Goal: Task Accomplishment & Management: Use online tool/utility

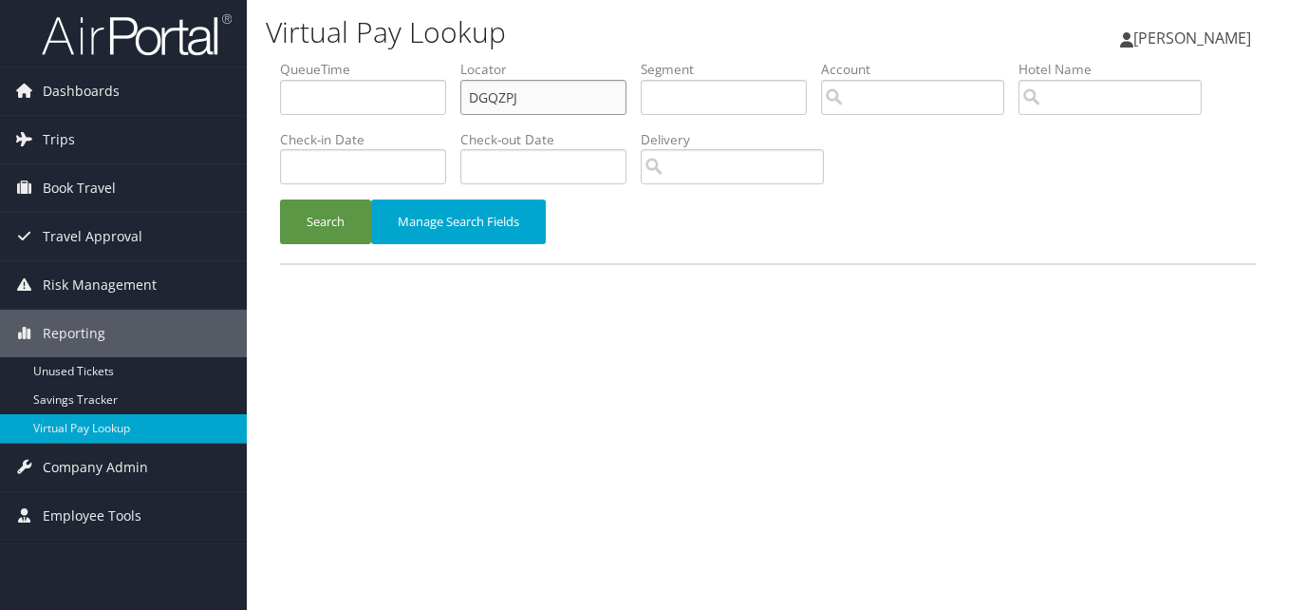
drag, startPoint x: 533, startPoint y: 101, endPoint x: 345, endPoint y: 101, distance: 188.0
click at [346, 60] on ul "QueueTime Locator DGQZPJ Segment Account Traveler Hotel Name Check-in Date Chec…" at bounding box center [768, 60] width 976 height 0
paste input "EIOKOP"
type input "EIOKOP"
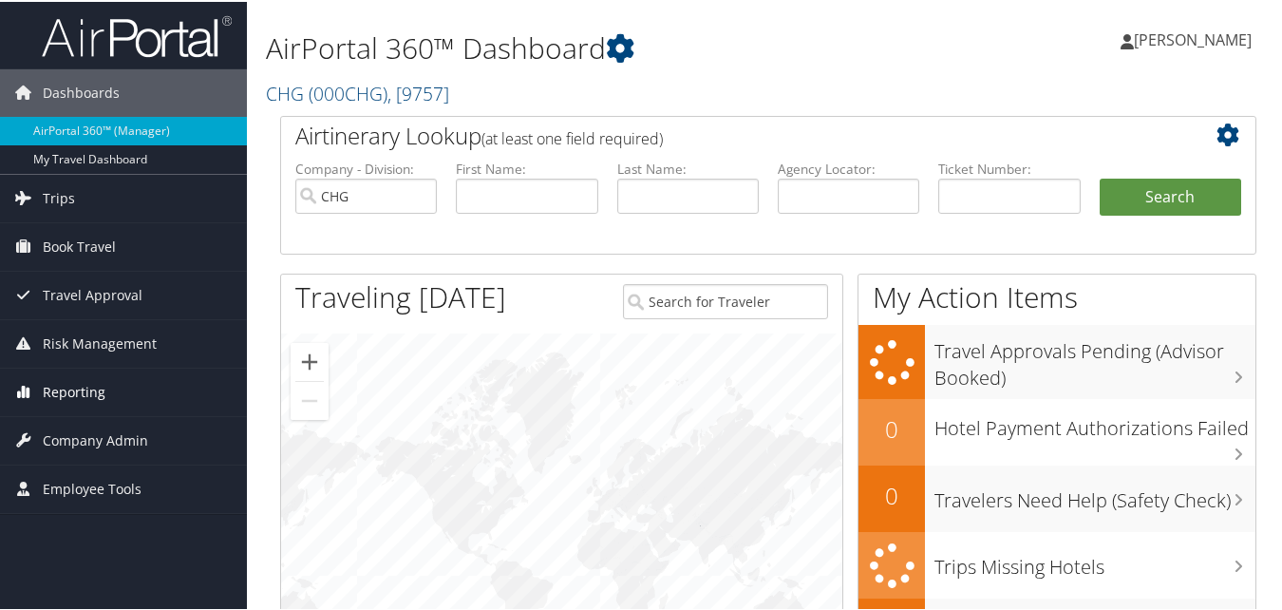
click at [94, 388] on span "Reporting" at bounding box center [74, 389] width 63 height 47
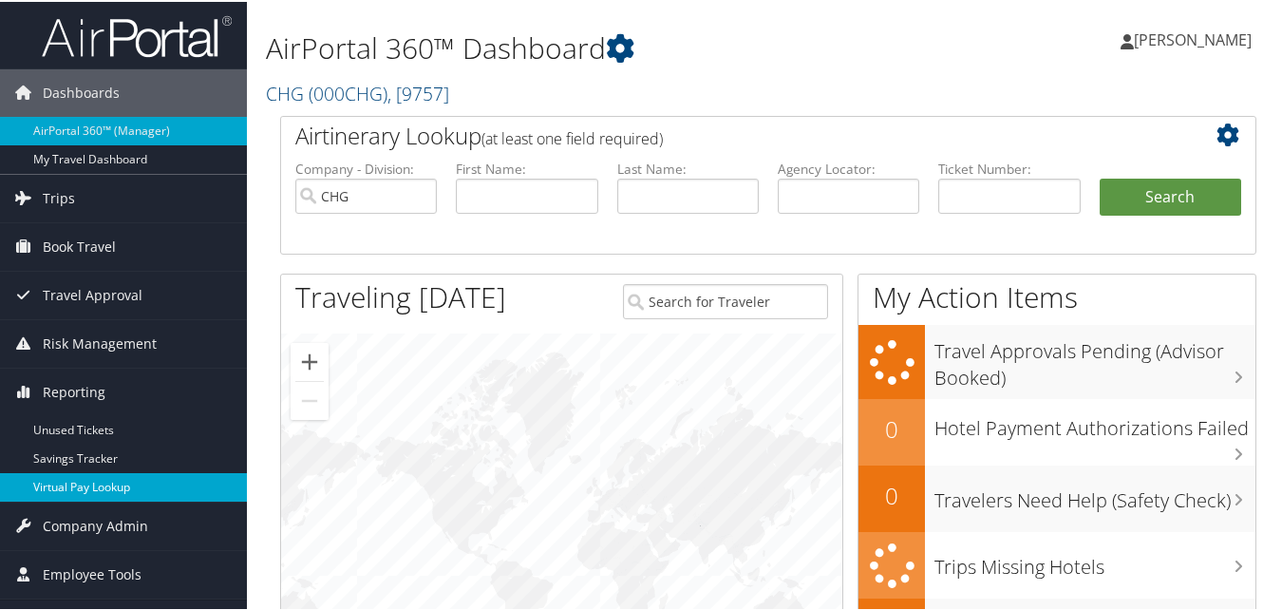
click at [79, 492] on link "Virtual Pay Lookup" at bounding box center [123, 485] width 247 height 28
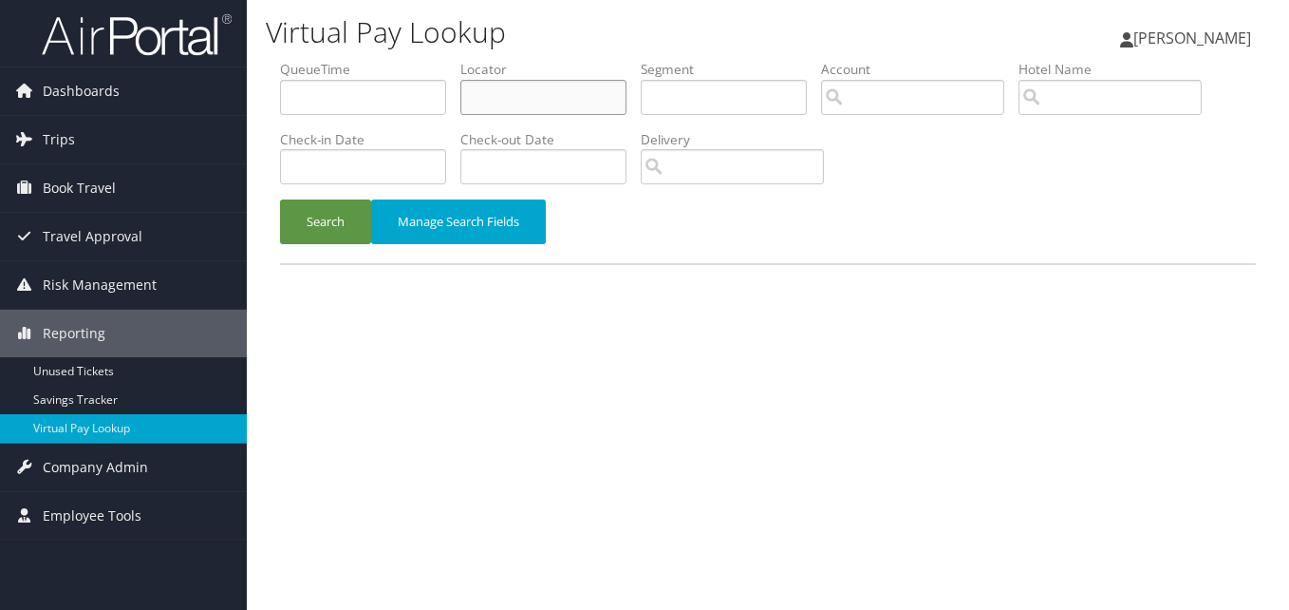
click at [489, 93] on input "text" at bounding box center [543, 97] width 166 height 35
paste input "EIOKOP"
type input "EIOKOP"
click at [280, 199] on button "Search" at bounding box center [325, 221] width 91 height 45
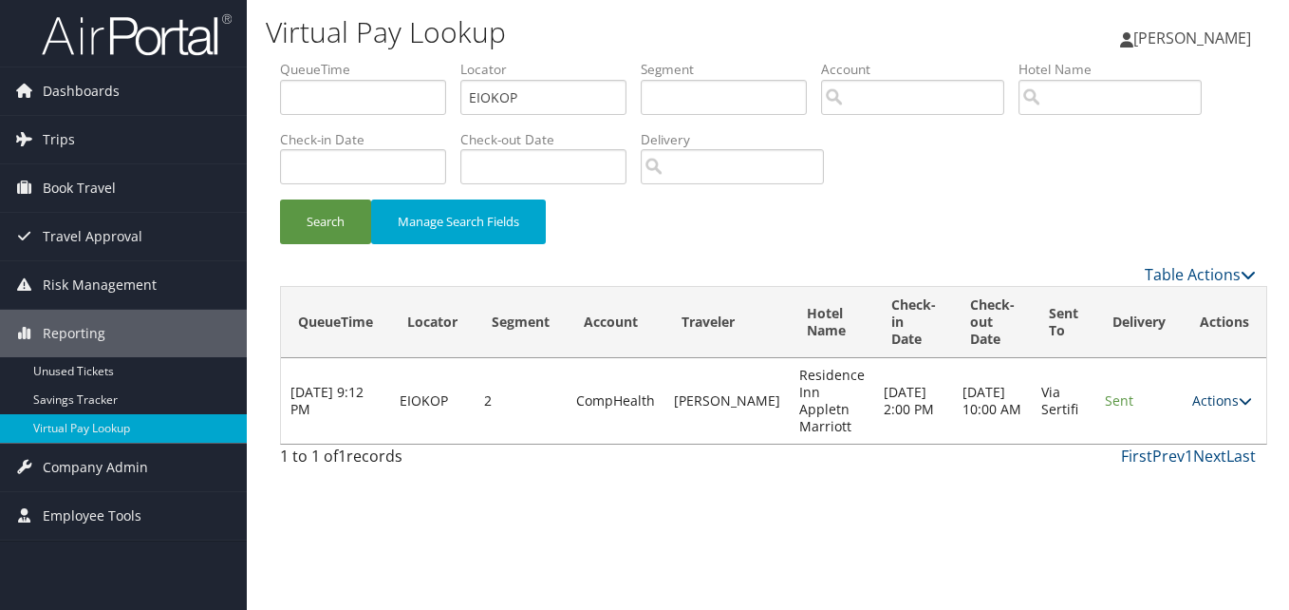
click at [1195, 403] on link "Actions" at bounding box center [1222, 400] width 60 height 18
click at [1171, 460] on link "Logs" at bounding box center [1176, 460] width 120 height 32
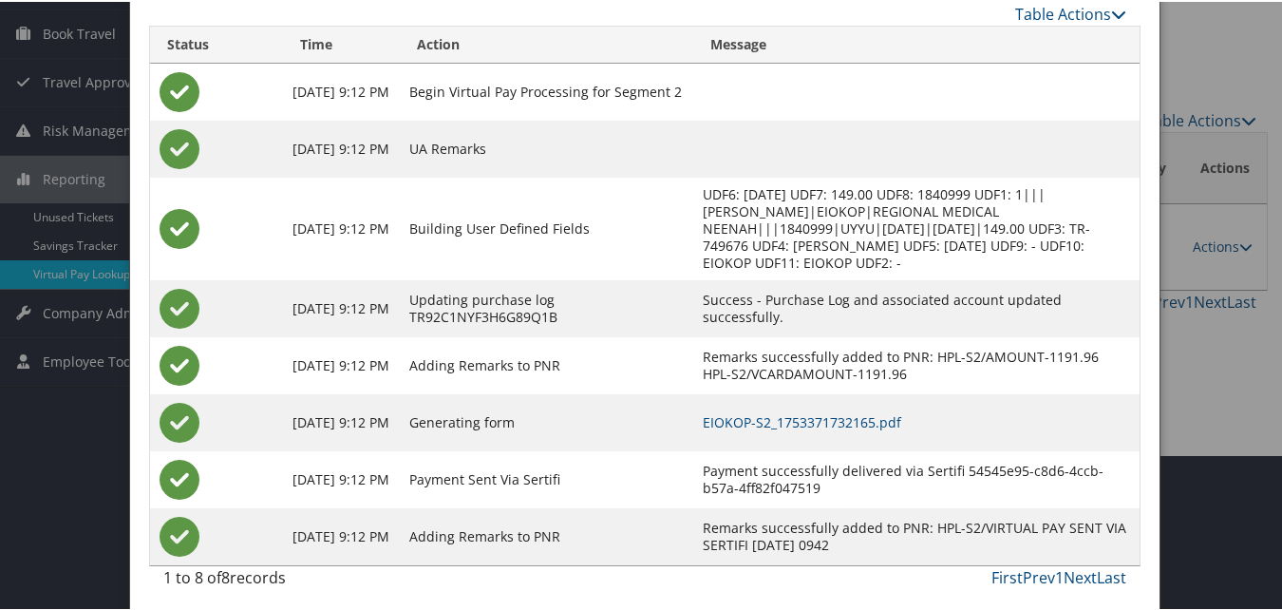
scroll to position [162, 0]
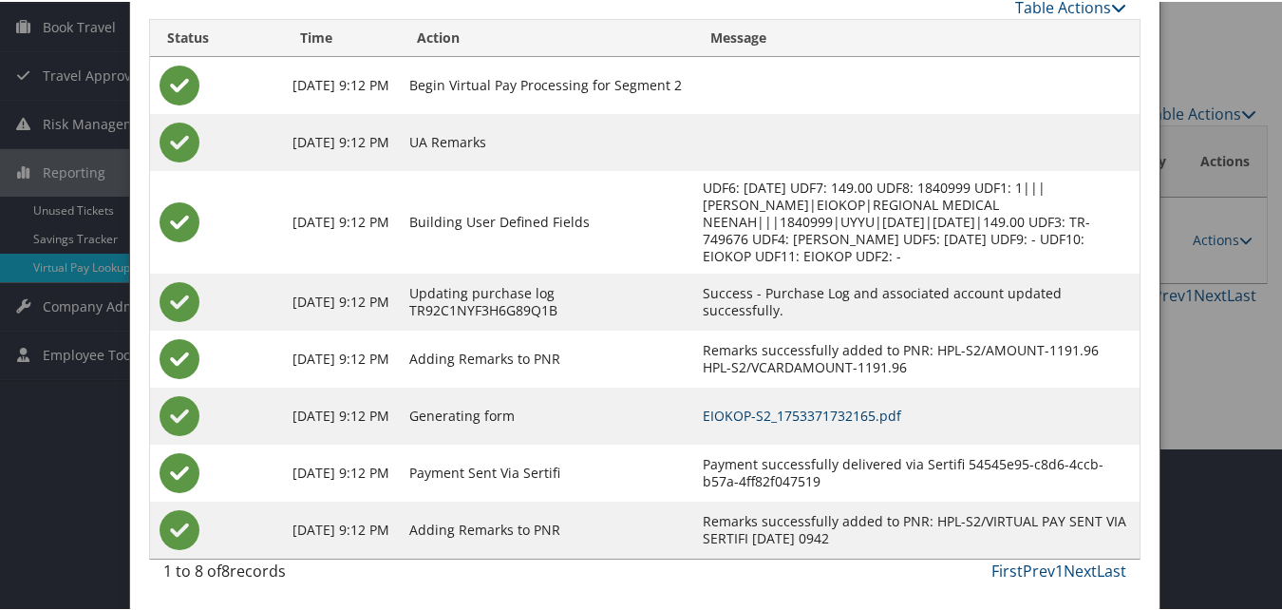
click at [827, 404] on link "EIOKOP-S2_1753371732165.pdf" at bounding box center [802, 413] width 198 height 18
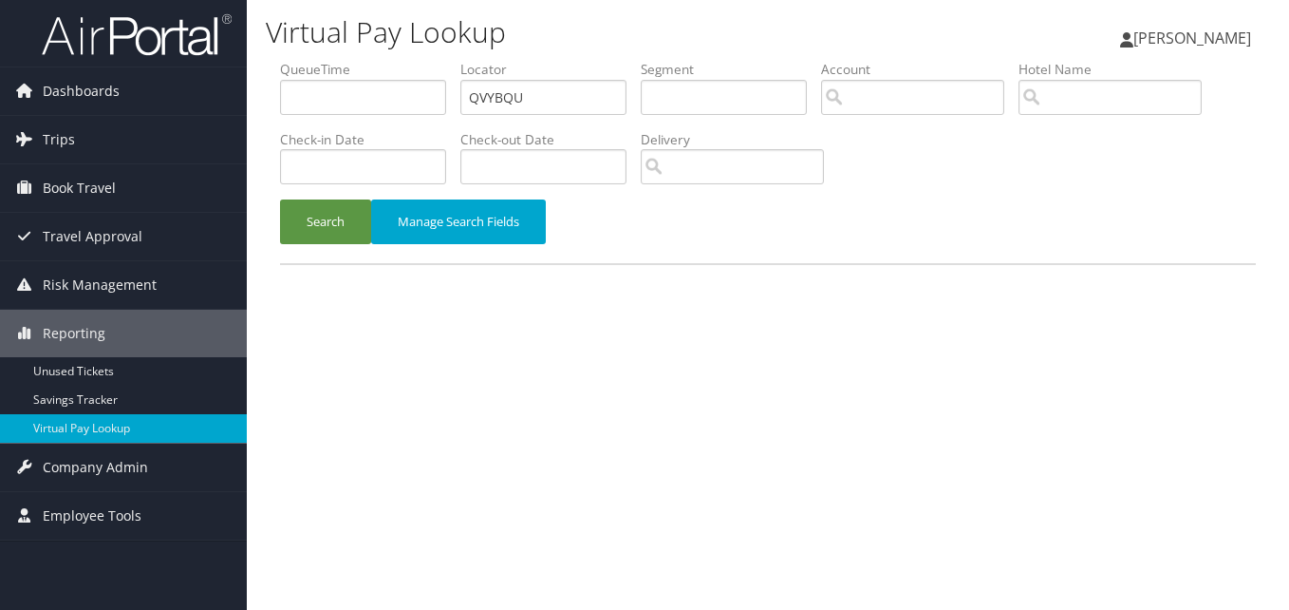
click at [362, 60] on ul "QueueTime Locator QVYBQU Segment Account Traveler Hotel Name Check-in Date Chec…" at bounding box center [768, 60] width 976 height 0
type input "QVYBQU"
click at [350, 201] on button "Search" at bounding box center [325, 221] width 91 height 45
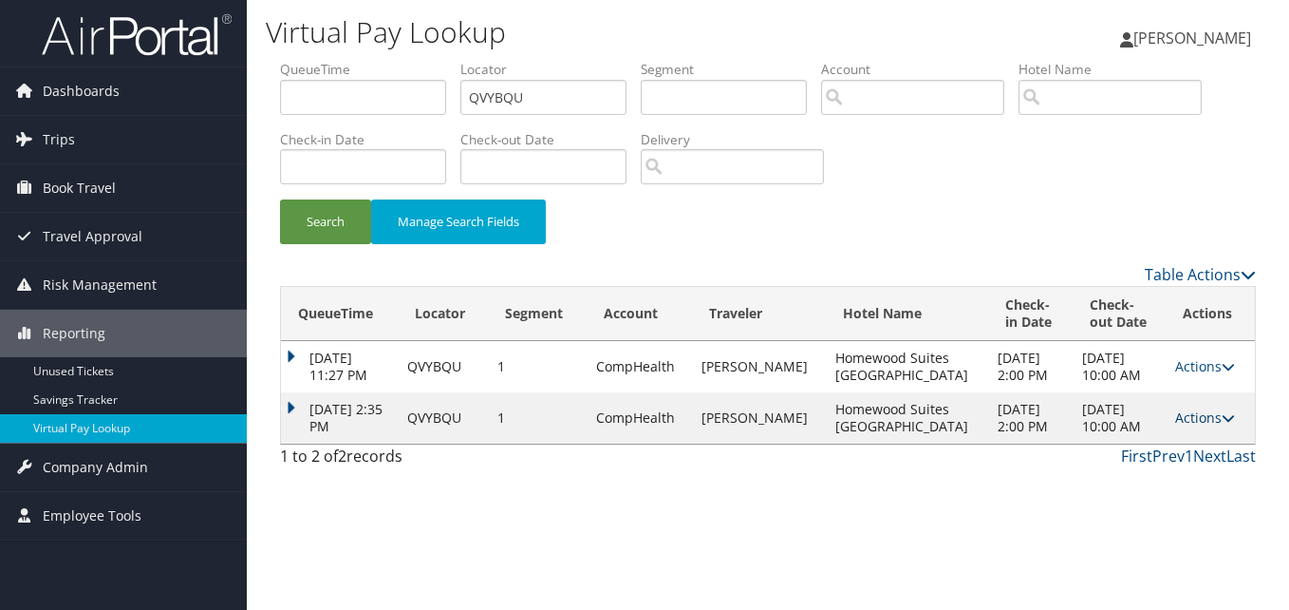
click at [1201, 419] on link "Actions" at bounding box center [1205, 417] width 60 height 18
click at [1182, 473] on link "Logs" at bounding box center [1164, 477] width 120 height 32
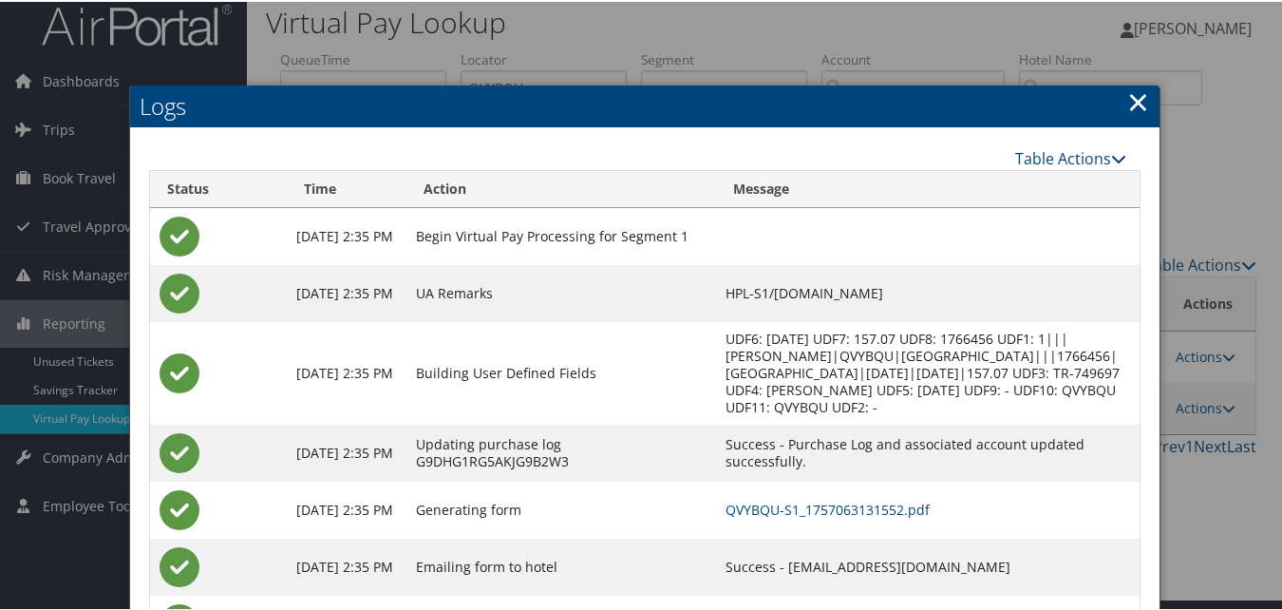
scroll to position [88, 0]
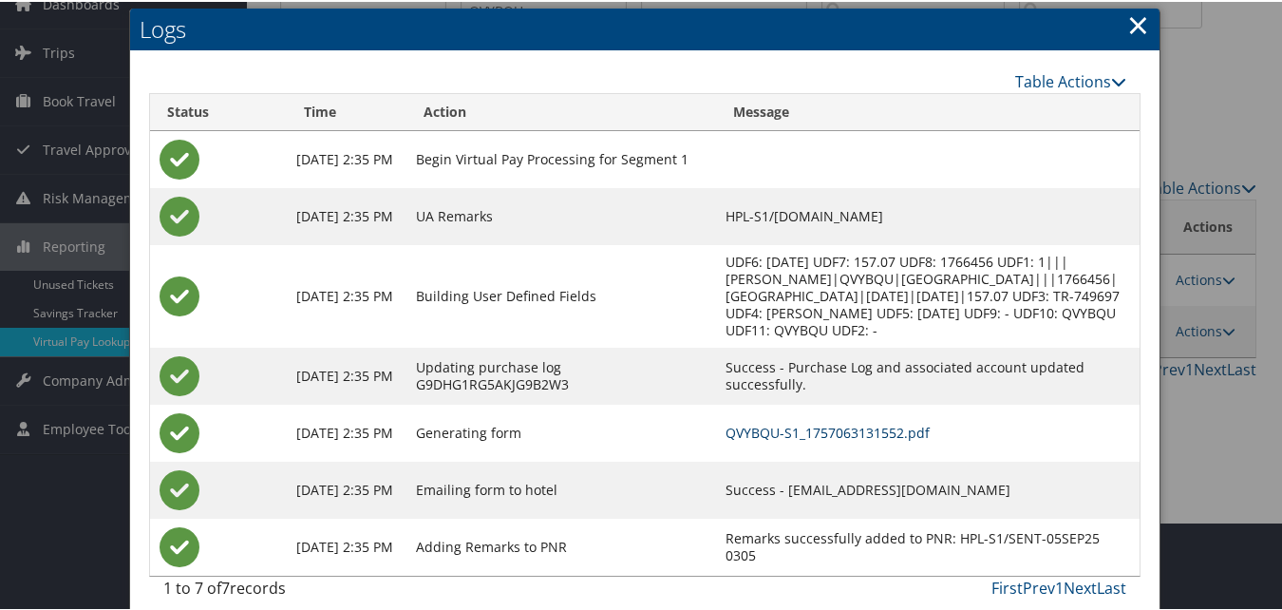
click at [787, 422] on link "QVYBQU-S1_1757063131552.pdf" at bounding box center [827, 431] width 204 height 18
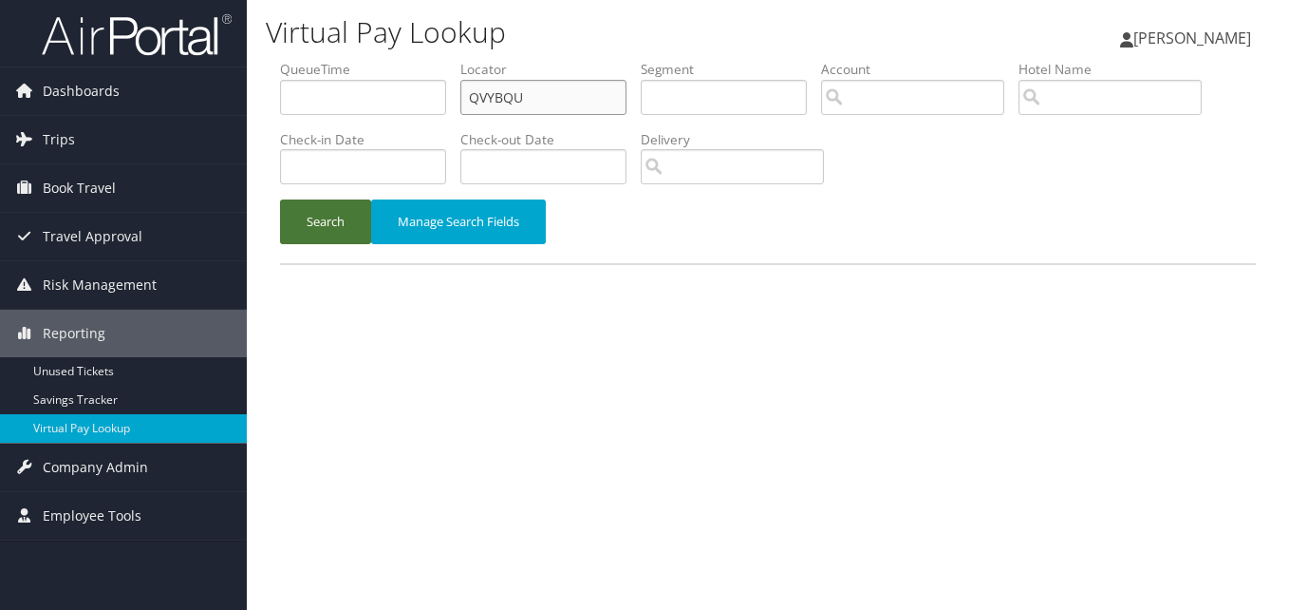
drag, startPoint x: 568, startPoint y: 98, endPoint x: 321, endPoint y: 204, distance: 268.8
click at [384, 60] on ul "QueueTime Locator QVYBQU Segment Account Traveler Hotel Name Check-in Date Chec…" at bounding box center [768, 60] width 976 height 0
paste input "GWWLMX"
type input "GWWLMX"
click at [313, 225] on button "Search" at bounding box center [325, 221] width 91 height 45
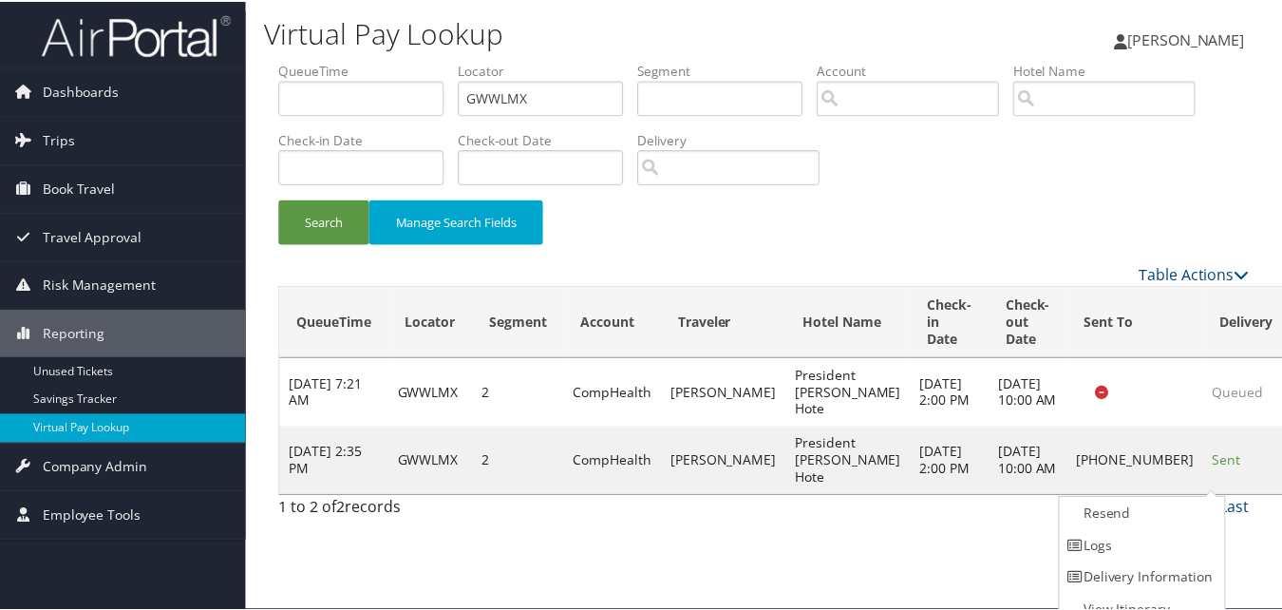
scroll to position [18, 0]
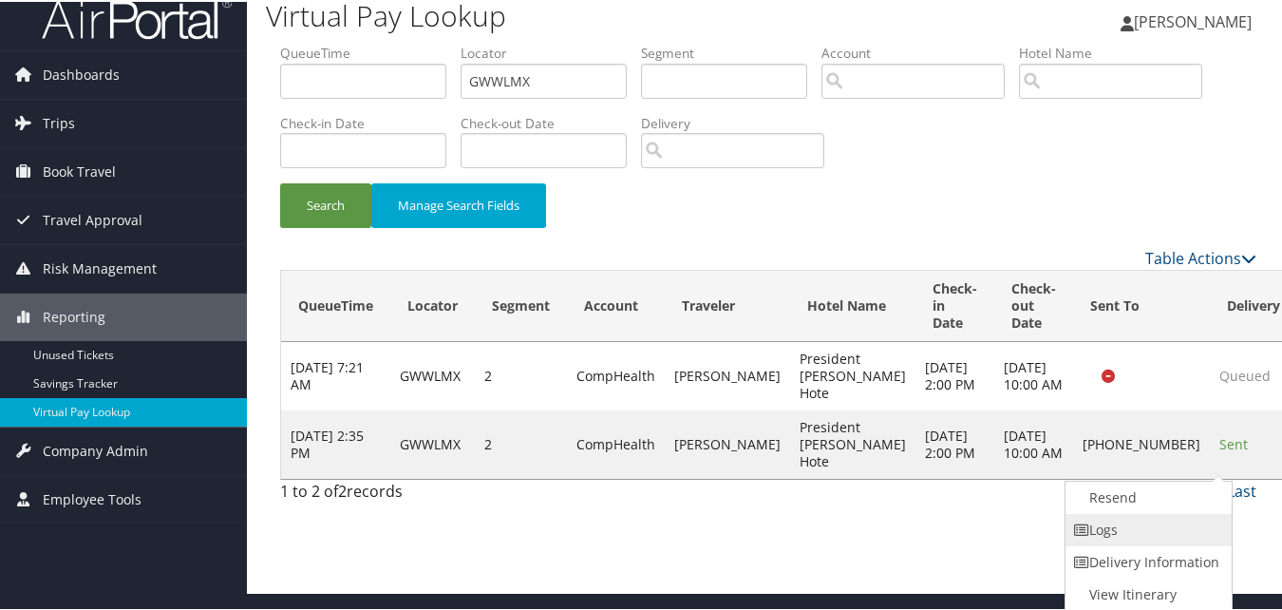
click at [1182, 530] on link "Logs" at bounding box center [1146, 528] width 162 height 32
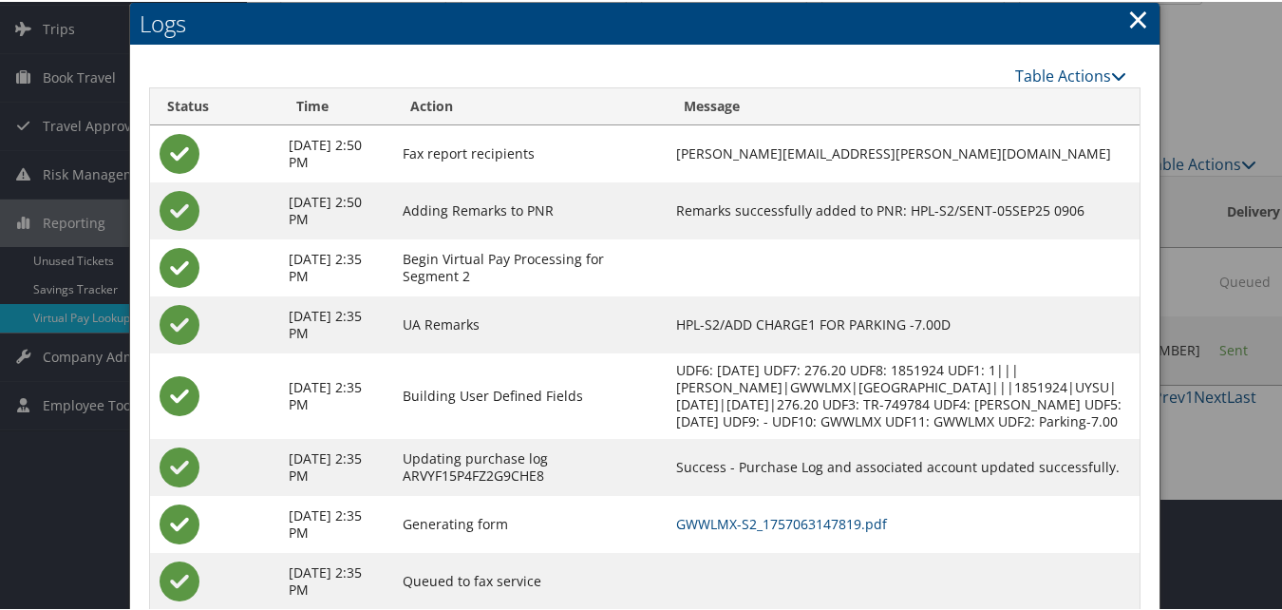
scroll to position [180, 0]
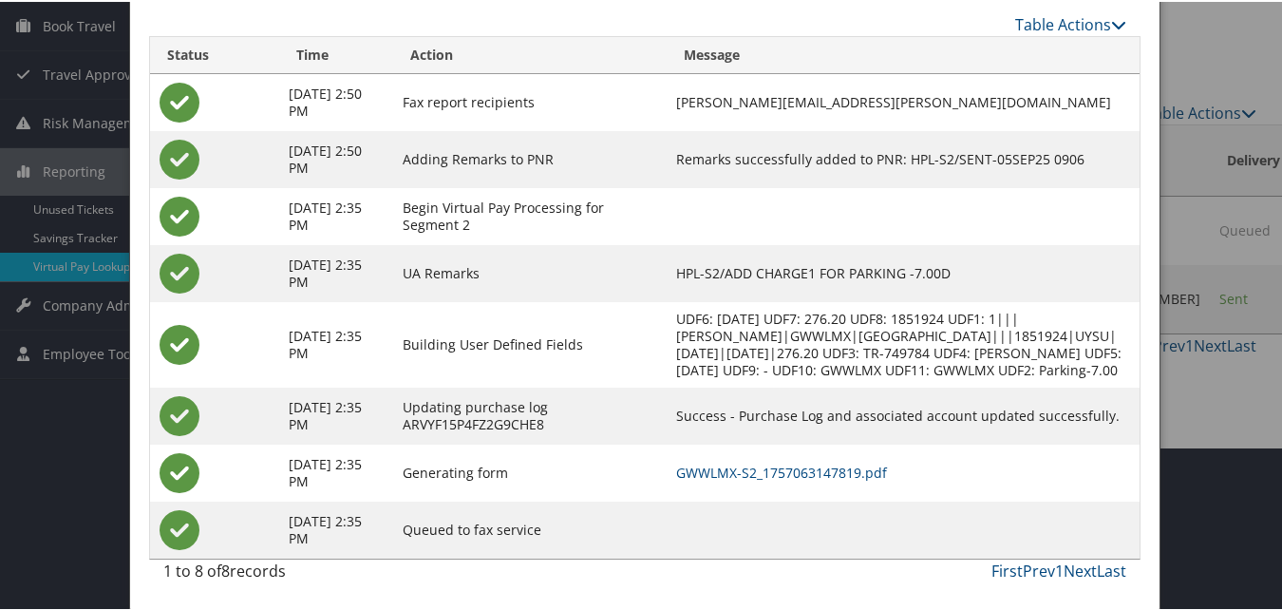
click at [797, 479] on td "GWWLMX-S2_1757063147819.pdf" at bounding box center [902, 470] width 473 height 57
click at [797, 461] on link "GWWLMX-S2_1757063147819.pdf" at bounding box center [781, 470] width 211 height 18
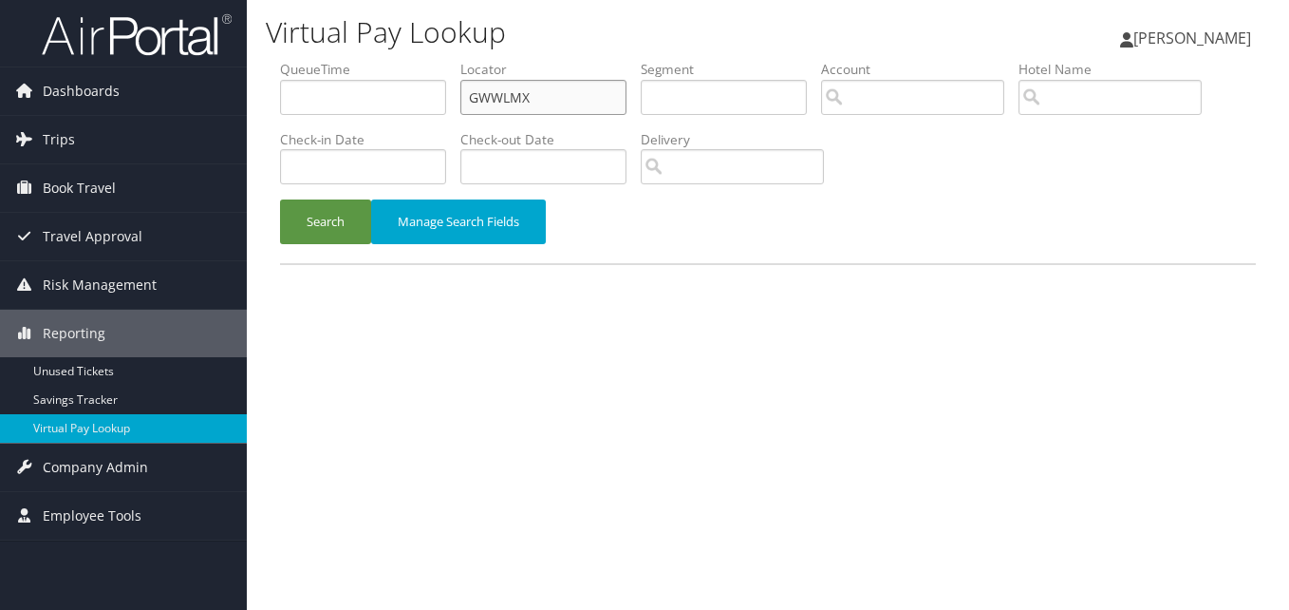
drag, startPoint x: 584, startPoint y: 100, endPoint x: 322, endPoint y: 135, distance: 264.4
click at [322, 60] on ul "QueueTime Locator GWWLMX Segment Account Traveler Hotel Name Check-in Date Chec…" at bounding box center [768, 60] width 976 height 0
paste input "JBTPKC"
type input "JBTPKC"
click at [280, 199] on button "Search" at bounding box center [325, 221] width 91 height 45
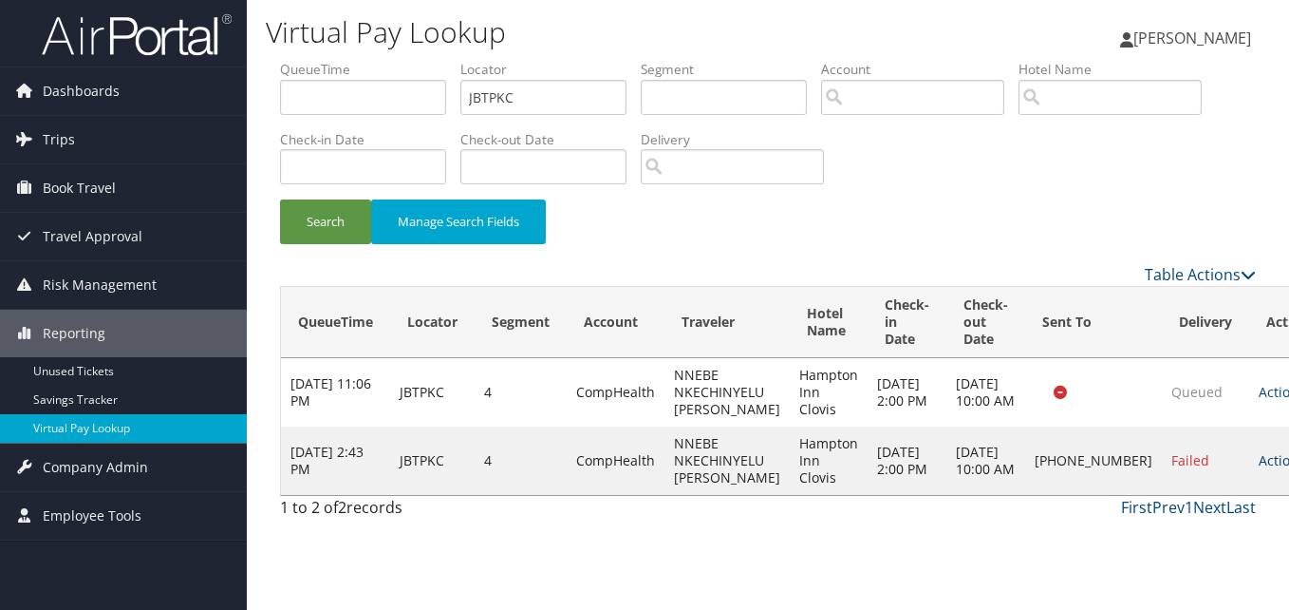
click at [1259, 460] on link "Actions" at bounding box center [1289, 460] width 60 height 18
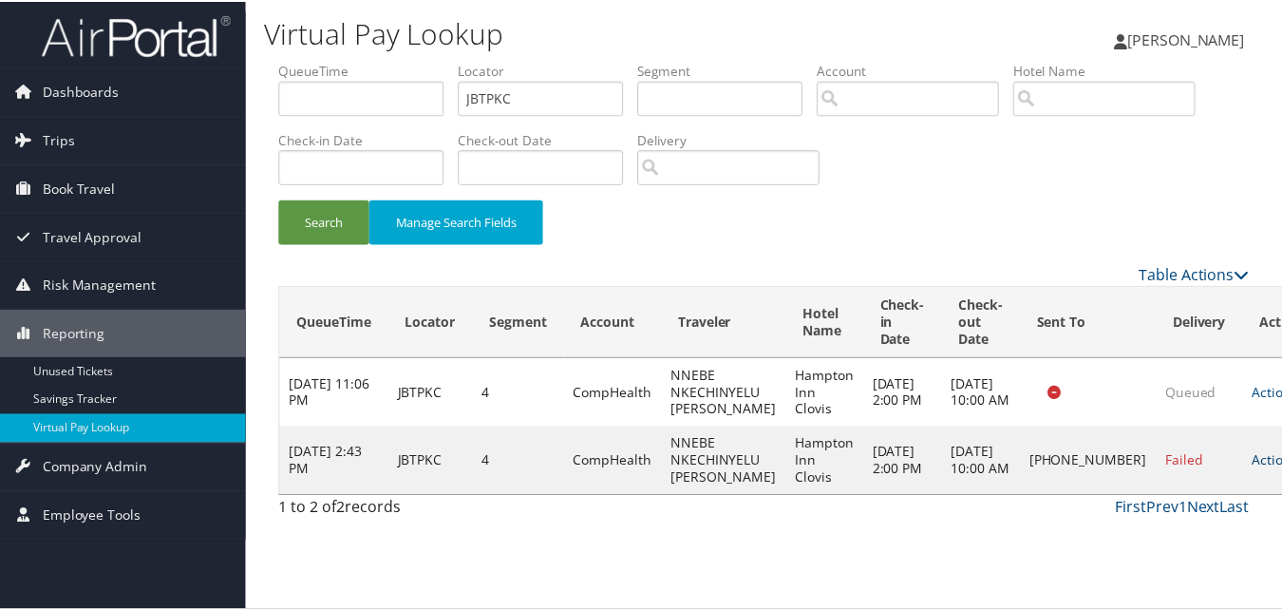
scroll to position [1, 0]
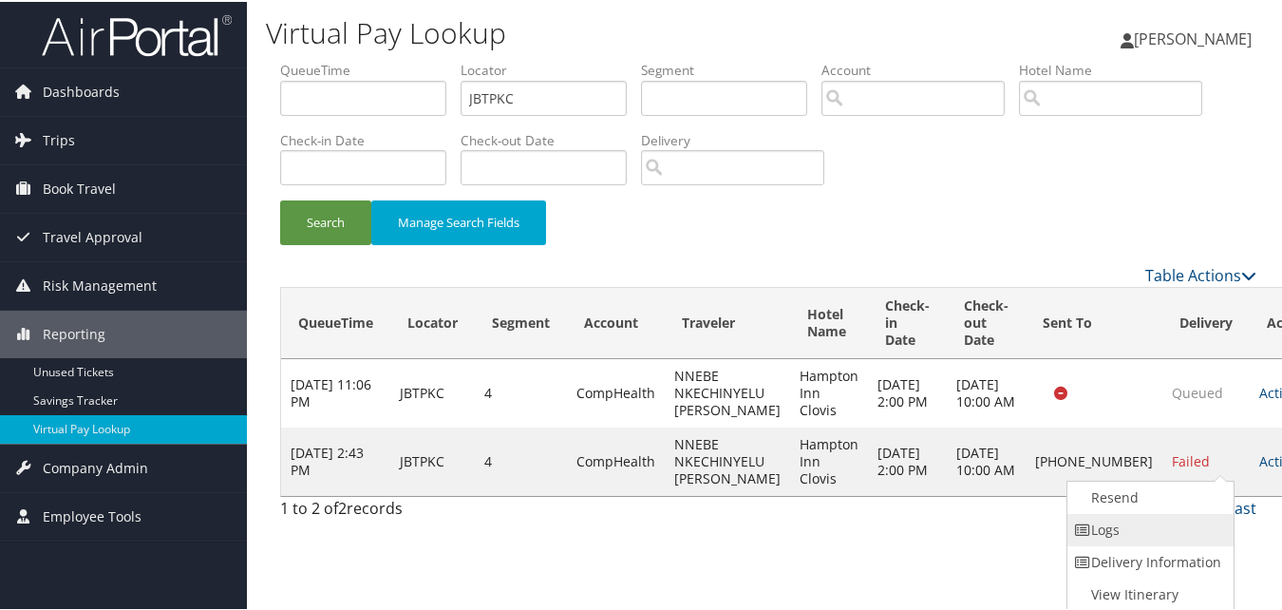
click at [1185, 516] on link "Logs" at bounding box center [1148, 528] width 162 height 32
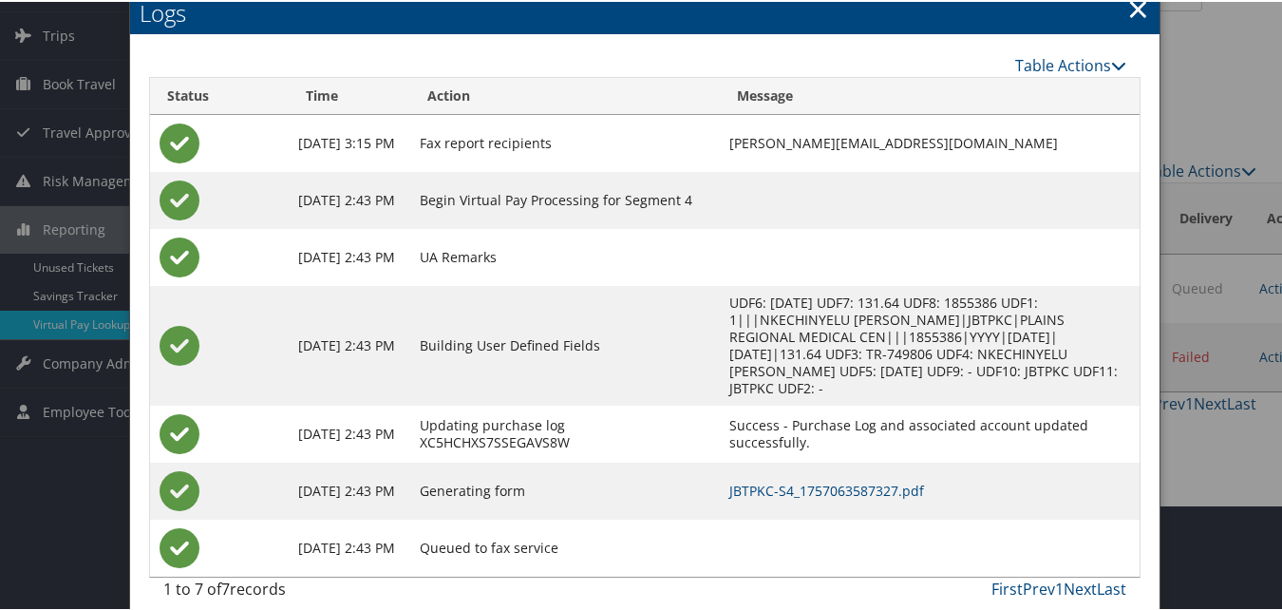
scroll to position [106, 0]
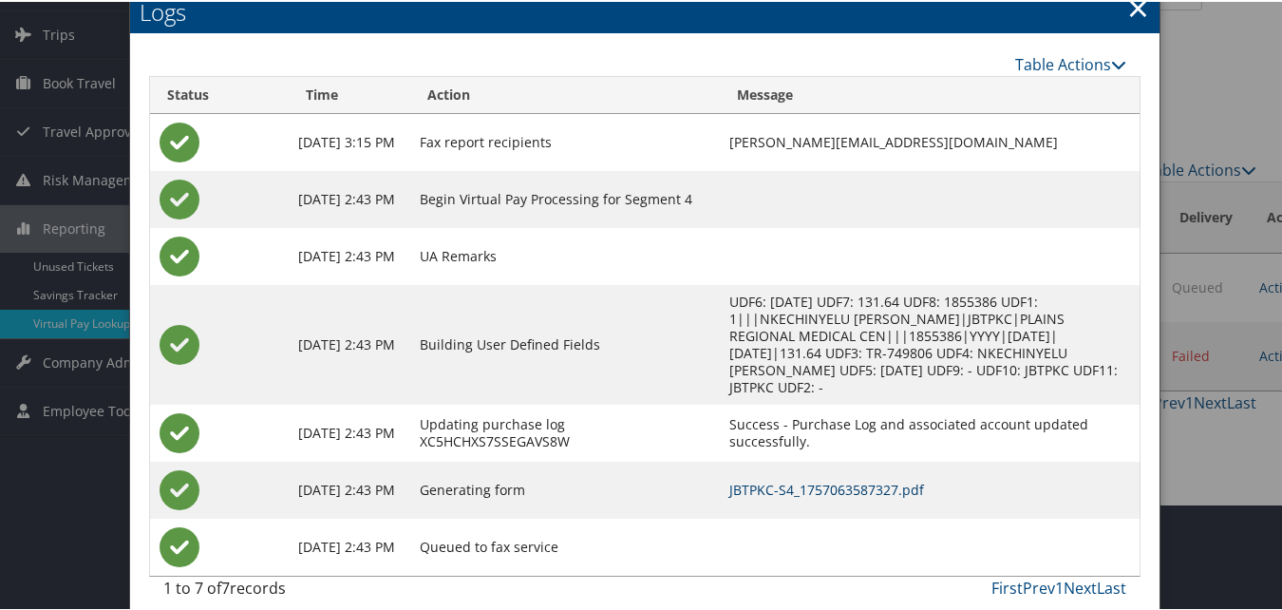
click at [751, 478] on link "JBTPKC-S4_1757063587327.pdf" at bounding box center [826, 487] width 195 height 18
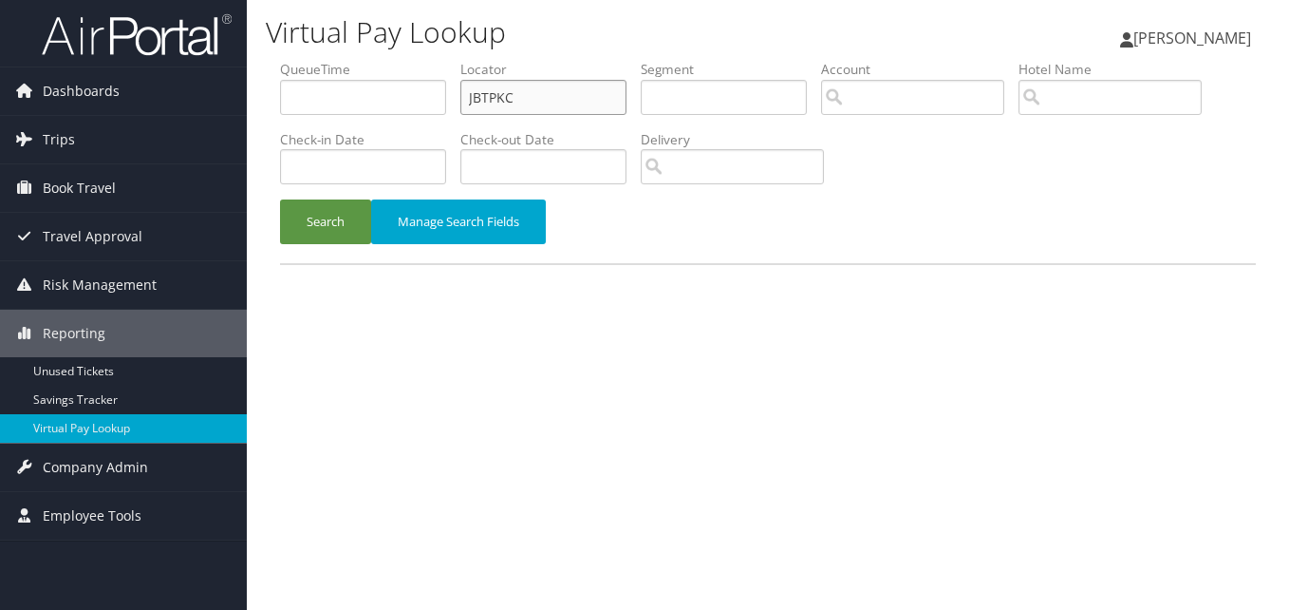
drag, startPoint x: 455, startPoint y: 104, endPoint x: 351, endPoint y: 146, distance: 111.6
click at [351, 60] on ul "QueueTime Locator JBTPKC Segment Account Traveler Hotel Name Check-in Date Chec…" at bounding box center [768, 60] width 976 height 0
paste input "QTDGNE"
type input "QTDGNE"
click at [280, 199] on button "Search" at bounding box center [325, 221] width 91 height 45
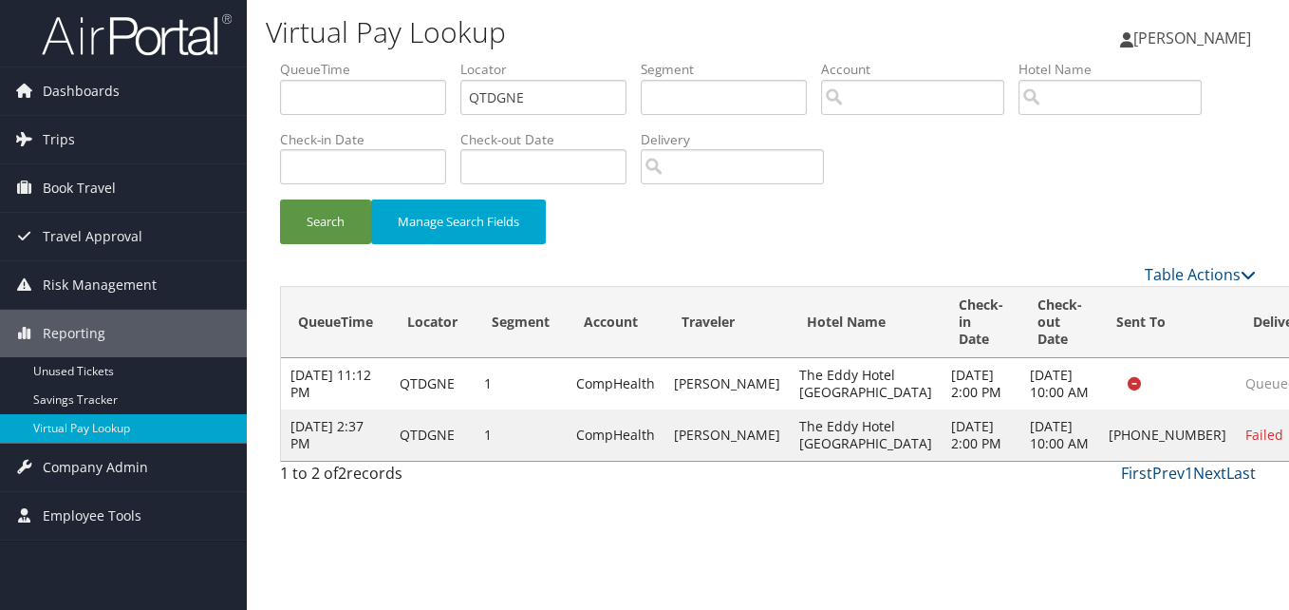
drag, startPoint x: 1190, startPoint y: 467, endPoint x: 1166, endPoint y: 493, distance: 34.9
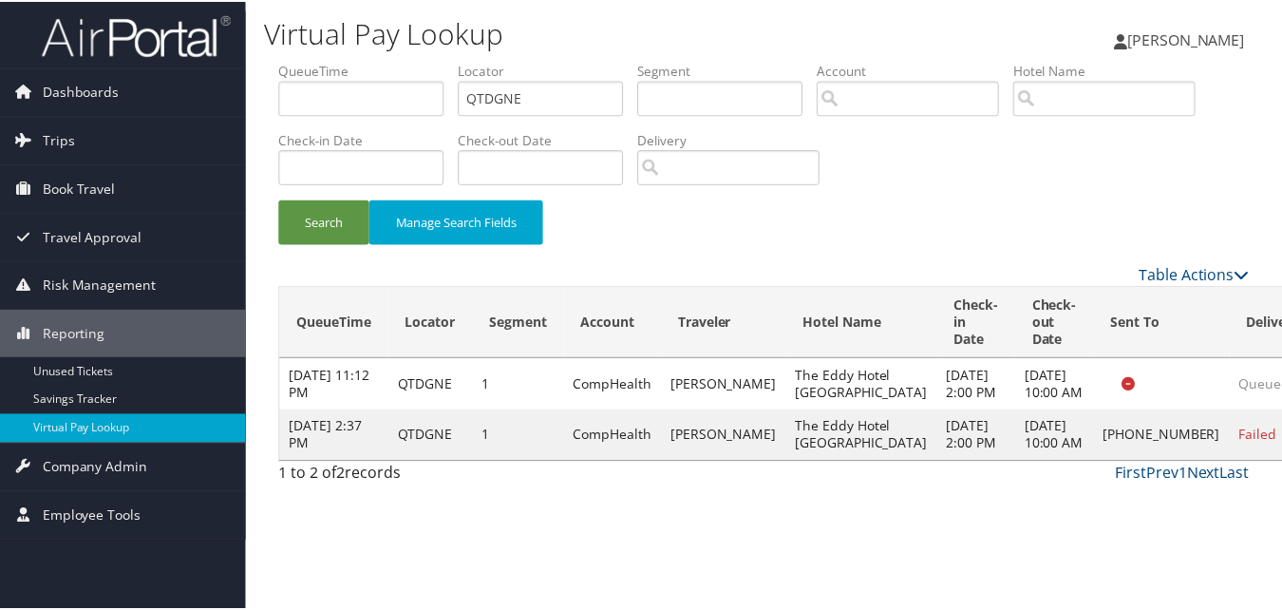
scroll to position [1, 0]
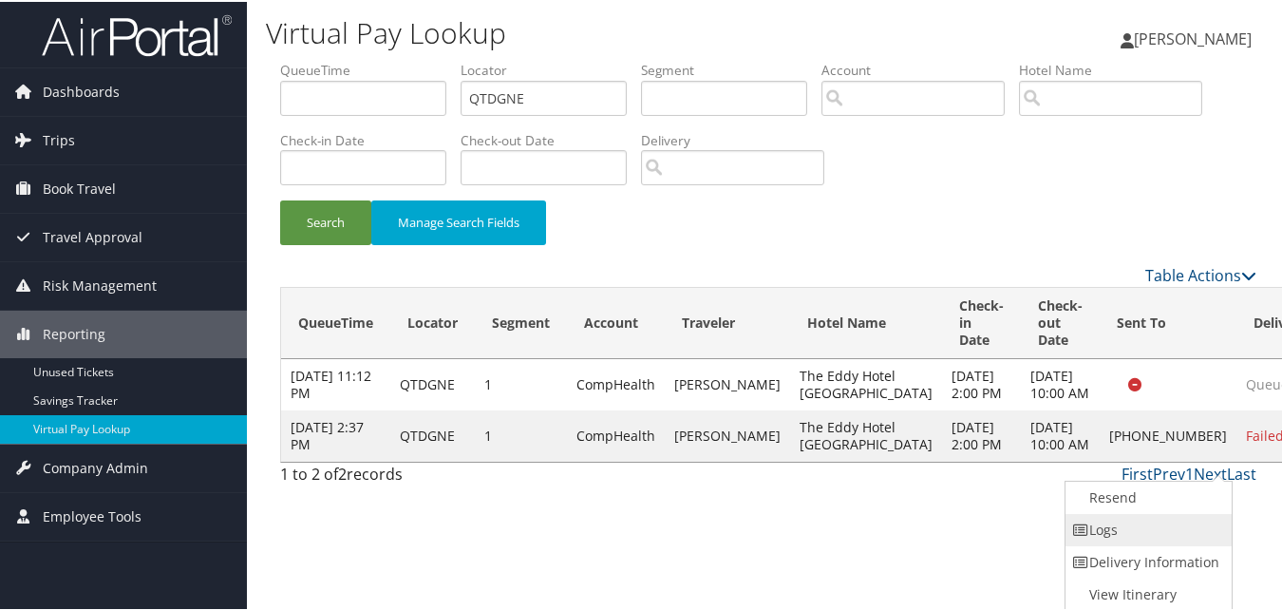
click at [1167, 525] on link "Logs" at bounding box center [1146, 528] width 162 height 32
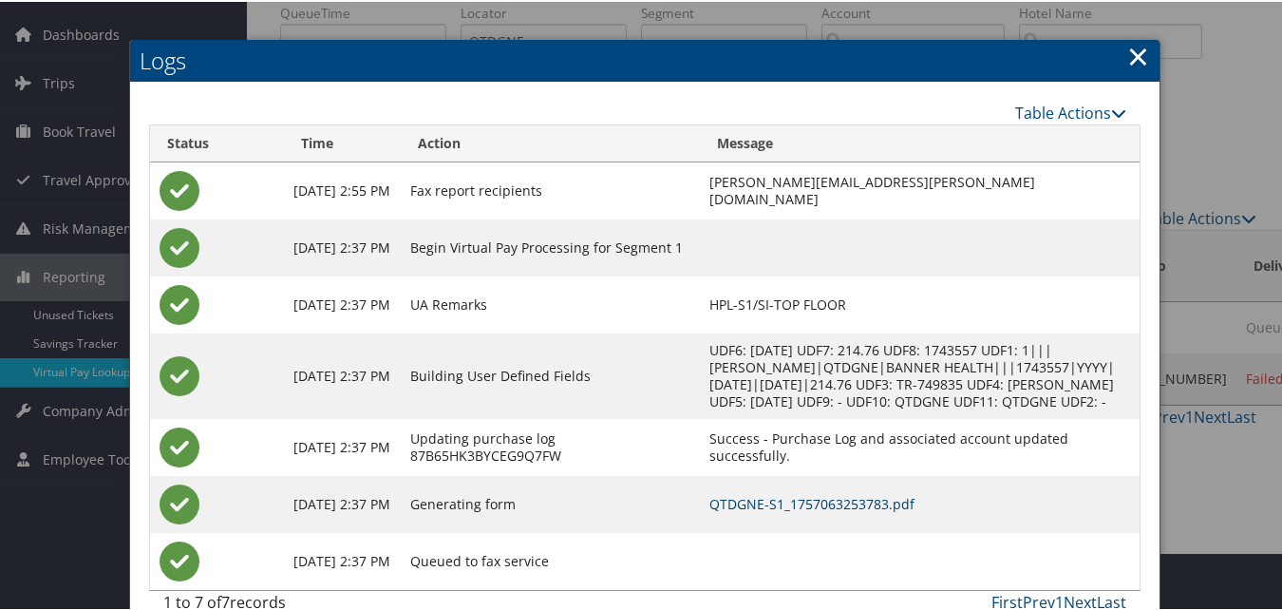
scroll to position [106, 0]
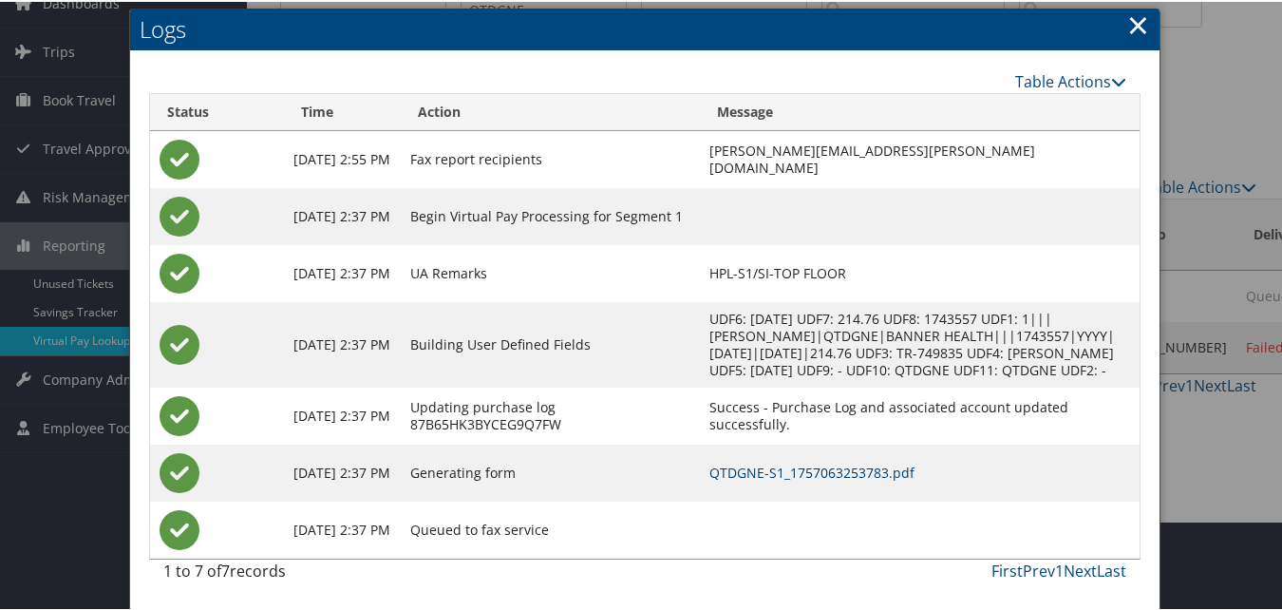
click at [785, 464] on link "QTDGNE-S1_1757063253783.pdf" at bounding box center [811, 470] width 205 height 18
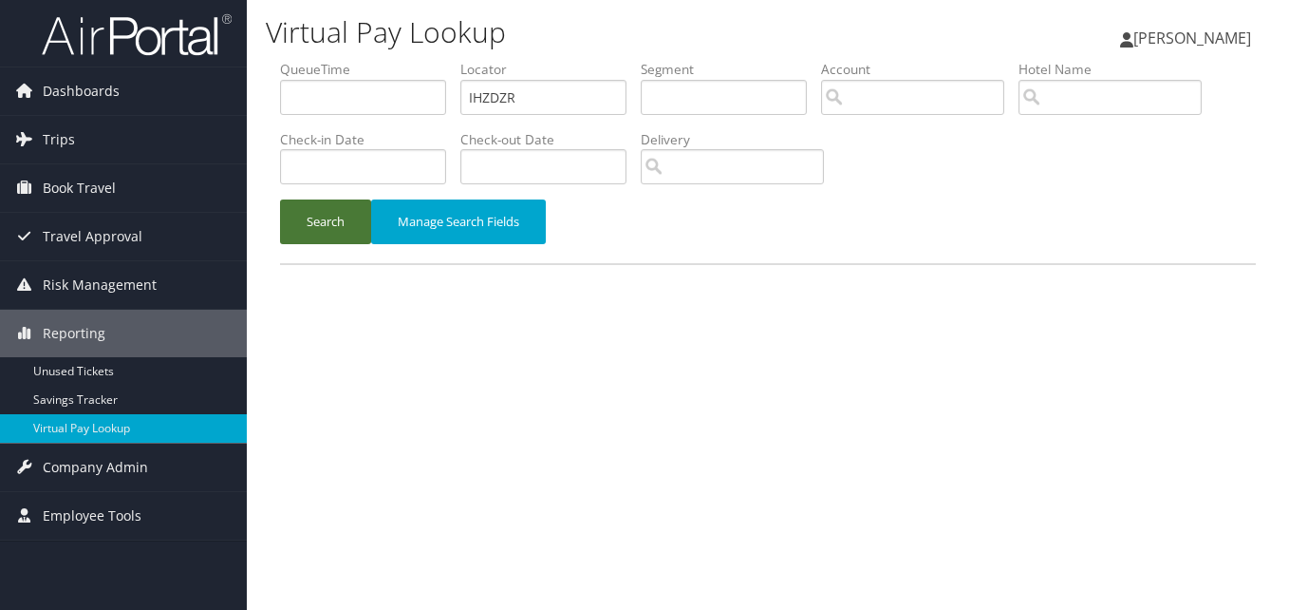
type input "IHZDZR"
click at [280, 199] on button "Search" at bounding box center [325, 221] width 91 height 45
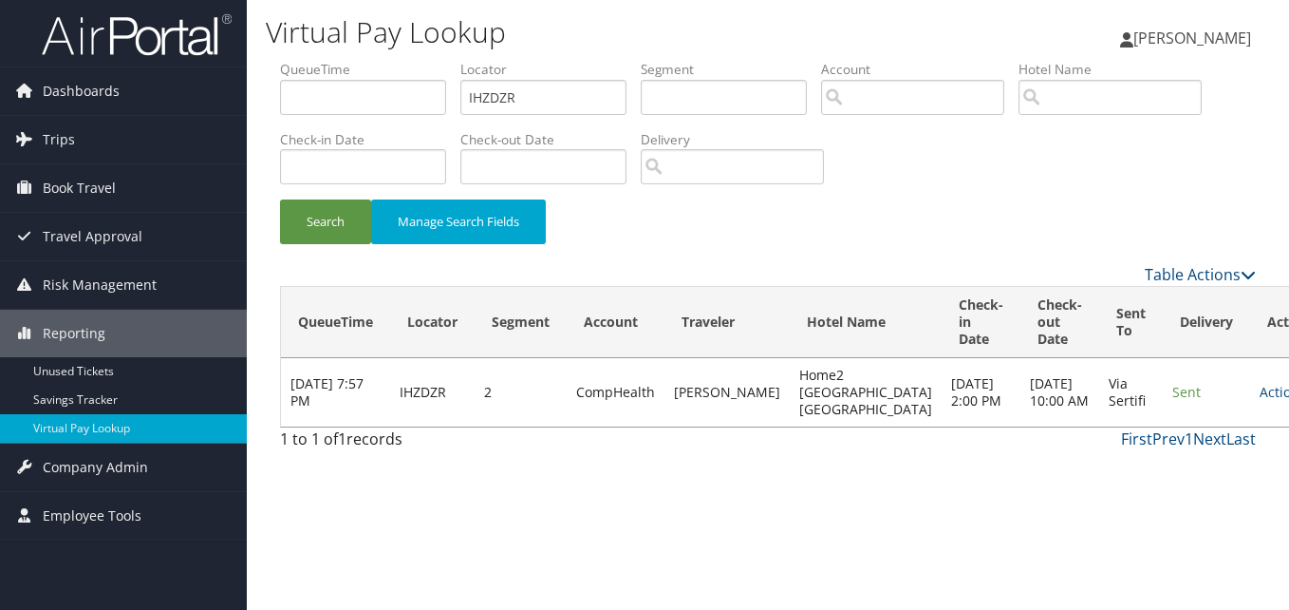
drag, startPoint x: 1232, startPoint y: 395, endPoint x: 1177, endPoint y: 447, distance: 75.9
click at [1288, 396] on icon at bounding box center [1312, 391] width 13 height 13
click at [1178, 462] on link "Logs" at bounding box center [1175, 460] width 120 height 32
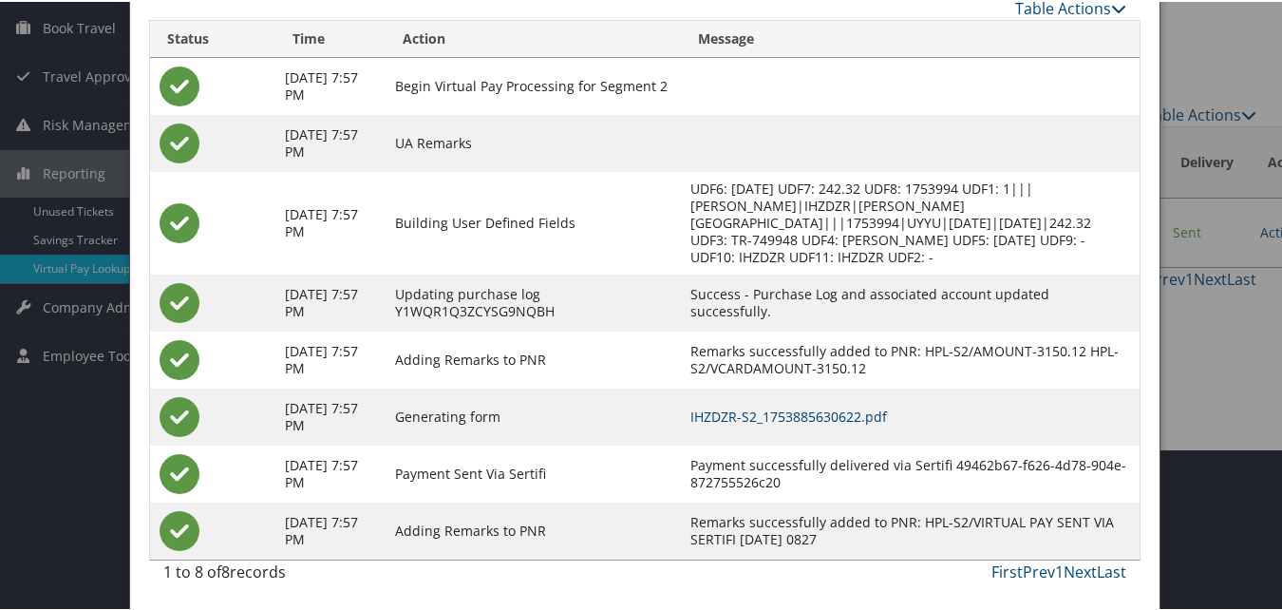
scroll to position [162, 0]
click at [887, 421] on link "IHZDZR-S2_1753885630622.pdf" at bounding box center [788, 413] width 197 height 18
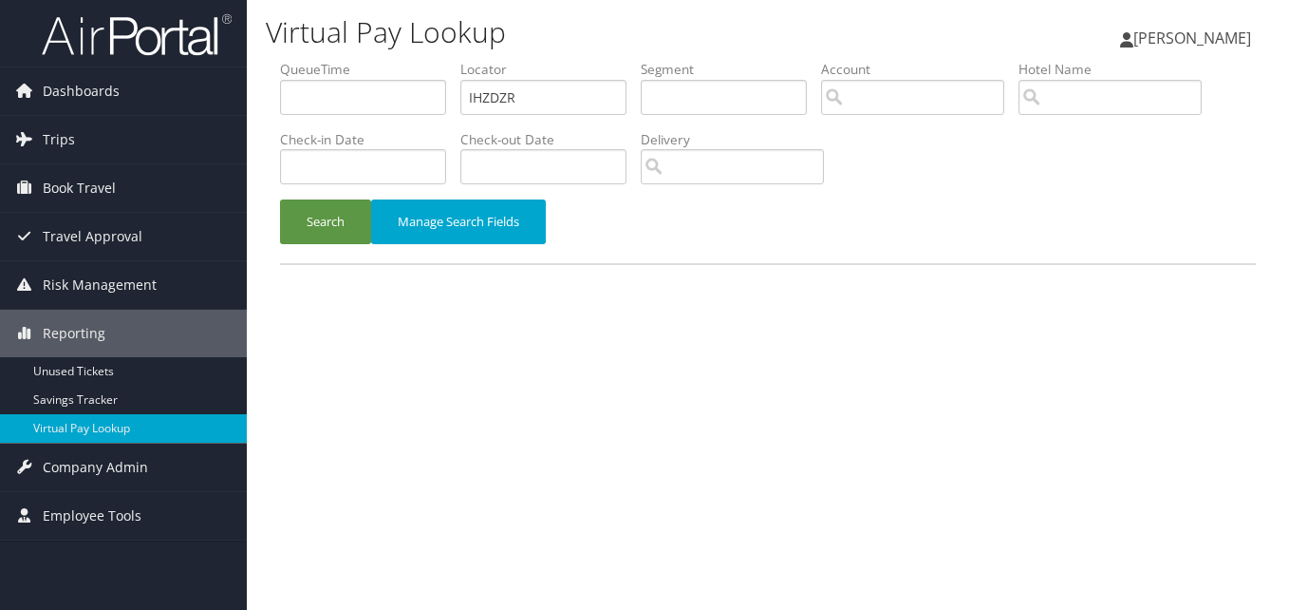
click at [369, 60] on ul "QueueTime Locator IHZDZR Segment Account Traveler Hotel Name Check-in Date Chec…" at bounding box center [768, 60] width 976 height 0
type input "WDBQMG"
click at [280, 199] on button "Search" at bounding box center [325, 221] width 91 height 45
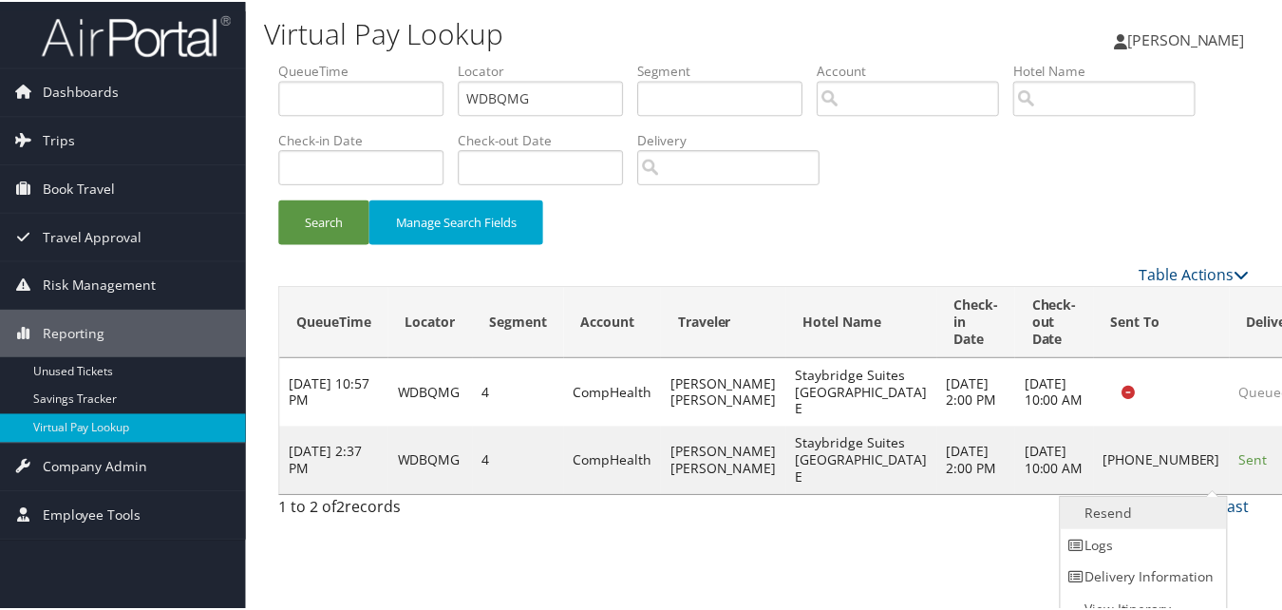
scroll to position [18, 0]
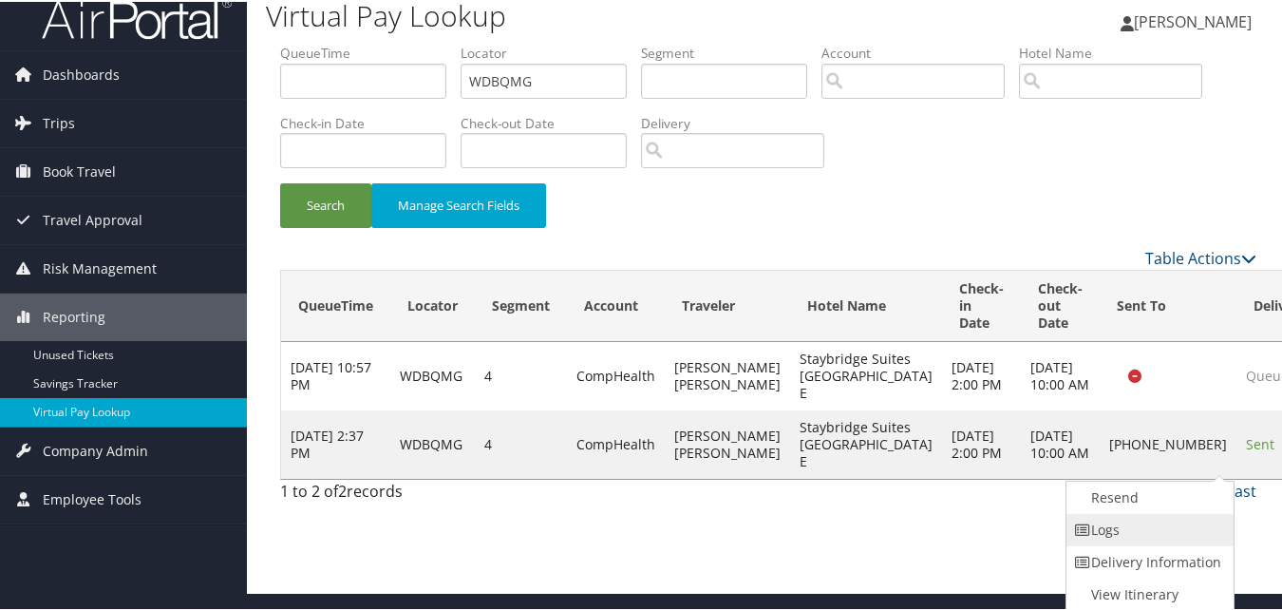
click at [1190, 542] on link "Logs" at bounding box center [1147, 528] width 162 height 32
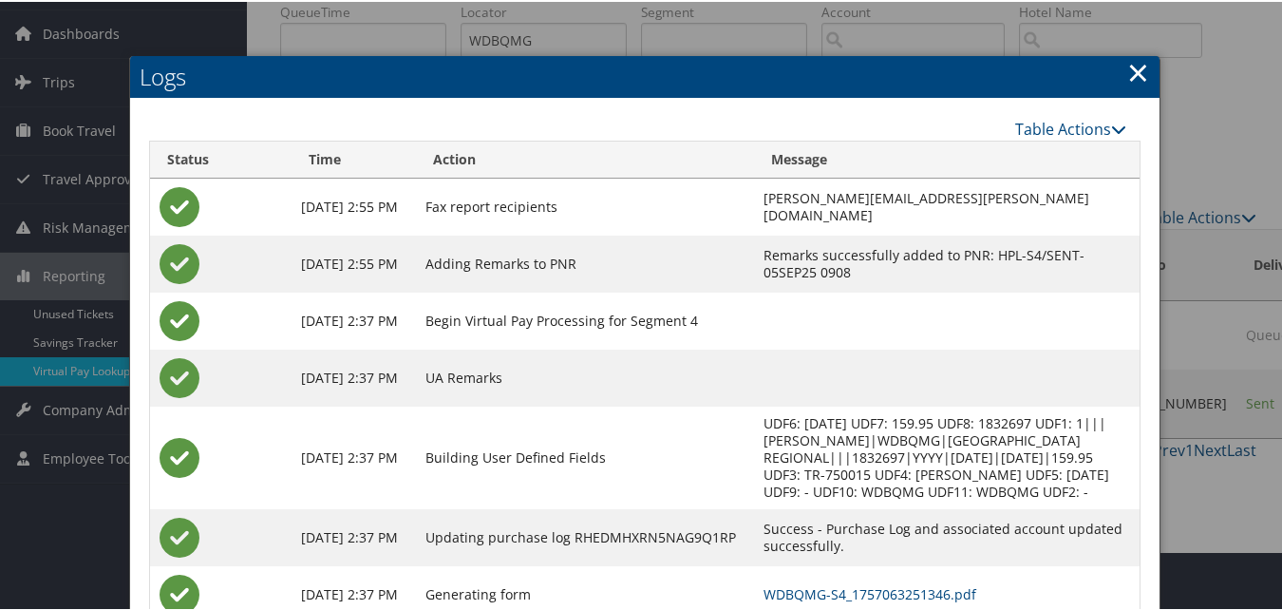
scroll to position [180, 0]
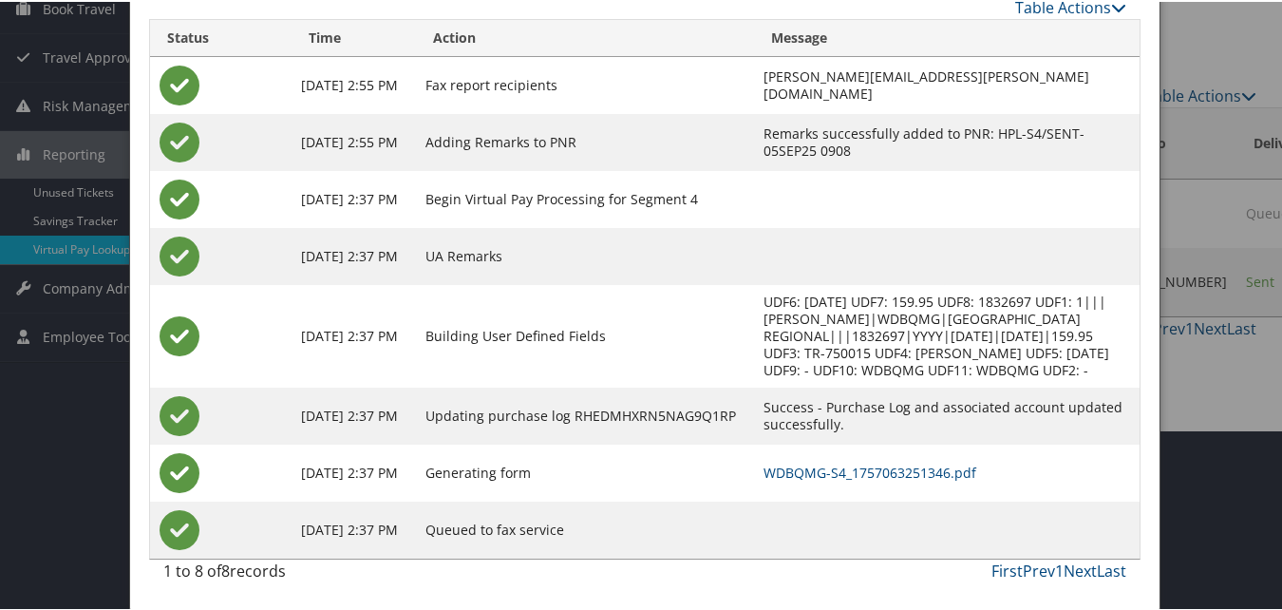
click at [826, 450] on td "WDBQMG-S4_1757063251346.pdf" at bounding box center [946, 470] width 385 height 57
click at [839, 474] on link "WDBQMG-S4_1757063251346.pdf" at bounding box center [869, 470] width 213 height 18
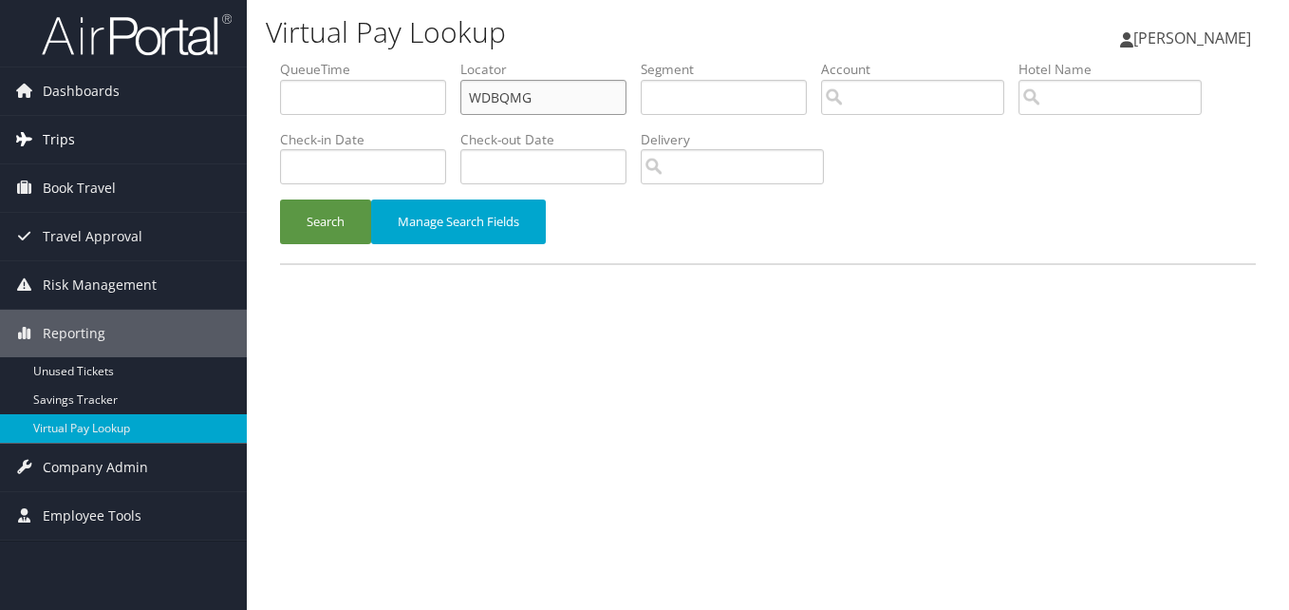
drag, startPoint x: 587, startPoint y: 89, endPoint x: 234, endPoint y: 134, distance: 355.0
click at [234, 134] on div "Dashboards AirPortal 360™ (Manager) My Travel Dashboard Trips Airtinerary® Look…" at bounding box center [644, 305] width 1289 height 610
paste input "QPVBTP"
type input "QPVBTP"
click at [280, 199] on button "Search" at bounding box center [325, 221] width 91 height 45
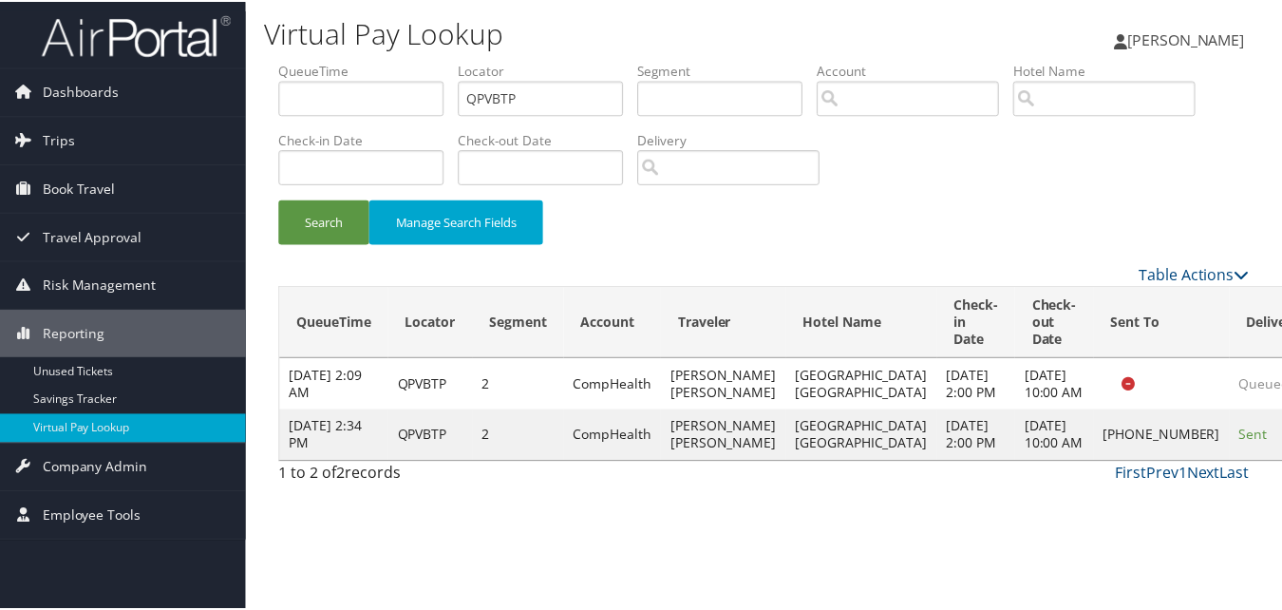
scroll to position [18, 0]
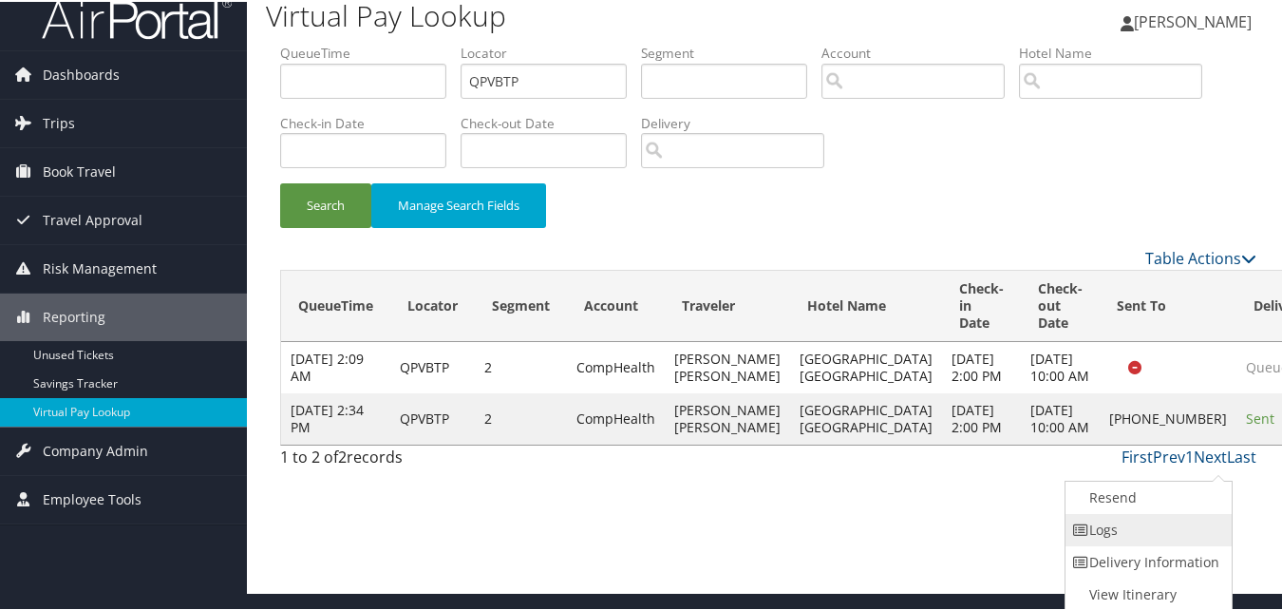
click at [1142, 520] on link "Logs" at bounding box center [1146, 528] width 162 height 32
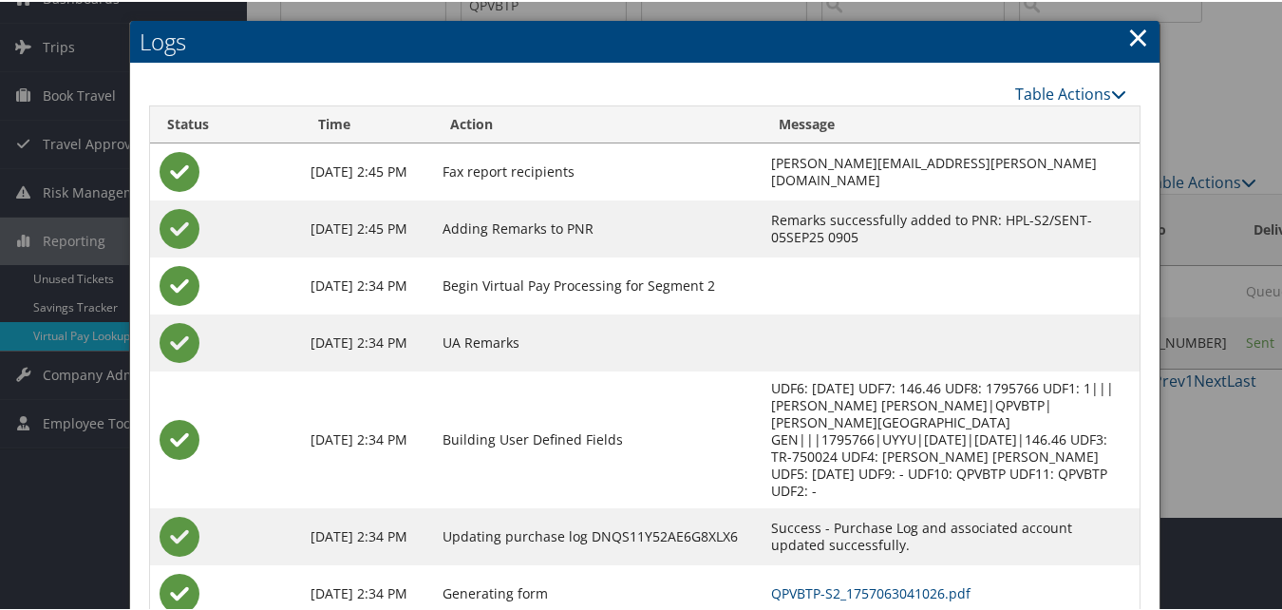
scroll to position [180, 0]
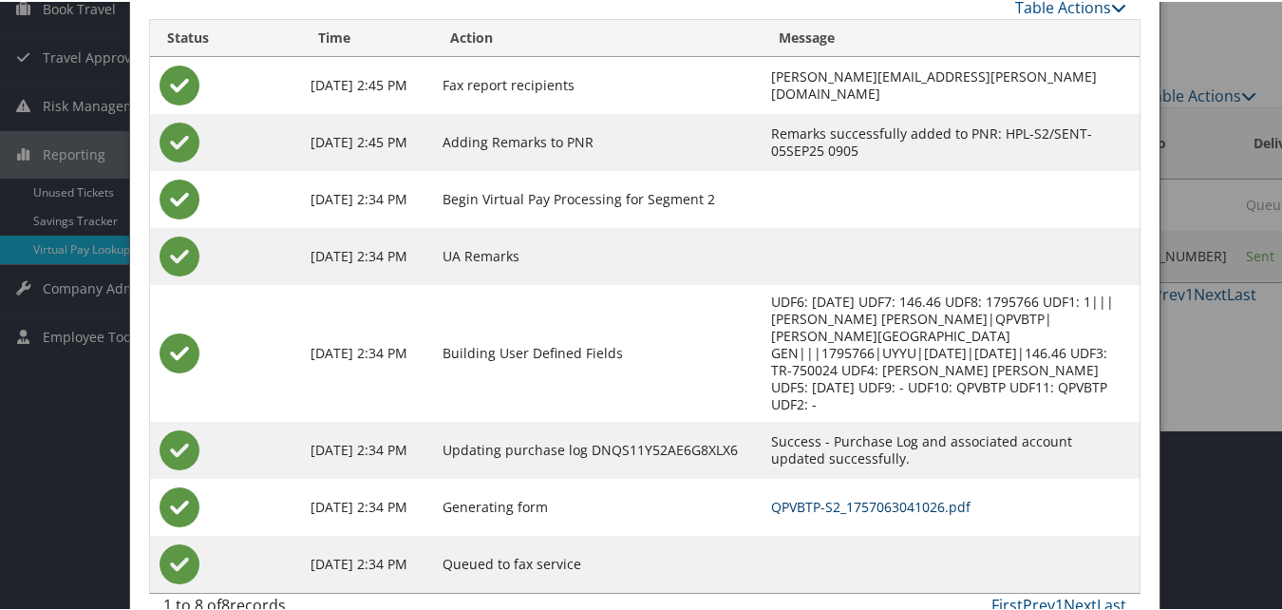
click at [827, 496] on link "QPVBTP-S2_1757063041026.pdf" at bounding box center [870, 505] width 199 height 18
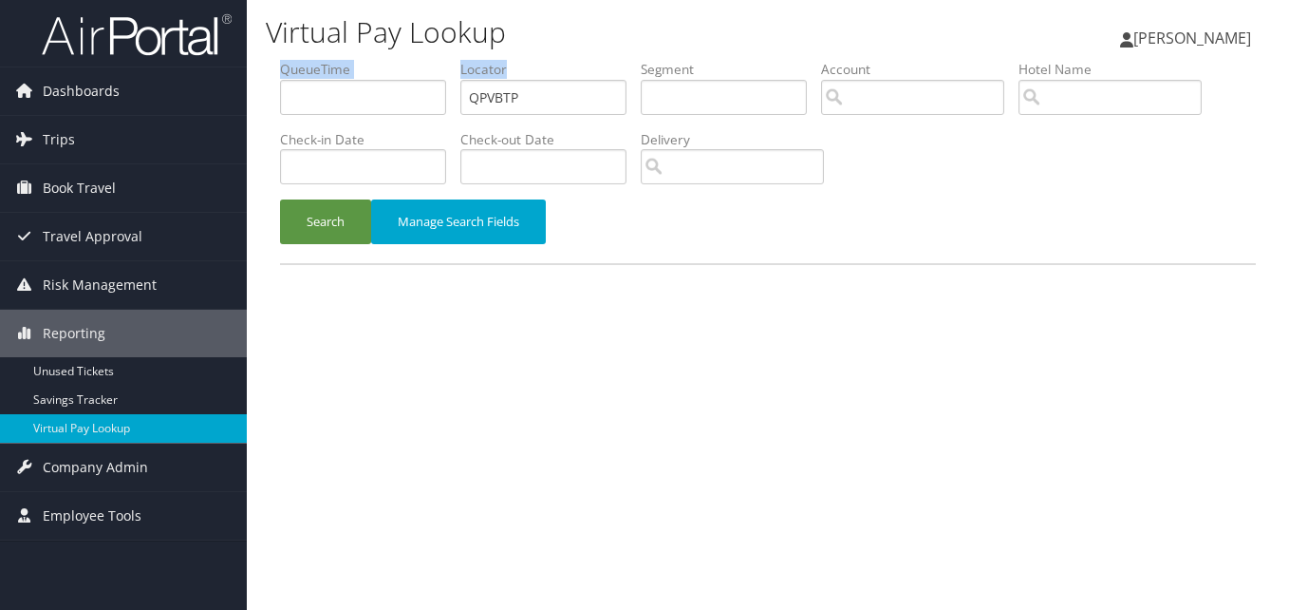
click at [391, 60] on ul "QueueTime Locator QPVBTP Segment Account Traveler Hotel Name Check-in Date Chec…" at bounding box center [768, 60] width 976 height 0
click at [531, 93] on input "QPVBTP" at bounding box center [543, 97] width 166 height 35
drag, startPoint x: 539, startPoint y: 95, endPoint x: 423, endPoint y: 113, distance: 117.2
click at [425, 60] on ul "QueueTime Locator QPVBTP Segment Account Traveler Hotel Name Check-in Date Chec…" at bounding box center [768, 60] width 976 height 0
paste input "IBWWKY"
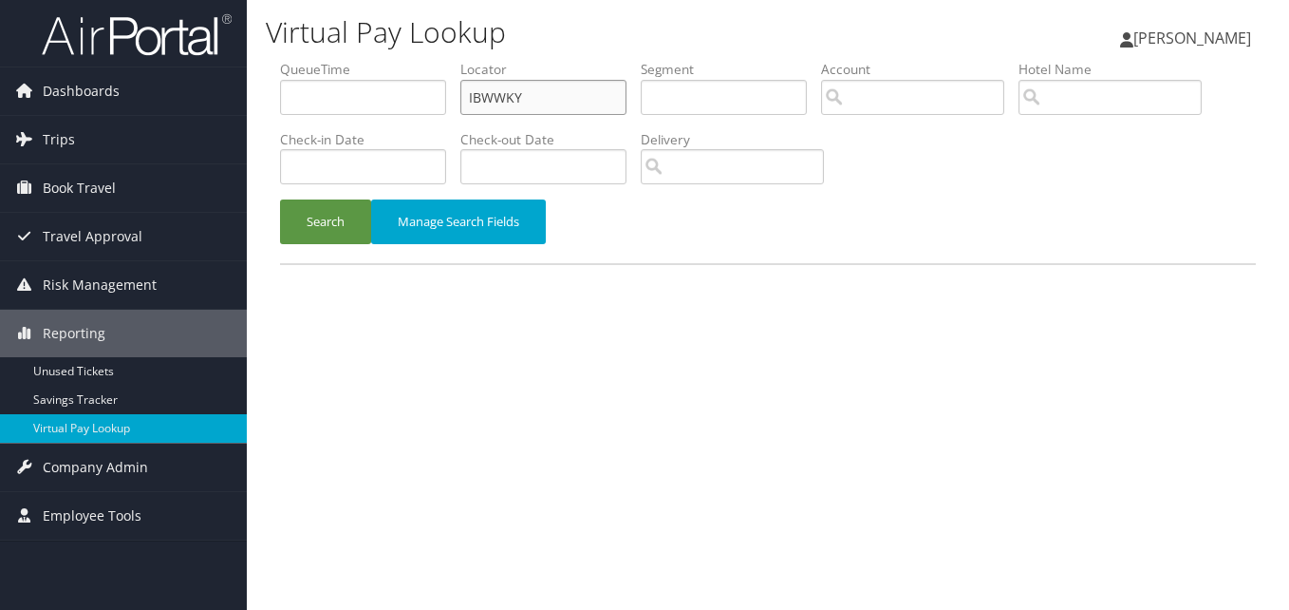
type input "IBWWKY"
click at [280, 199] on button "Search" at bounding box center [325, 221] width 91 height 45
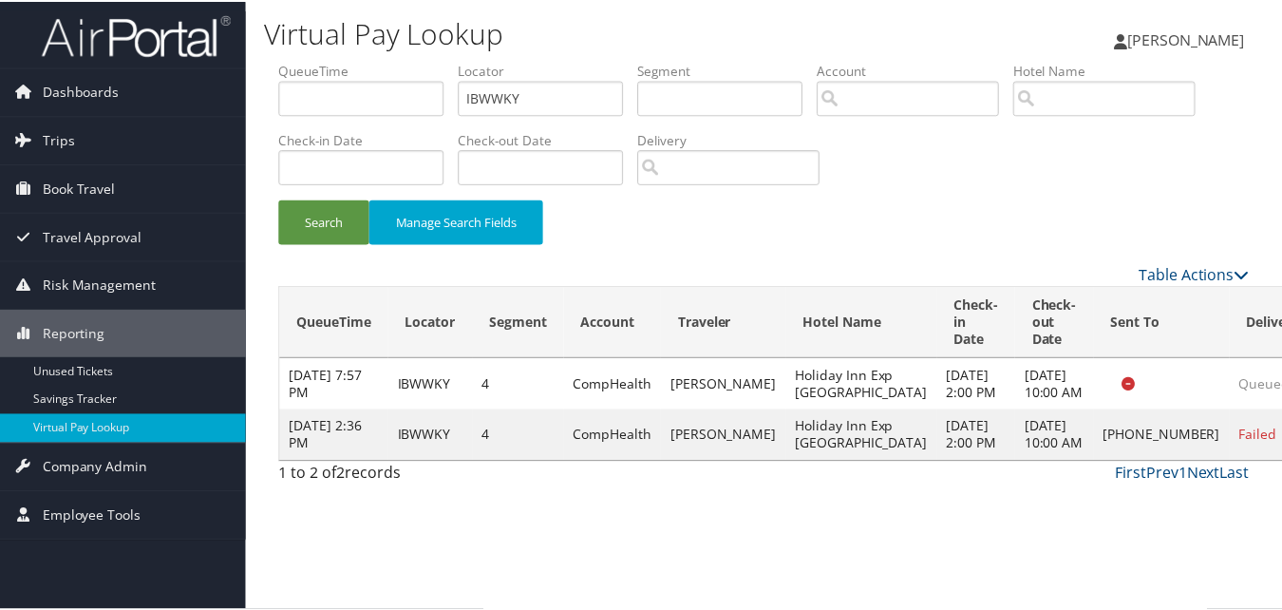
scroll to position [1, 0]
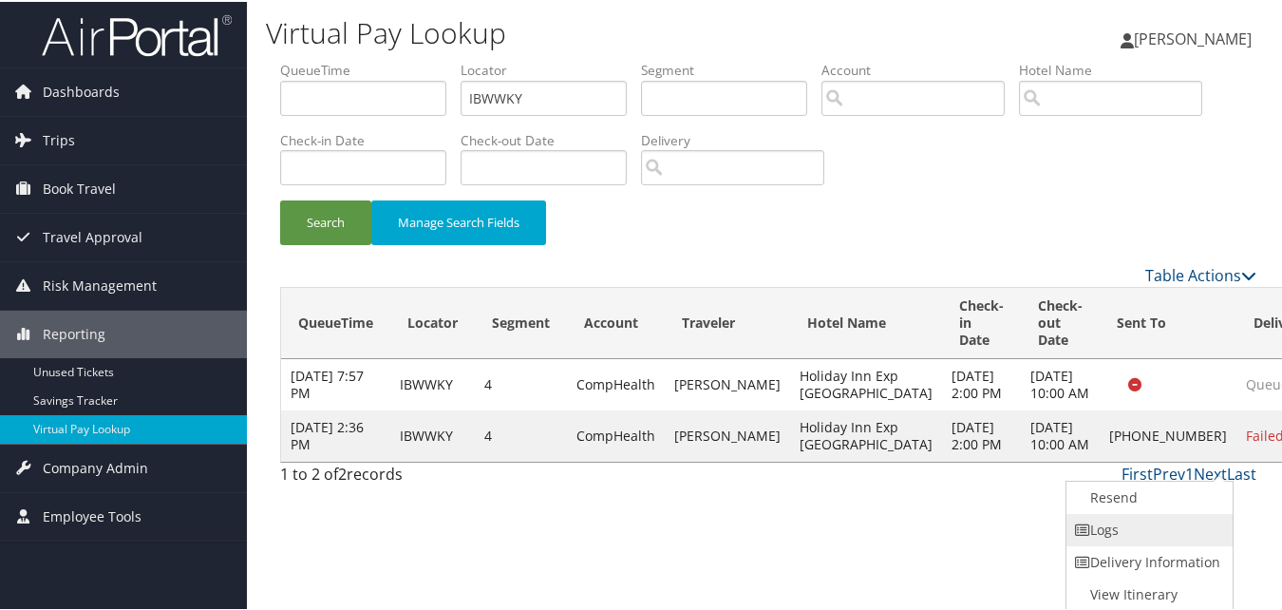
click at [1173, 522] on link "Logs" at bounding box center [1147, 528] width 162 height 32
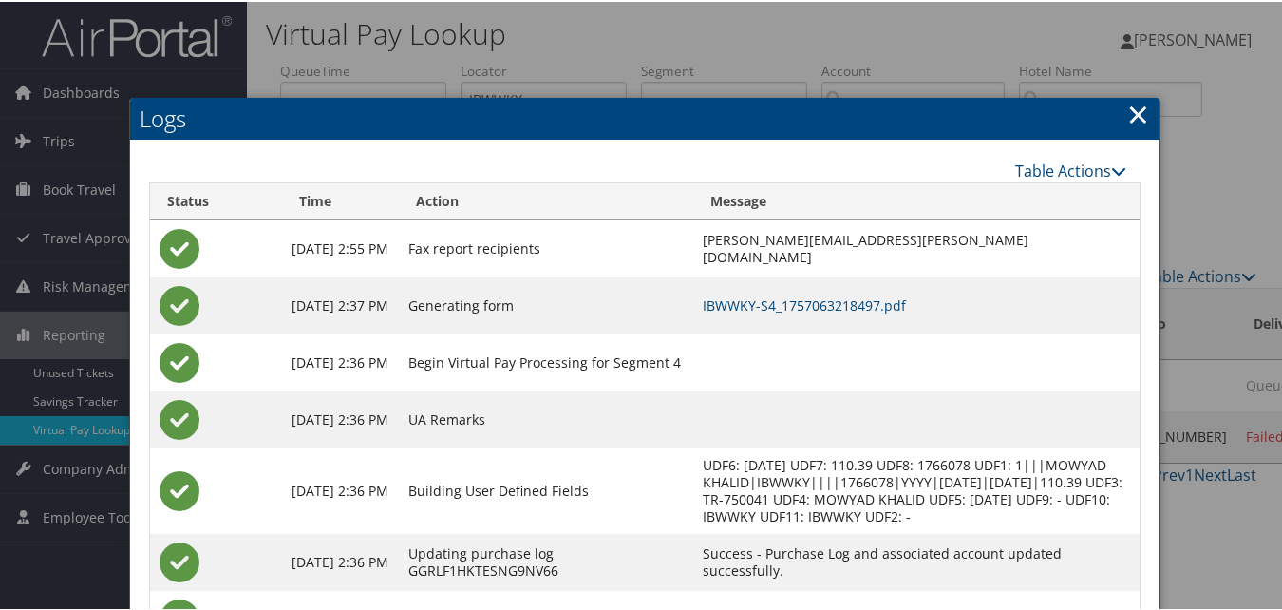
scroll to position [89, 0]
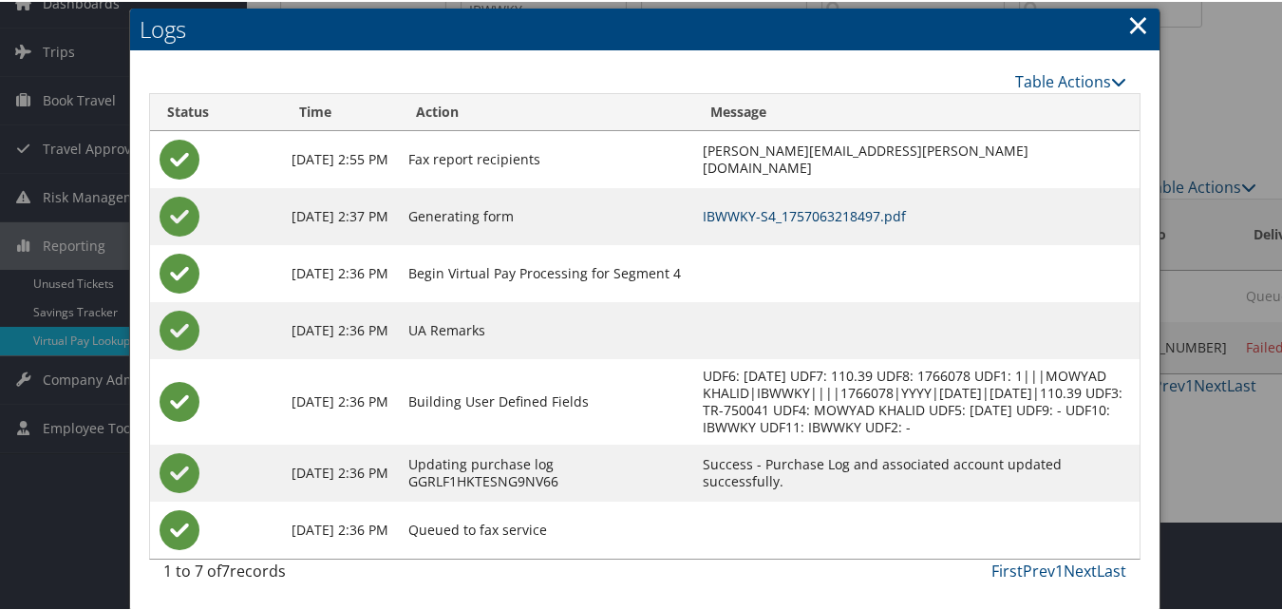
click at [811, 219] on link "IBWWKY-S4_1757063218497.pdf" at bounding box center [804, 214] width 203 height 18
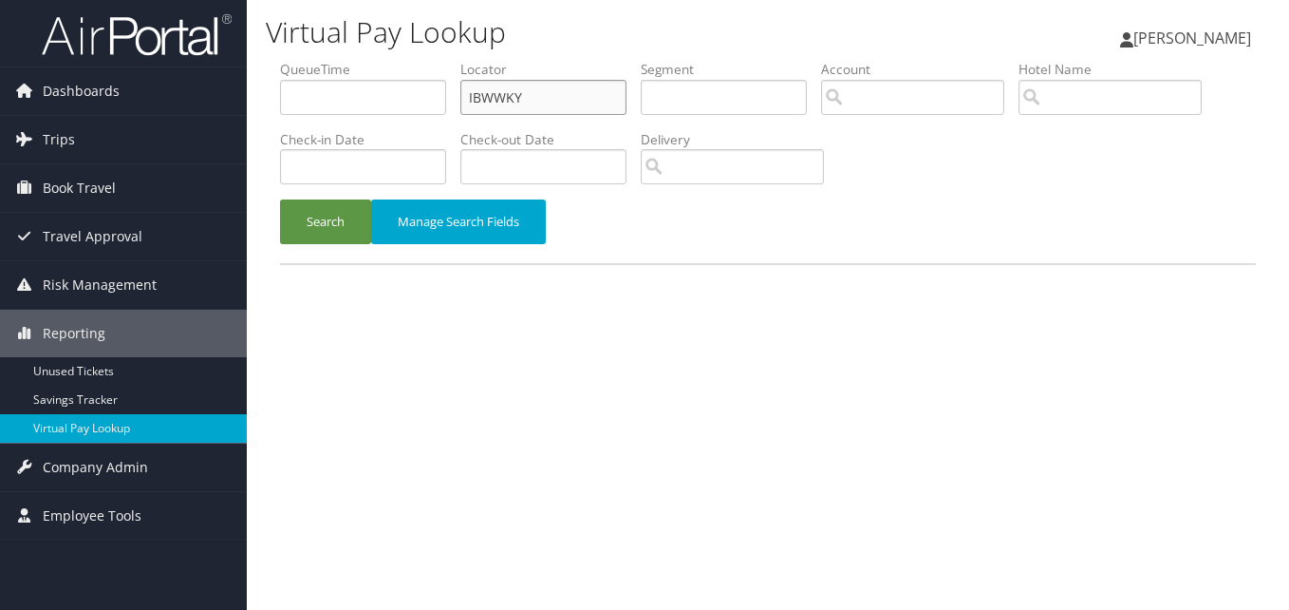
drag, startPoint x: 450, startPoint y: 100, endPoint x: 281, endPoint y: 104, distance: 169.1
click at [281, 60] on ul "QueueTime Locator IBWWKY Segment Account Traveler Hotel Name Check-in Date Chec…" at bounding box center [768, 60] width 976 height 0
paste input "QPGDR"
type input "QPGDRY"
click at [319, 235] on button "Search" at bounding box center [325, 221] width 91 height 45
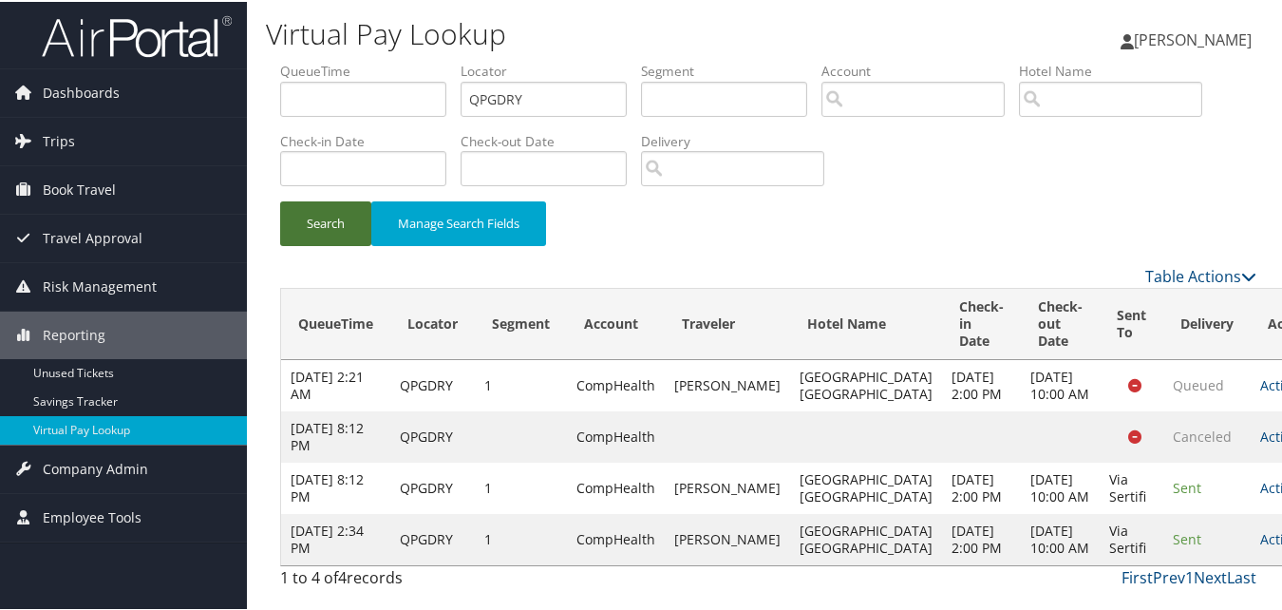
scroll to position [38, 0]
click at [1260, 543] on link "Actions" at bounding box center [1290, 537] width 60 height 18
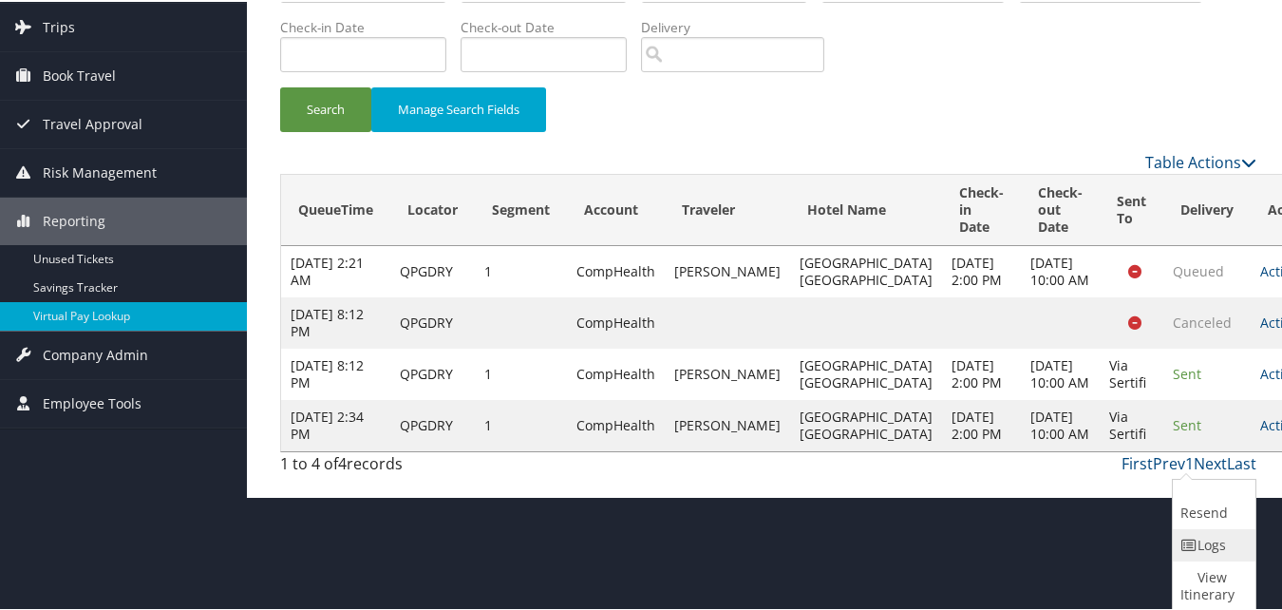
click at [1191, 553] on link "Logs" at bounding box center [1211, 543] width 78 height 32
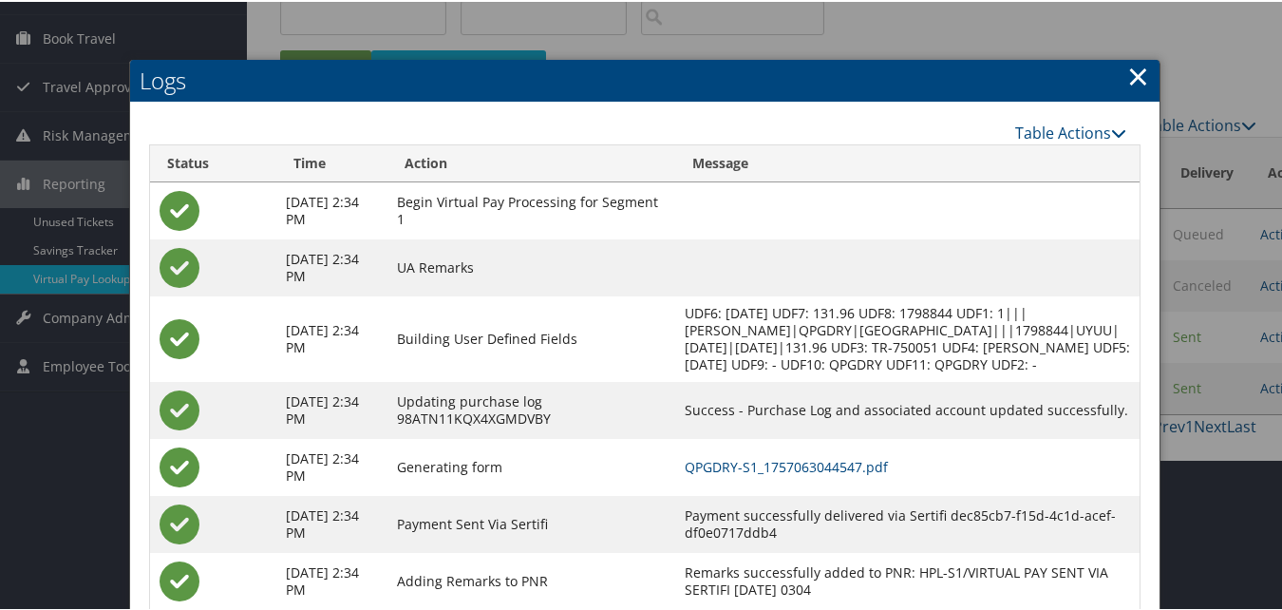
scroll to position [219, 0]
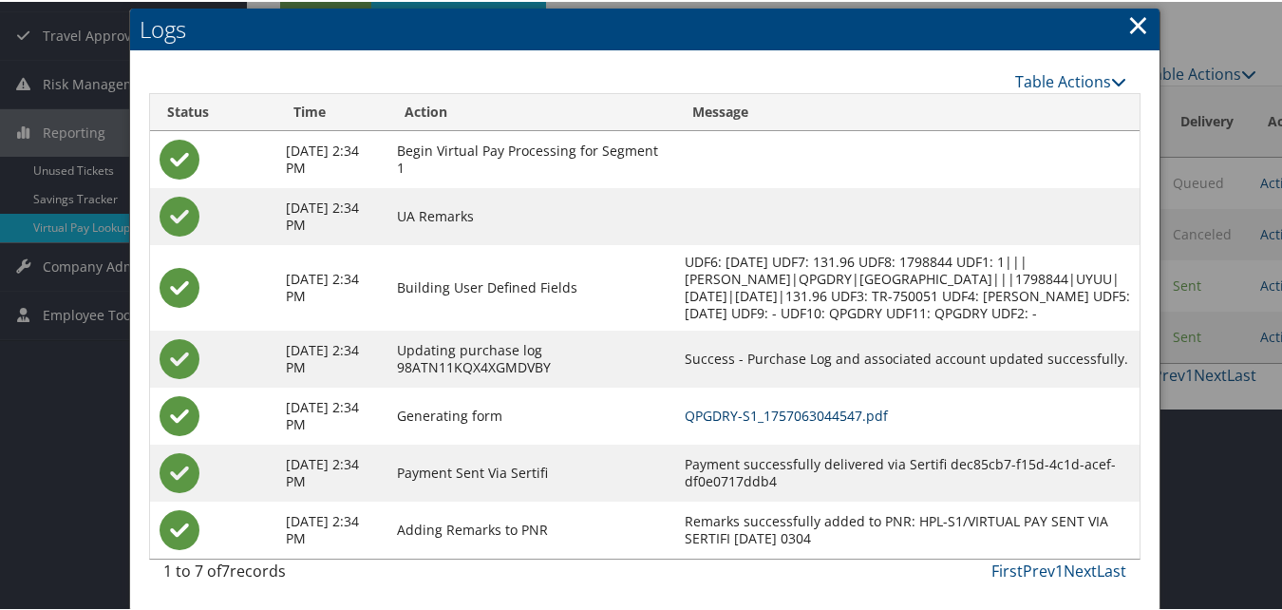
click at [882, 417] on link "QPGDRY-S1_1757063044547.pdf" at bounding box center [786, 413] width 203 height 18
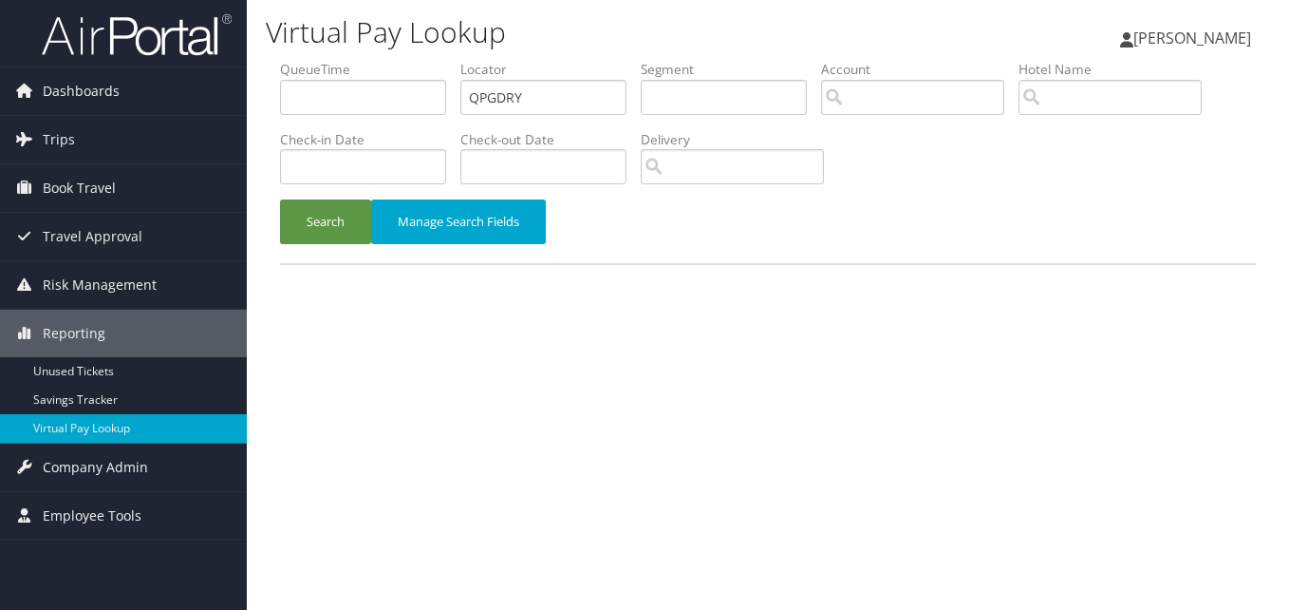
click at [313, 60] on ul "QueueTime Locator QPGDRY Segment Account Traveler Hotel Name Check-in Date Chec…" at bounding box center [768, 60] width 976 height 0
type input "GKZAYL"
click at [280, 199] on button "Search" at bounding box center [325, 221] width 91 height 45
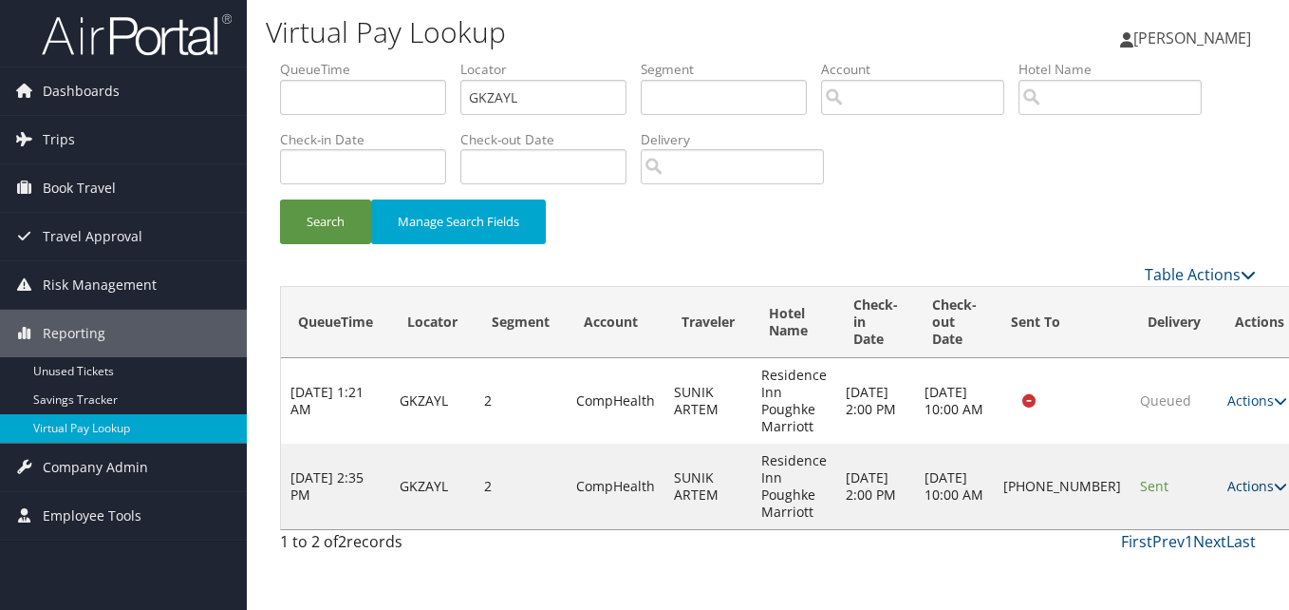
click at [1274, 483] on icon at bounding box center [1280, 485] width 13 height 13
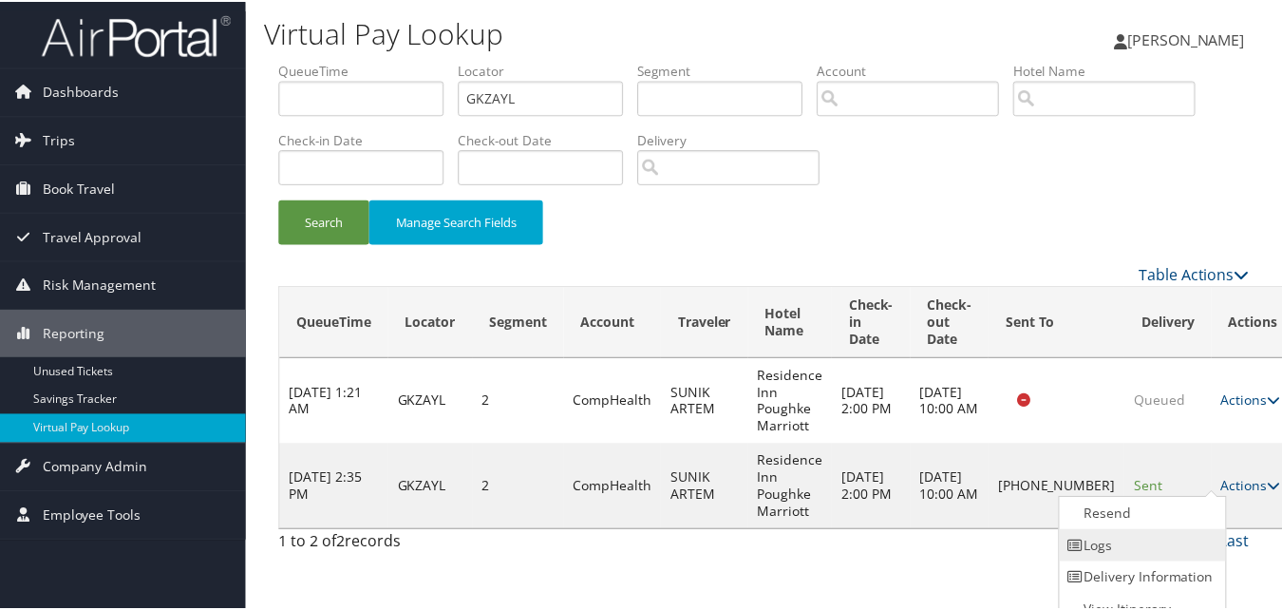
scroll to position [18, 0]
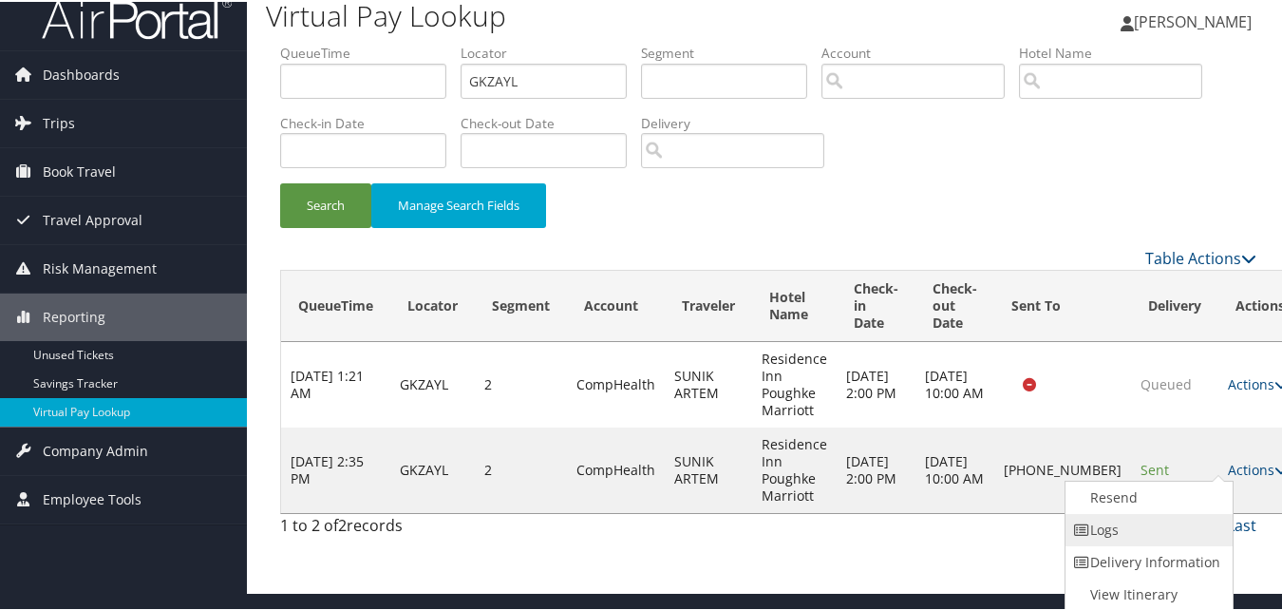
click at [1186, 523] on link "Logs" at bounding box center [1146, 528] width 162 height 32
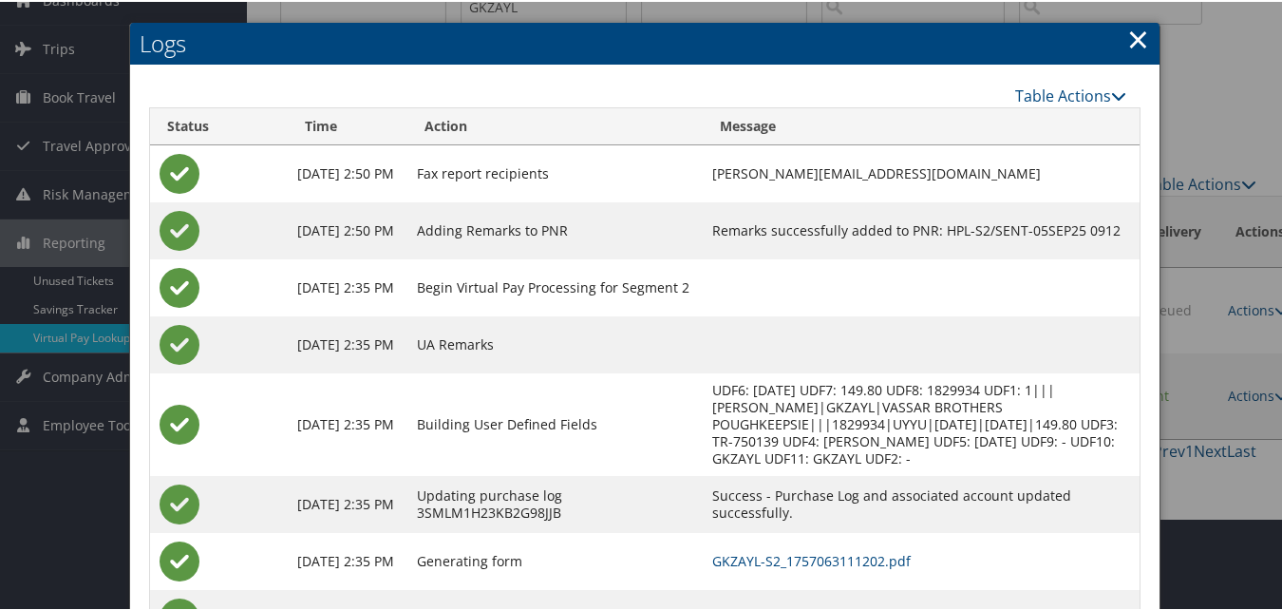
scroll to position [180, 0]
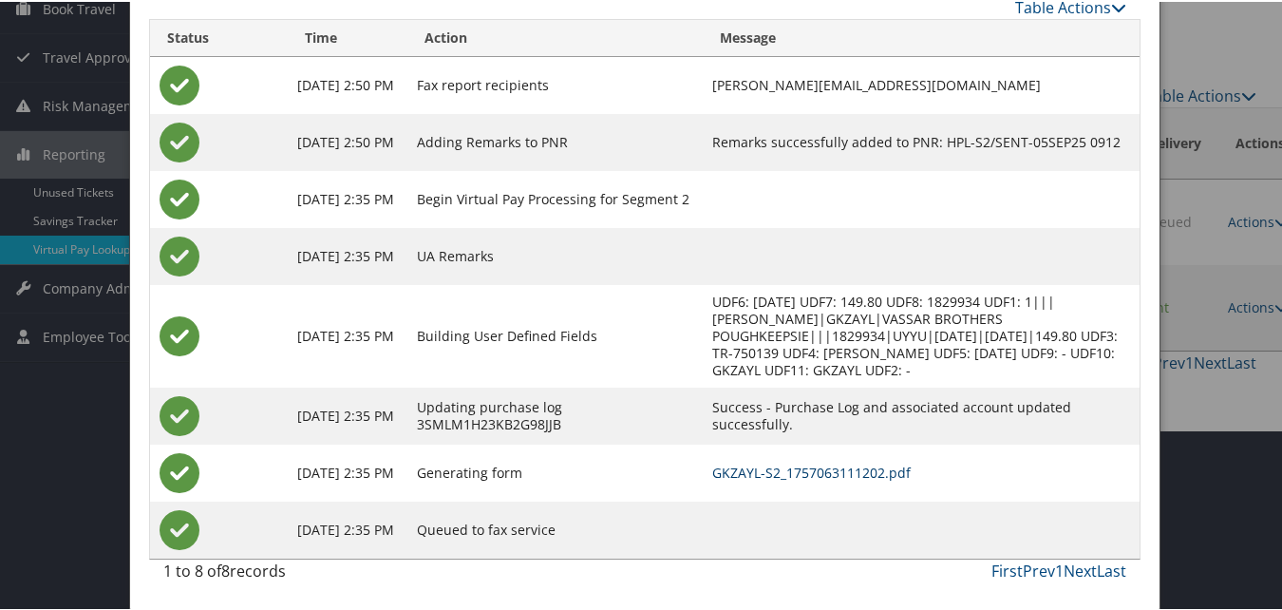
click at [835, 472] on link "GKZAYL-S2_1757063111202.pdf" at bounding box center [812, 470] width 198 height 18
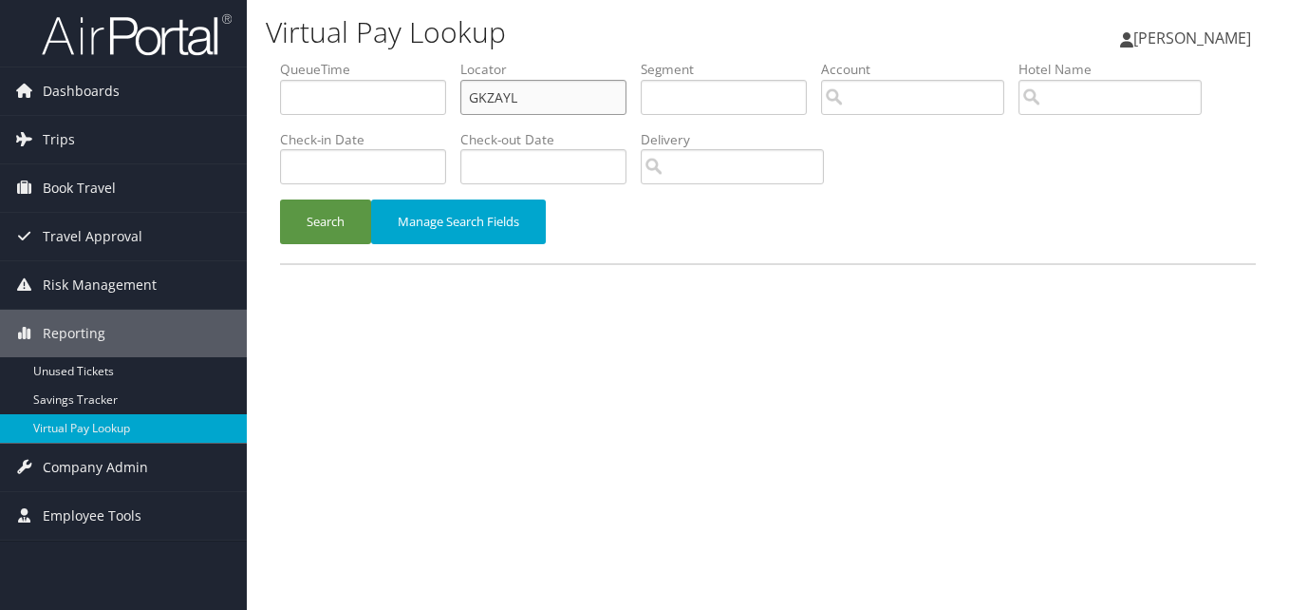
drag, startPoint x: 512, startPoint y: 100, endPoint x: 378, endPoint y: 117, distance: 134.9
click at [378, 60] on ul "QueueTime Locator GKZAYL Segment Account Traveler Hotel Name Check-in Date Chec…" at bounding box center [768, 60] width 976 height 0
paste input "EOXNOB"
type input "EOXNOB"
click at [280, 199] on button "Search" at bounding box center [325, 221] width 91 height 45
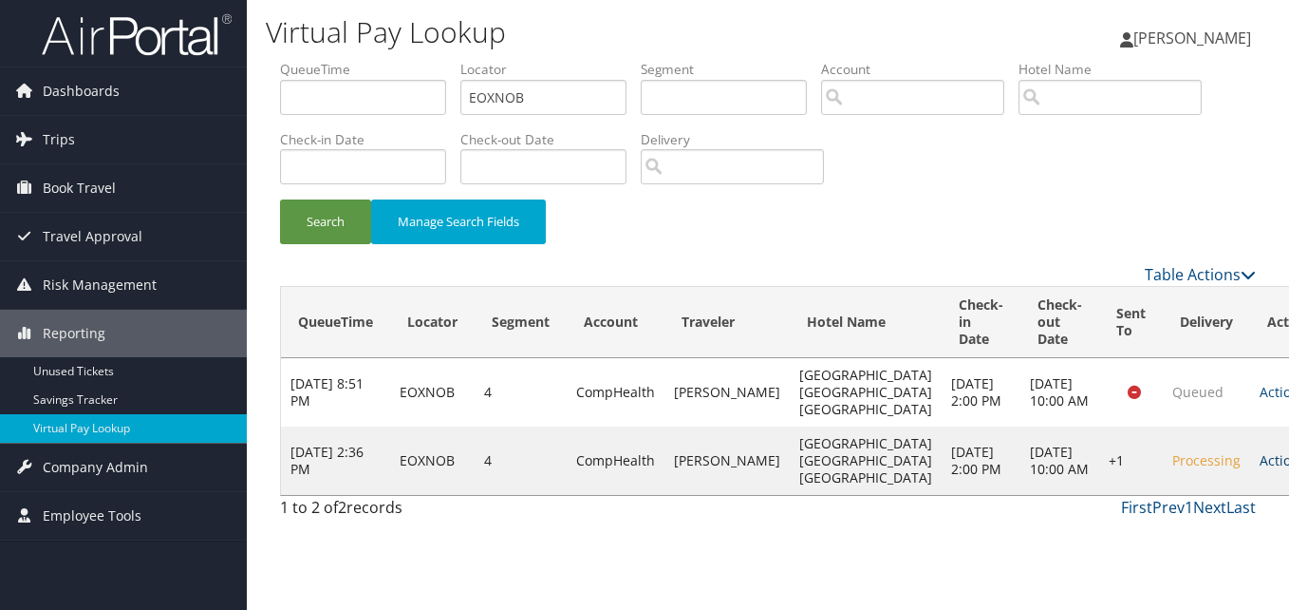
click at [1260, 469] on link "Actions" at bounding box center [1290, 460] width 60 height 18
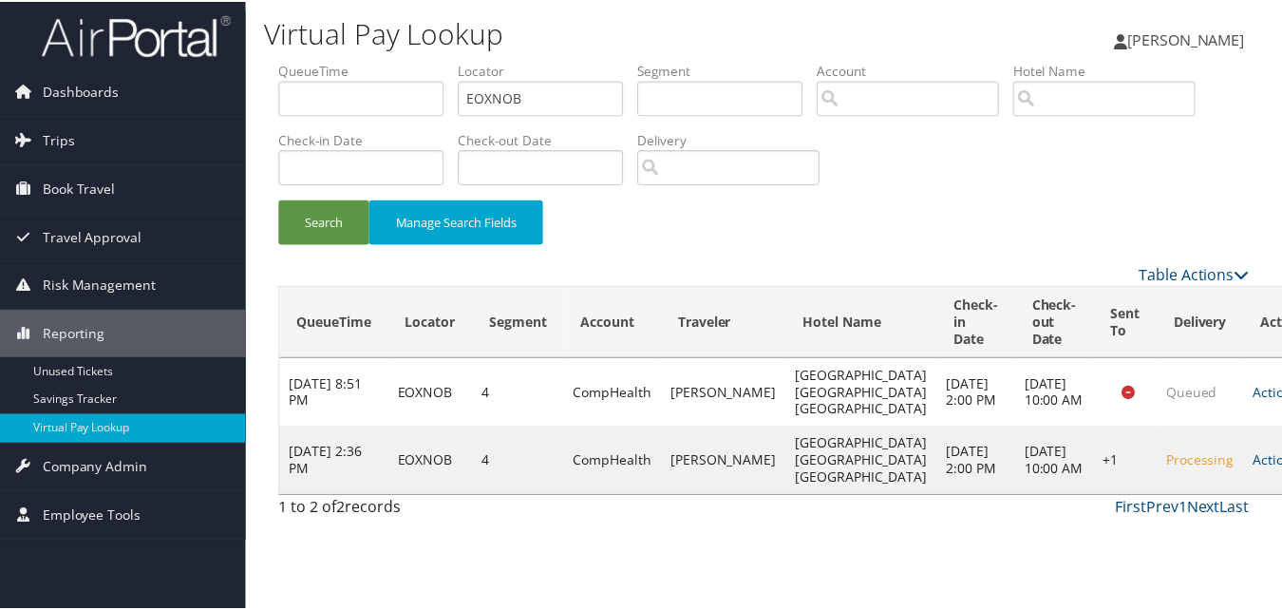
scroll to position [44, 0]
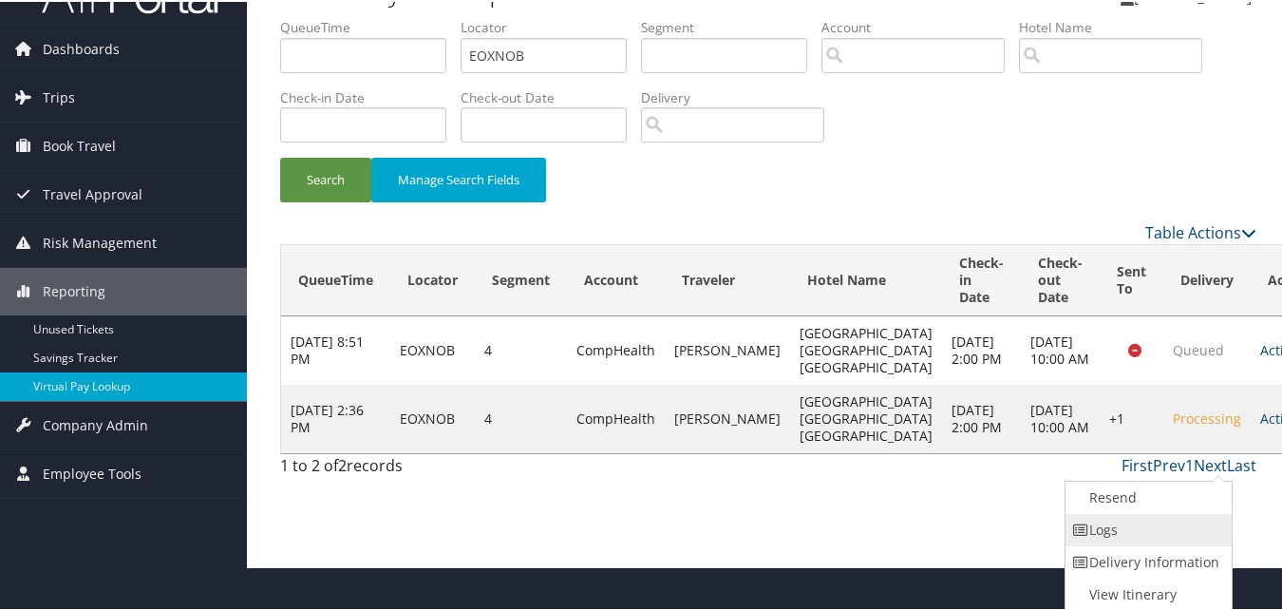
click at [1172, 542] on link "Logs" at bounding box center [1146, 528] width 162 height 32
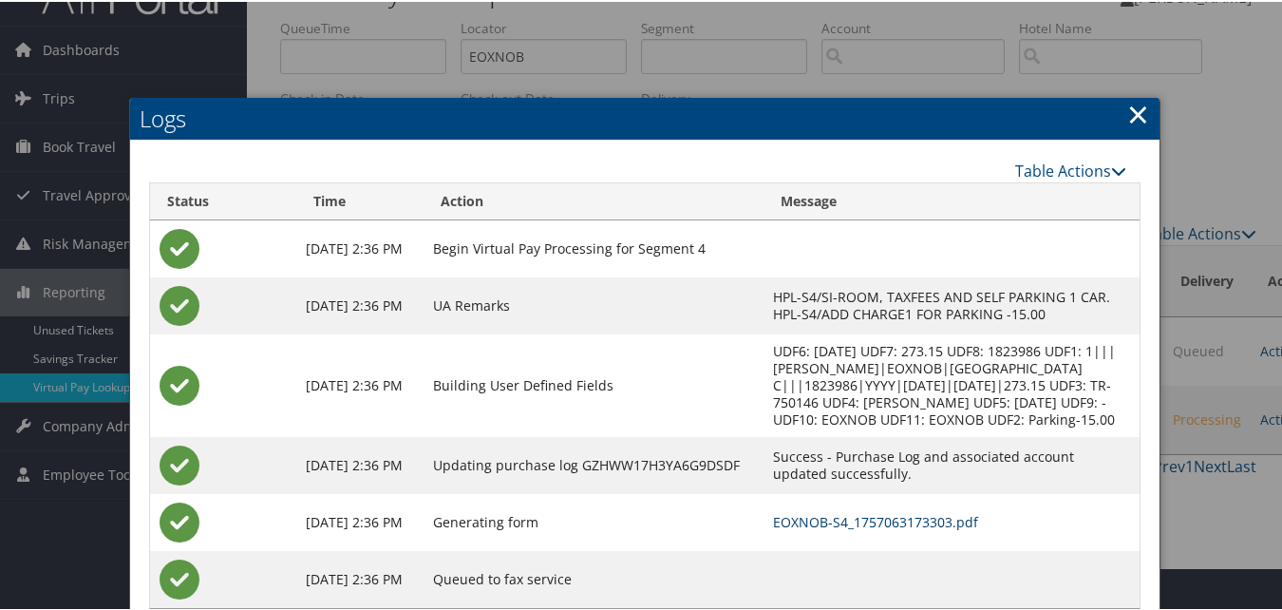
scroll to position [109, 0]
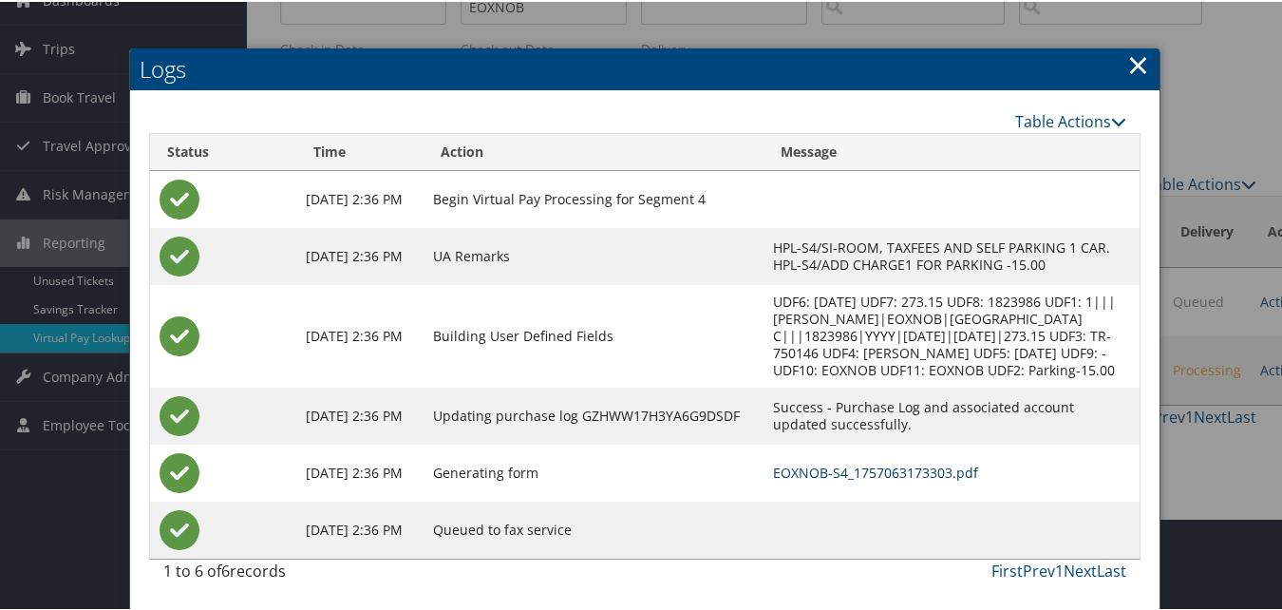
click at [789, 471] on link "EOXNOB-S4_1757063173303.pdf" at bounding box center [875, 470] width 205 height 18
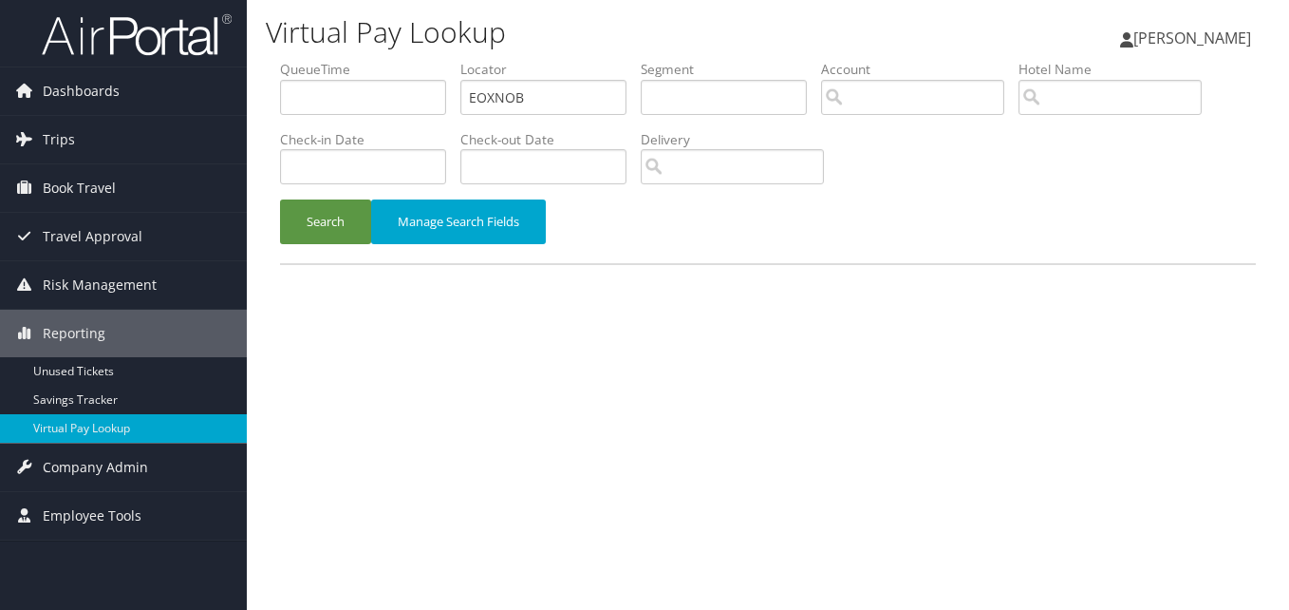
click at [228, 107] on div "Dashboards AirPortal 360™ (Manager) My Travel Dashboard Trips Airtinerary® Look…" at bounding box center [644, 305] width 1289 height 610
type input "UVXFAB"
click at [324, 233] on button "Search" at bounding box center [325, 221] width 91 height 45
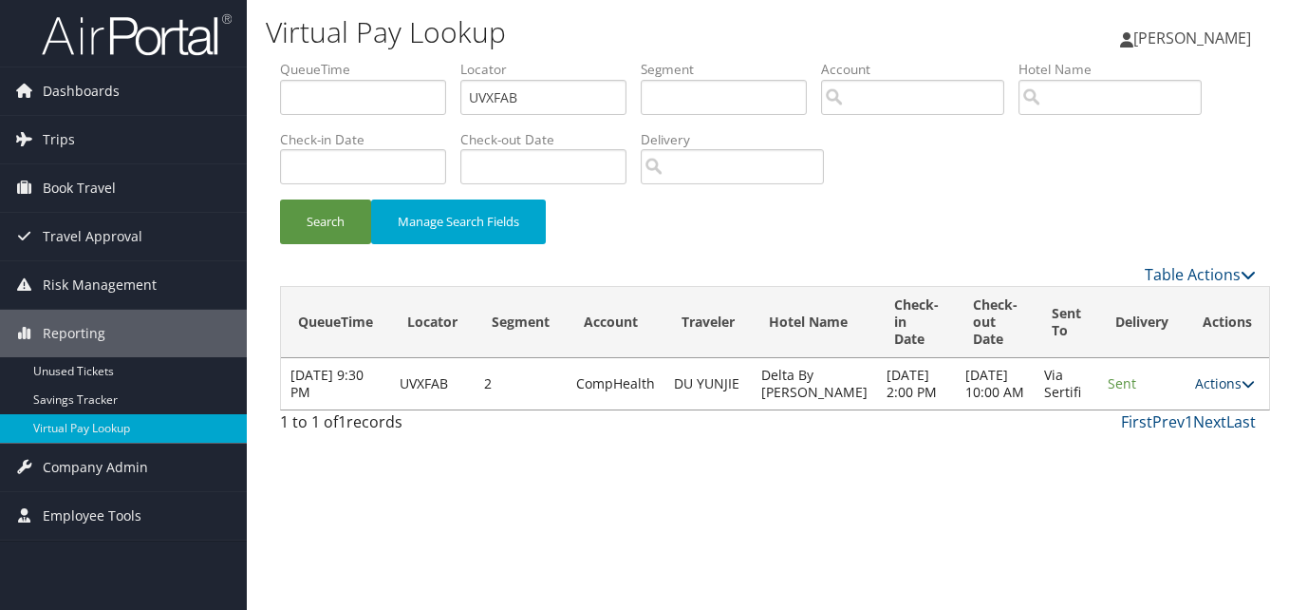
click at [1216, 392] on link "Actions" at bounding box center [1225, 383] width 60 height 18
click at [1192, 452] on link "Logs" at bounding box center [1175, 460] width 120 height 32
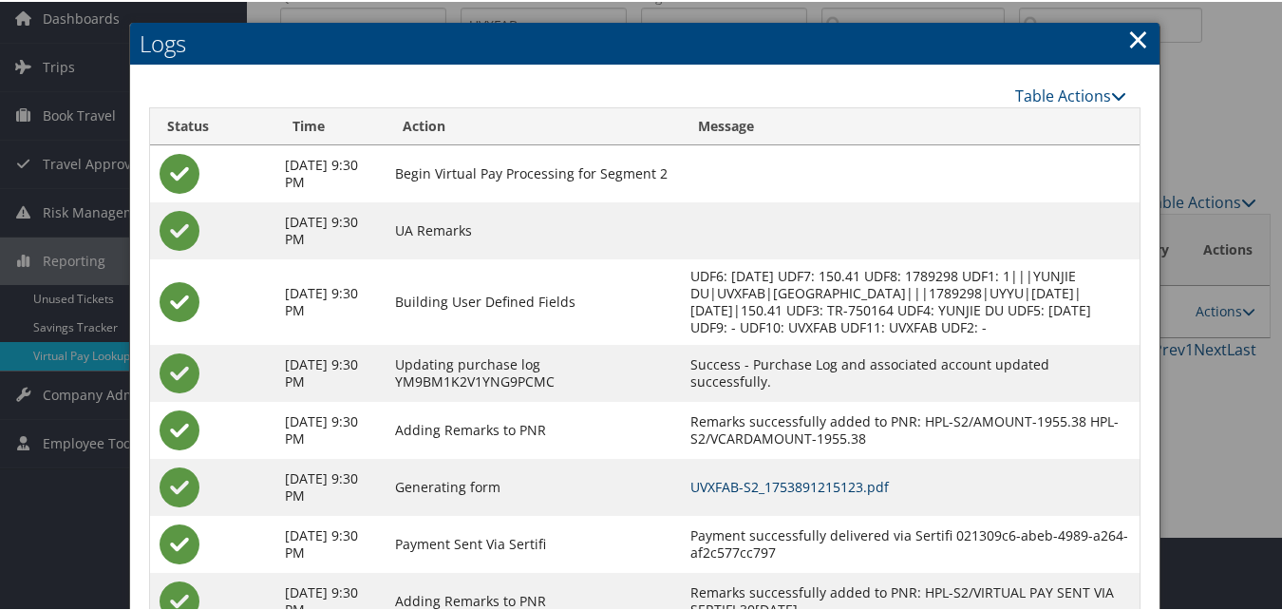
scroll to position [162, 0]
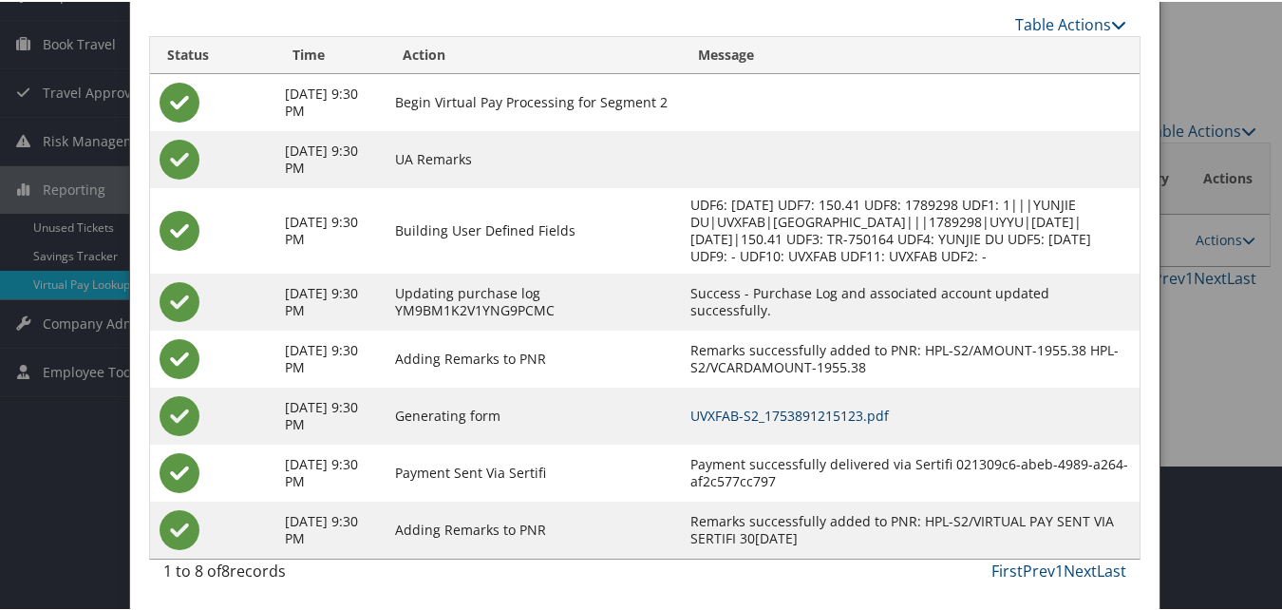
click at [819, 418] on link "UVXFAB-S2_1753891215123.pdf" at bounding box center [789, 413] width 198 height 18
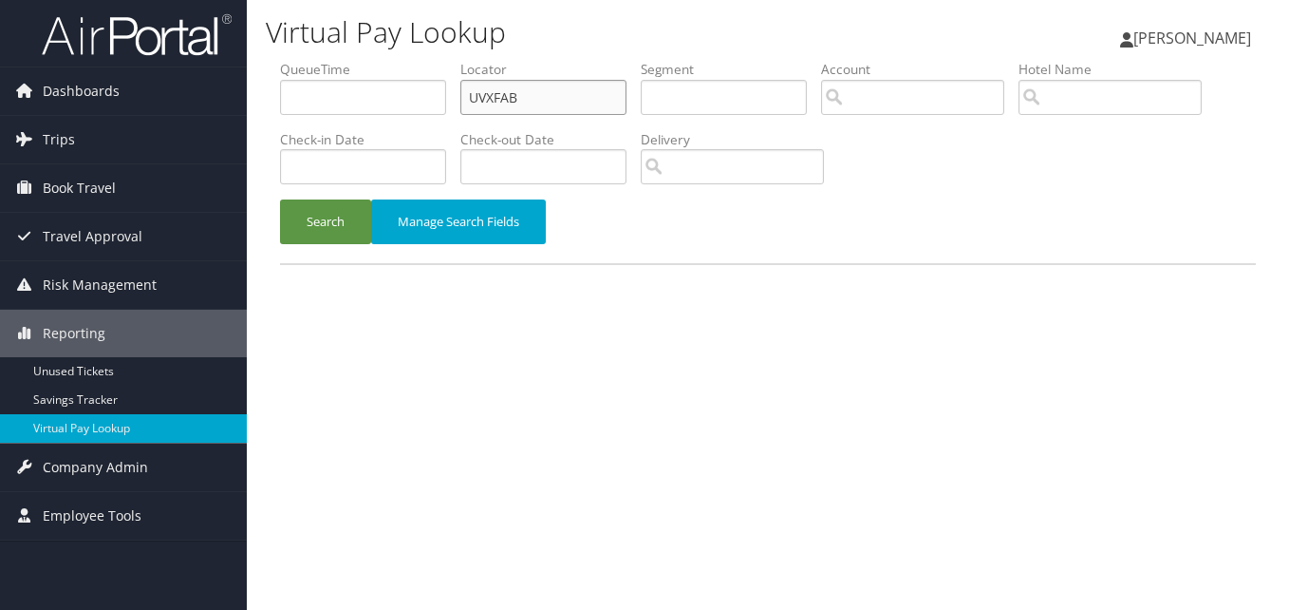
drag, startPoint x: 553, startPoint y: 103, endPoint x: 365, endPoint y: 108, distance: 188.1
click at [365, 60] on ul "QueueTime Locator UVXFAB Segment Account Traveler Hotel Name Check-in Date Chec…" at bounding box center [768, 60] width 976 height 0
click at [327, 229] on button "Search" at bounding box center [325, 221] width 91 height 45
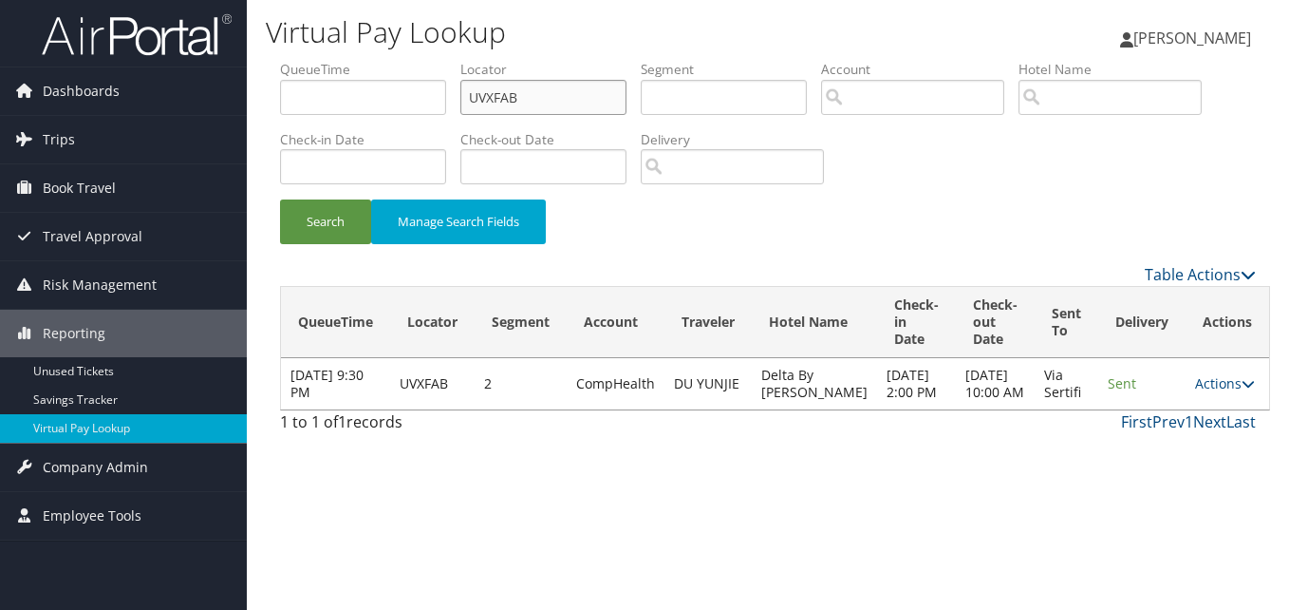
drag, startPoint x: 537, startPoint y: 90, endPoint x: 354, endPoint y: 121, distance: 185.7
click at [354, 60] on ul "QueueTime Locator UVXFAB Segment Account Traveler Hotel Name Check-in Date Chec…" at bounding box center [768, 60] width 976 height 0
paste input "YLRZXN"
type input "YLRZXN"
click at [280, 199] on button "Search" at bounding box center [325, 221] width 91 height 45
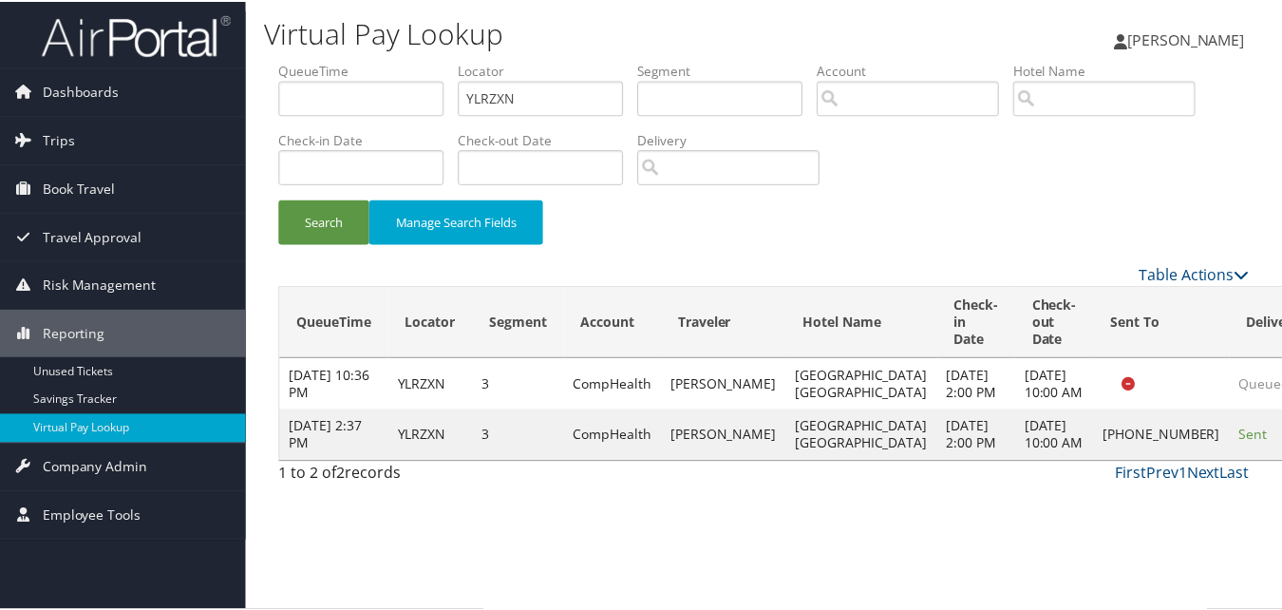
scroll to position [18, 0]
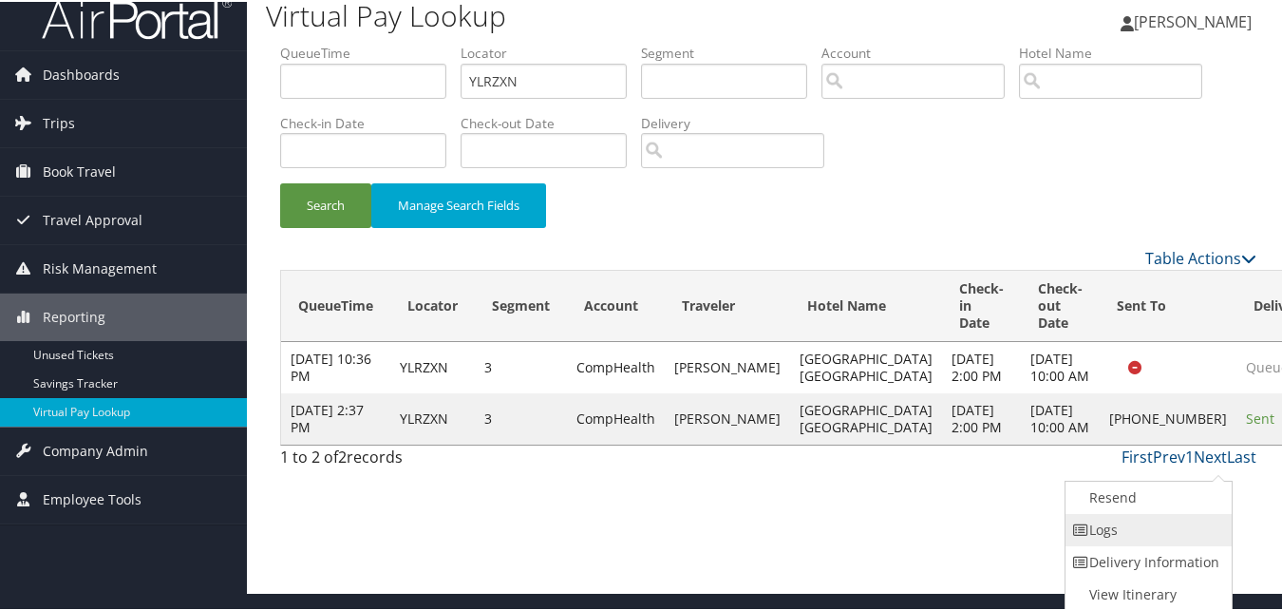
click at [1167, 522] on link "Logs" at bounding box center [1146, 528] width 162 height 32
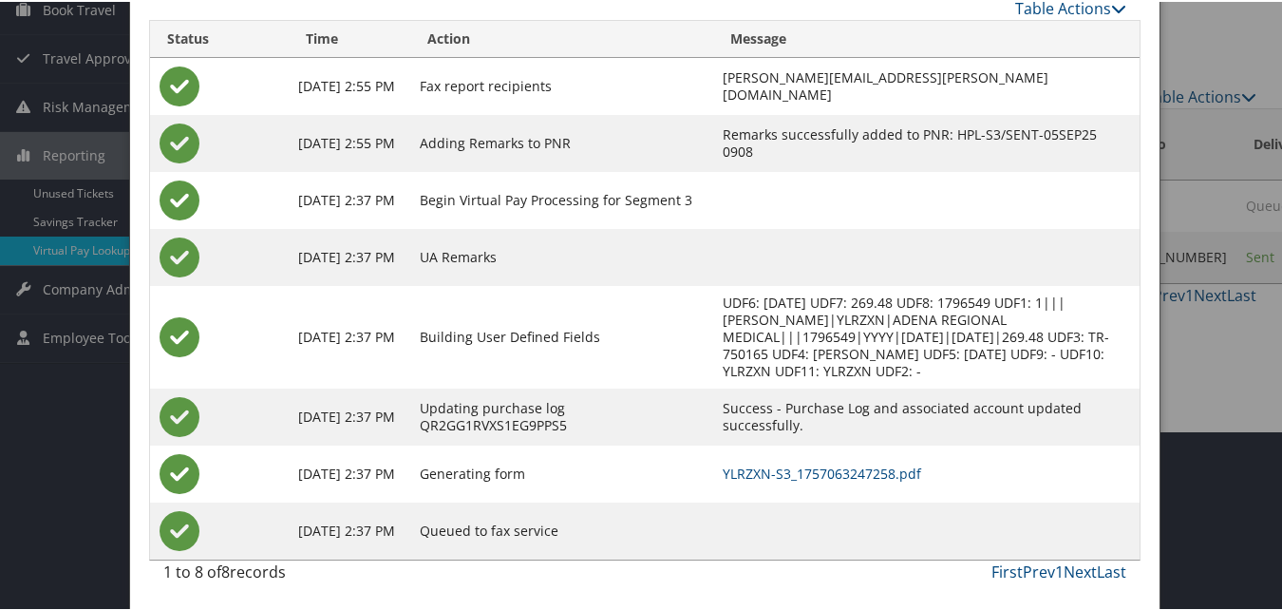
scroll to position [180, 0]
click at [784, 482] on td "YLRZXN-S3_1757063247258.pdf" at bounding box center [926, 470] width 426 height 57
click at [789, 478] on link "YLRZXN-S3_1757063247258.pdf" at bounding box center [821, 470] width 198 height 18
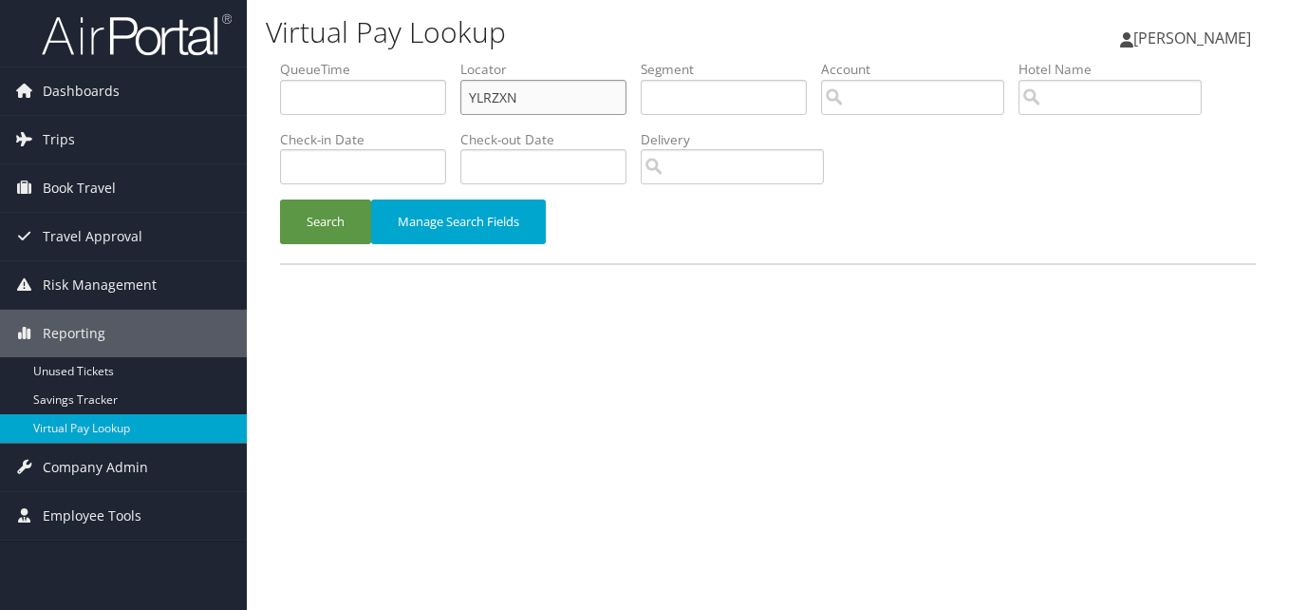
drag, startPoint x: 513, startPoint y: 101, endPoint x: 400, endPoint y: 99, distance: 113.0
click at [400, 60] on ul "QueueTime Locator YLRZXN Segment Account Traveler Hotel Name Check-in Date Chec…" at bounding box center [768, 60] width 976 height 0
drag, startPoint x: 526, startPoint y: 86, endPoint x: 354, endPoint y: 101, distance: 172.4
click at [354, 60] on ul "QueueTime Locator YLRZXN Segment Account Traveler Hotel Name Check-in Date Chec…" at bounding box center [768, 60] width 976 height 0
paste input "FDAGJU"
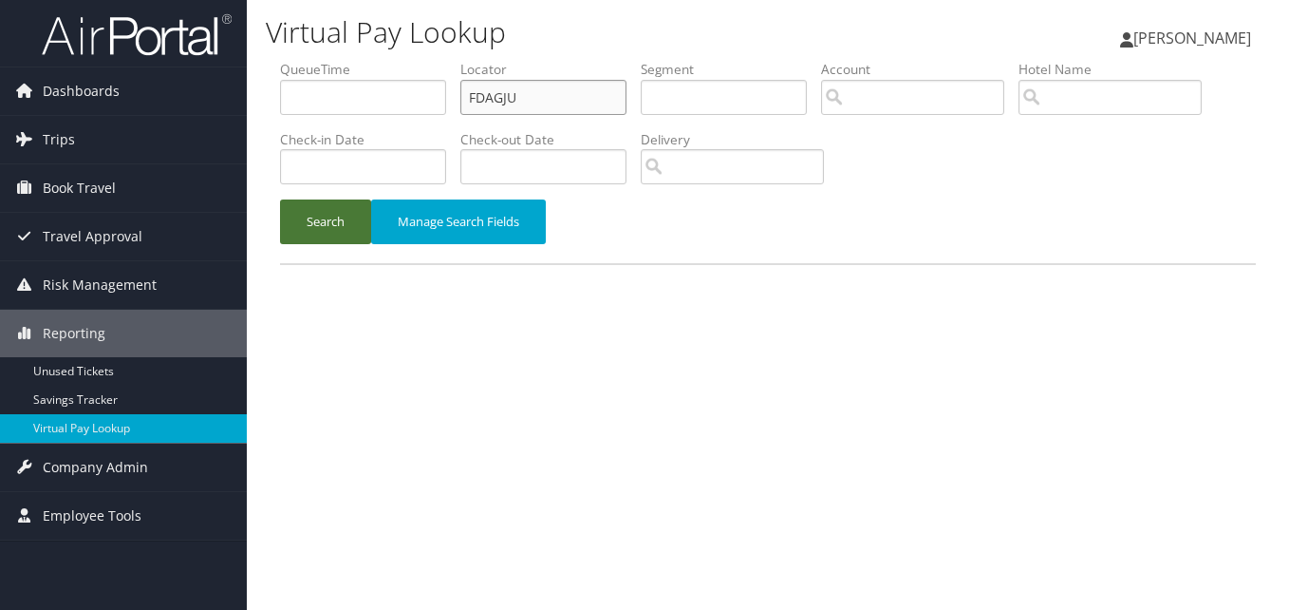
type input "FDAGJU"
click at [347, 216] on button "Search" at bounding box center [325, 221] width 91 height 45
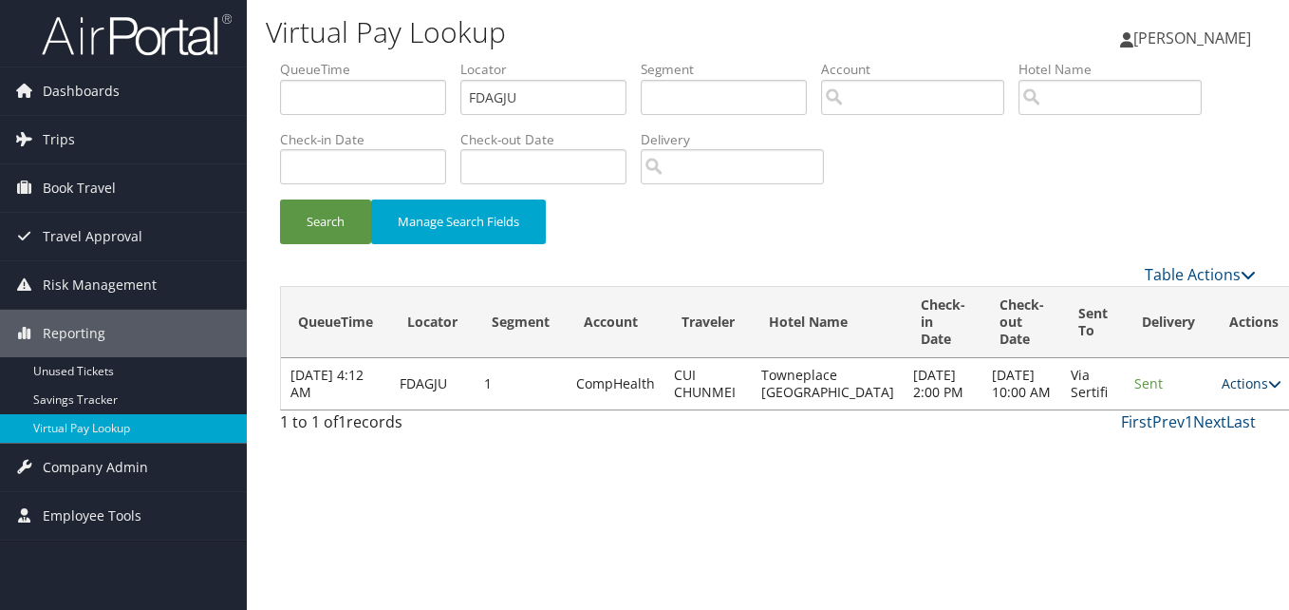
click at [1222, 389] on link "Actions" at bounding box center [1252, 383] width 60 height 18
click at [1190, 459] on link "Logs" at bounding box center [1176, 452] width 120 height 32
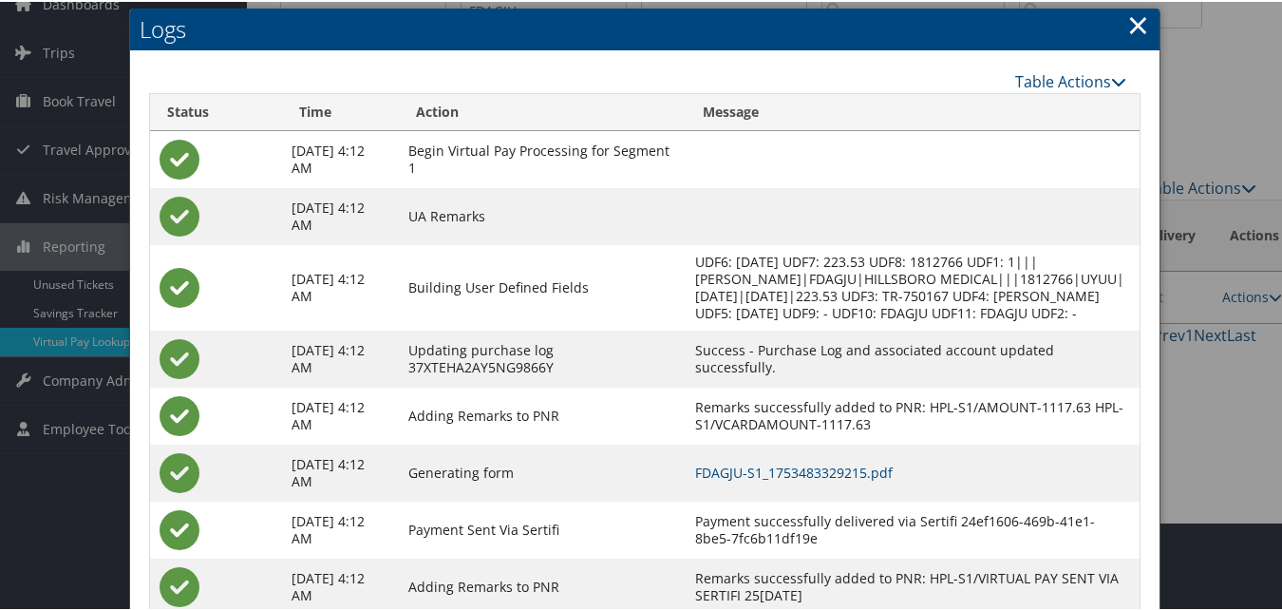
scroll to position [162, 0]
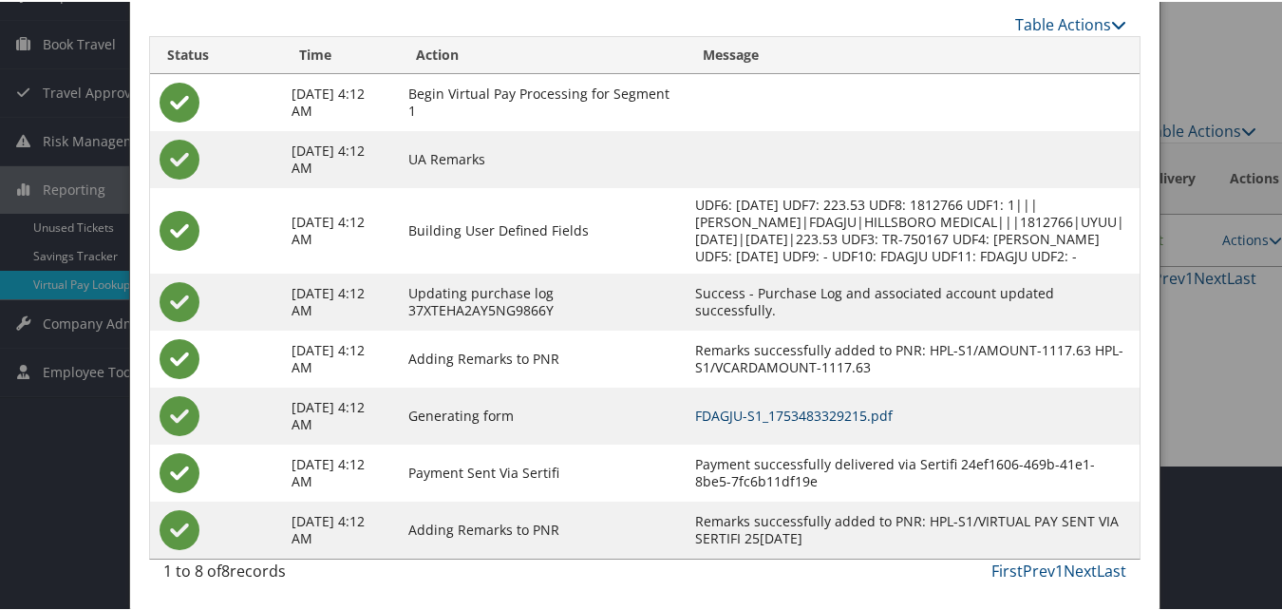
click at [845, 406] on link "FDAGJU-S1_1753483329215.pdf" at bounding box center [793, 413] width 197 height 18
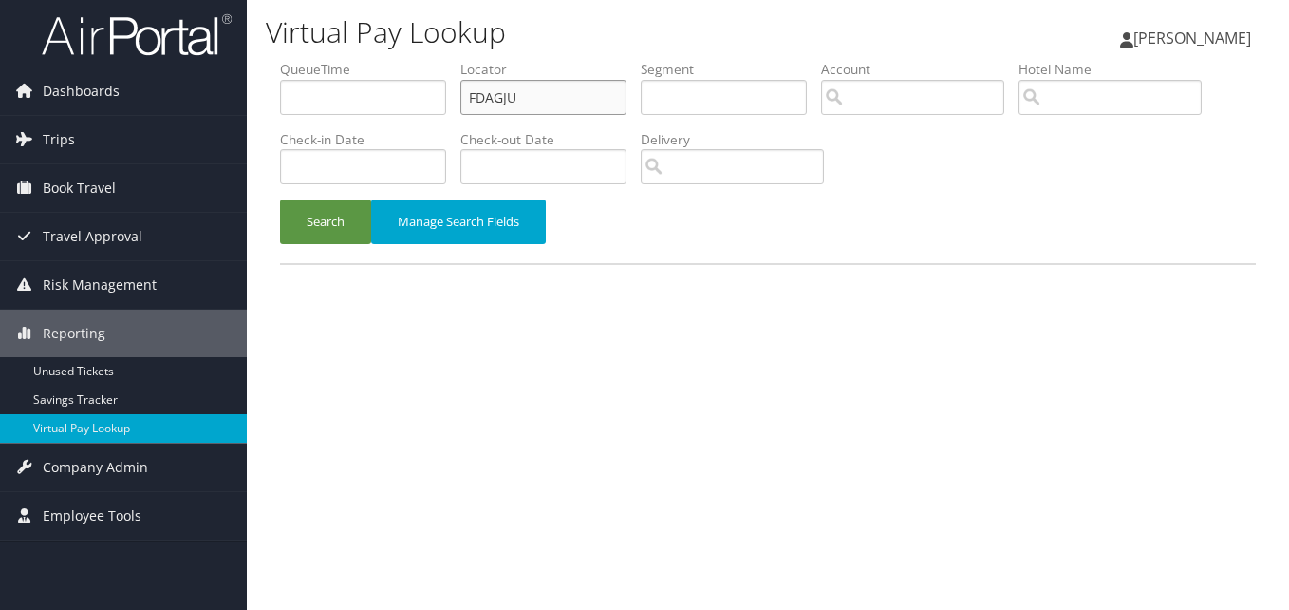
drag, startPoint x: 534, startPoint y: 104, endPoint x: 353, endPoint y: 106, distance: 180.4
click at [353, 60] on ul "QueueTime Locator FDAGJU Segment Account Traveler Hotel Name Check-in Date Chec…" at bounding box center [768, 60] width 976 height 0
paste input "MIXNAL"
type input "MIXNAL"
click at [355, 216] on button "Search" at bounding box center [325, 221] width 91 height 45
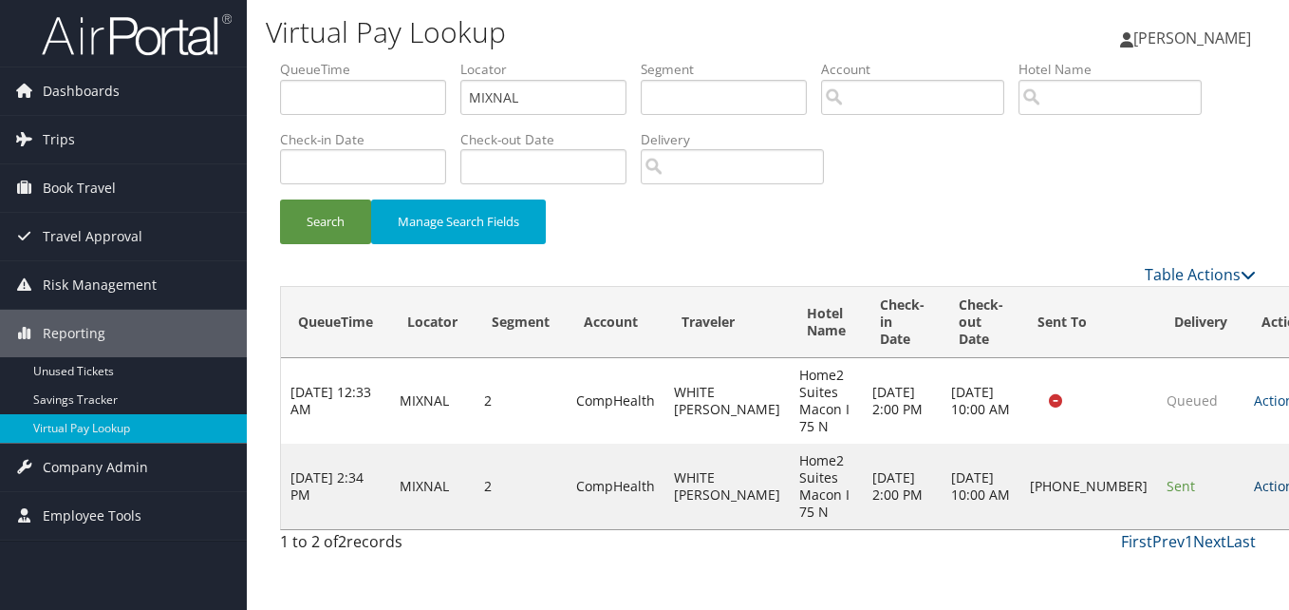
click at [1254, 488] on link "Actions" at bounding box center [1284, 486] width 60 height 18
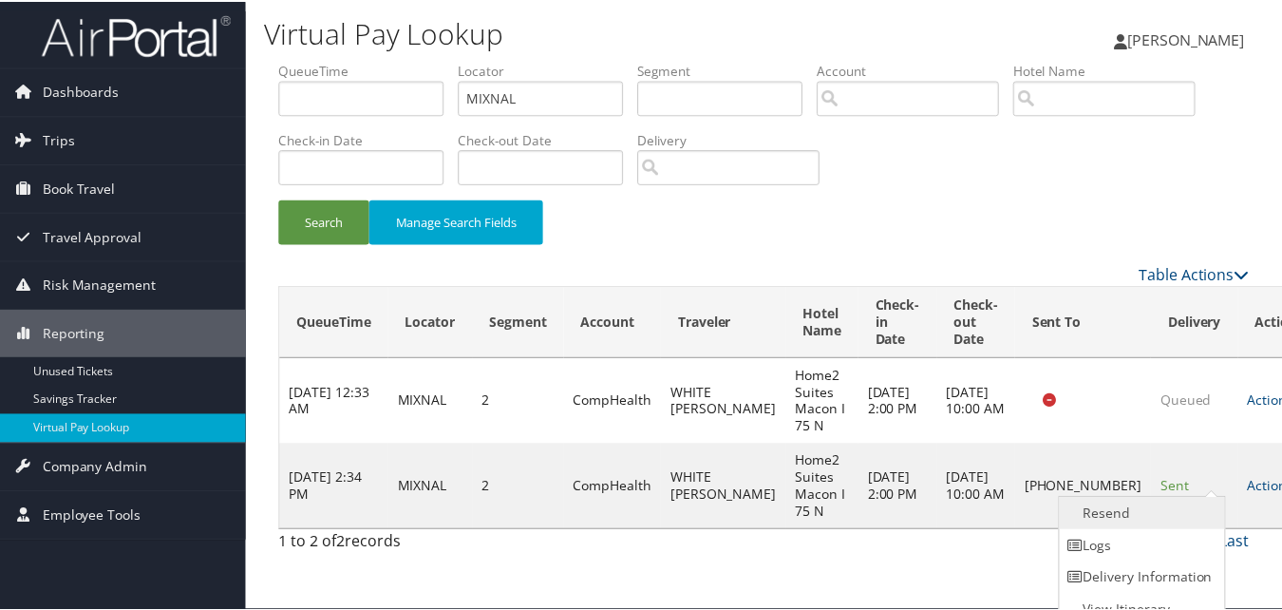
scroll to position [18, 0]
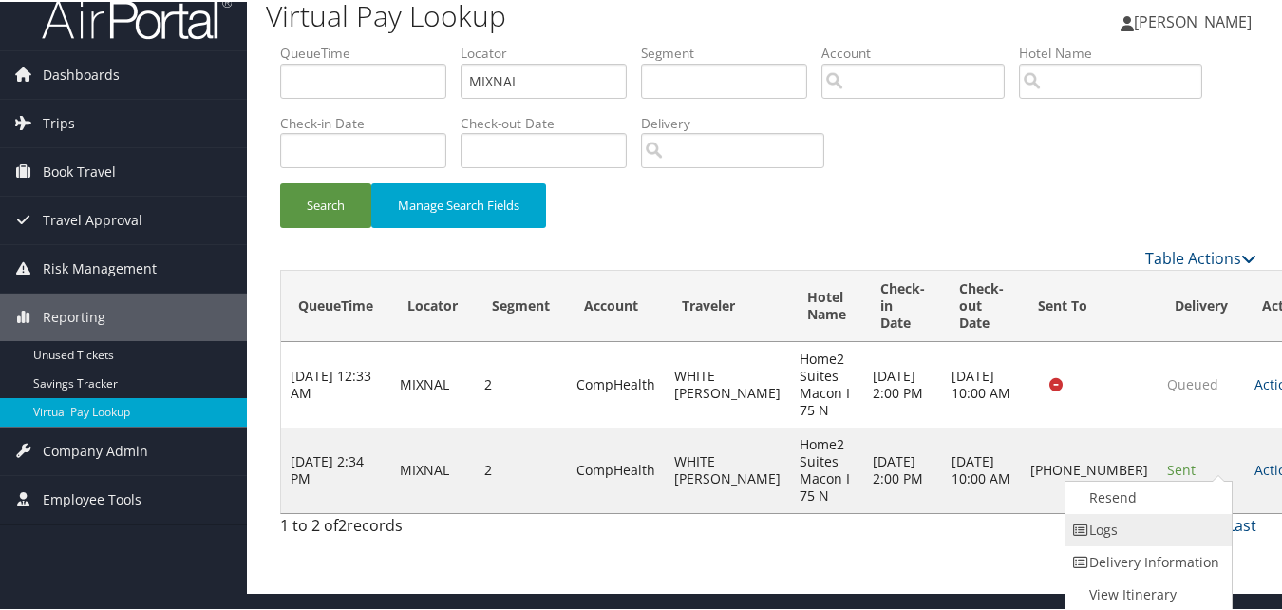
click at [1162, 527] on link "Logs" at bounding box center [1146, 528] width 162 height 32
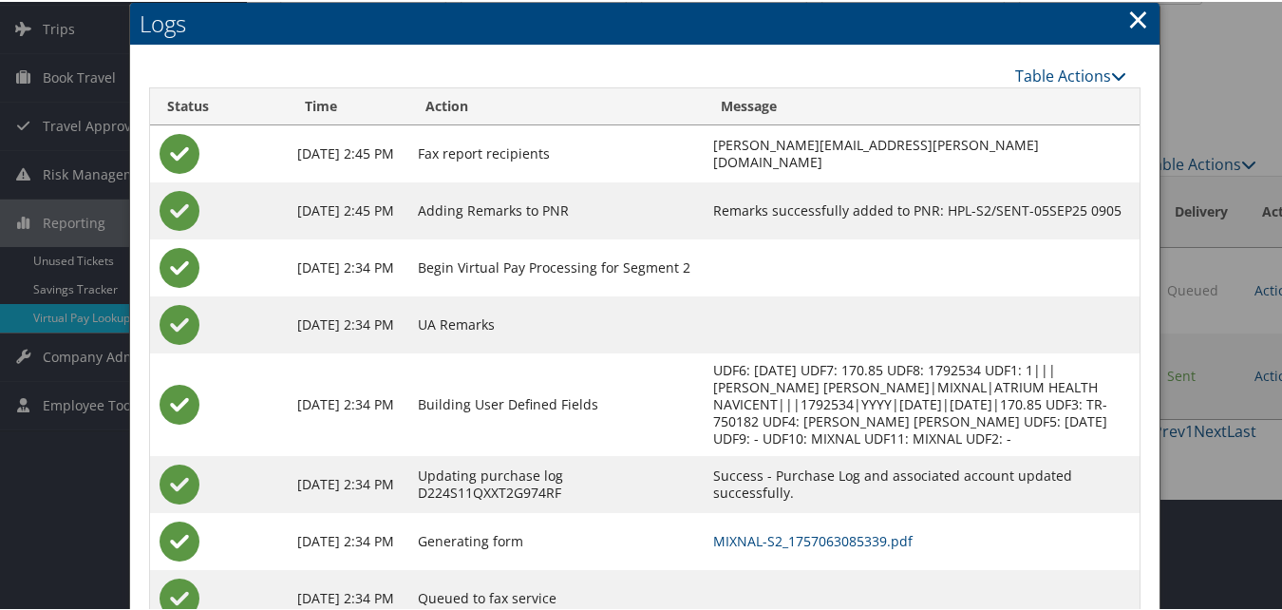
scroll to position [180, 0]
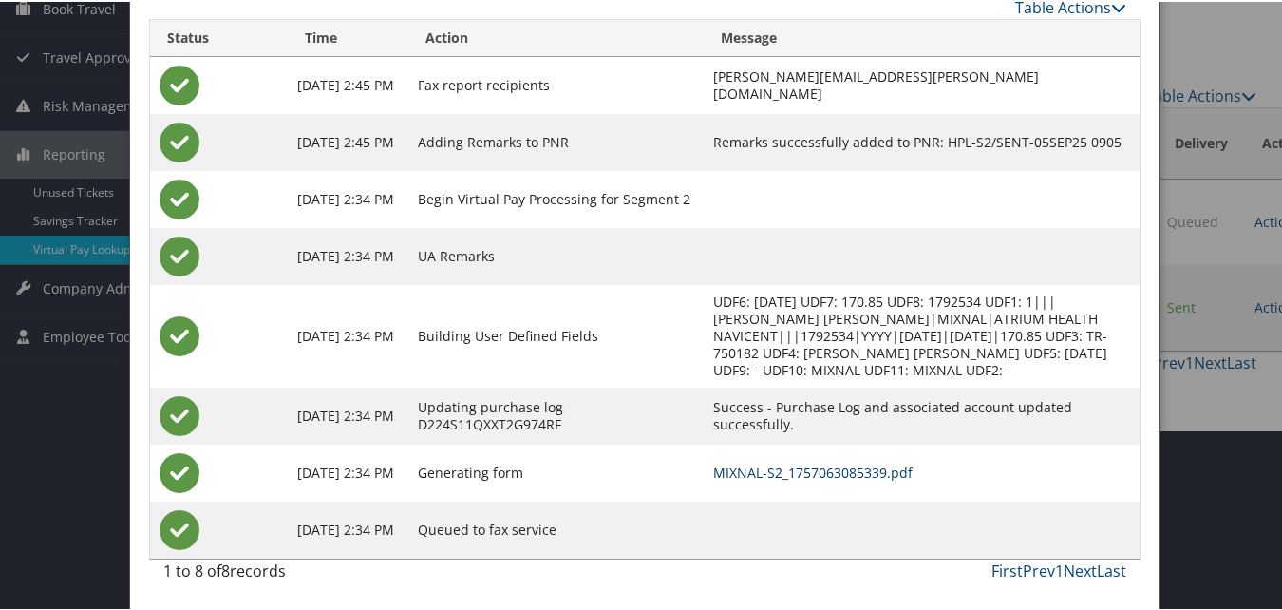
click at [787, 472] on link "MIXNAL-S2_1757063085339.pdf" at bounding box center [812, 470] width 199 height 18
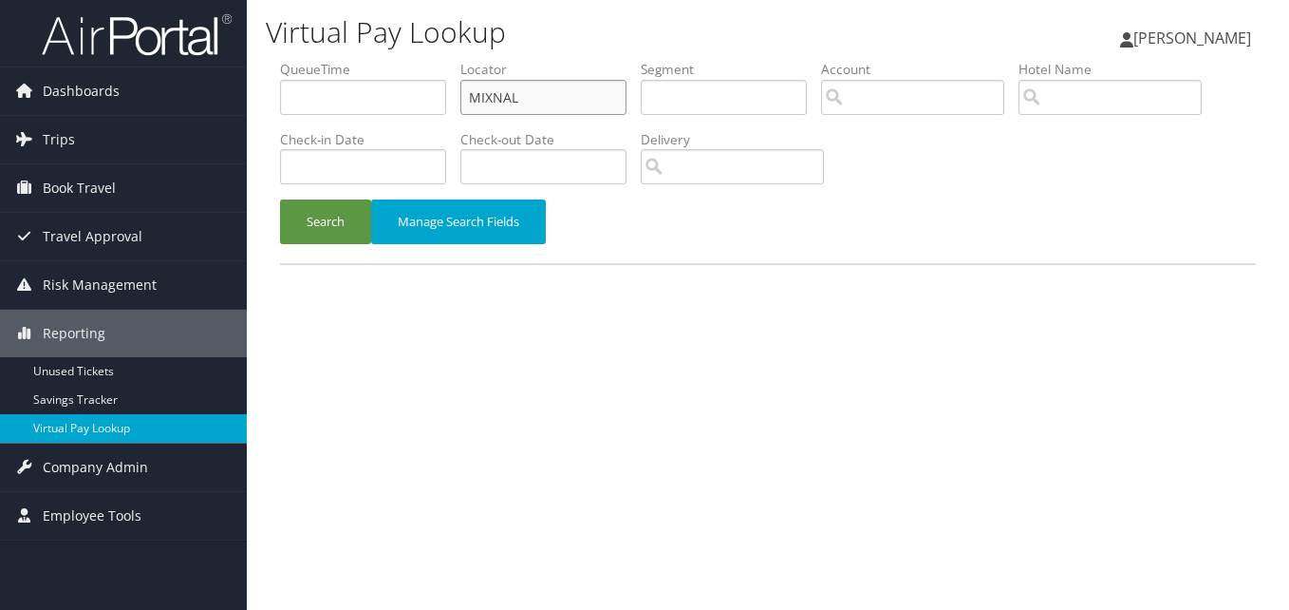
paste input "WDXWQC"
drag, startPoint x: 379, startPoint y: 122, endPoint x: 366, endPoint y: 122, distance: 13.3
click at [366, 60] on ul "QueueTime Locator MIXNAL Segment Account Traveler Hotel Name Check-in Date Chec…" at bounding box center [768, 60] width 976 height 0
type input "WDXWQC"
click at [306, 216] on button "Search" at bounding box center [325, 221] width 91 height 45
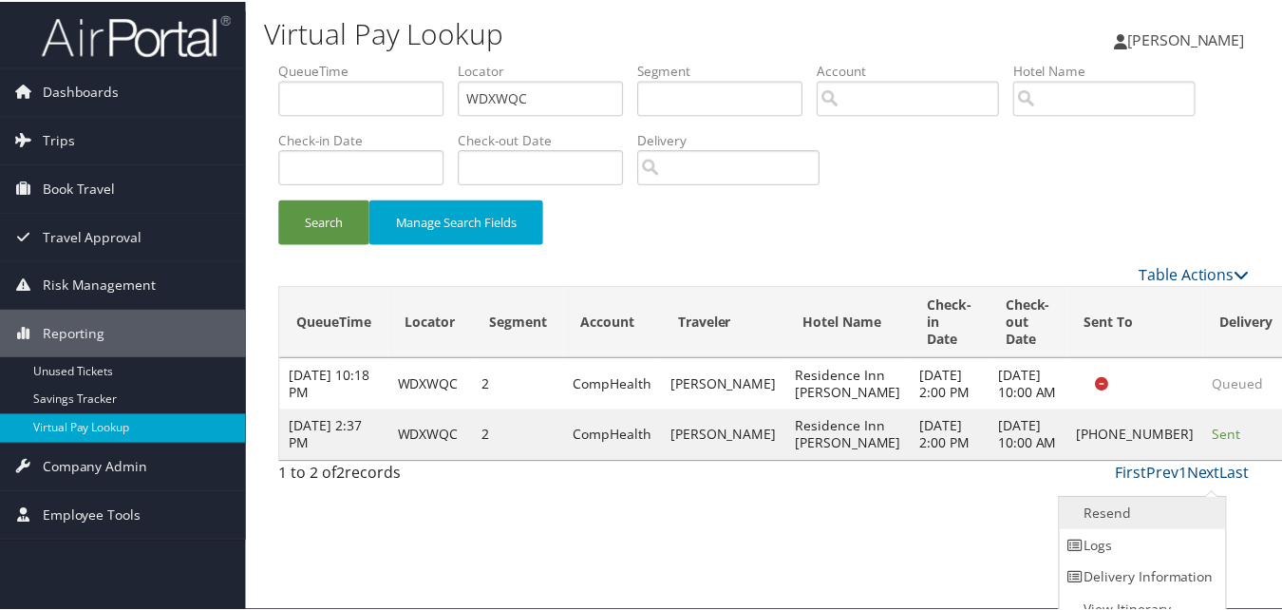
scroll to position [18, 0]
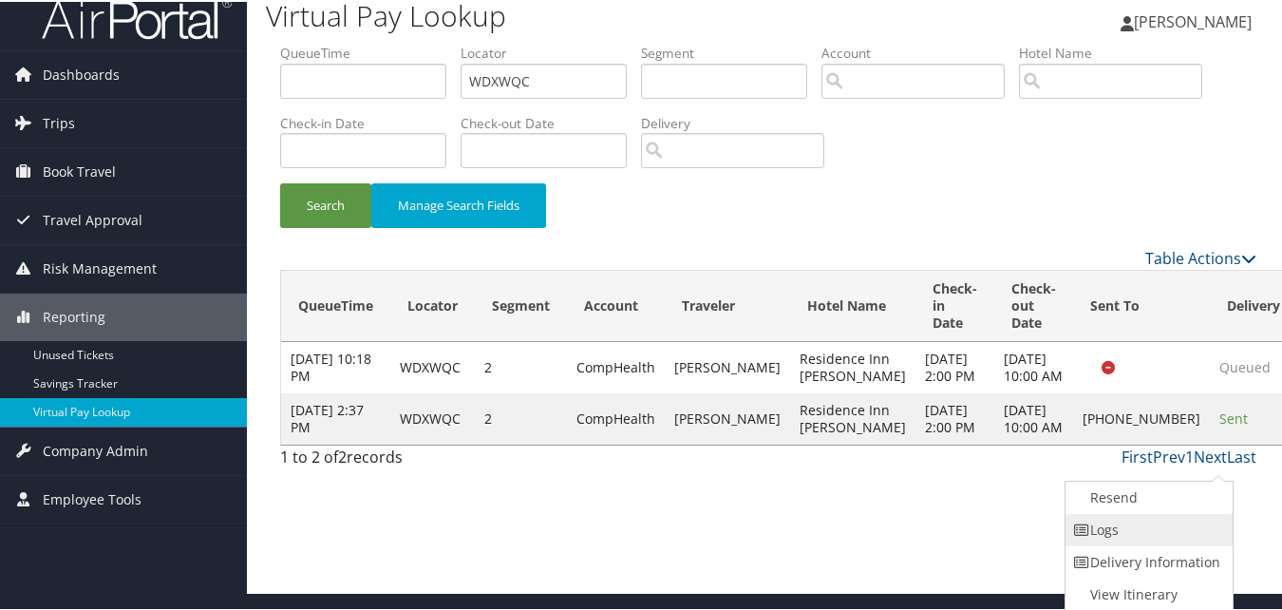
click at [1145, 534] on link "Logs" at bounding box center [1146, 528] width 162 height 32
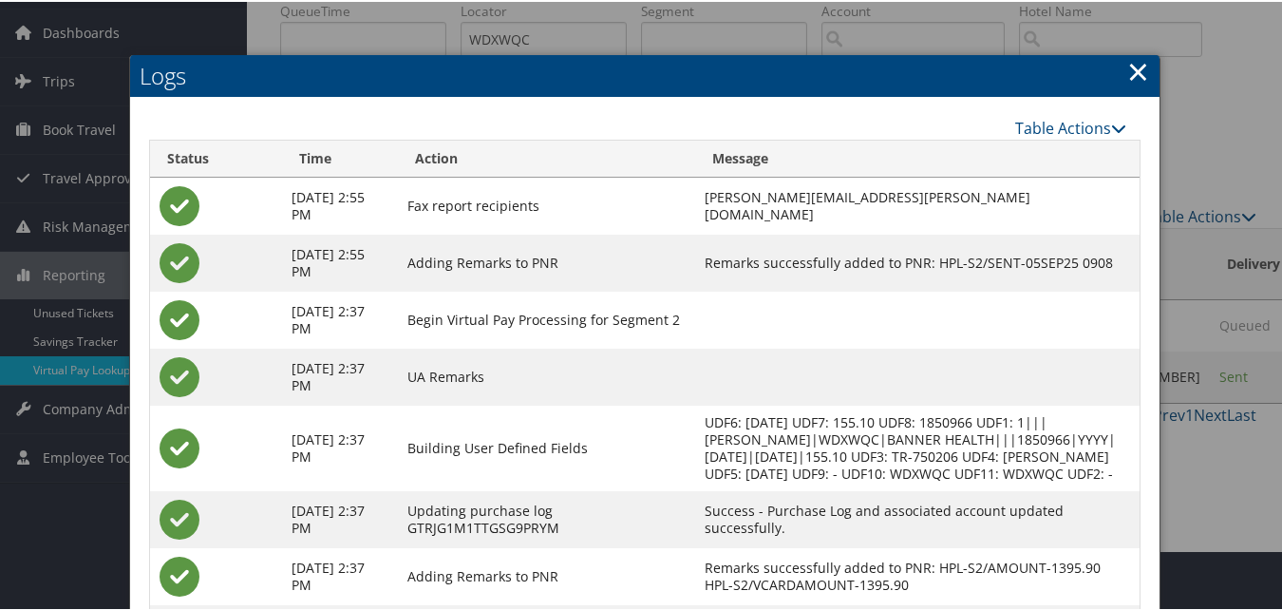
scroll to position [237, 0]
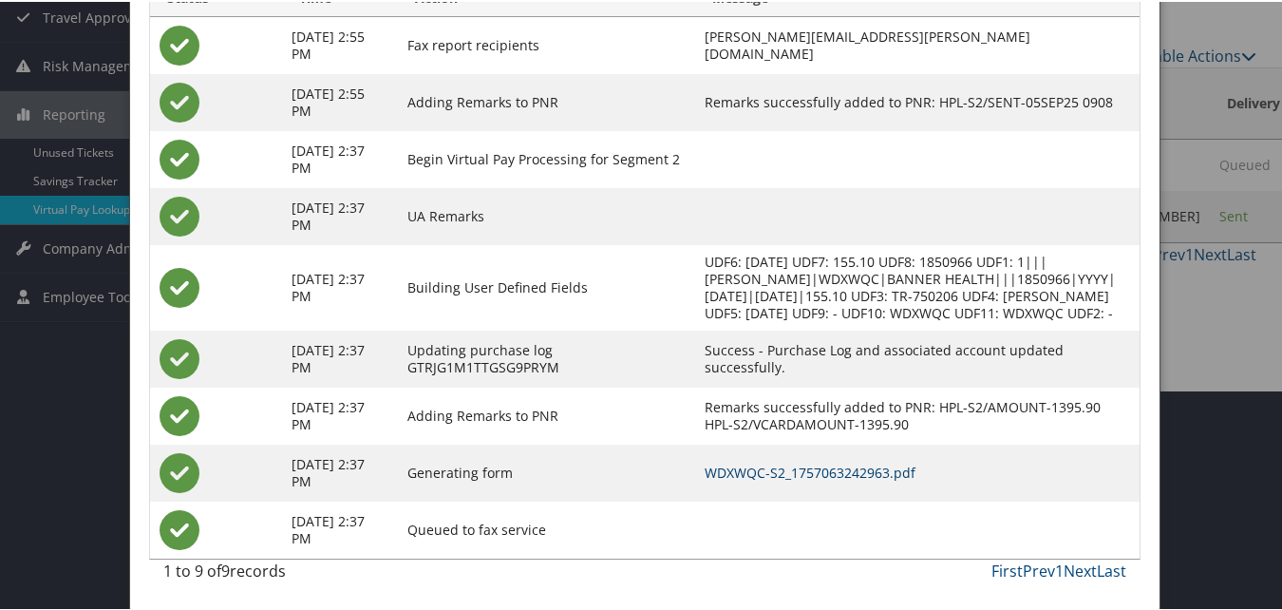
click at [828, 465] on link "WDXWQC-S2_1757063242963.pdf" at bounding box center [809, 470] width 211 height 18
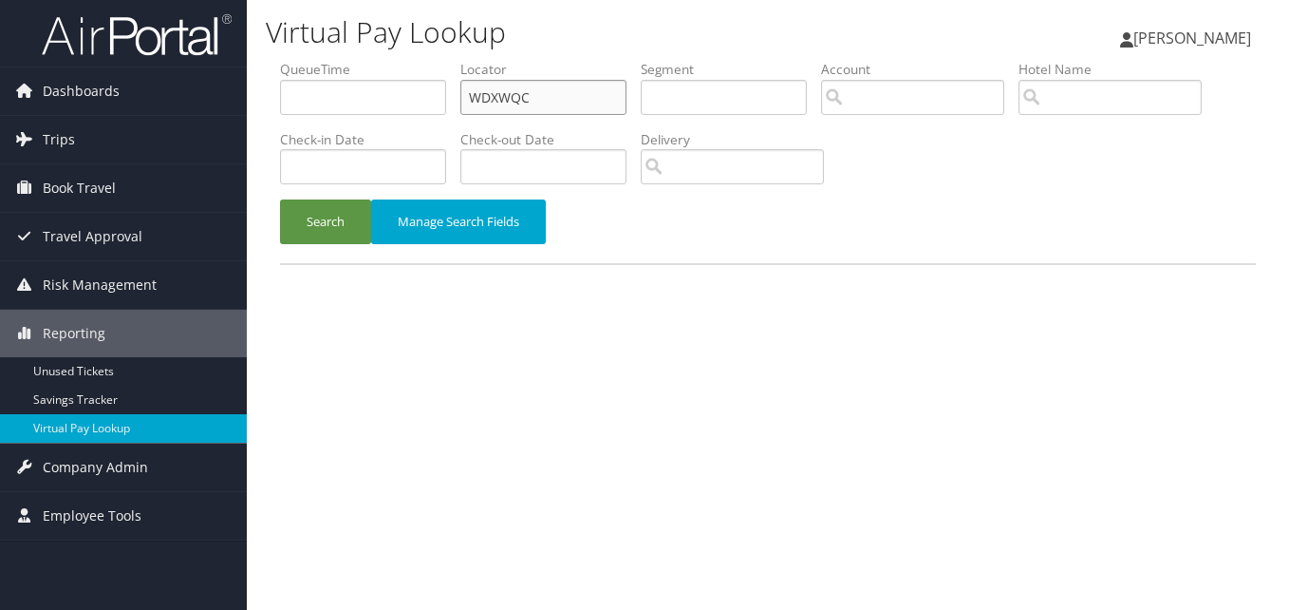
paste input "NVXWHR"
drag, startPoint x: 0, startPoint y: 0, endPoint x: 302, endPoint y: 107, distance: 320.4
click at [302, 60] on ul "QueueTime Locator WDXWQC Segment Account Traveler Hotel Name Check-in Date Chec…" at bounding box center [768, 60] width 976 height 0
click at [280, 199] on button "Search" at bounding box center [325, 221] width 91 height 45
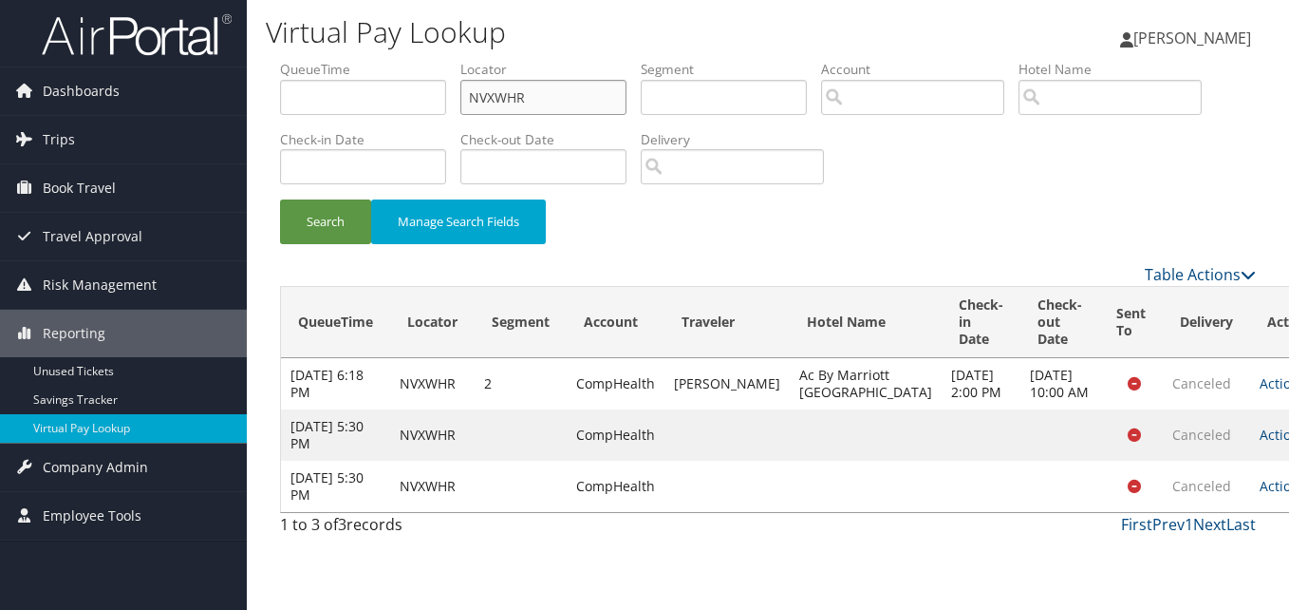
drag, startPoint x: 422, startPoint y: 125, endPoint x: 386, endPoint y: 129, distance: 35.3
click at [386, 60] on ul "QueueTime Locator NVXWHR Segment Account Traveler Hotel Name Check-in Date Chec…" at bounding box center [768, 60] width 976 height 0
paste input "EICIBE"
type input "EICIBE"
click at [284, 214] on button "Search" at bounding box center [325, 221] width 91 height 45
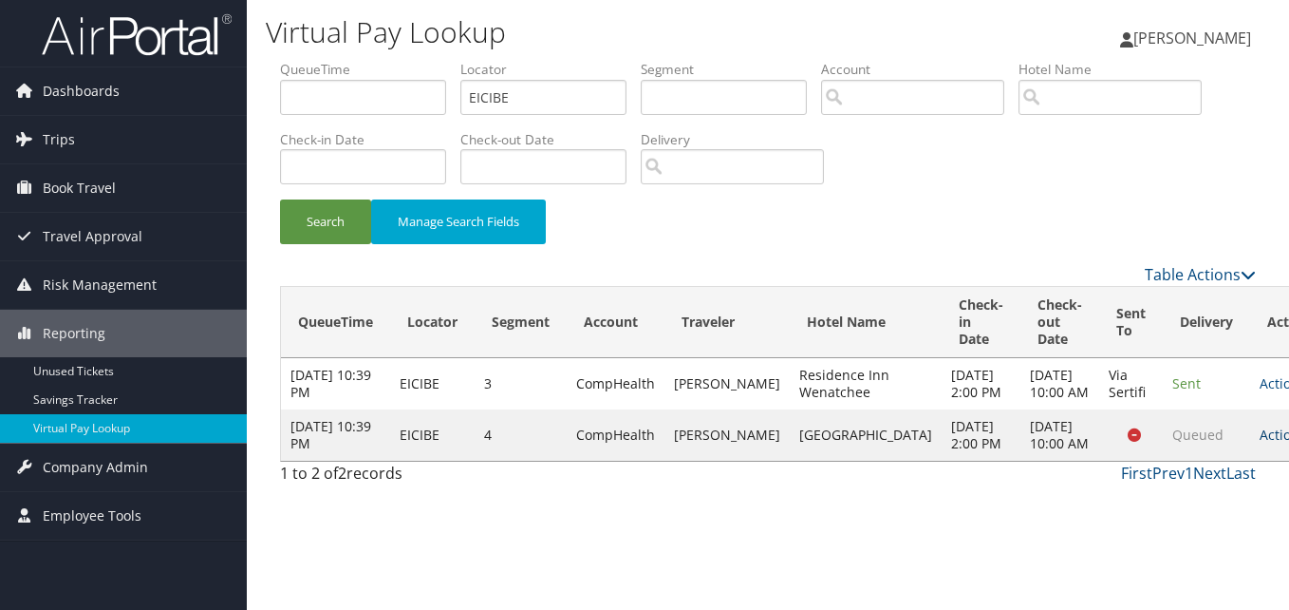
click at [1260, 443] on link "Actions" at bounding box center [1290, 434] width 60 height 18
click at [1260, 385] on link "Actions" at bounding box center [1290, 383] width 60 height 18
click at [1186, 451] on link "Logs" at bounding box center [1176, 452] width 120 height 32
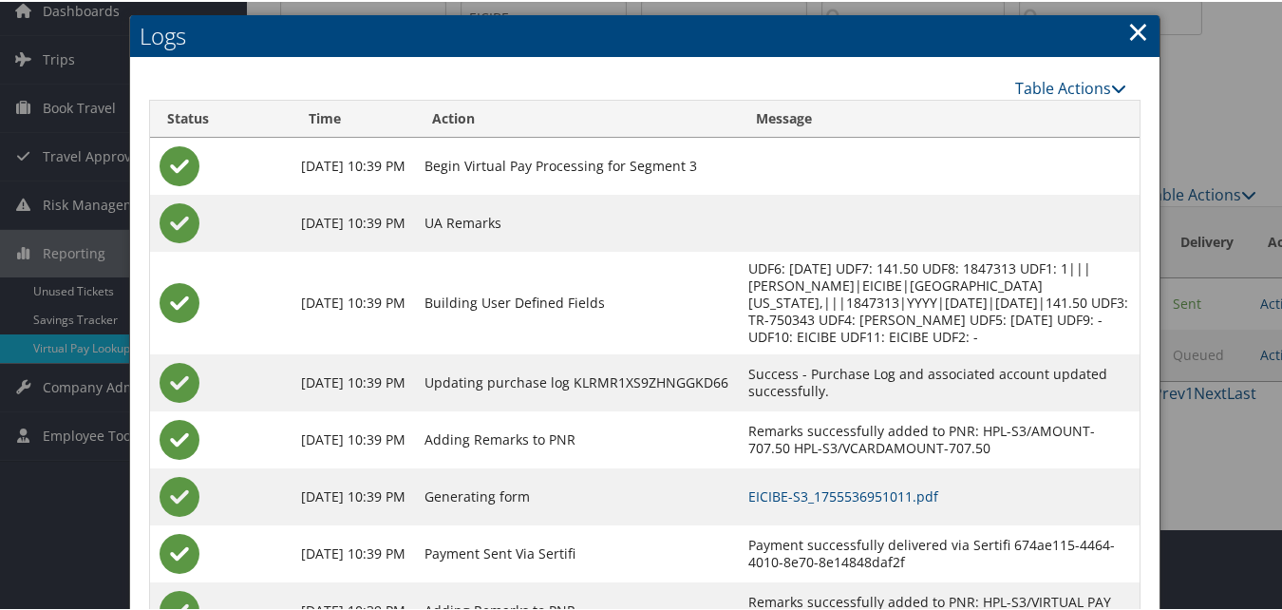
scroll to position [162, 0]
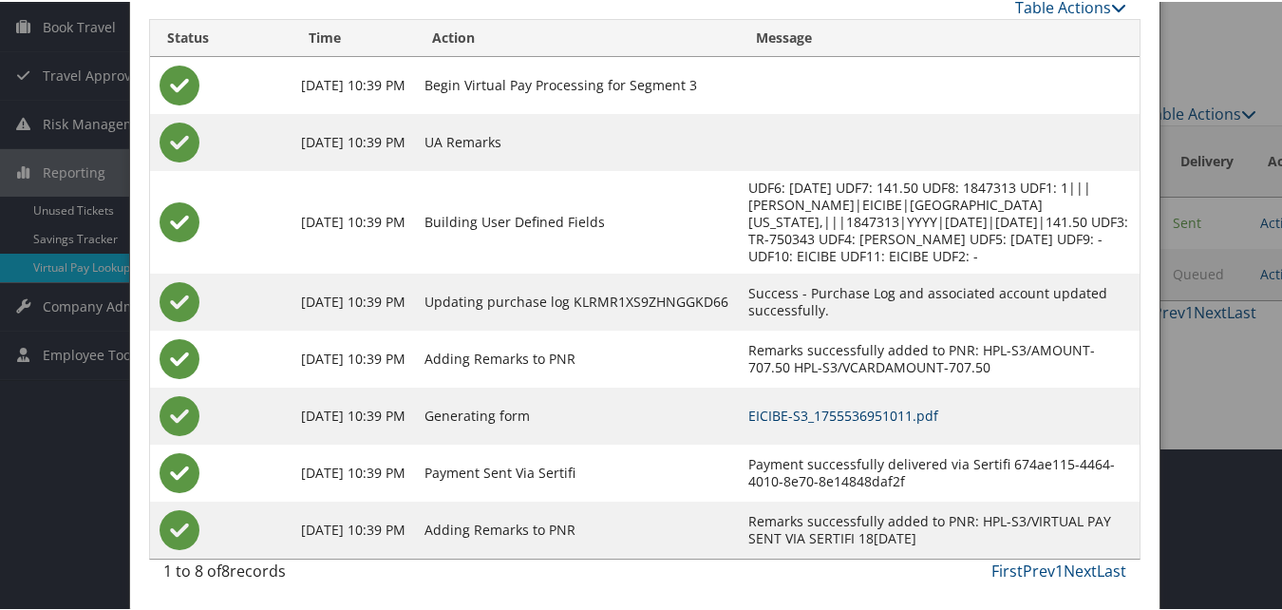
click at [841, 417] on link "EICIBE-S3_1755536951011.pdf" at bounding box center [843, 413] width 190 height 18
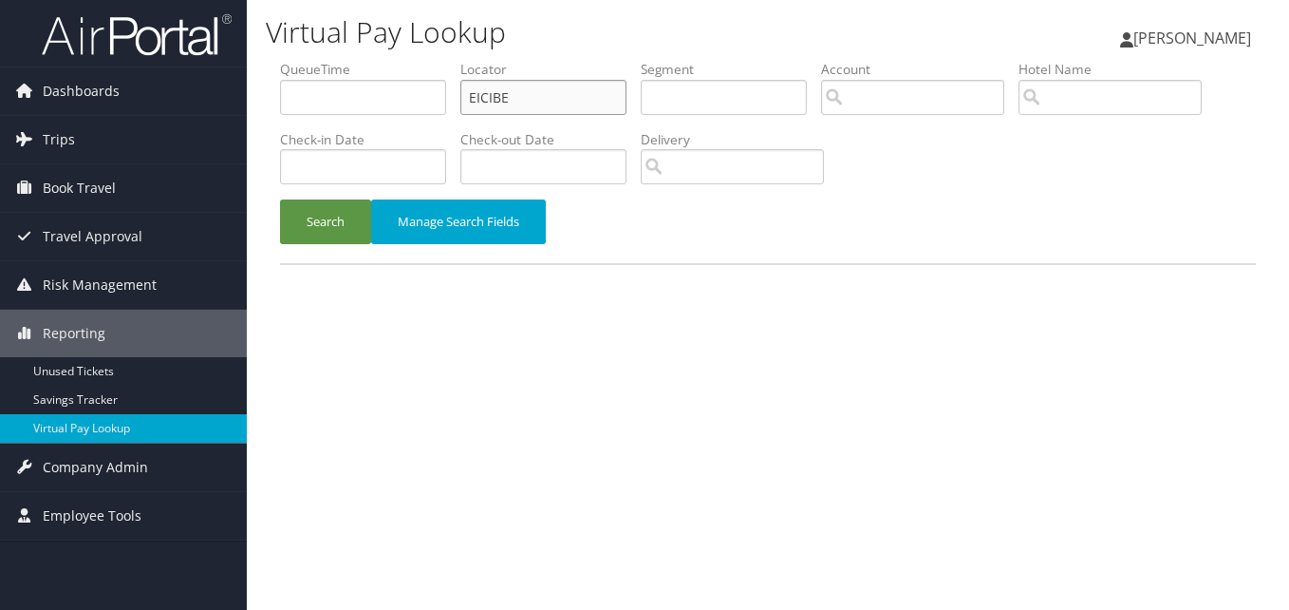
drag, startPoint x: 529, startPoint y: 100, endPoint x: 378, endPoint y: 130, distance: 154.0
click at [379, 60] on ul "QueueTime Locator EICIBE Segment Account Traveler Hotel Name Check-in Date Chec…" at bounding box center [768, 60] width 976 height 0
paste input "KINTVA"
type input "KINTVA"
click at [305, 231] on button "Search" at bounding box center [325, 221] width 91 height 45
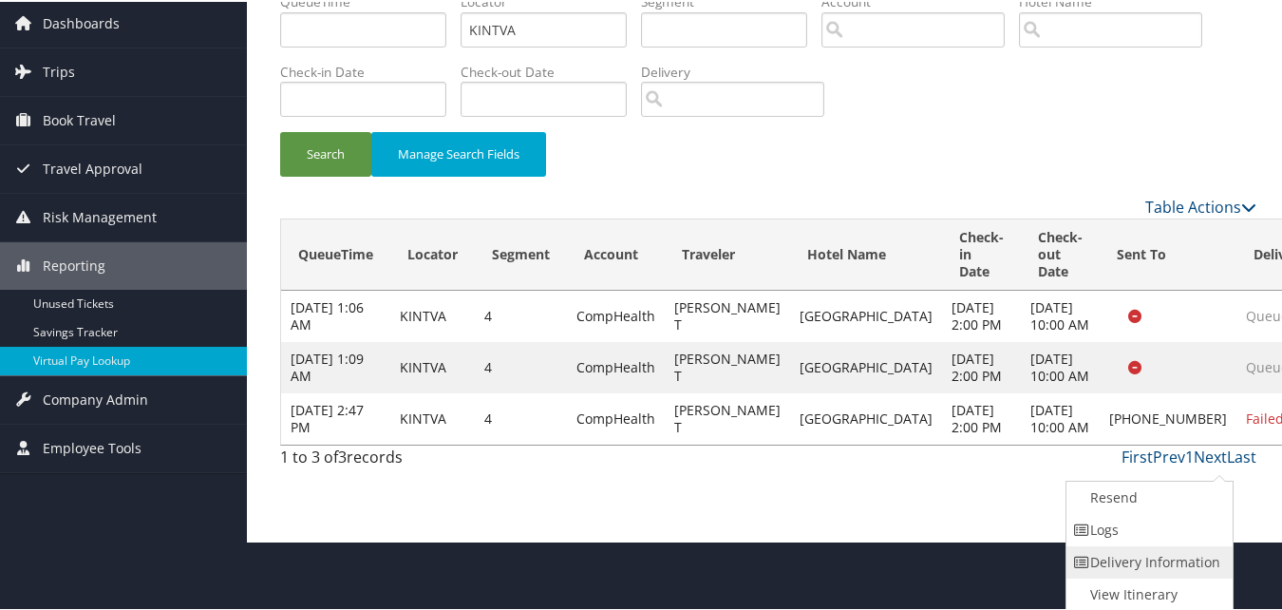
click at [1159, 553] on link "Delivery Information" at bounding box center [1147, 560] width 162 height 32
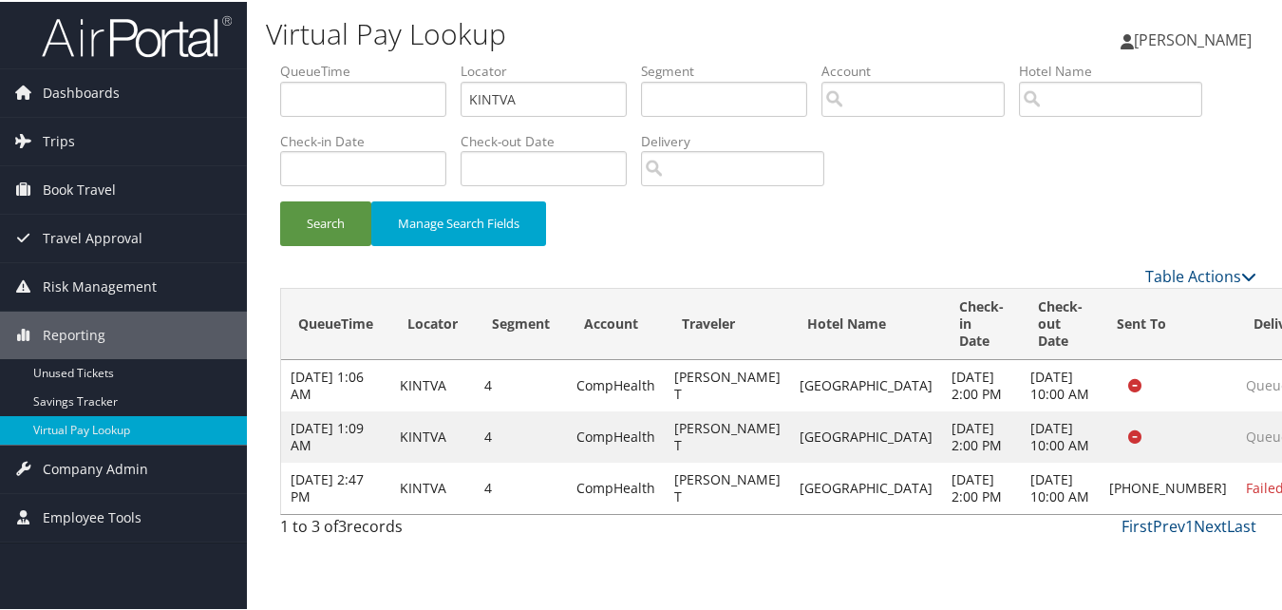
scroll to position [4, 0]
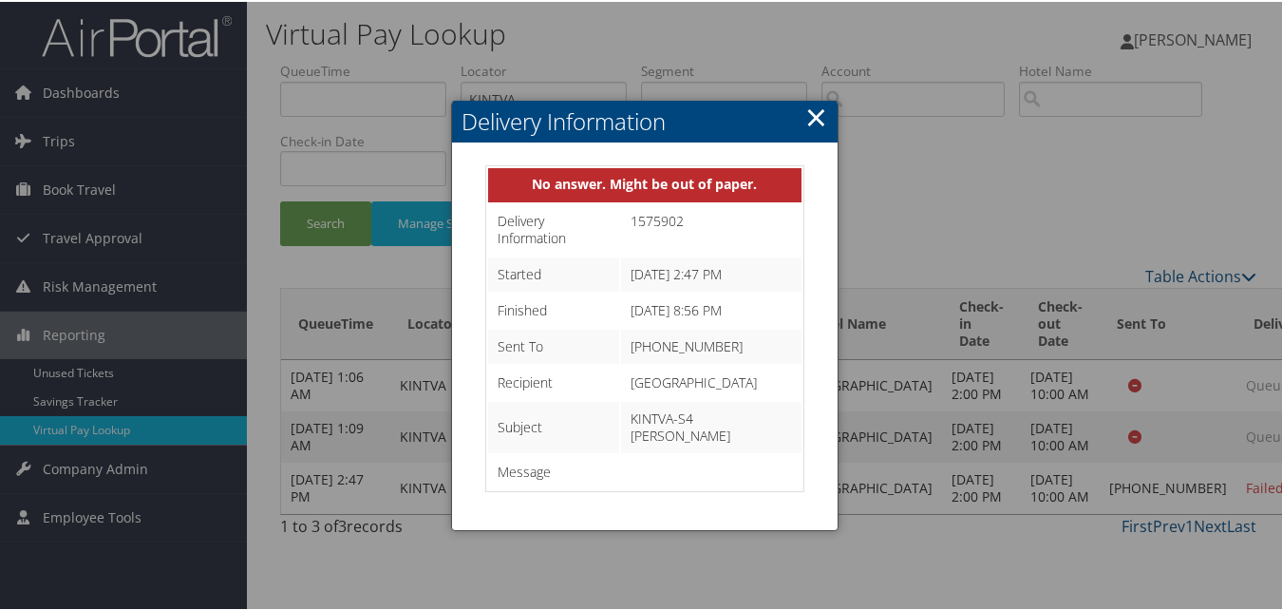
click at [805, 103] on link "×" at bounding box center [816, 115] width 22 height 38
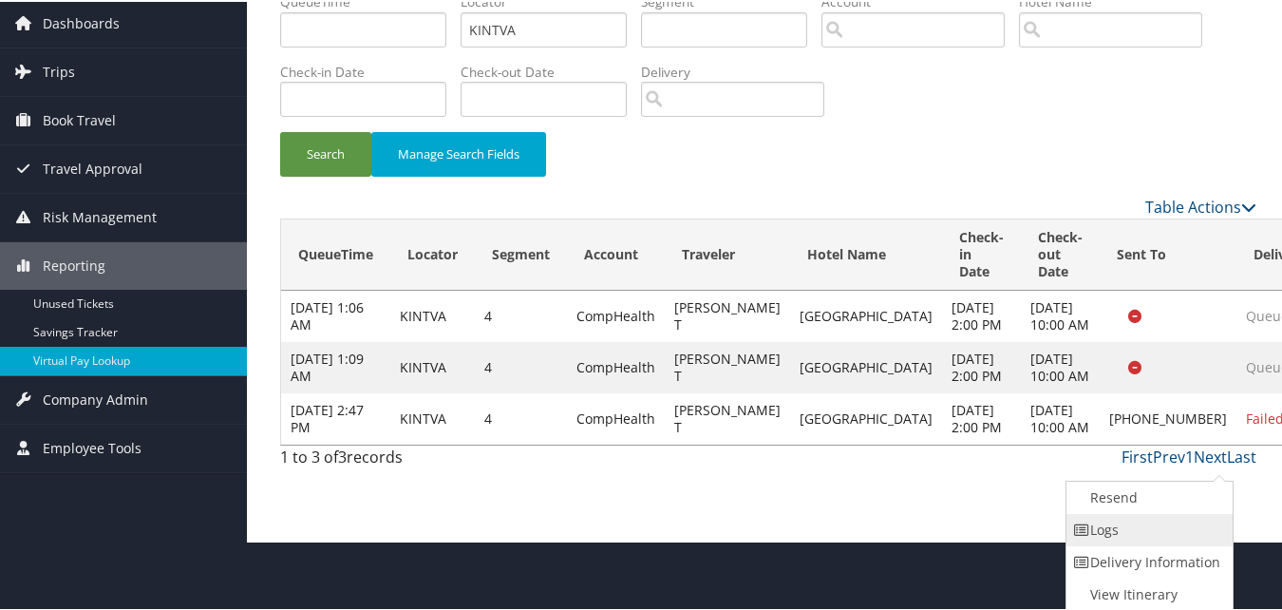
click at [1094, 517] on link "Logs" at bounding box center [1147, 528] width 162 height 32
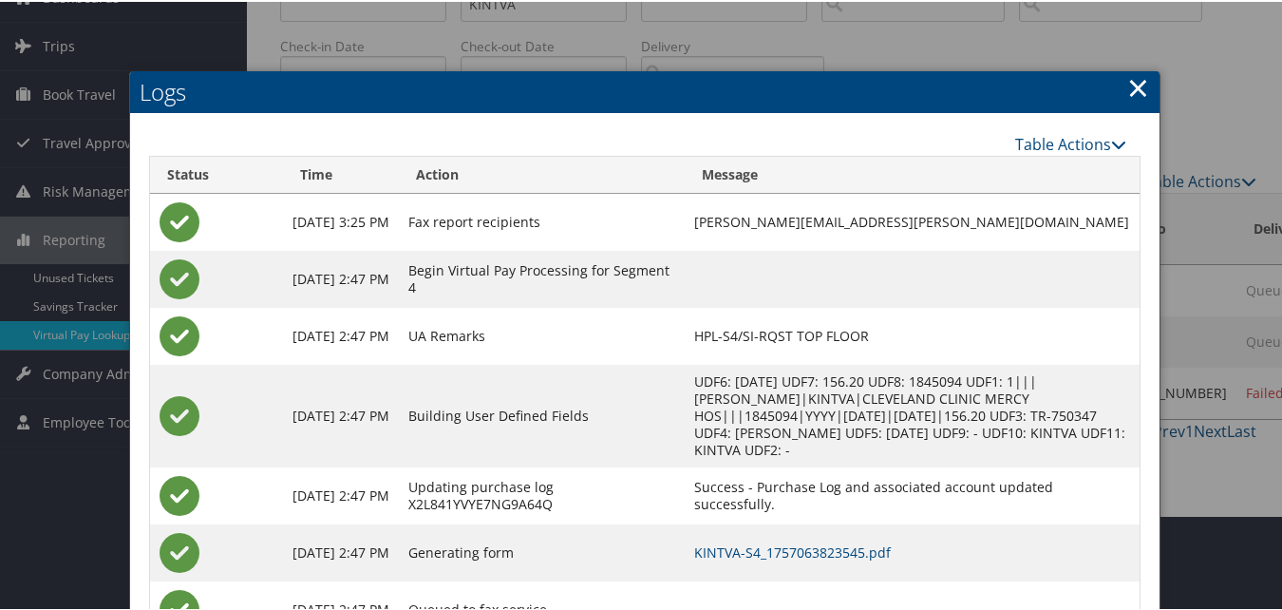
scroll to position [158, 0]
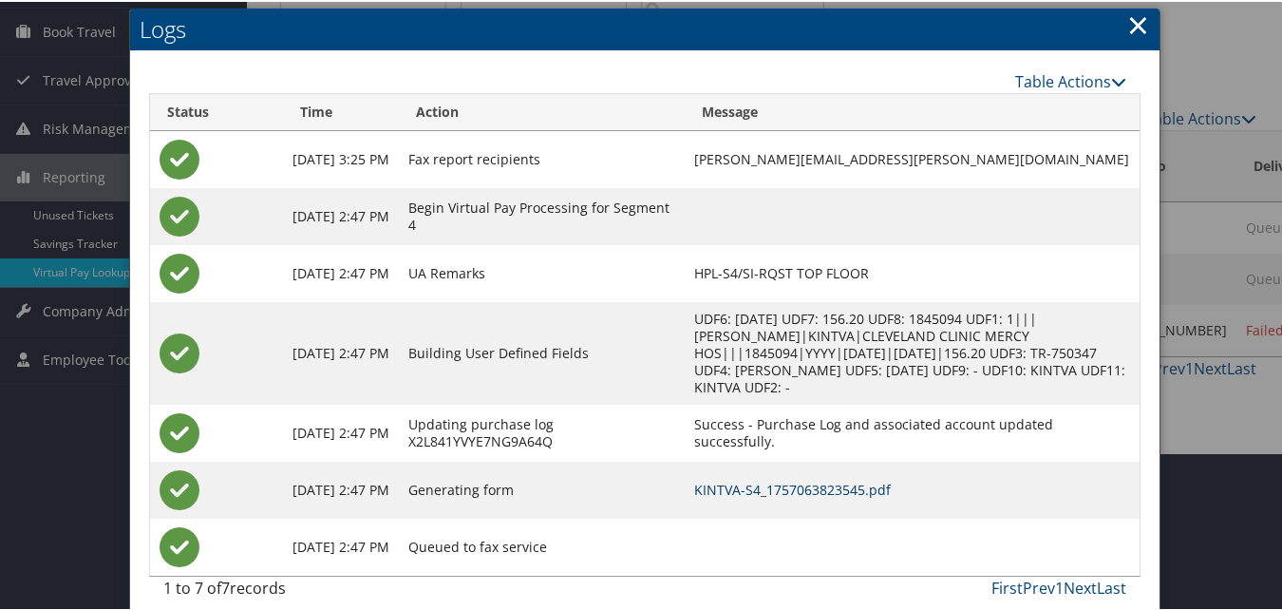
click at [806, 478] on link "KINTVA-S4_1757063823545.pdf" at bounding box center [792, 487] width 197 height 18
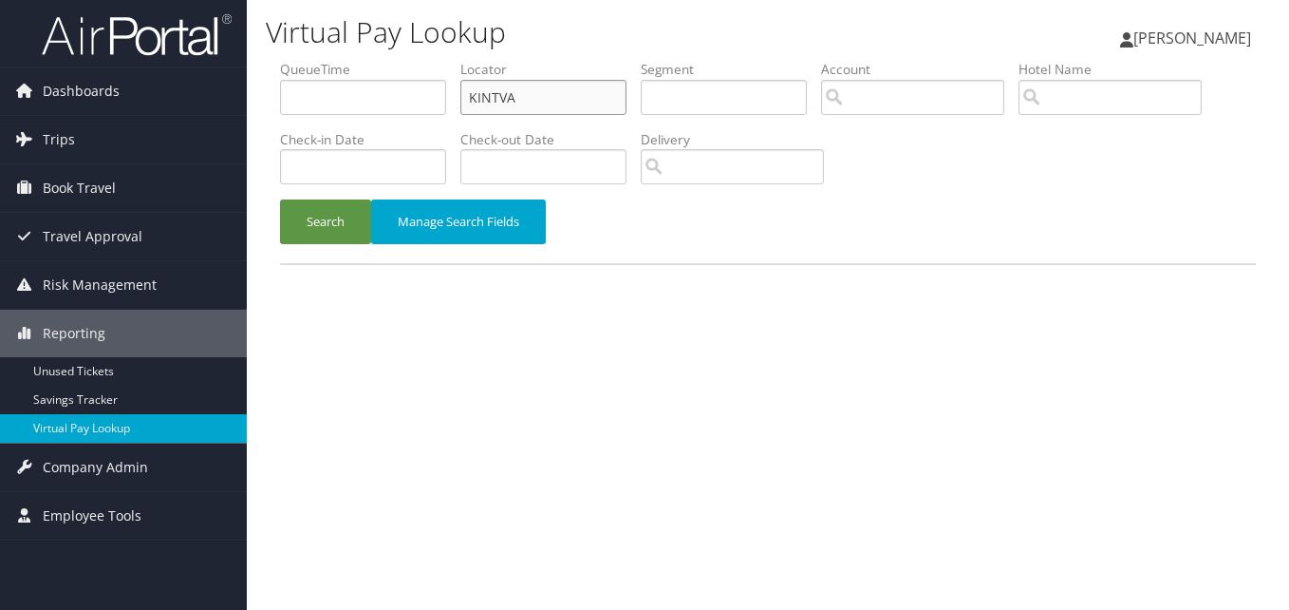
drag, startPoint x: 352, startPoint y: 125, endPoint x: 276, endPoint y: 137, distance: 76.8
click at [280, 137] on form "QueueTime Locator KINTVA Segment Account Traveler Hotel Name Check-in Date Chec…" at bounding box center [768, 161] width 976 height 203
paste input "FPWIKO"
type input "FPWIKO"
click at [280, 199] on button "Search" at bounding box center [325, 221] width 91 height 45
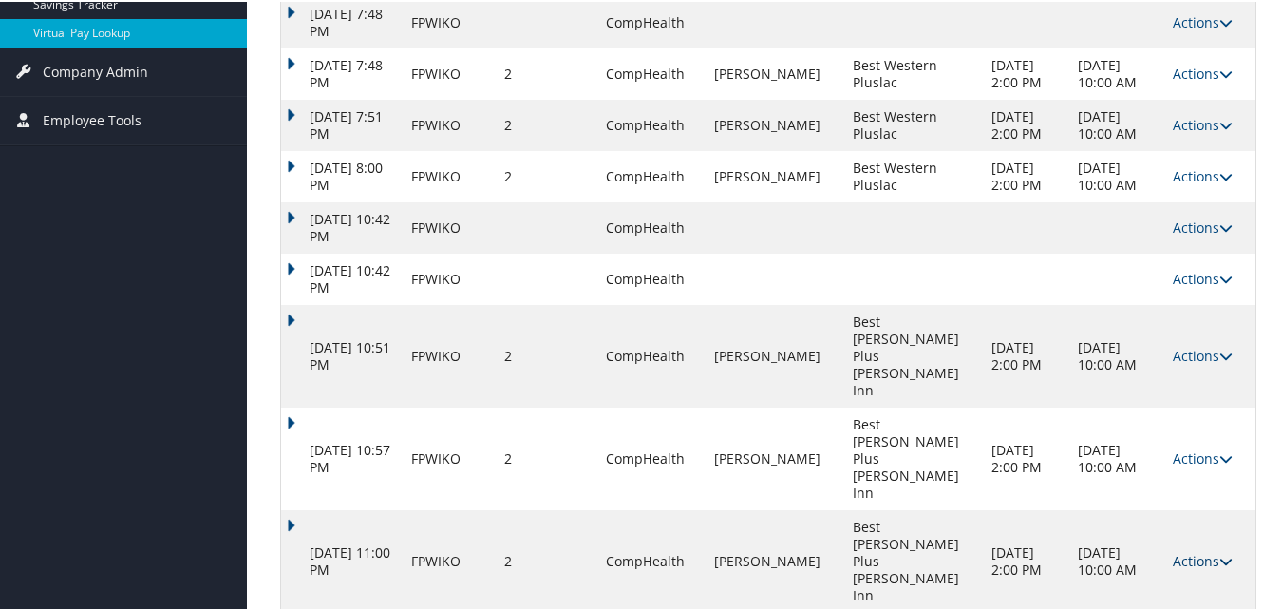
click at [1183, 550] on link "Actions" at bounding box center [1202, 559] width 60 height 18
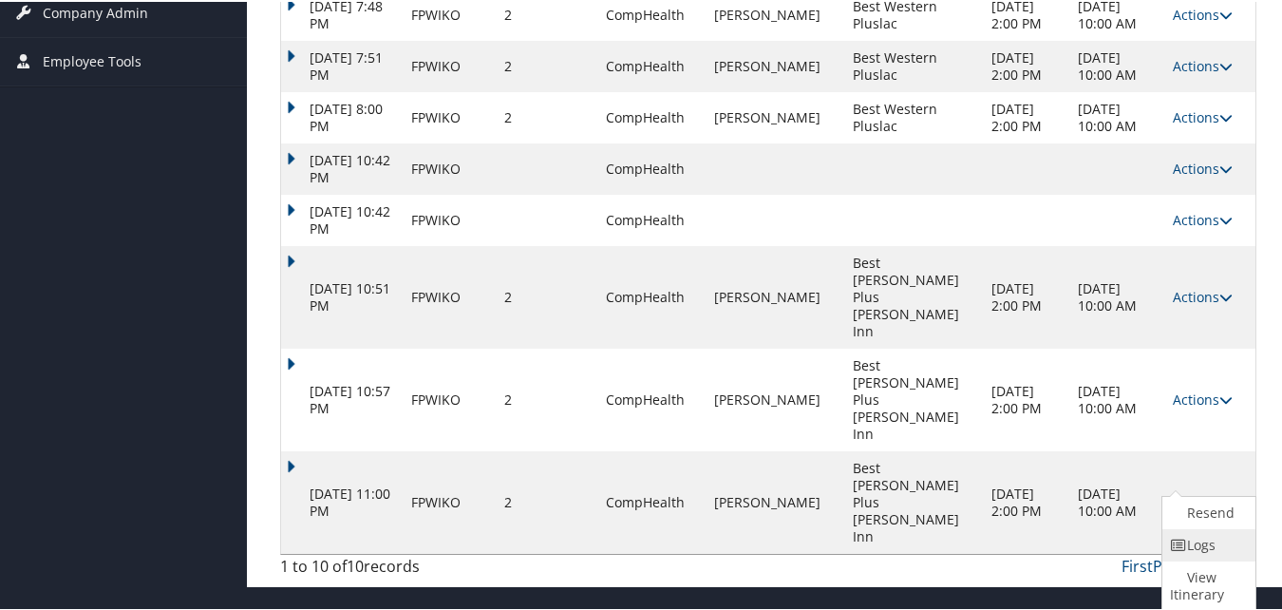
click at [1188, 537] on link "Logs" at bounding box center [1206, 543] width 88 height 32
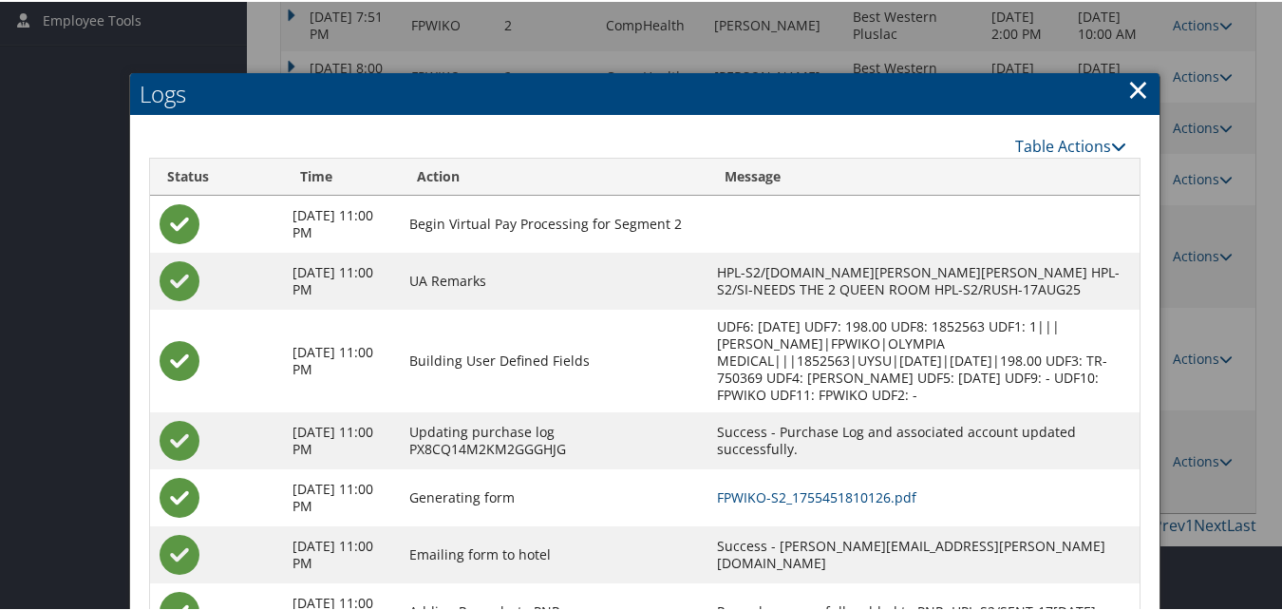
scroll to position [561, 0]
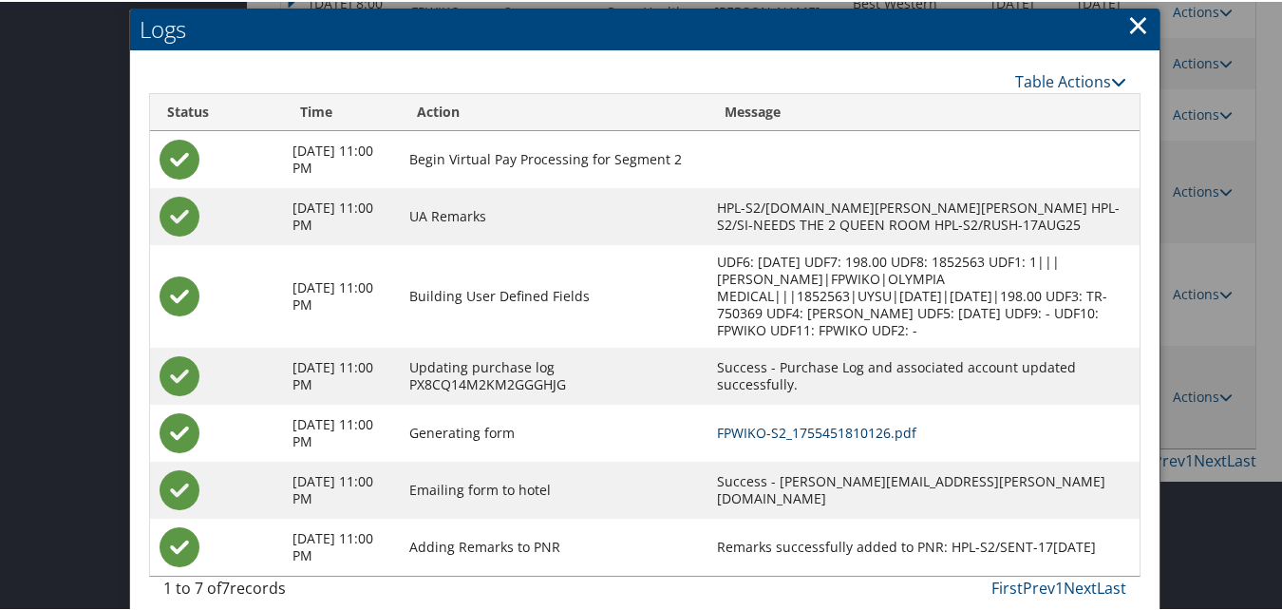
click at [857, 422] on link "FPWIKO-S2_1755451810126.pdf" at bounding box center [816, 431] width 199 height 18
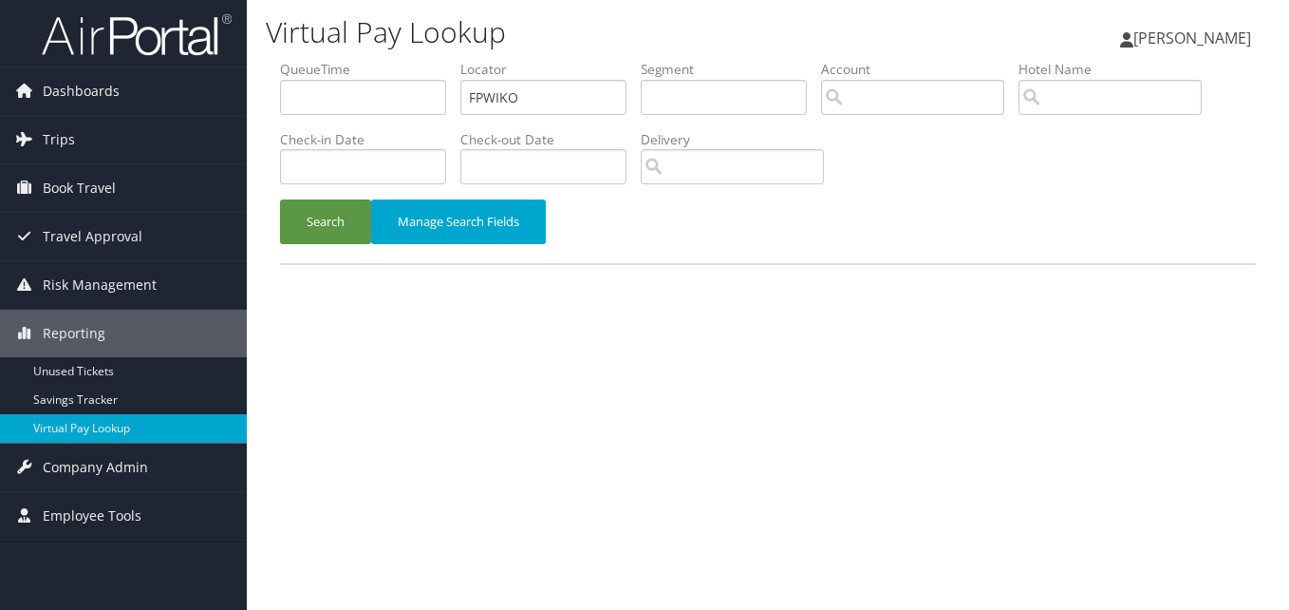
click at [388, 60] on ul "QueueTime Locator FPWIKO Segment Account Traveler Hotel Name Check-in Date Chec…" at bounding box center [768, 60] width 976 height 0
type input "FPBMAI"
click at [337, 232] on button "Search" at bounding box center [325, 221] width 91 height 45
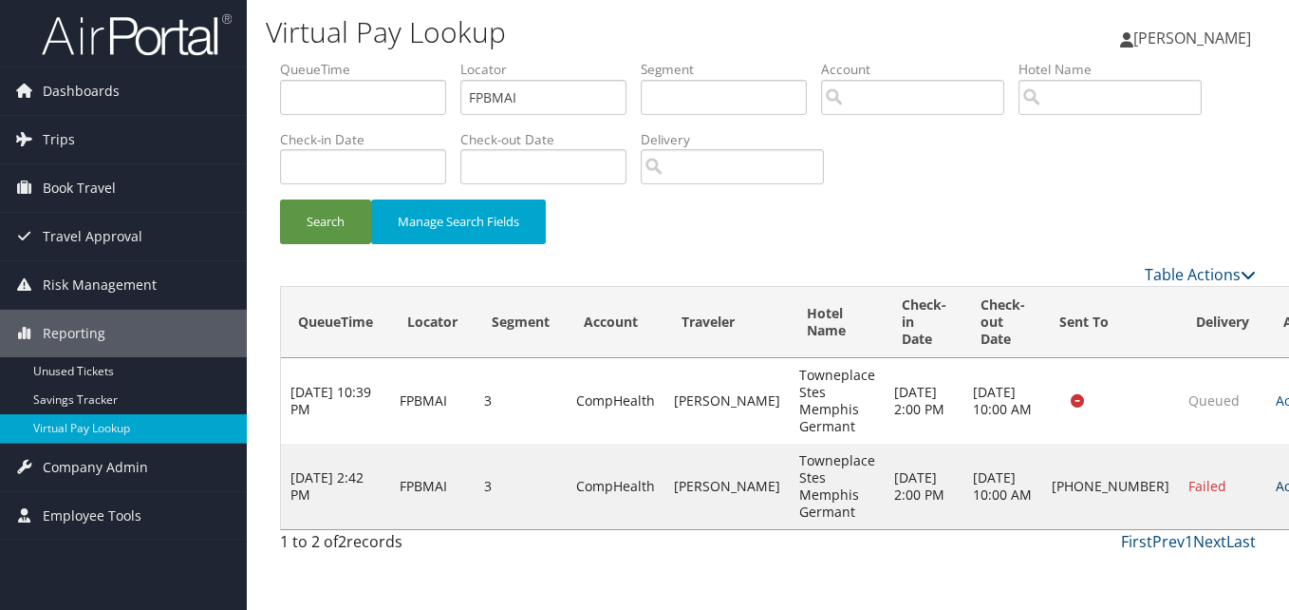
click at [1276, 486] on link "Actions" at bounding box center [1306, 486] width 60 height 18
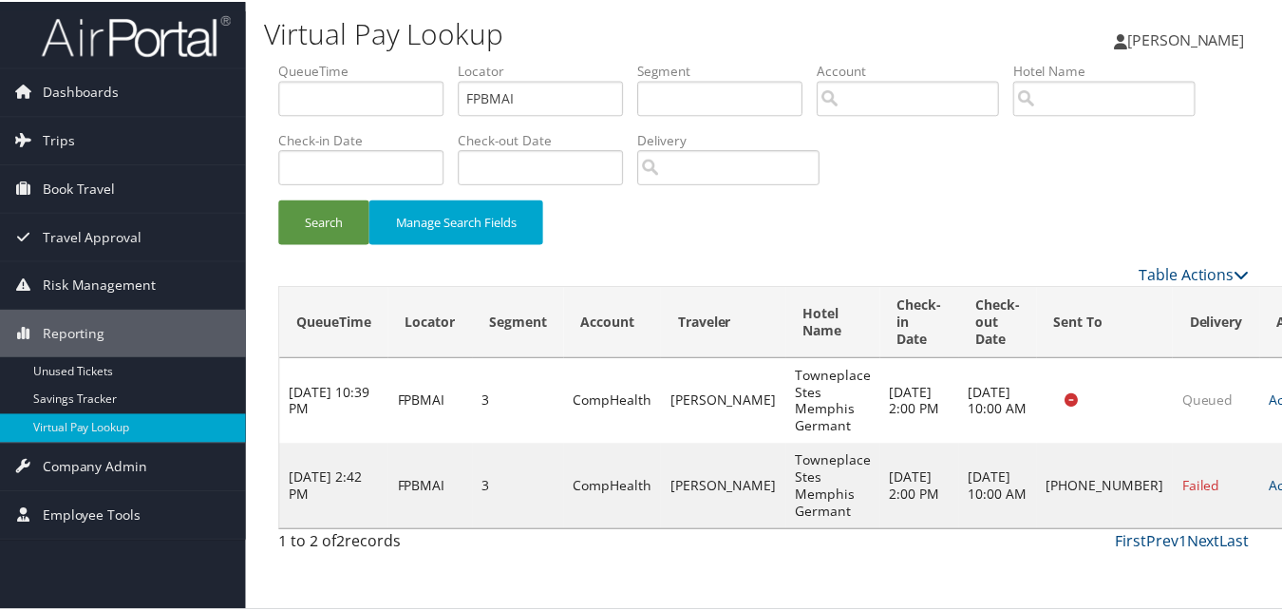
scroll to position [18, 0]
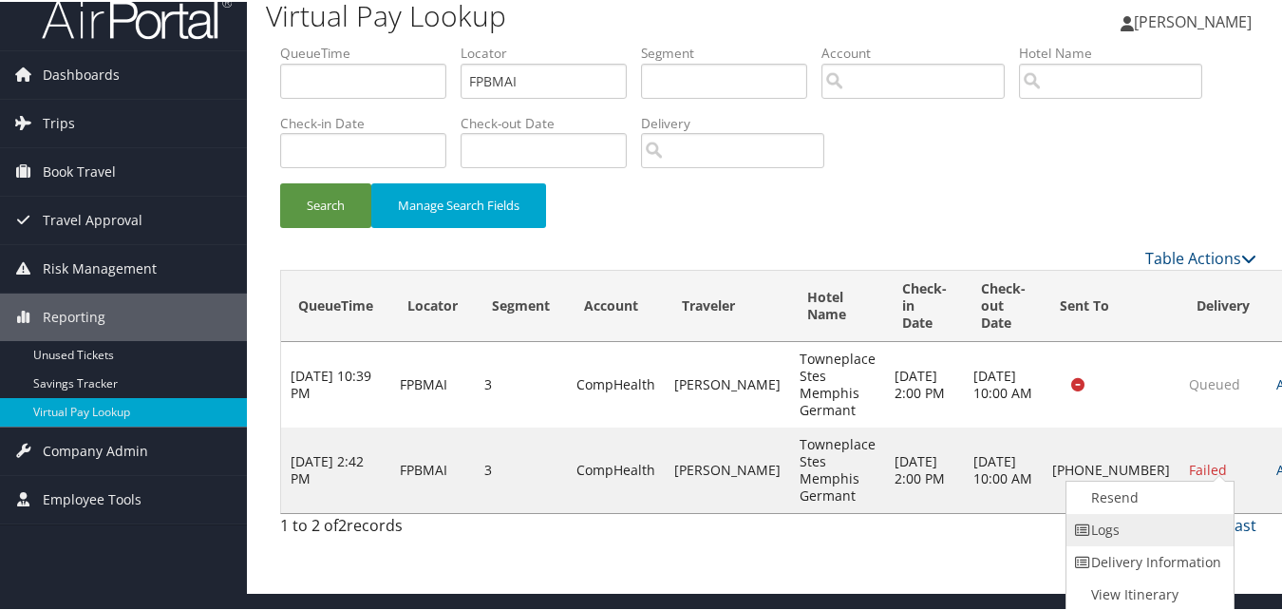
click at [1187, 516] on link "Logs" at bounding box center [1147, 528] width 162 height 32
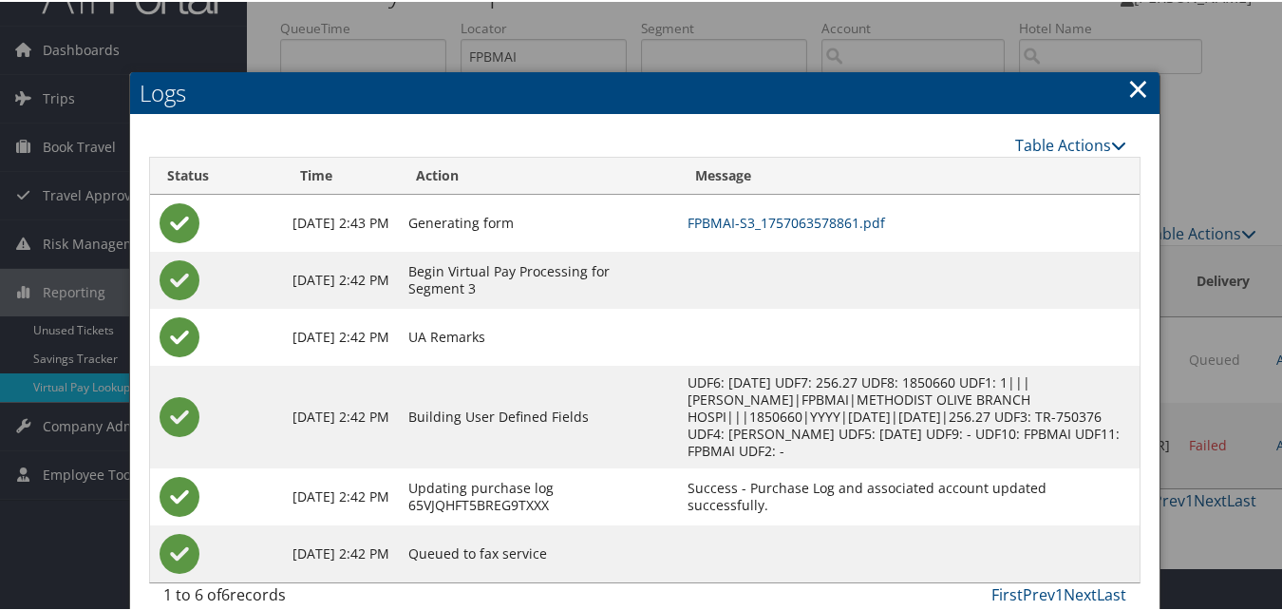
scroll to position [66, 0]
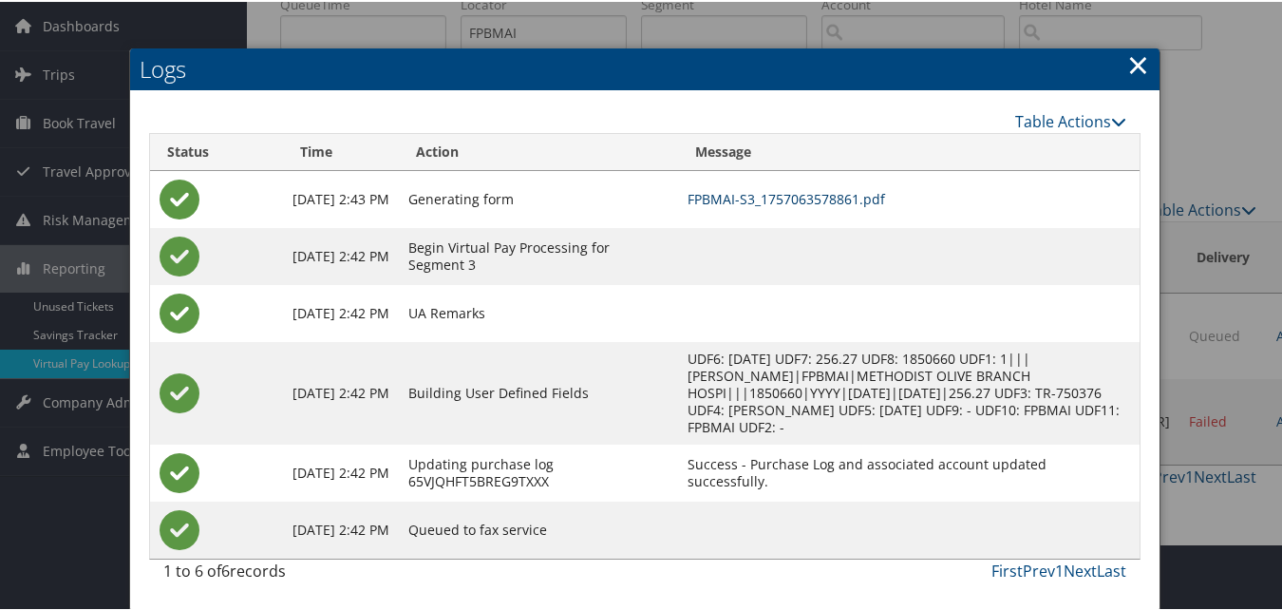
click at [835, 193] on link "FPBMAI-S3_1757063578861.pdf" at bounding box center [785, 197] width 197 height 18
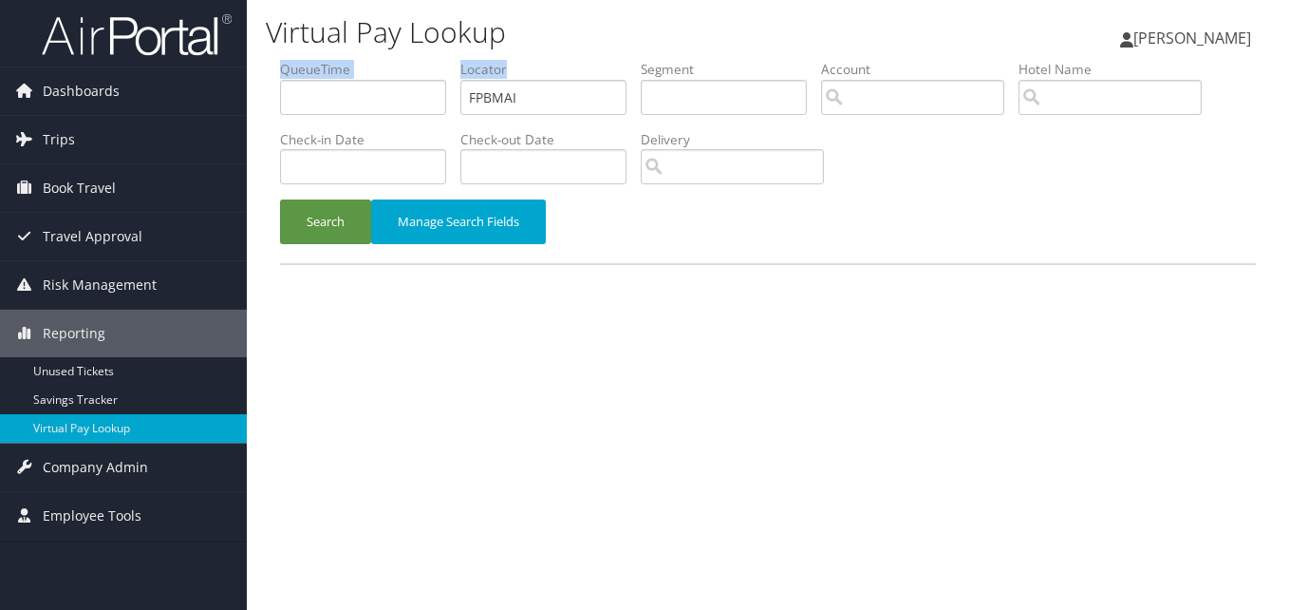
drag, startPoint x: 0, startPoint y: 0, endPoint x: 363, endPoint y: 100, distance: 376.1
click at [363, 60] on ul "QueueTime Locator FPBMAI Segment Account Traveler Hotel Name Check-in Date Chec…" at bounding box center [768, 60] width 976 height 0
drag, startPoint x: 551, startPoint y: 99, endPoint x: 402, endPoint y: 109, distance: 149.4
click at [402, 60] on ul "QueueTime Locator FPBMAI Segment Account Traveler Hotel Name Check-in Date Chec…" at bounding box center [768, 60] width 976 height 0
paste input "DGZQYJ"
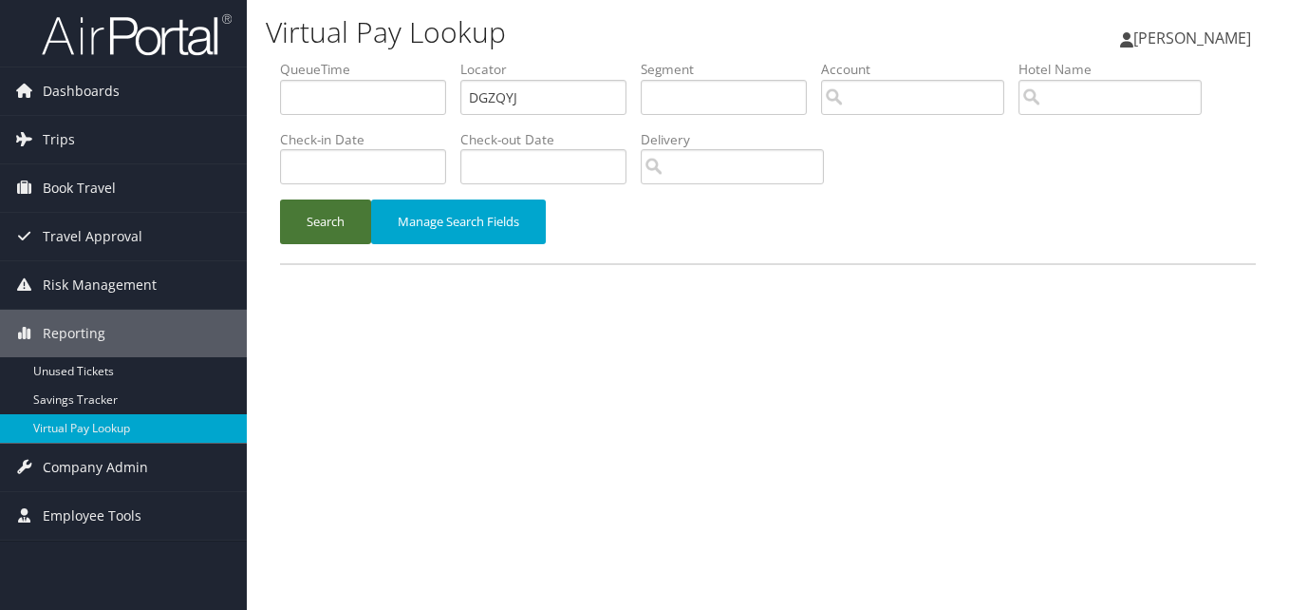
click at [309, 215] on button "Search" at bounding box center [325, 221] width 91 height 45
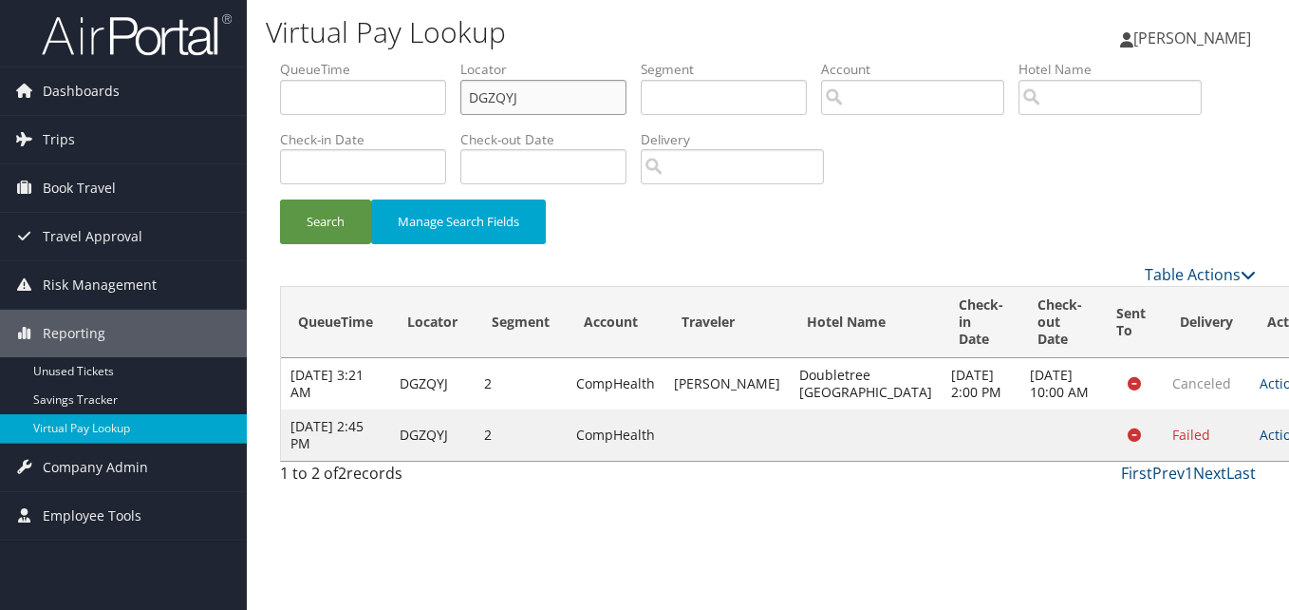
drag, startPoint x: 565, startPoint y: 106, endPoint x: 335, endPoint y: 122, distance: 230.3
click at [335, 60] on ul "QueueTime Locator DGZQYJ Segment Account Traveler Hotel Name Check-in Date Chec…" at bounding box center [768, 60] width 976 height 0
paste input "KLRSNR"
type input "KLRSNR"
click at [280, 199] on button "Search" at bounding box center [325, 221] width 91 height 45
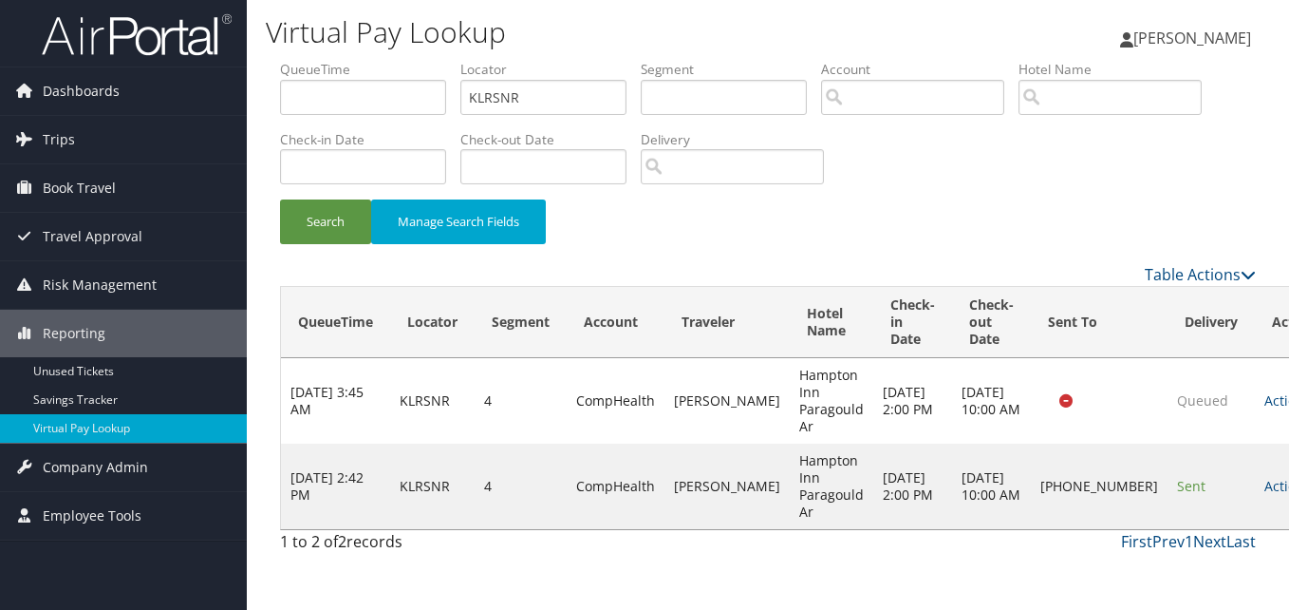
click at [1255, 475] on td "Actions Resend Logs Delivery Information View Itinerary" at bounding box center [1297, 485] width 84 height 85
click at [1255, 495] on td "Actions Resend Logs Delivery Information View Itinerary" at bounding box center [1297, 485] width 84 height 85
click at [1265, 480] on link "Actions" at bounding box center [1295, 486] width 60 height 18
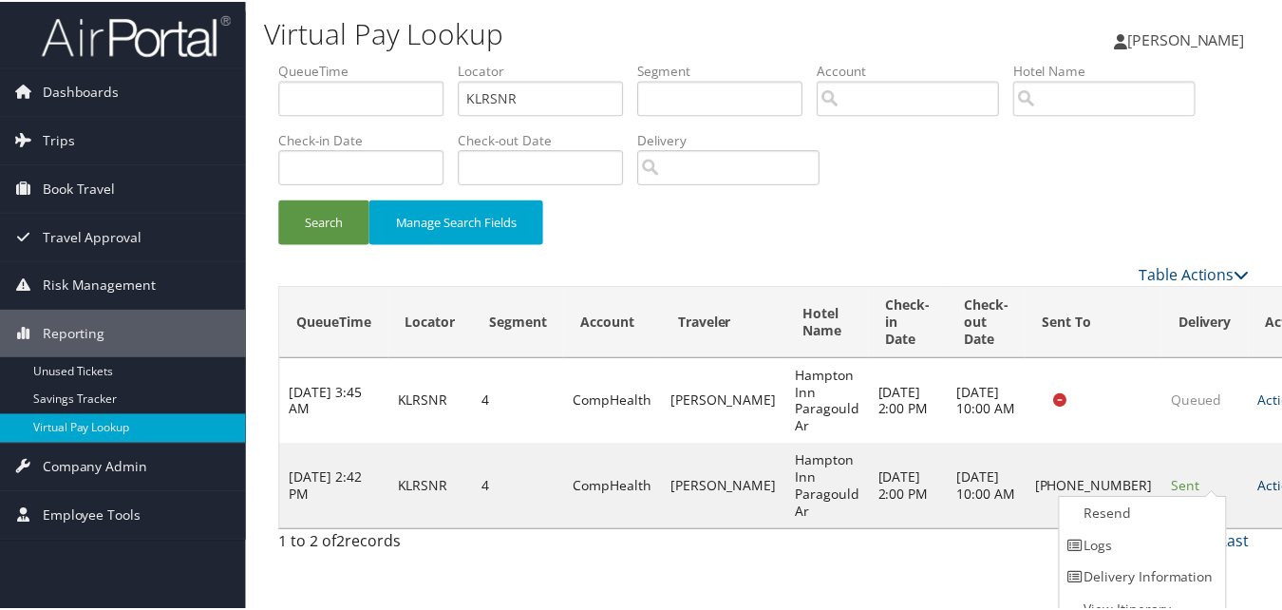
scroll to position [18, 0]
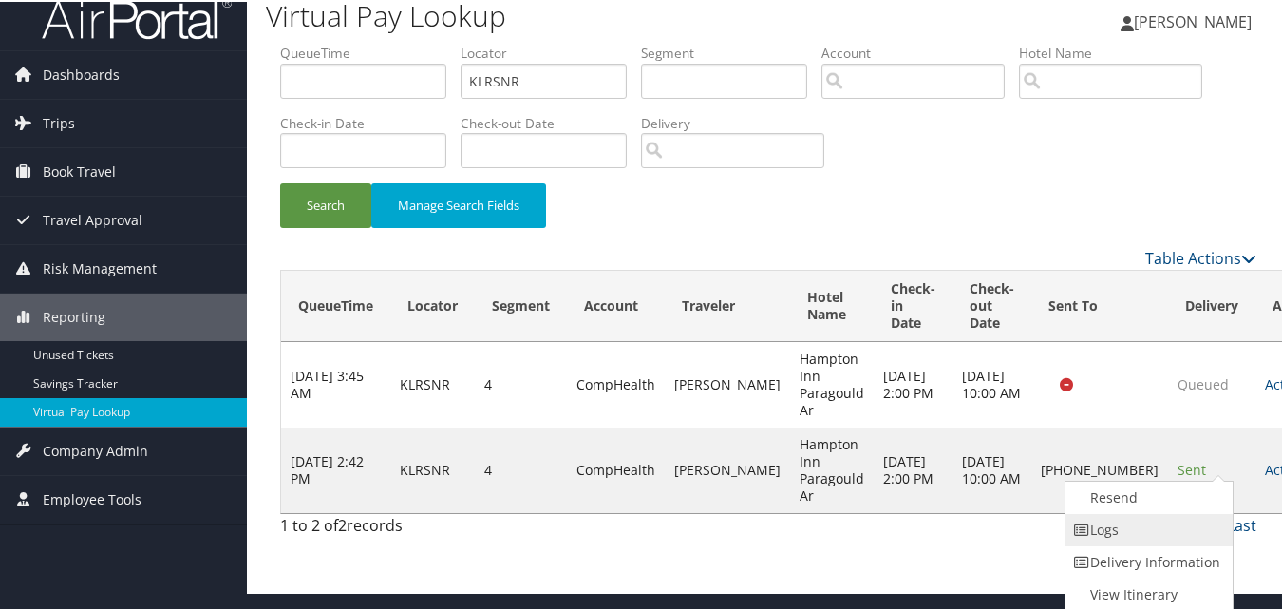
click at [1162, 521] on link "Logs" at bounding box center [1146, 528] width 162 height 32
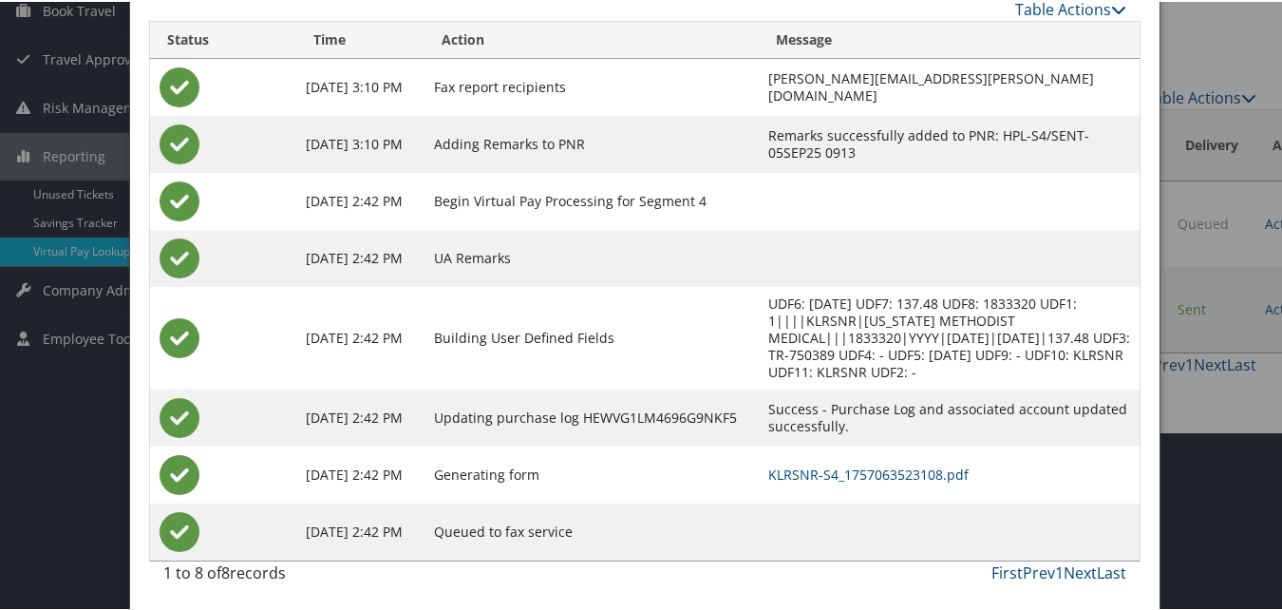
scroll to position [180, 0]
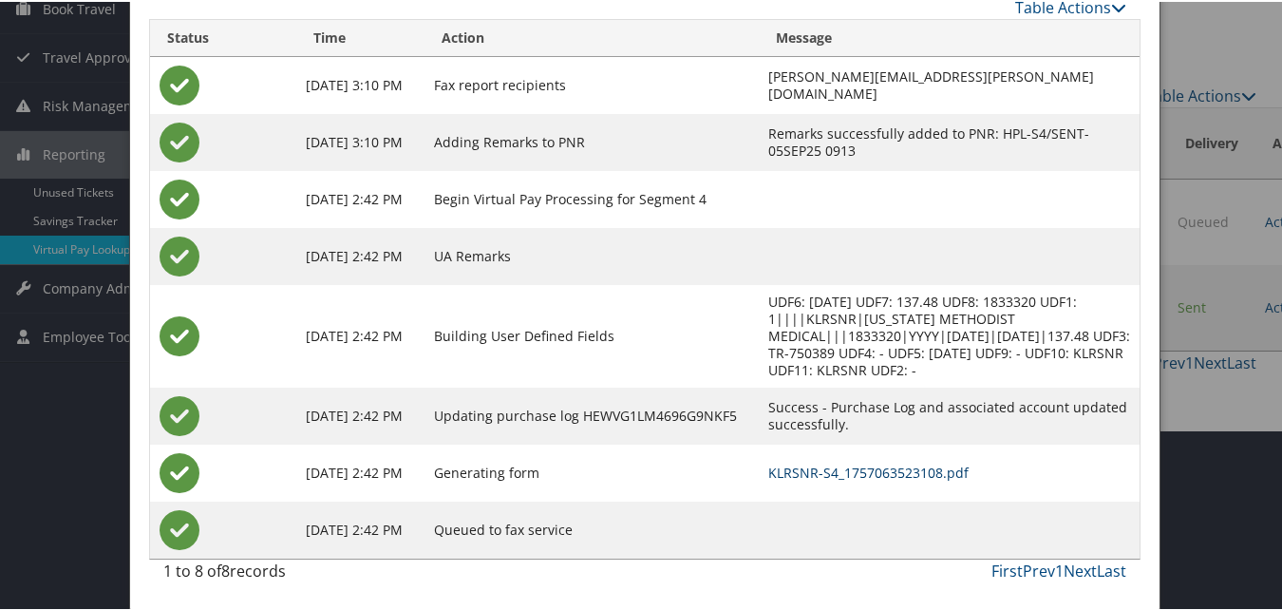
click at [782, 474] on link "KLRSNR-S4_1757063523108.pdf" at bounding box center [868, 470] width 200 height 18
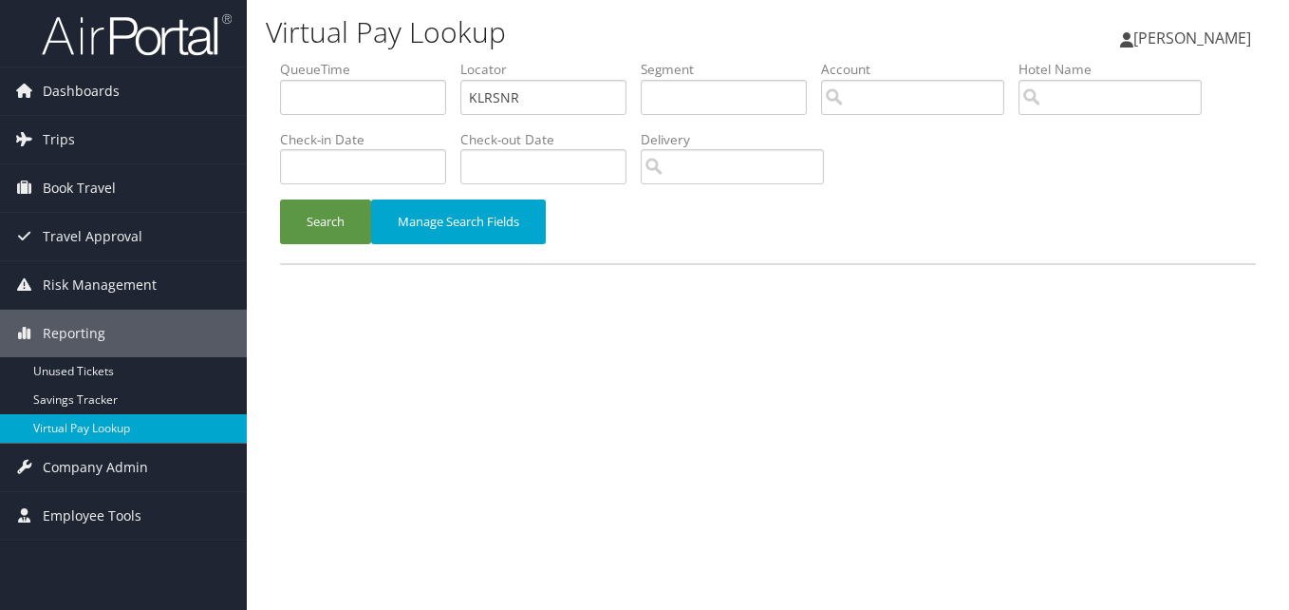
click at [280, 109] on form "QueueTime Locator KLRSNR Segment Account Traveler Hotel Name Check-in Date Chec…" at bounding box center [768, 161] width 976 height 203
type input "WGYZKU"
click at [306, 232] on button "Search" at bounding box center [325, 221] width 91 height 45
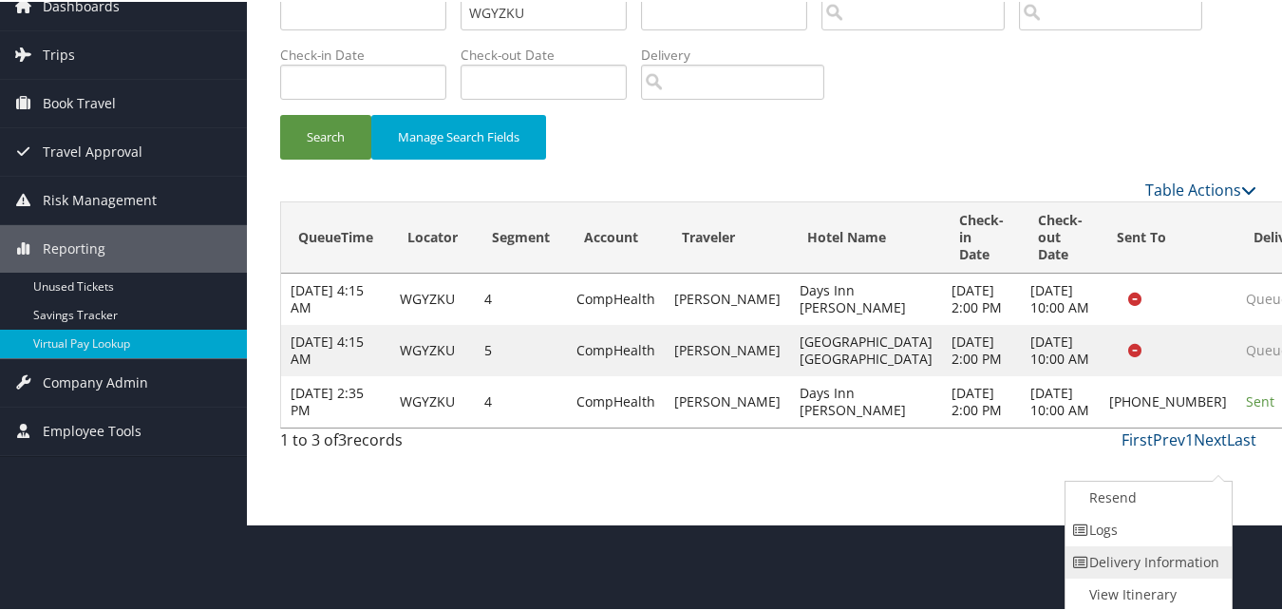
click at [1172, 556] on link "Delivery Information" at bounding box center [1146, 560] width 162 height 32
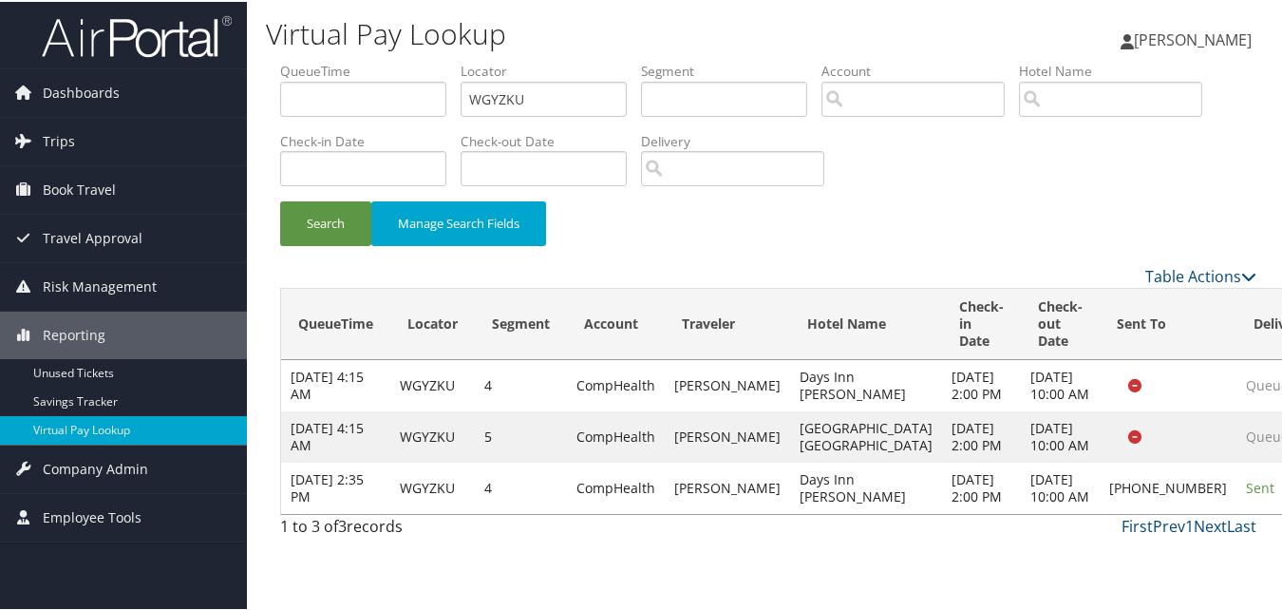
scroll to position [21, 0]
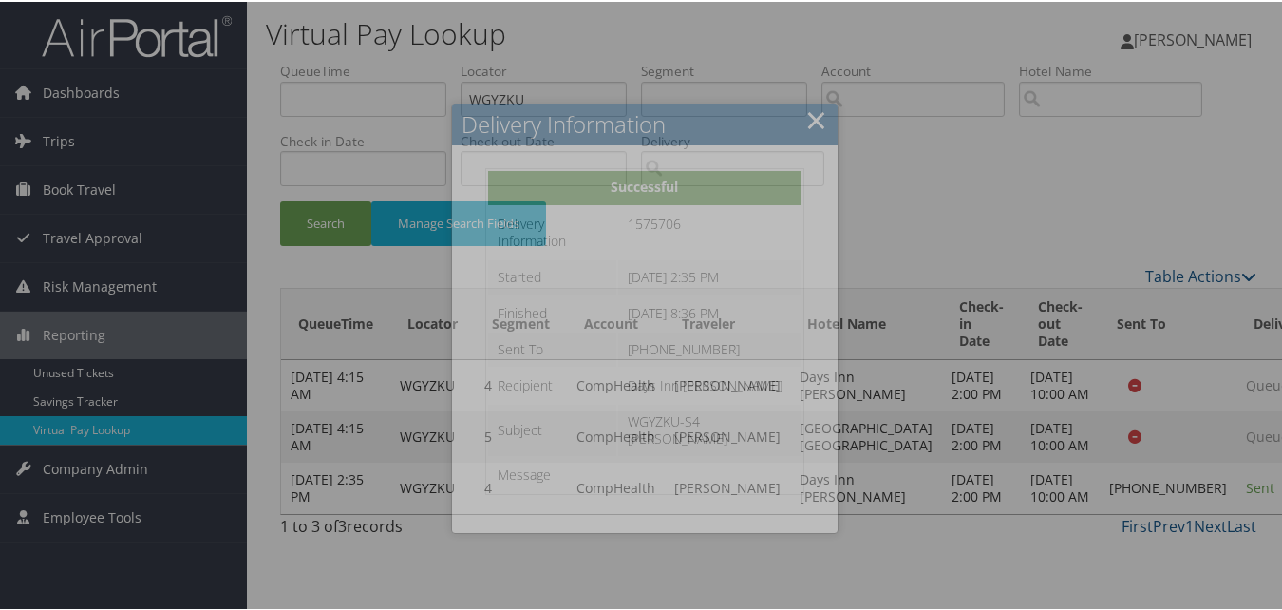
click at [1185, 531] on div at bounding box center [644, 305] width 1289 height 610
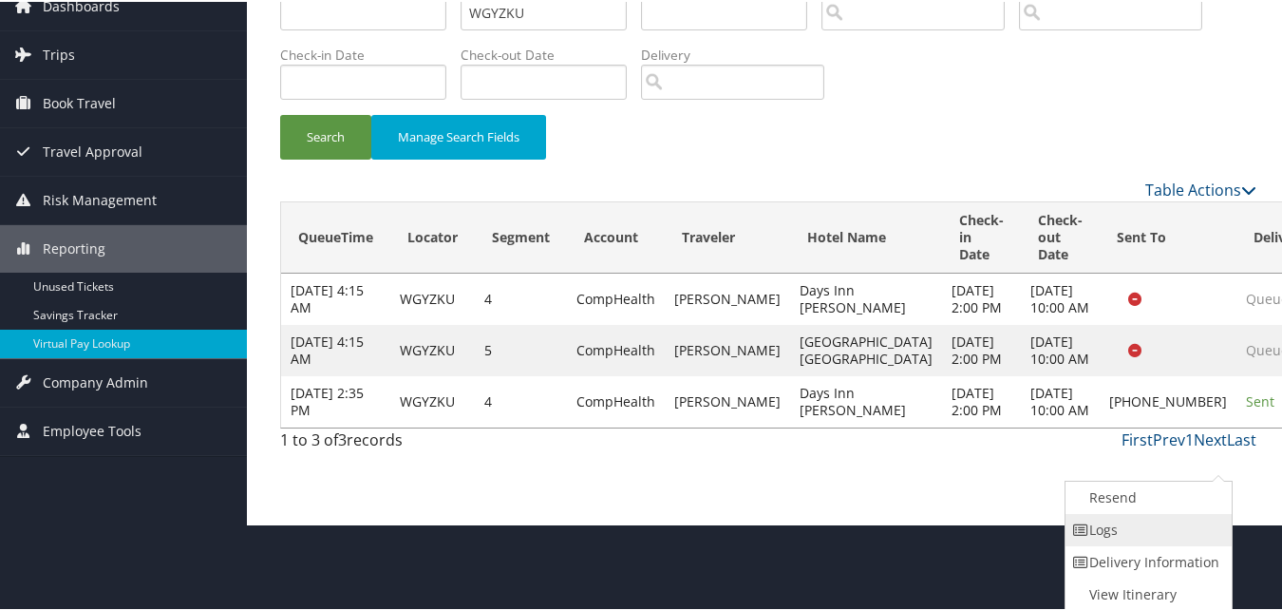
click at [1154, 525] on link "Logs" at bounding box center [1146, 528] width 162 height 32
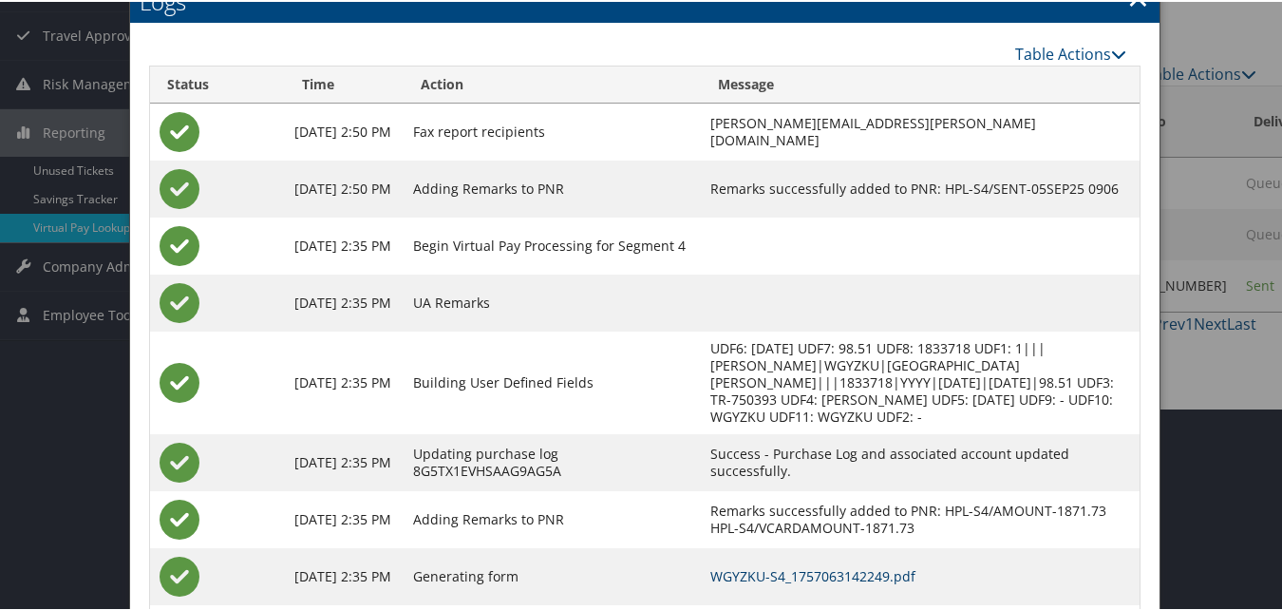
scroll to position [306, 0]
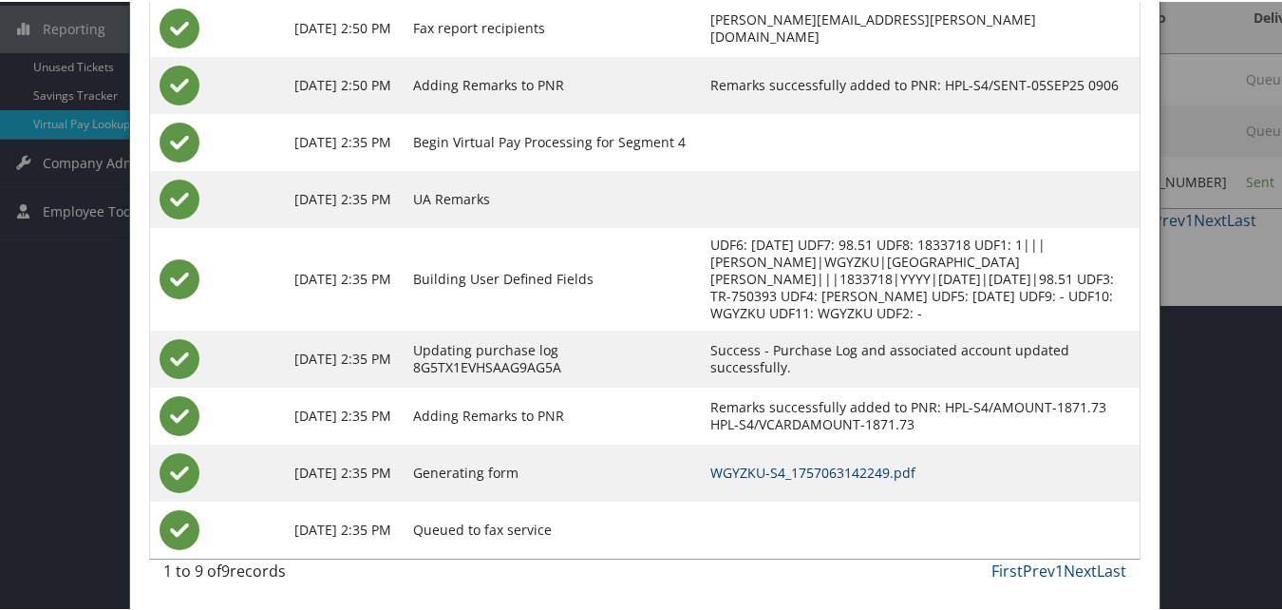
click at [801, 473] on link "WGYZKU-S4_1757063142249.pdf" at bounding box center [812, 470] width 205 height 18
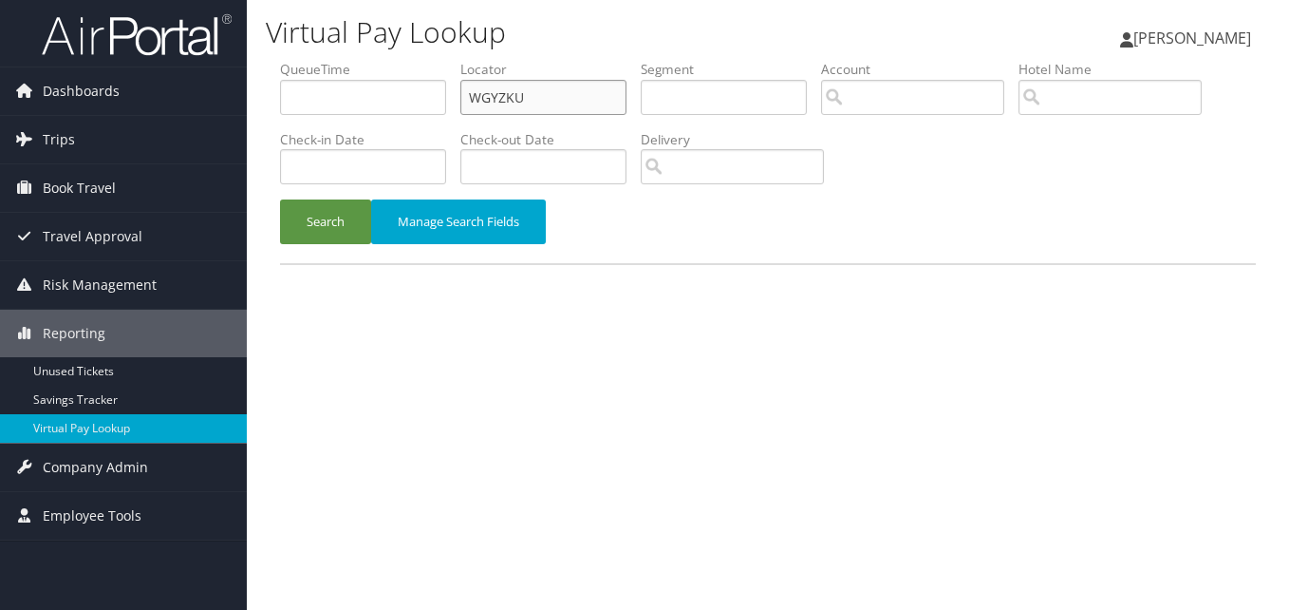
drag, startPoint x: 511, startPoint y: 106, endPoint x: 358, endPoint y: 106, distance: 152.9
click at [358, 60] on ul "QueueTime Locator WGYZKU Segment Account Traveler Hotel Name Check-in Date Chec…" at bounding box center [768, 60] width 976 height 0
paste input "EOLMVE"
type input "EOLMVE"
click at [280, 199] on button "Search" at bounding box center [325, 221] width 91 height 45
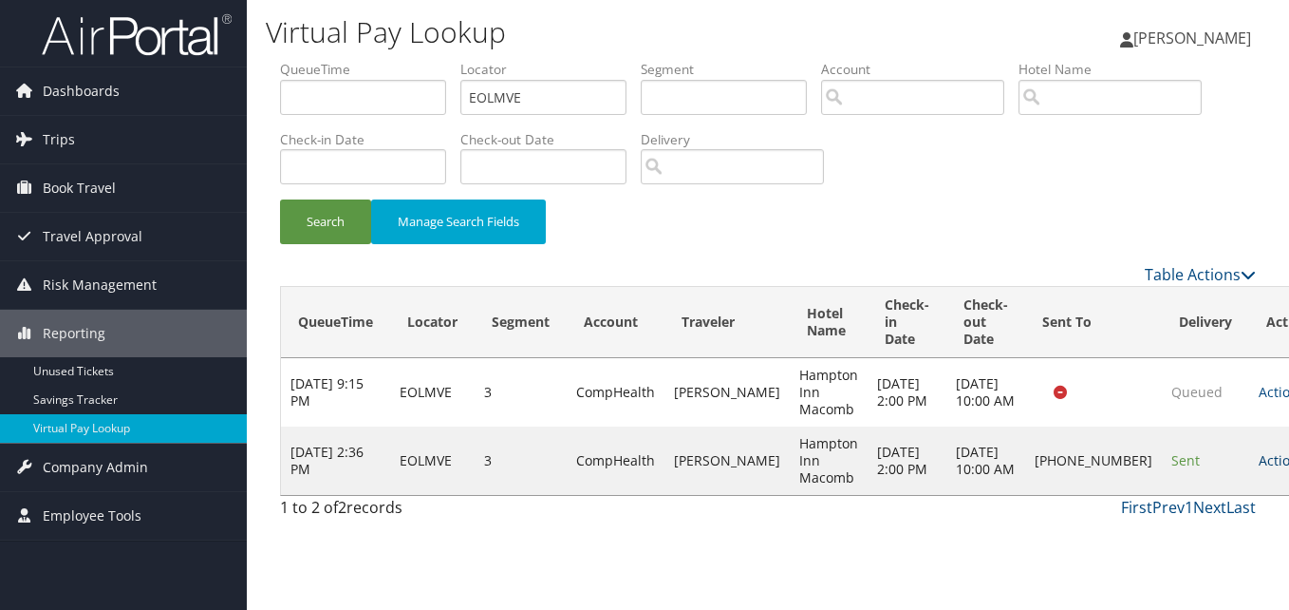
click at [1259, 469] on link "Actions" at bounding box center [1289, 460] width 60 height 18
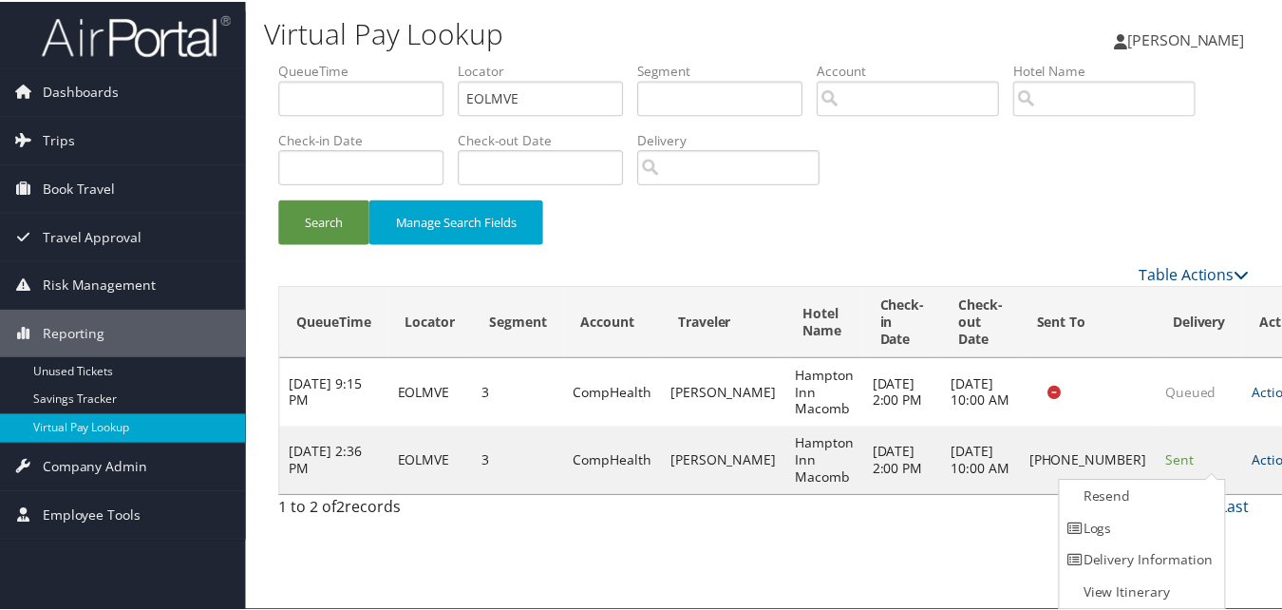
scroll to position [1, 0]
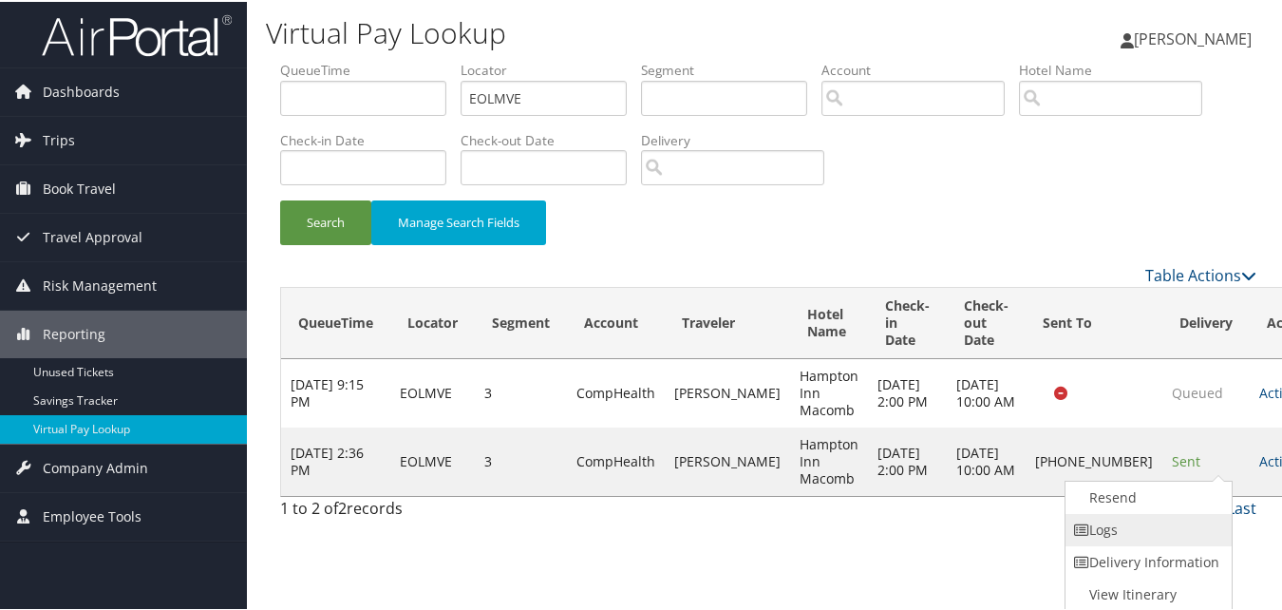
click at [1148, 520] on link "Logs" at bounding box center [1146, 528] width 162 height 32
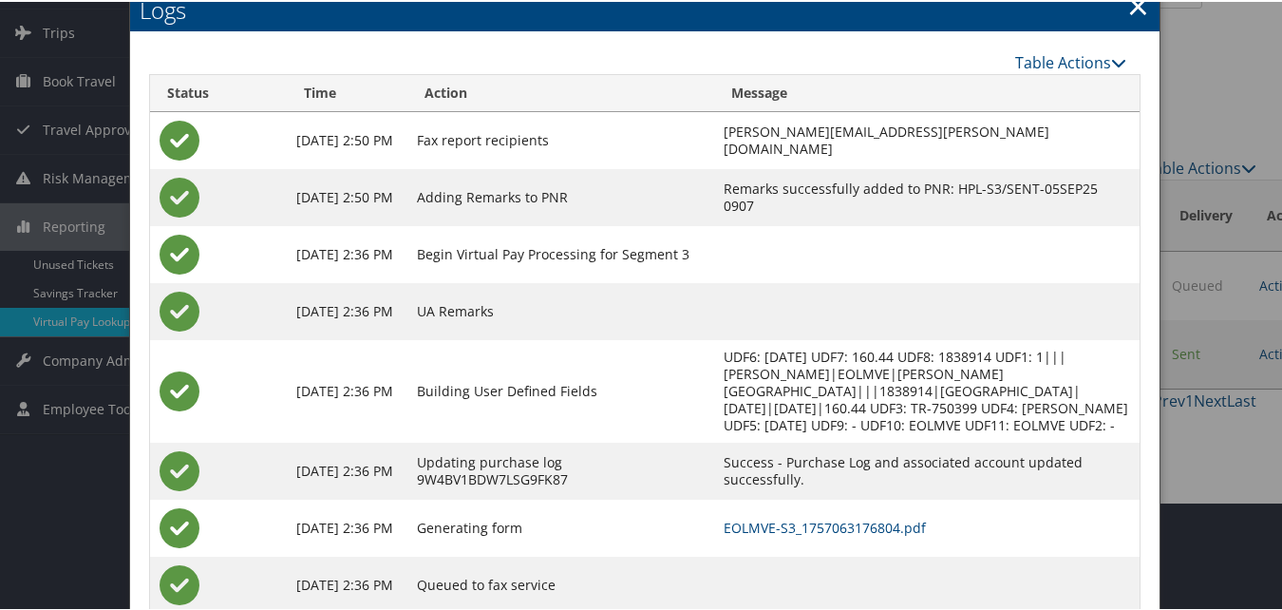
scroll to position [163, 0]
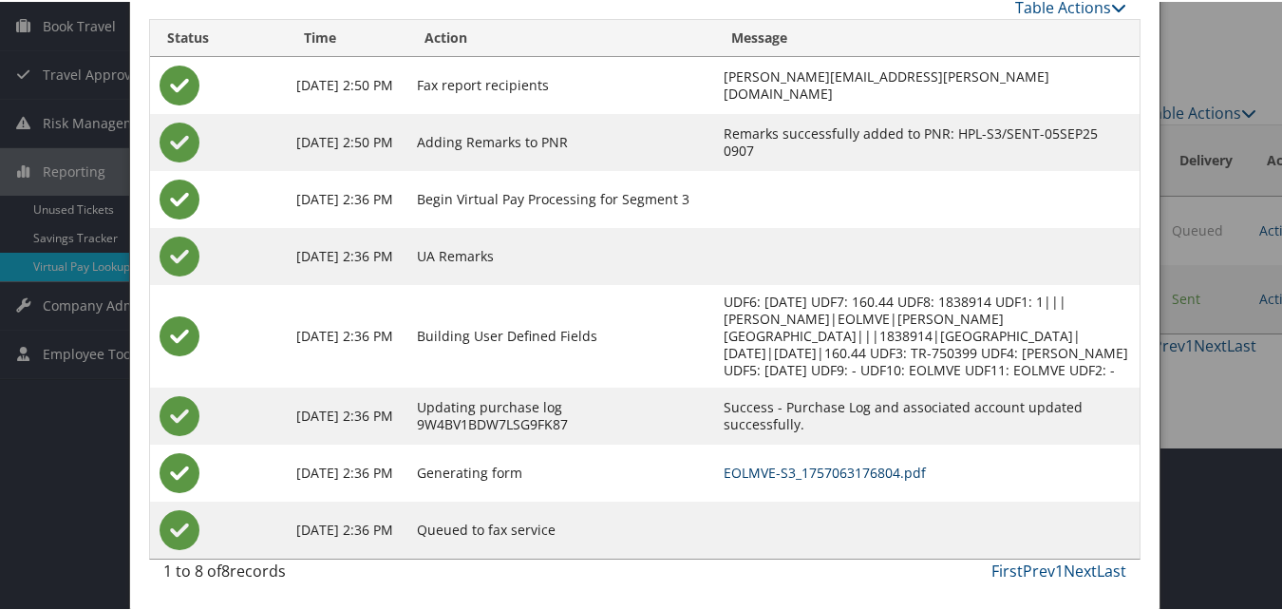
click at [763, 466] on link "EOLMVE-S3_1757063176804.pdf" at bounding box center [824, 470] width 202 height 18
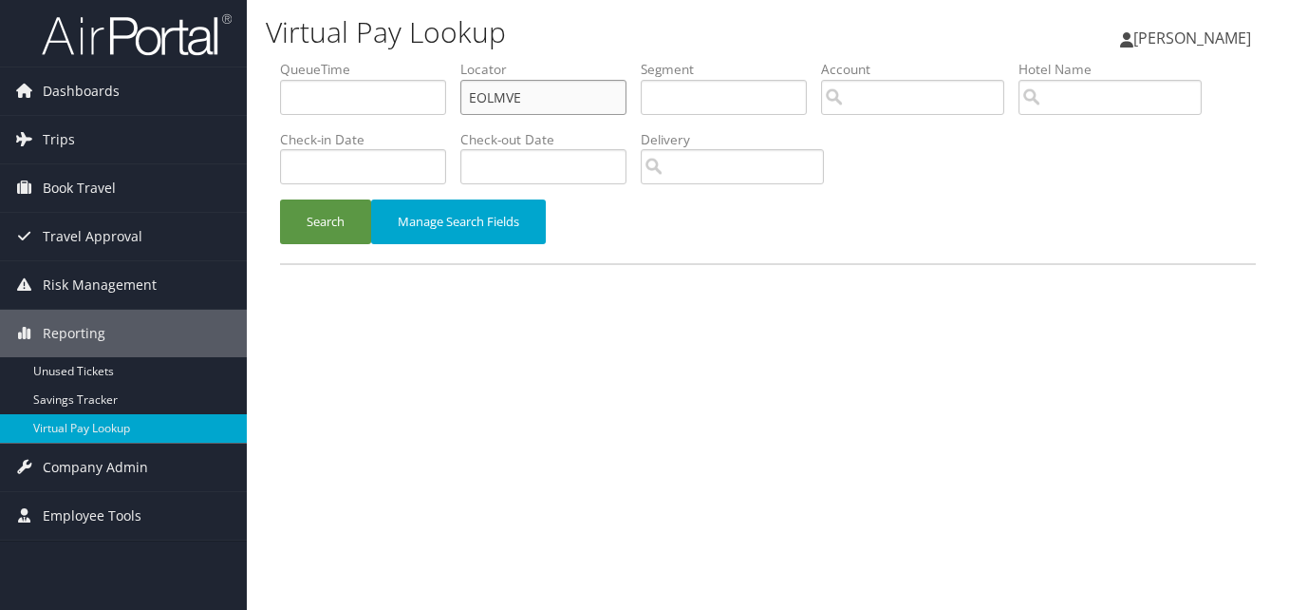
paste input "SRKCW"
drag, startPoint x: 449, startPoint y: 113, endPoint x: 318, endPoint y: 168, distance: 142.1
click at [318, 60] on ul "QueueTime Locator SRKCWE Segment Account Traveler Hotel Name Check-in Date Chec…" at bounding box center [768, 60] width 976 height 0
type input "SRKCWE"
click at [280, 199] on button "Search" at bounding box center [325, 221] width 91 height 45
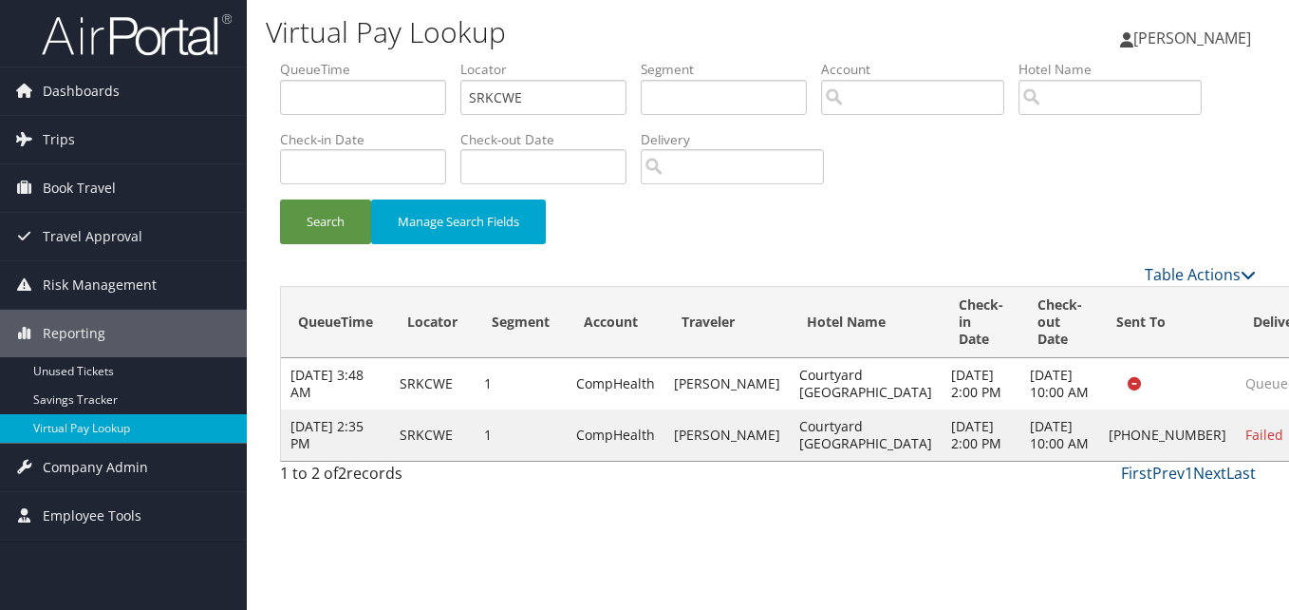
drag, startPoint x: 1196, startPoint y: 469, endPoint x: 1179, endPoint y: 469, distance: 17.1
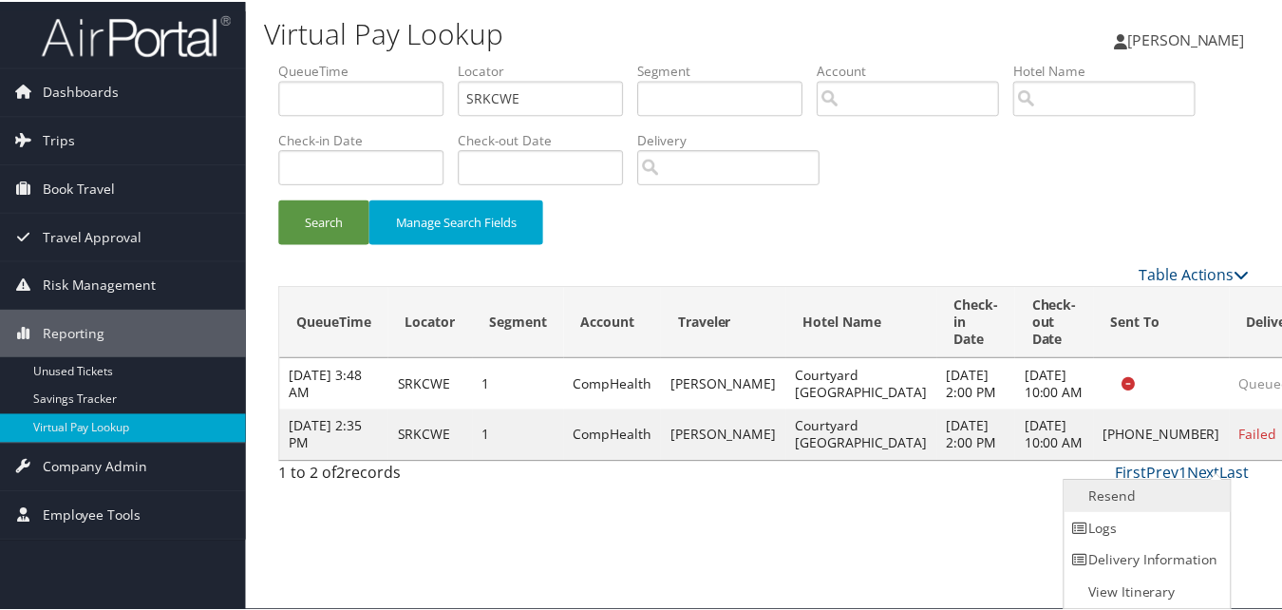
scroll to position [1, 0]
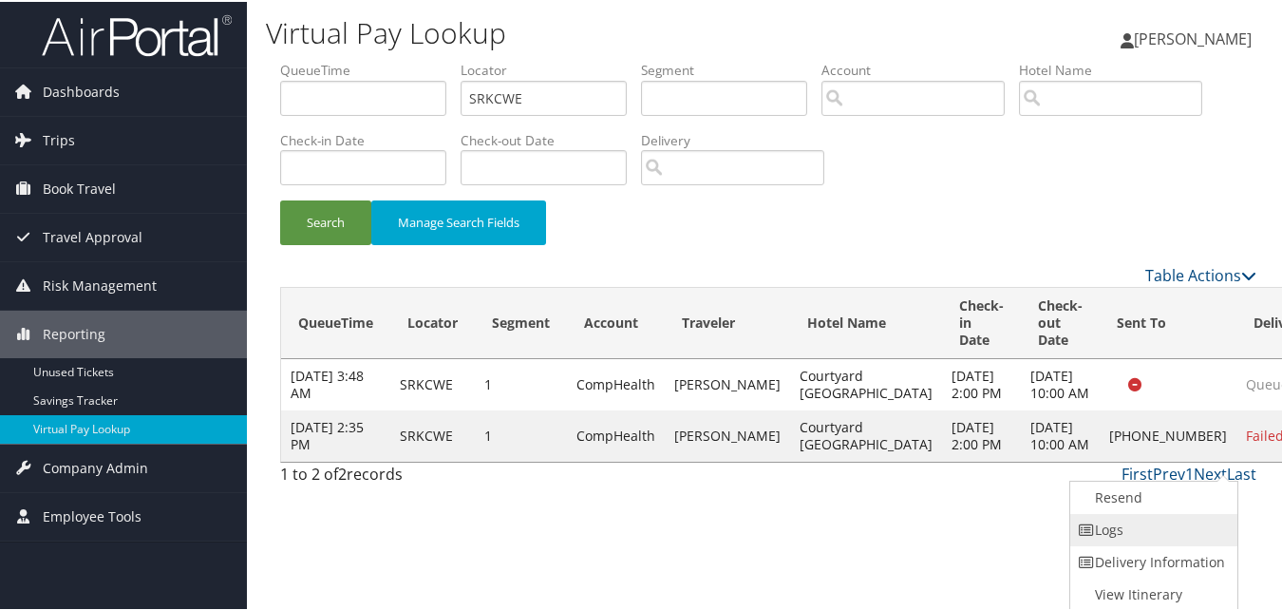
click at [1150, 519] on link "Logs" at bounding box center [1151, 528] width 162 height 32
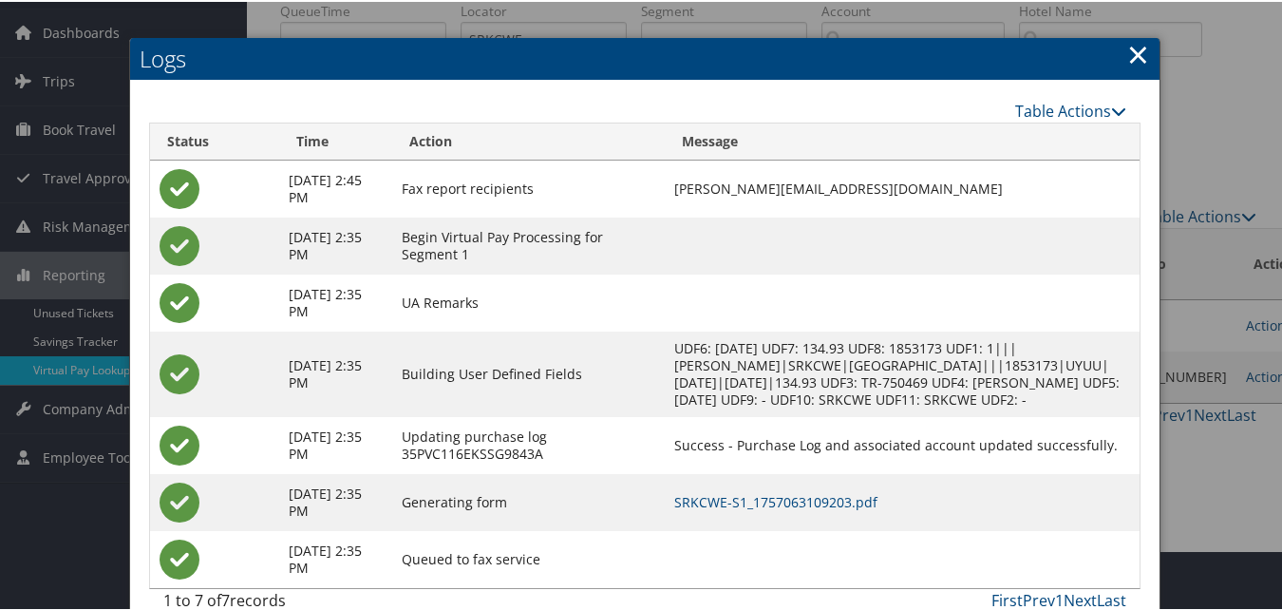
scroll to position [106, 0]
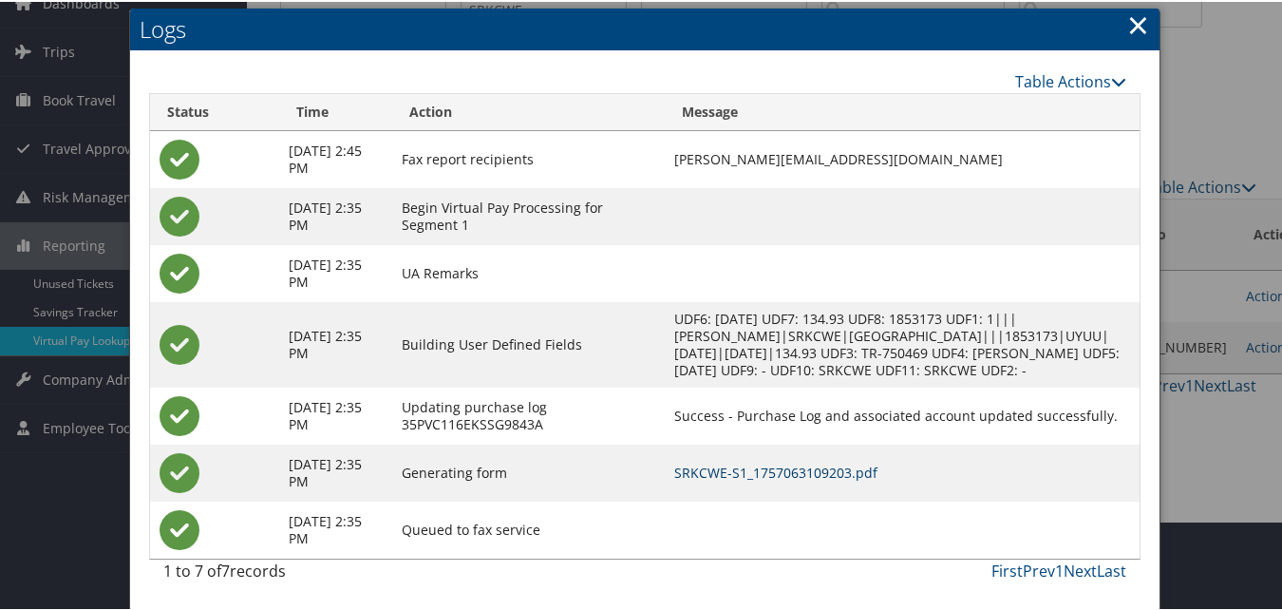
click at [836, 461] on link "SRKCWE-S1_1757063109203.pdf" at bounding box center [775, 470] width 203 height 18
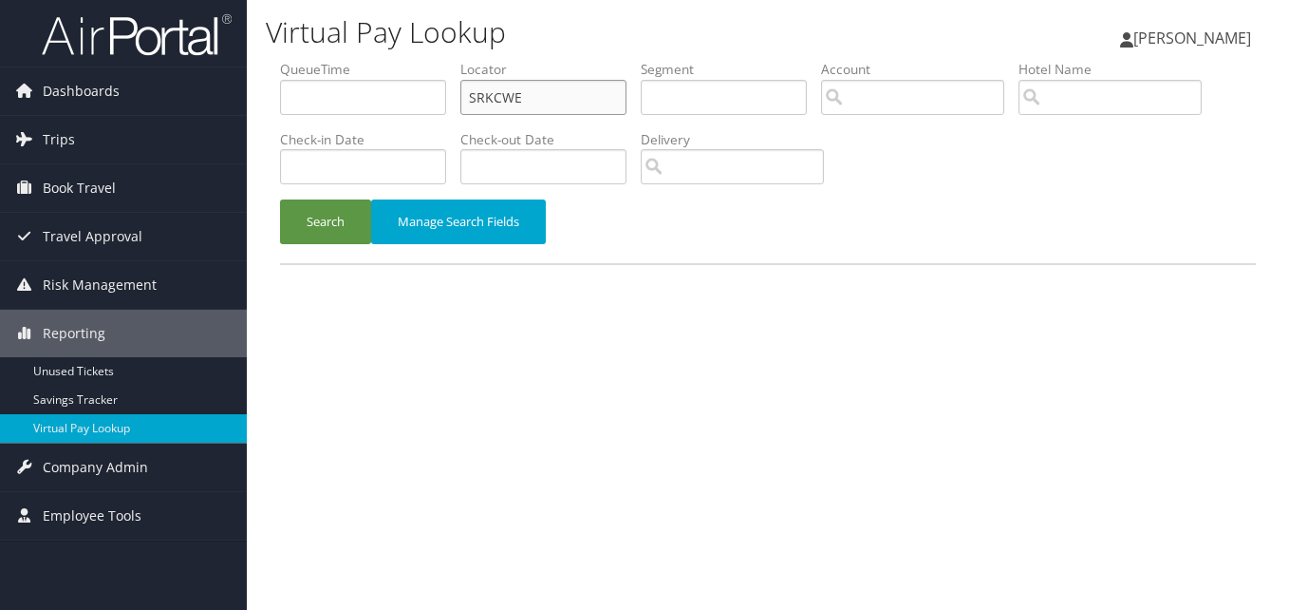
drag, startPoint x: 513, startPoint y: 104, endPoint x: 447, endPoint y: 121, distance: 67.5
click at [447, 60] on ul "QueueTime Locator SRKCWE Segment Account Traveler Hotel Name Check-in Date Chec…" at bounding box center [768, 60] width 976 height 0
paste input "KFIIEY"
type input "KFIIEY"
click at [301, 224] on button "Search" at bounding box center [325, 221] width 91 height 45
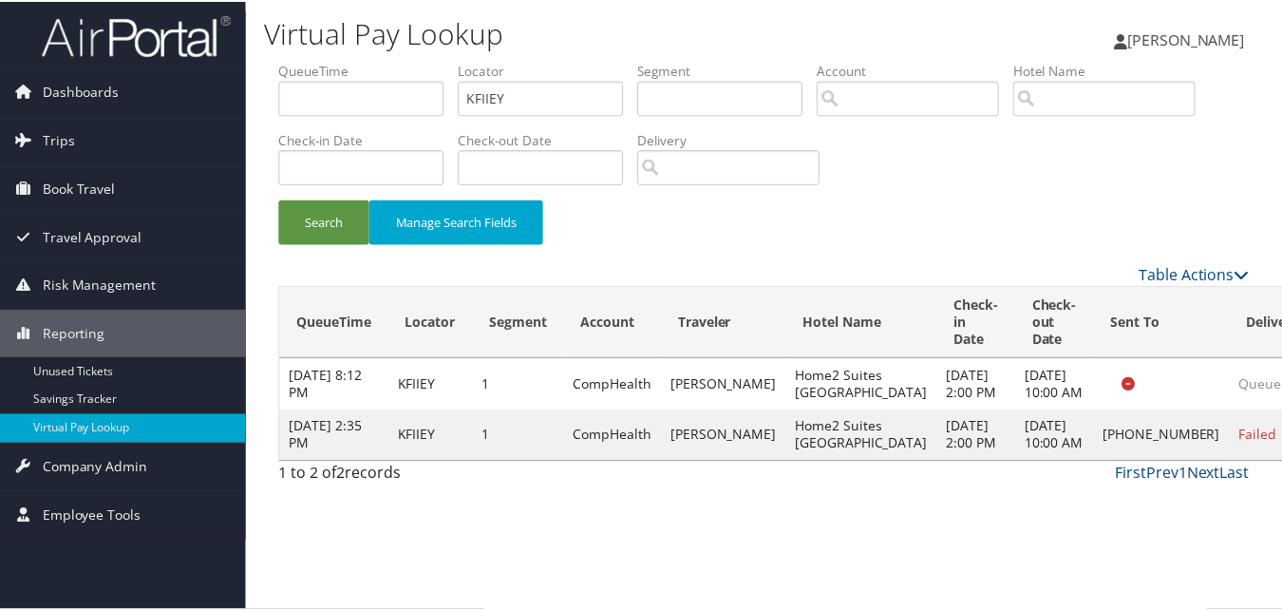
scroll to position [1, 0]
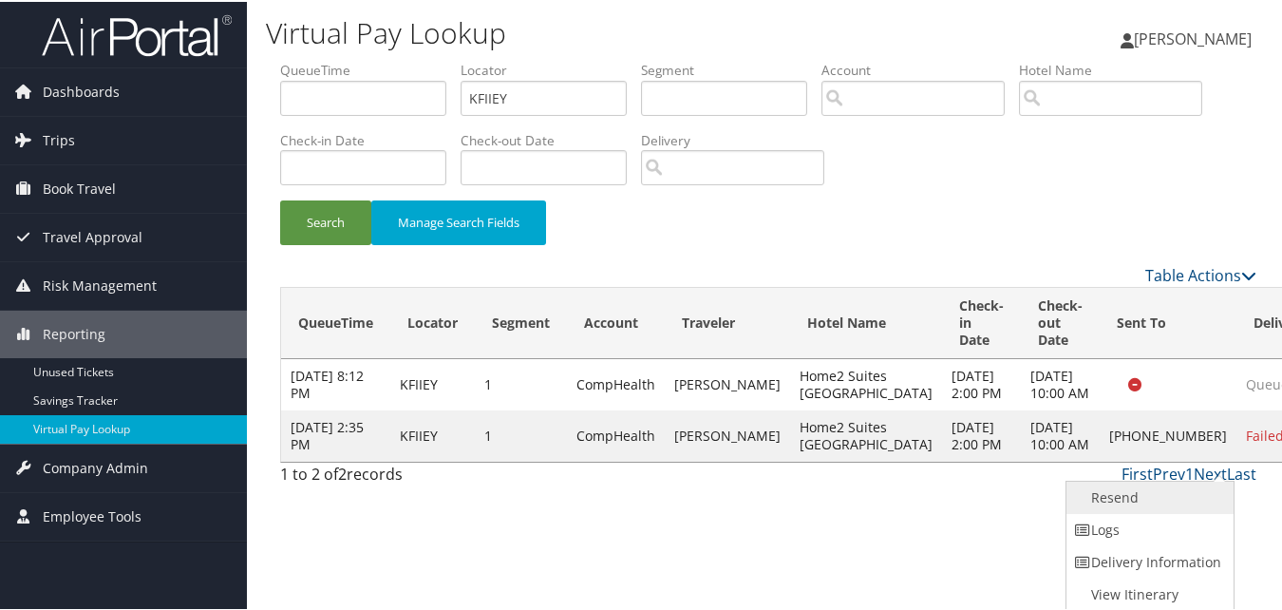
click at [1158, 506] on link "Resend" at bounding box center [1147, 495] width 162 height 32
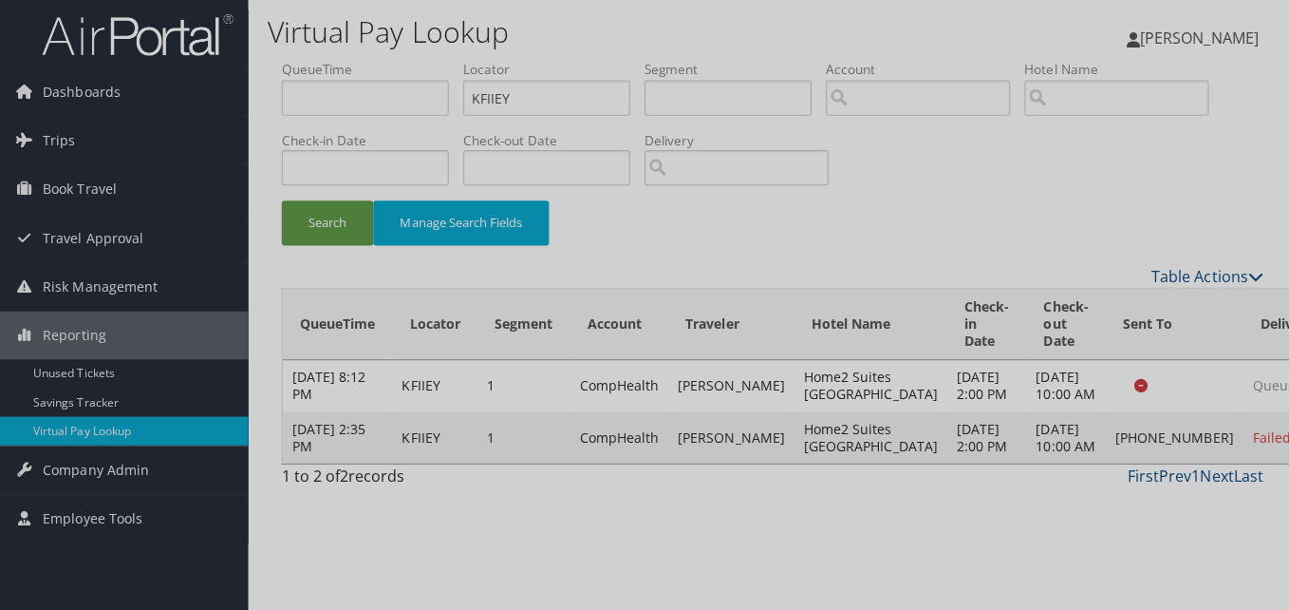
scroll to position [0, 0]
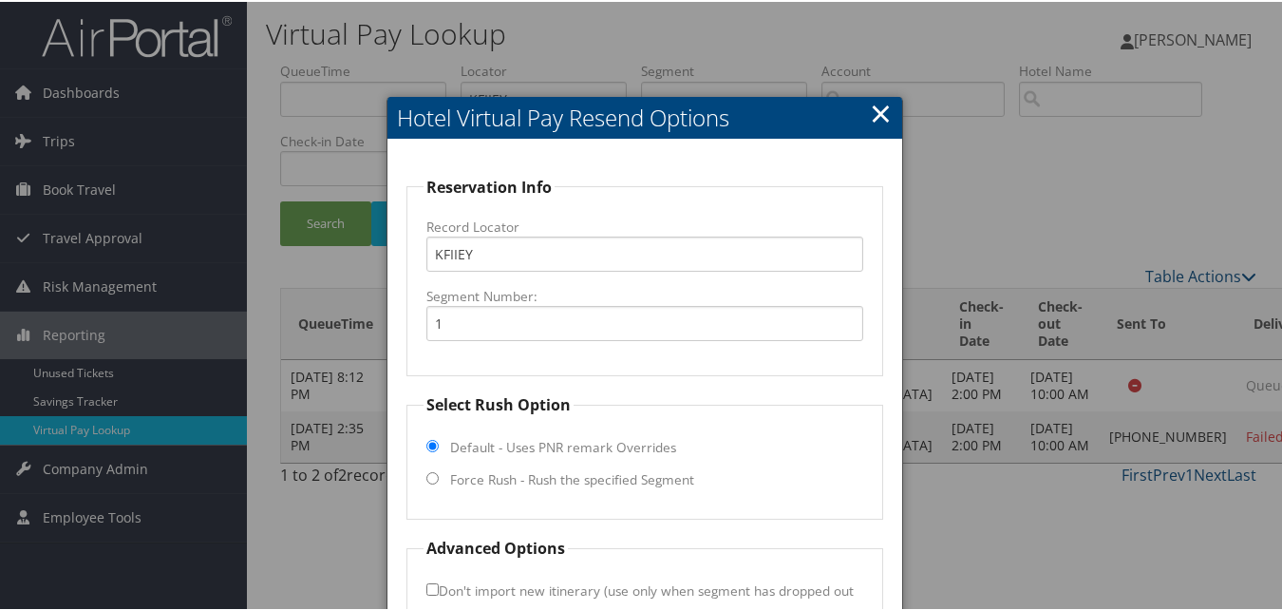
click at [891, 97] on h2 "Hotel Virtual Pay Resend Options" at bounding box center [644, 116] width 514 height 42
click at [870, 105] on link "×" at bounding box center [881, 111] width 22 height 38
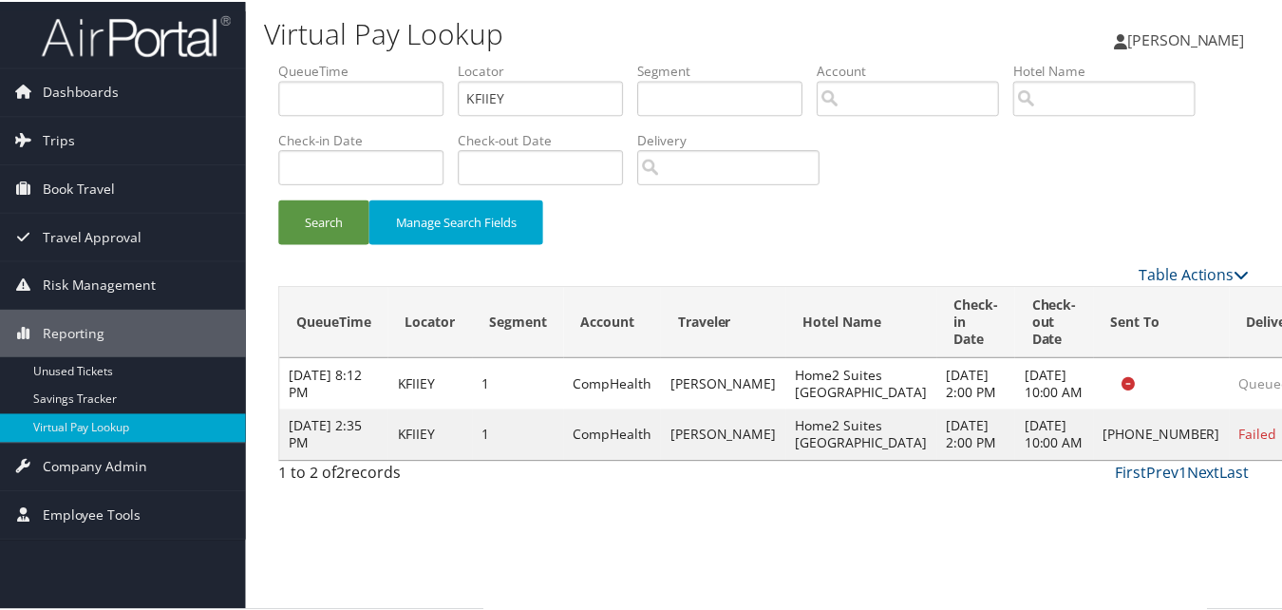
scroll to position [1, 0]
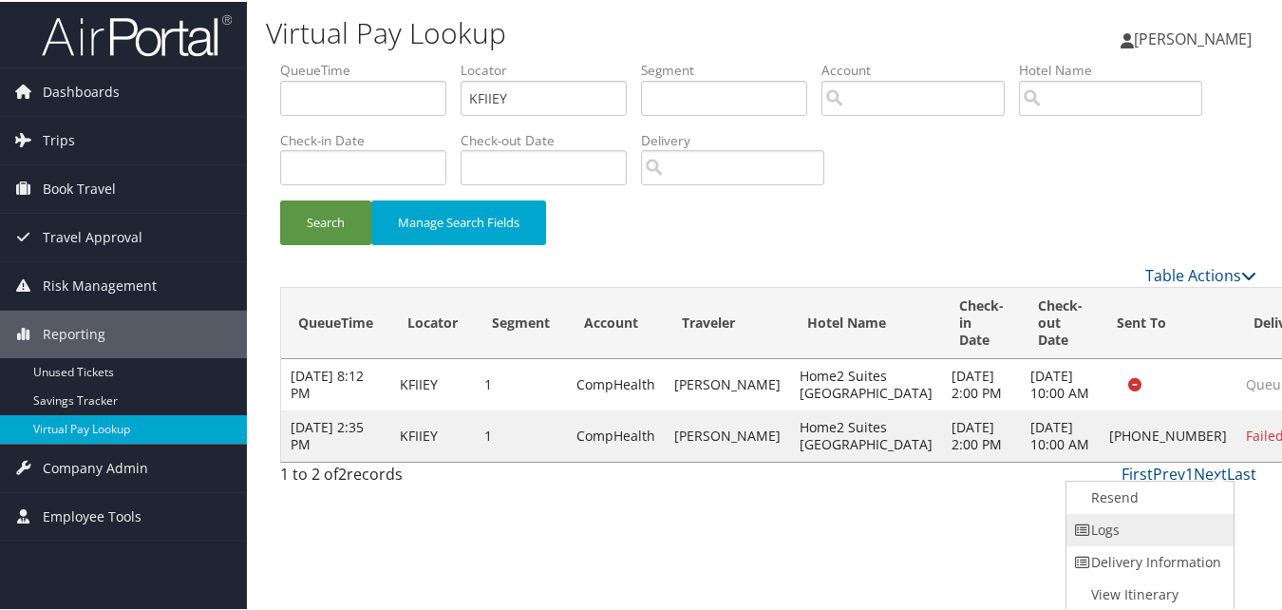
click at [1159, 518] on link "Logs" at bounding box center [1147, 528] width 162 height 32
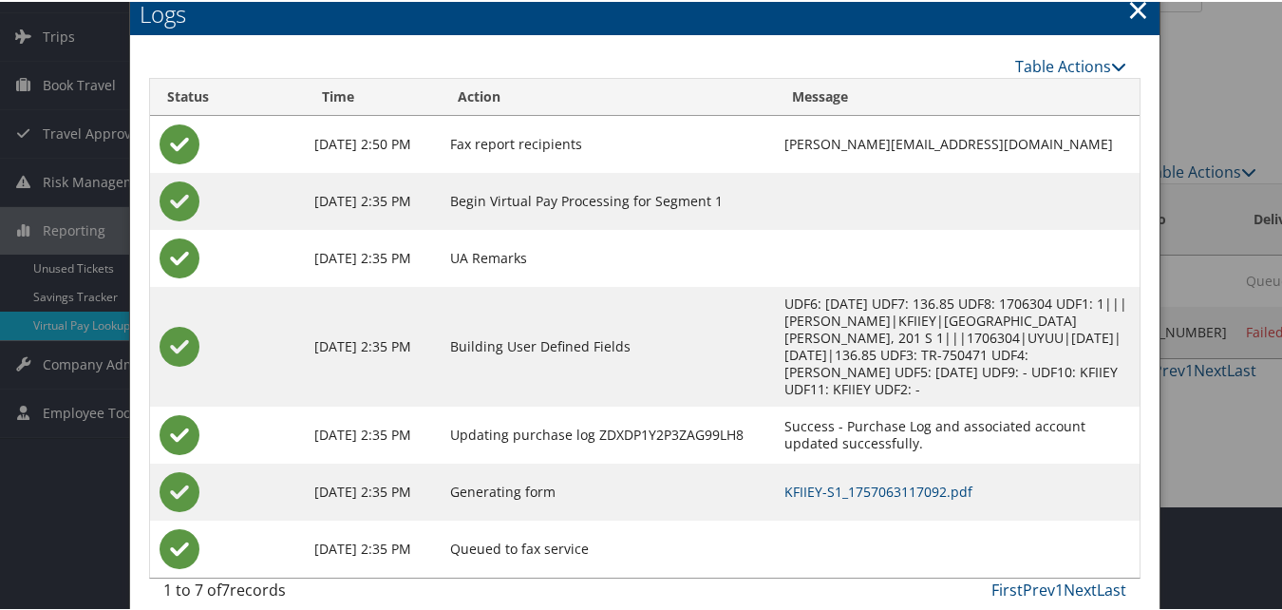
scroll to position [106, 0]
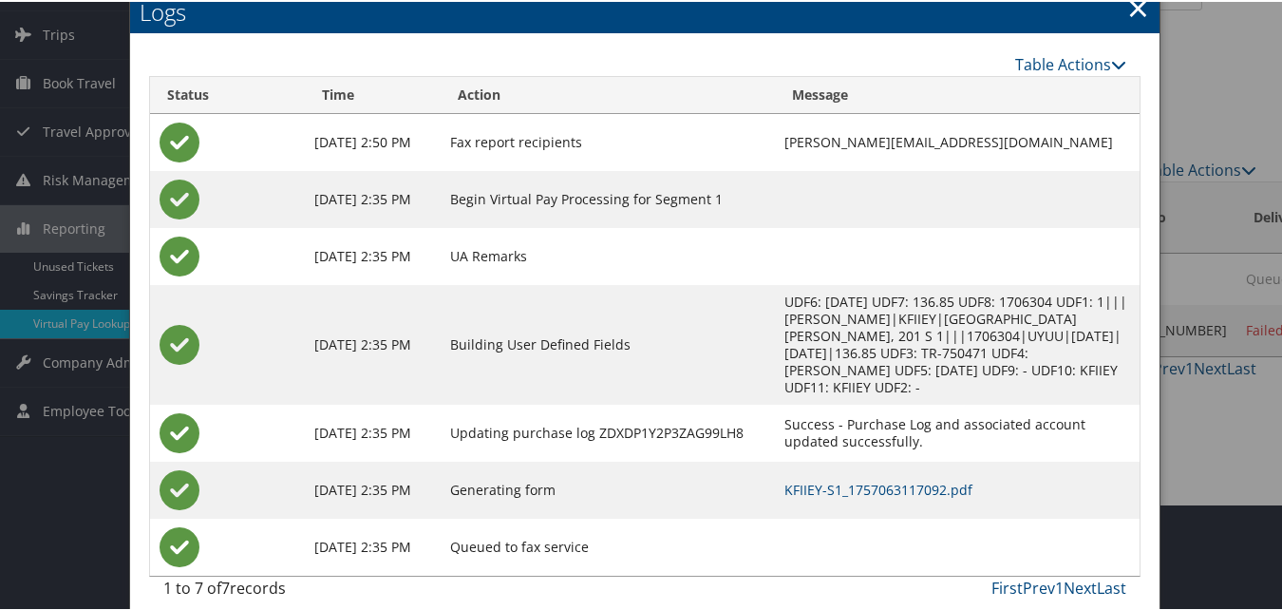
click at [821, 440] on td "Success - Purchase Log and associated account updated successfully." at bounding box center [957, 431] width 365 height 57
click at [843, 478] on link "KFIIEY-S1_1757063117092.pdf" at bounding box center [878, 487] width 188 height 18
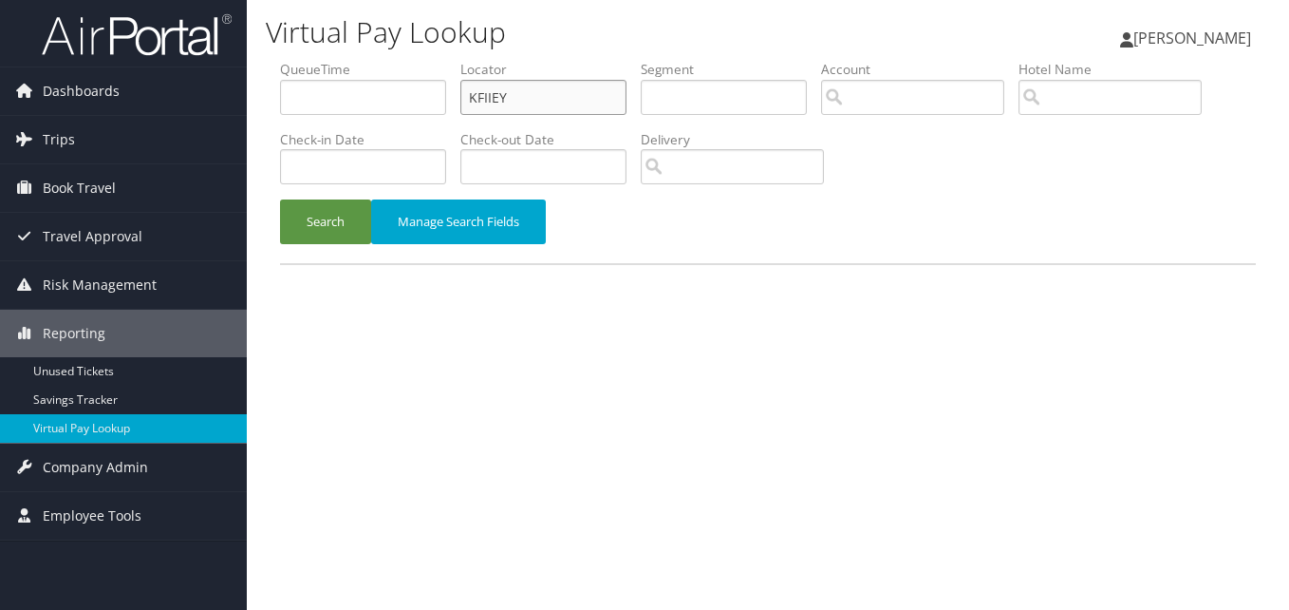
paste input "RBBRQ"
drag, startPoint x: 499, startPoint y: 100, endPoint x: 433, endPoint y: 126, distance: 71.6
click at [434, 60] on ul "QueueTime Locator RBBRQ Segment Account Traveler Hotel Name Check-in Date Check…" at bounding box center [768, 60] width 976 height 0
click at [472, 99] on input "RBBRQ" at bounding box center [543, 97] width 166 height 35
type input "FRBBRQ"
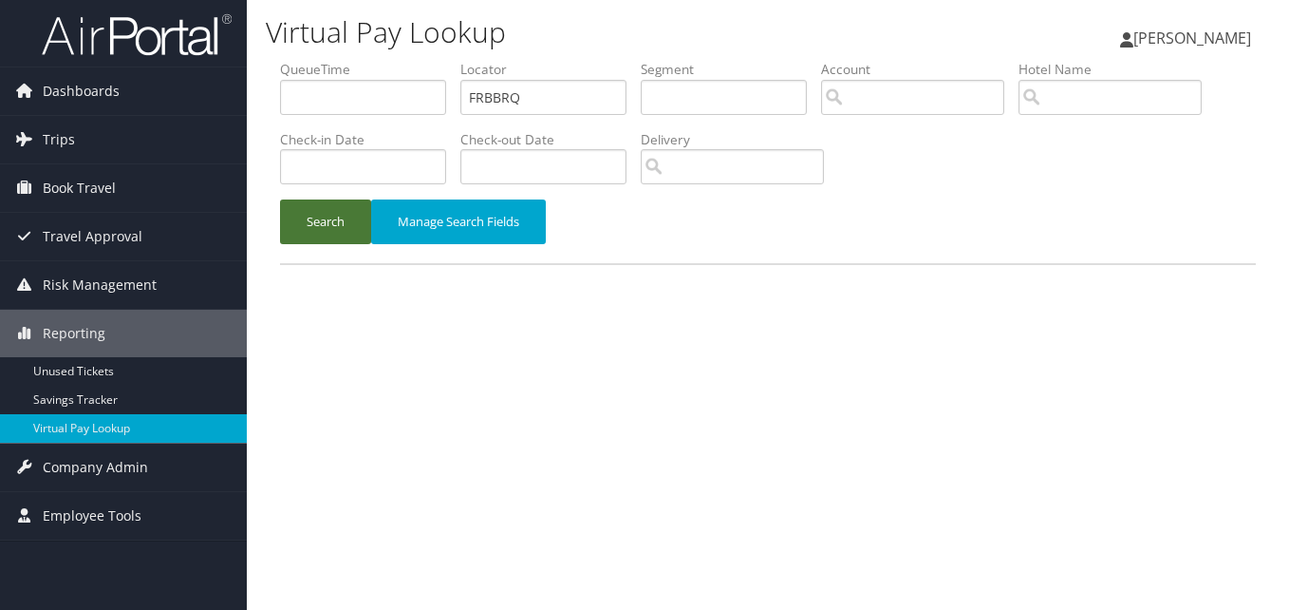
click at [339, 206] on button "Search" at bounding box center [325, 221] width 91 height 45
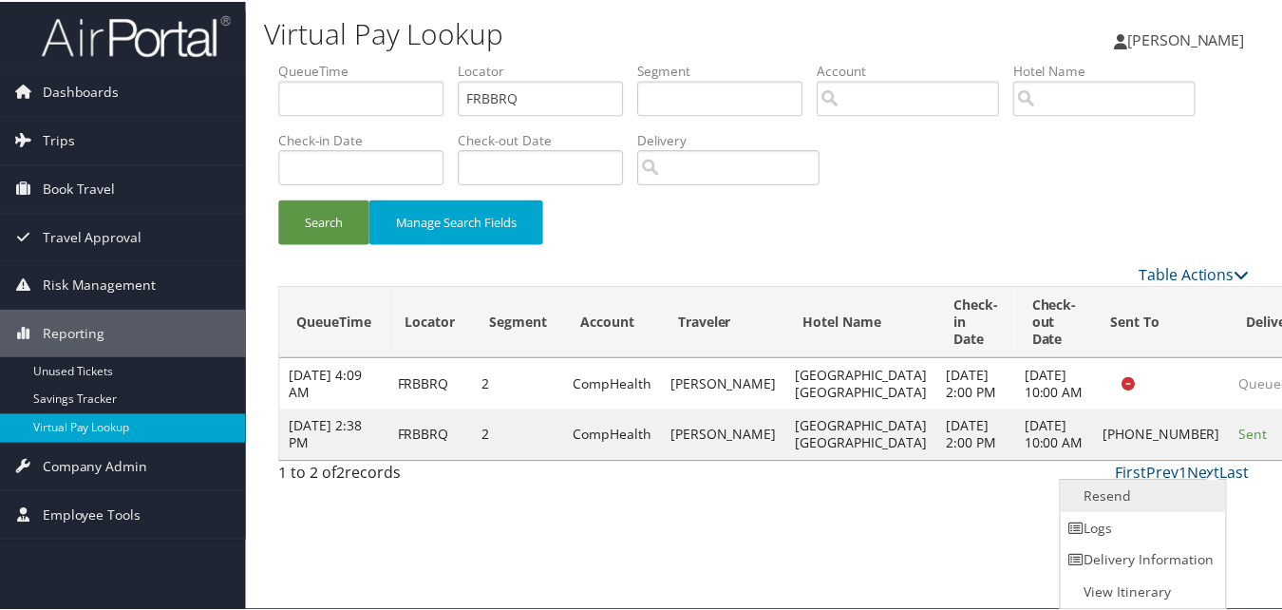
scroll to position [1, 0]
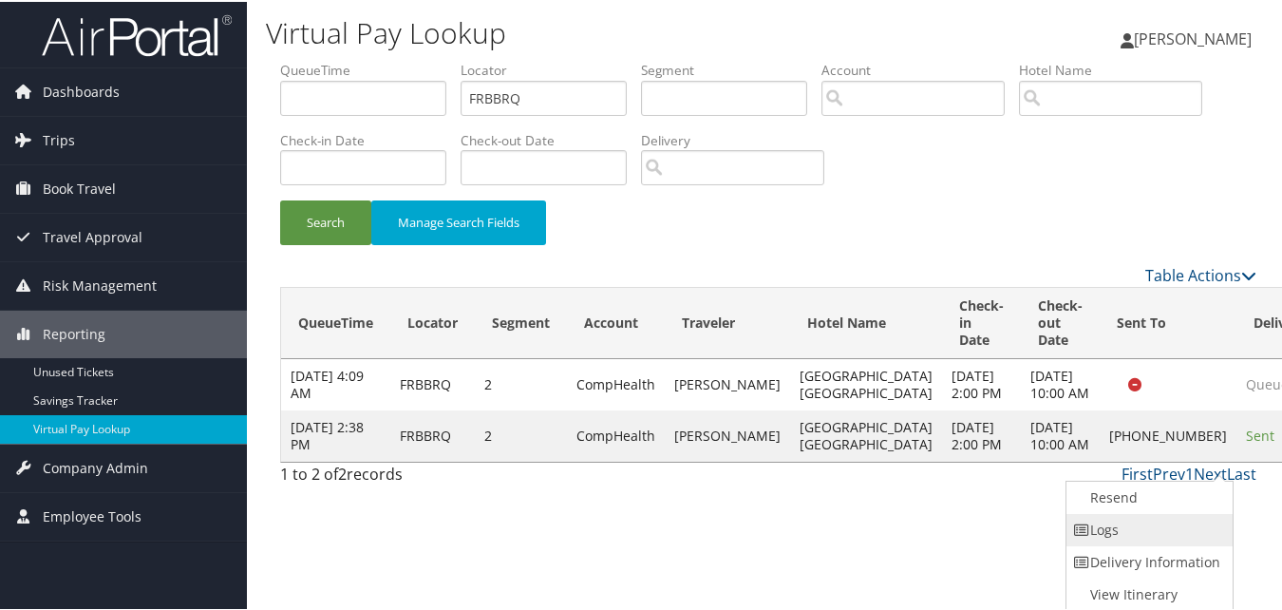
click at [1169, 529] on link "Logs" at bounding box center [1147, 528] width 162 height 32
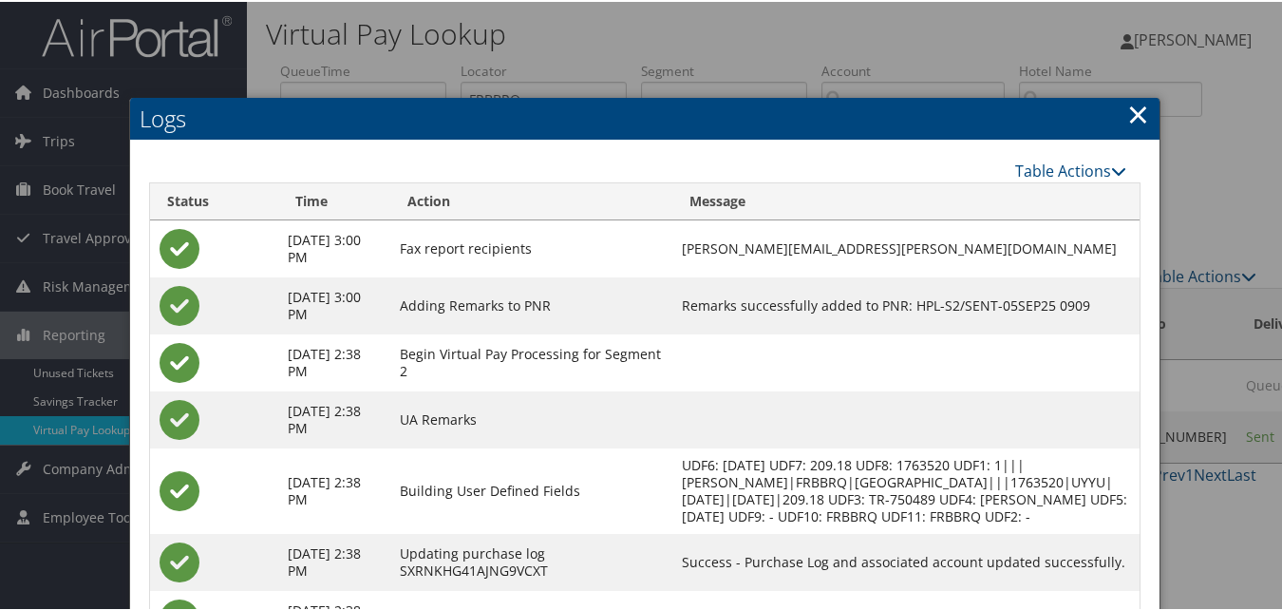
scroll to position [146, 0]
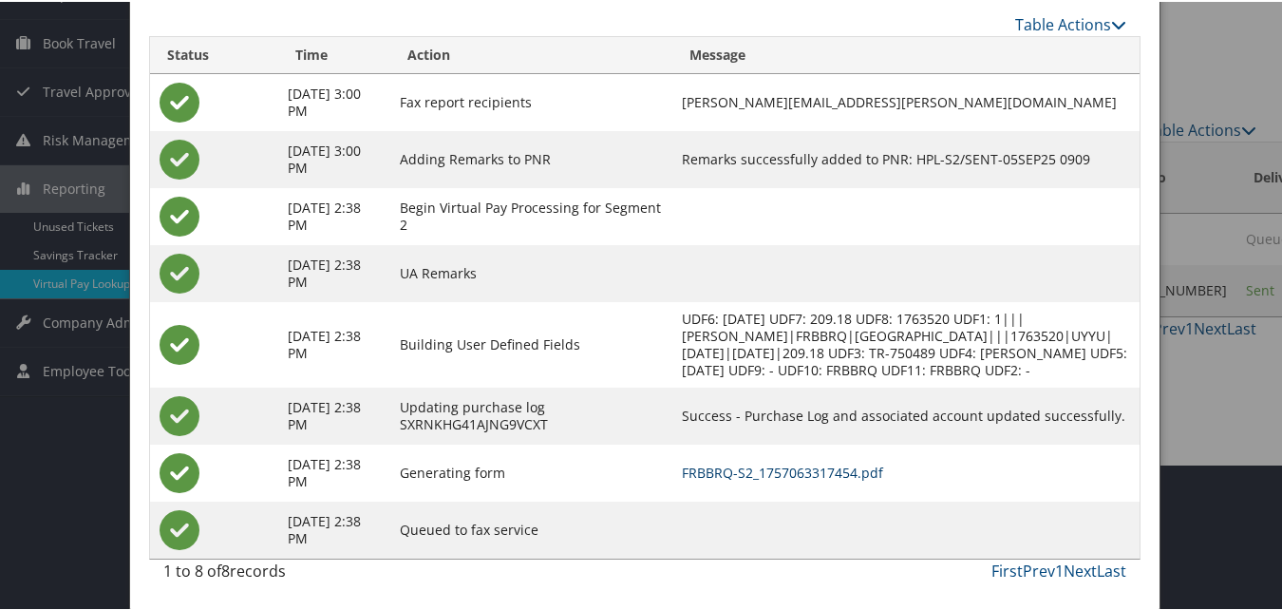
click at [821, 463] on link "FRBBRQ-S2_1757063317454.pdf" at bounding box center [782, 470] width 201 height 18
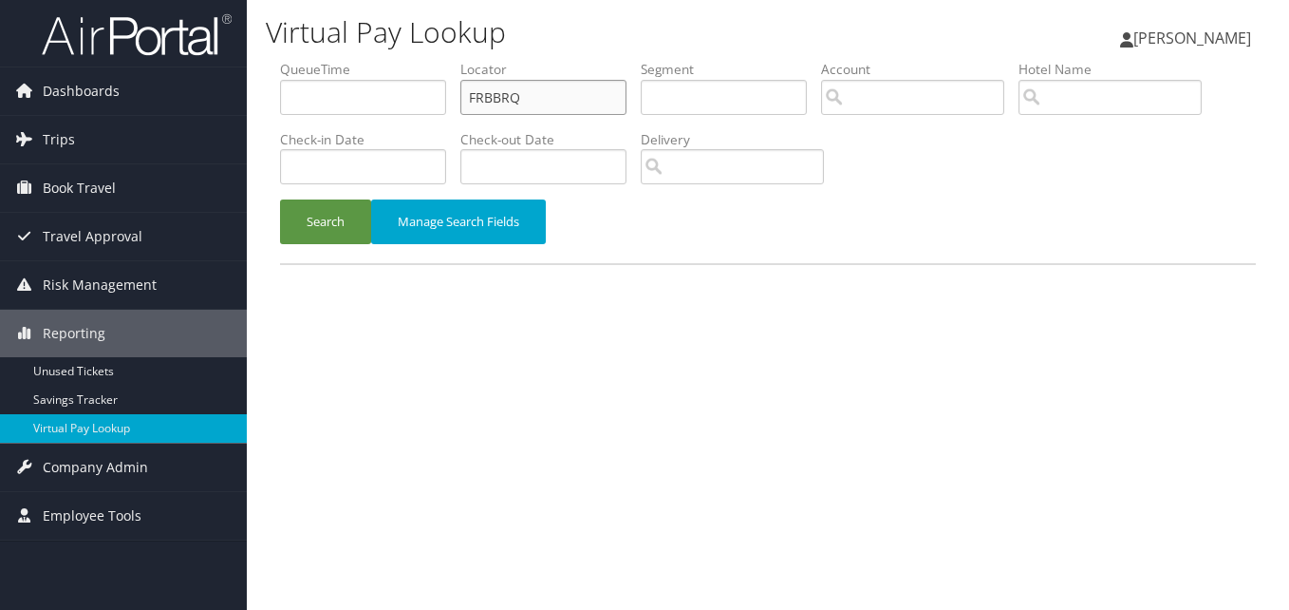
drag, startPoint x: 572, startPoint y: 96, endPoint x: 431, endPoint y: 100, distance: 140.6
click at [431, 60] on ul "QueueTime Locator FRBBRQ Segment Account Traveler Hotel Name Check-in Date Chec…" at bounding box center [768, 60] width 976 height 0
paste input "YJOVSI"
type input "YJOVSI"
click at [353, 217] on button "Search" at bounding box center [325, 221] width 91 height 45
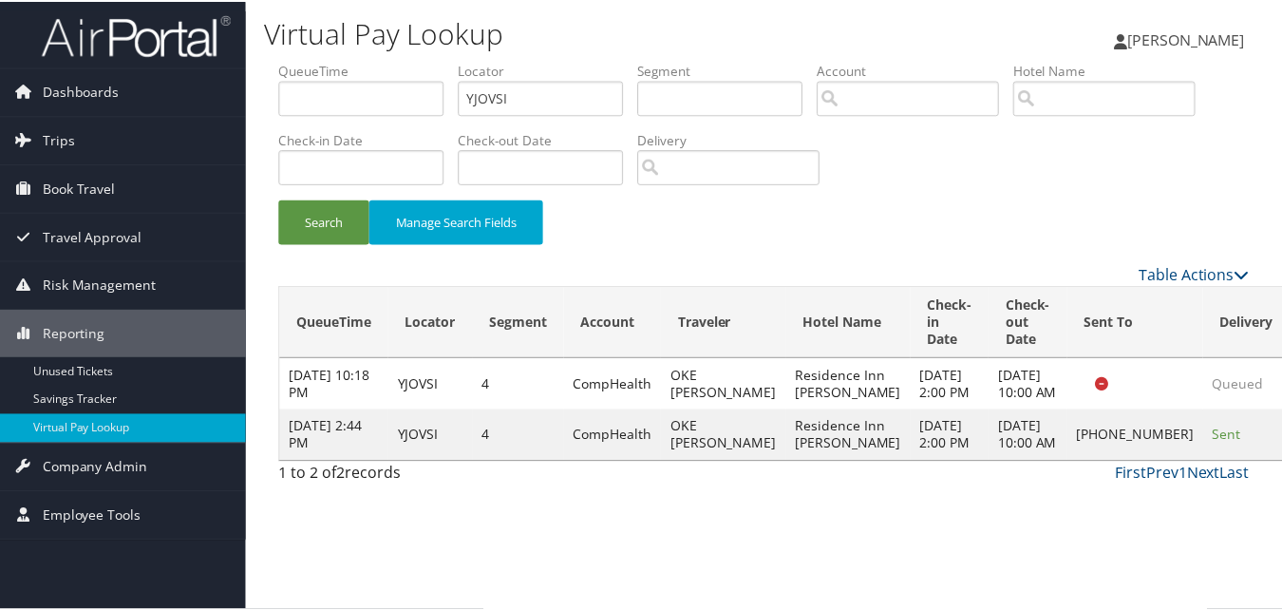
scroll to position [18, 0]
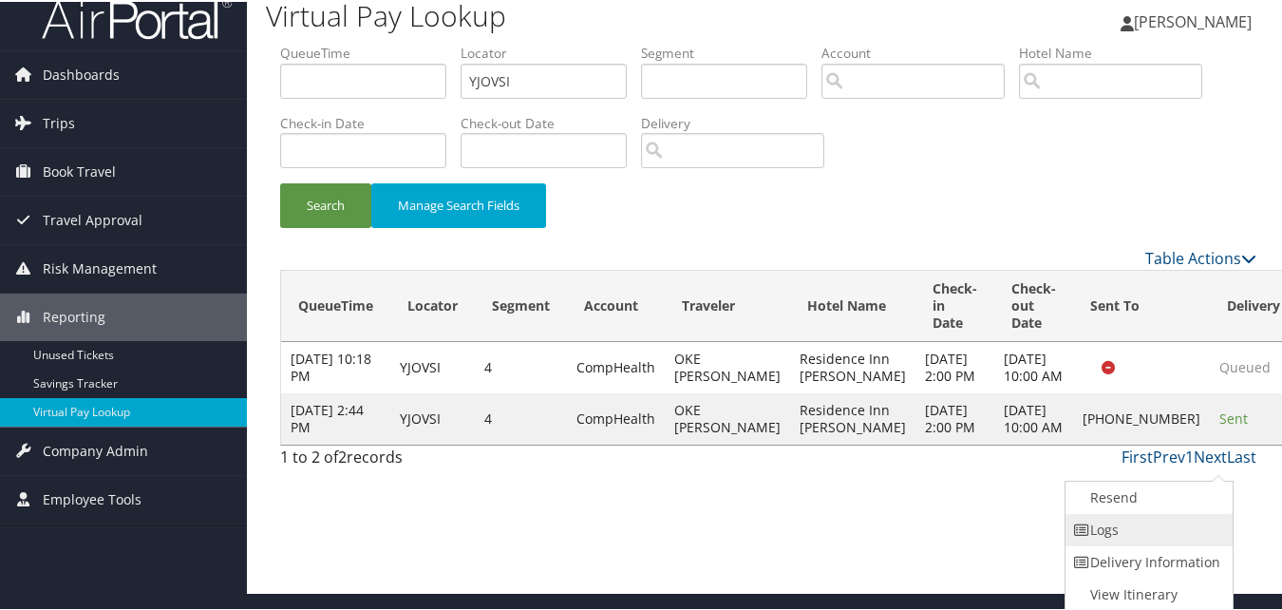
click at [1170, 523] on link "Logs" at bounding box center [1146, 528] width 162 height 32
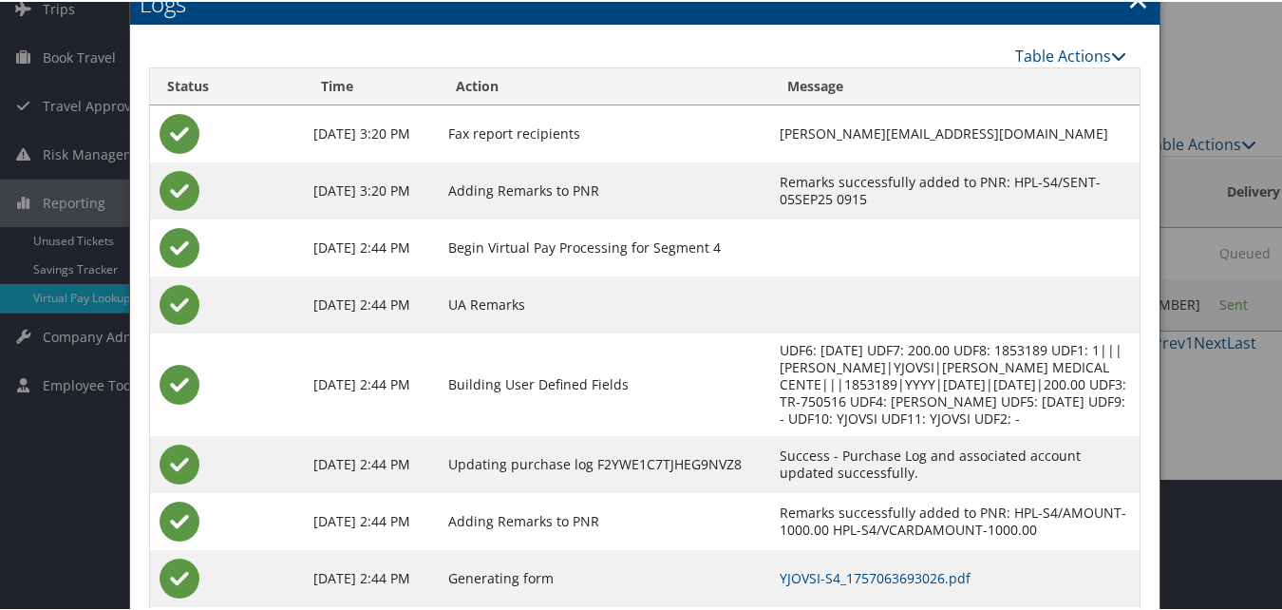
scroll to position [125, 0]
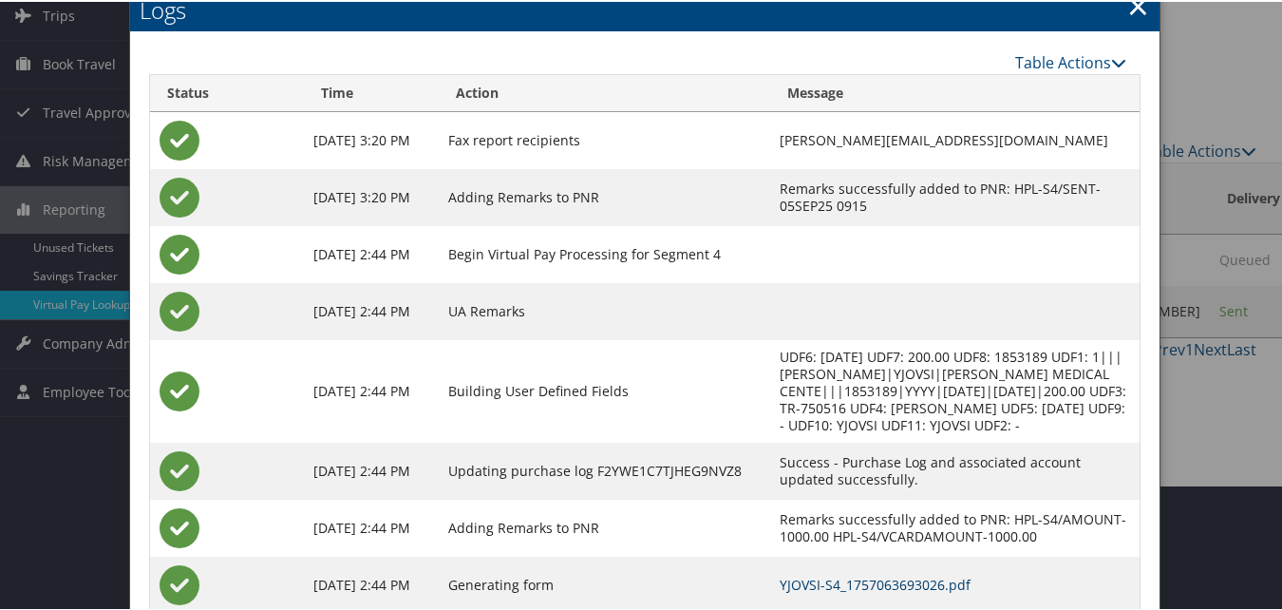
click at [783, 573] on link "YJOVSI-S4_1757063693026.pdf" at bounding box center [874, 582] width 191 height 18
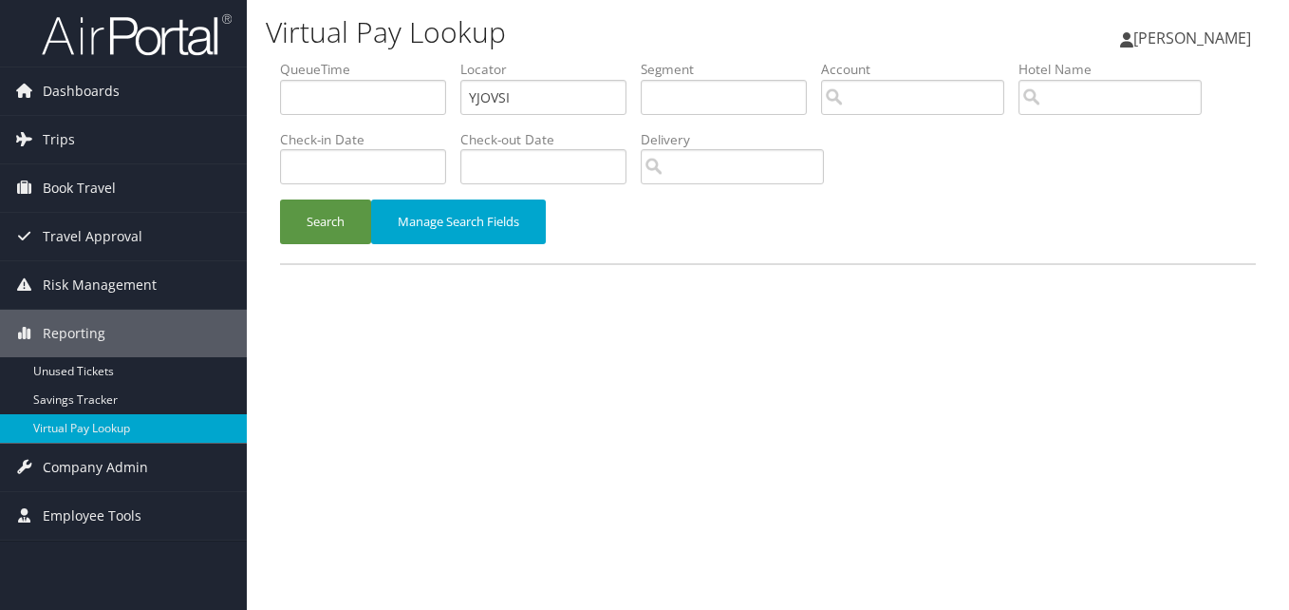
click at [280, 89] on form "QueueTime Locator YJOVSI Segment Account Traveler Hotel Name Check-in Date Chec…" at bounding box center [768, 161] width 976 height 203
type input "YNLVEA"
click at [312, 225] on button "Search" at bounding box center [325, 221] width 91 height 45
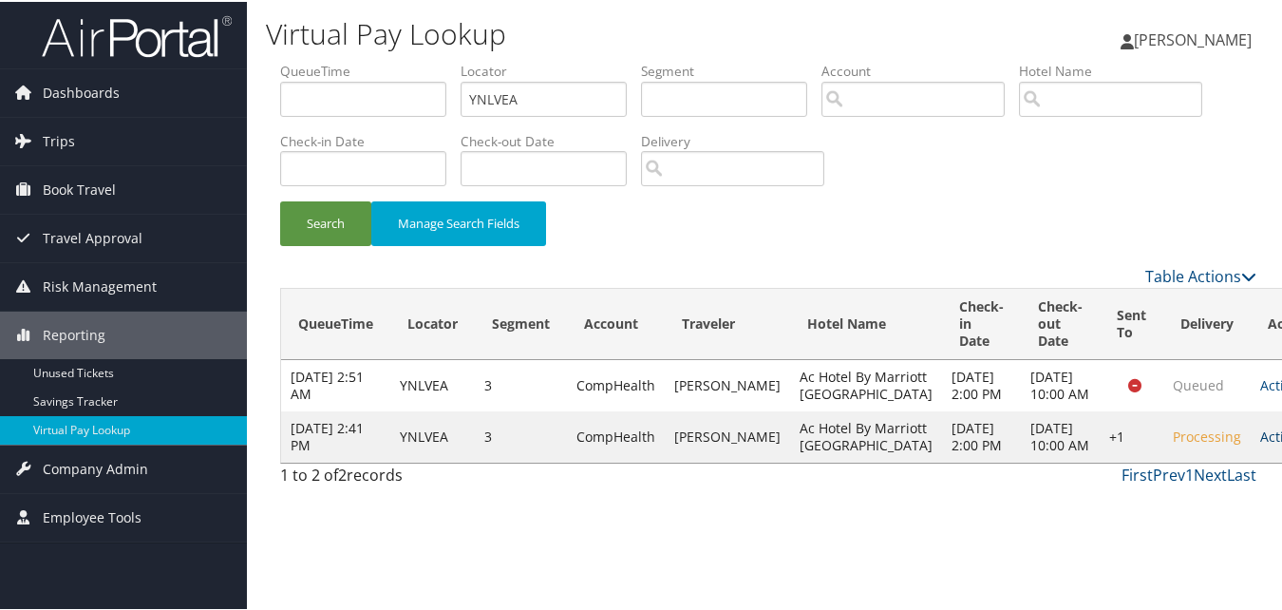
click at [1260, 443] on link "Actions" at bounding box center [1290, 434] width 60 height 18
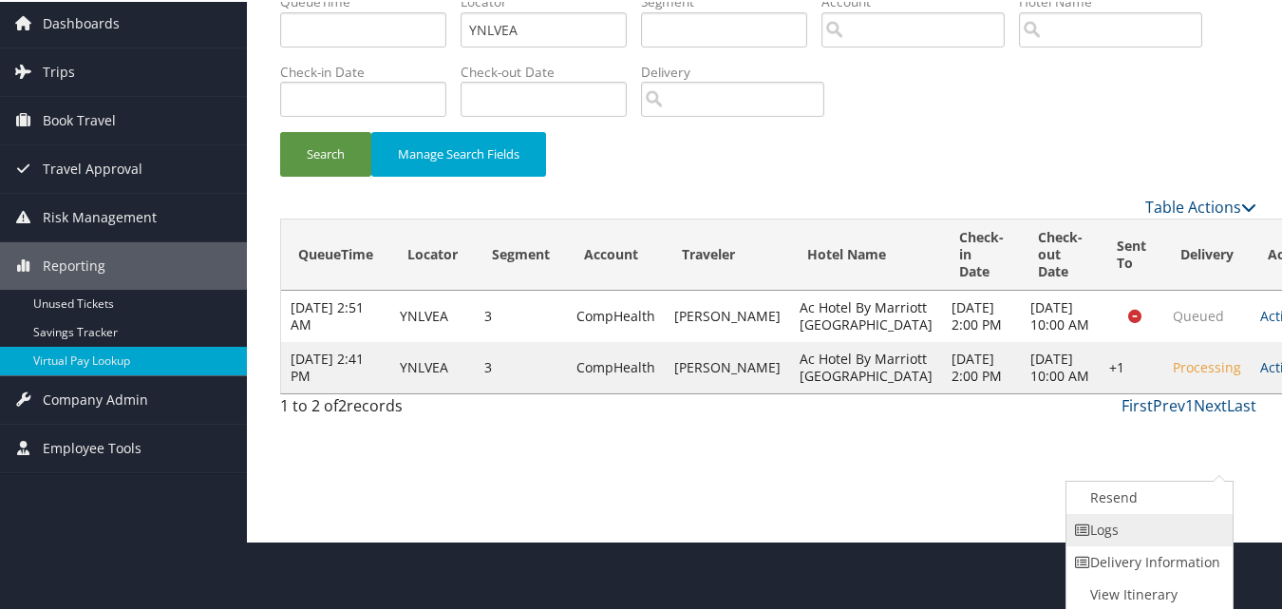
click at [1151, 533] on link "Logs" at bounding box center [1147, 528] width 162 height 32
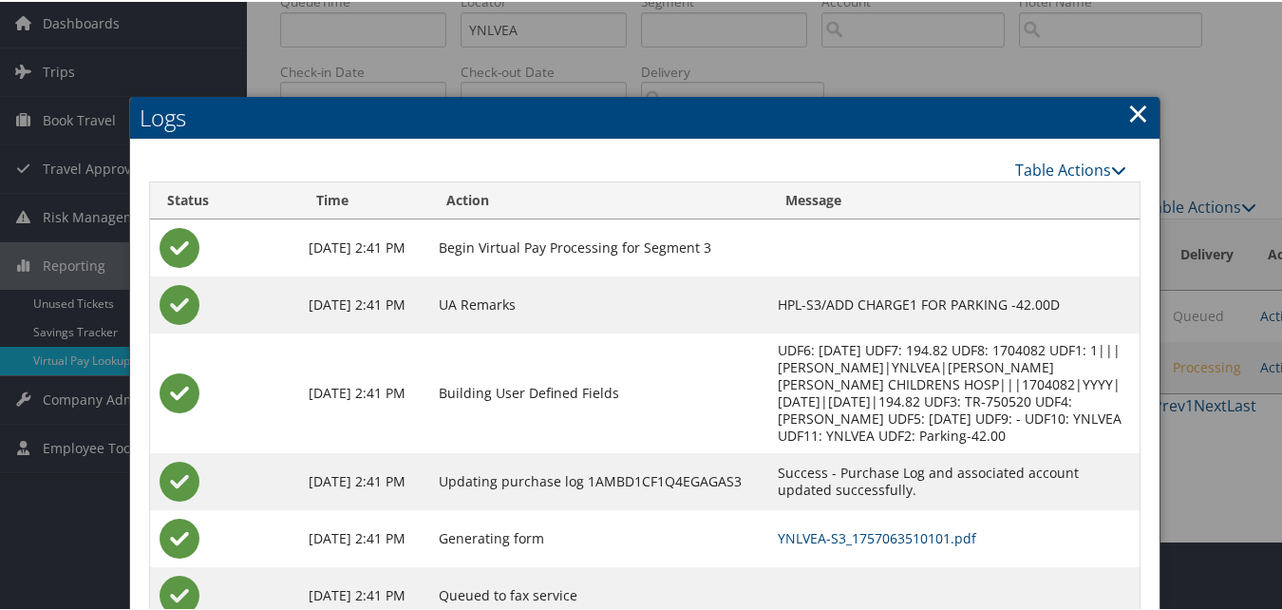
scroll to position [135, 0]
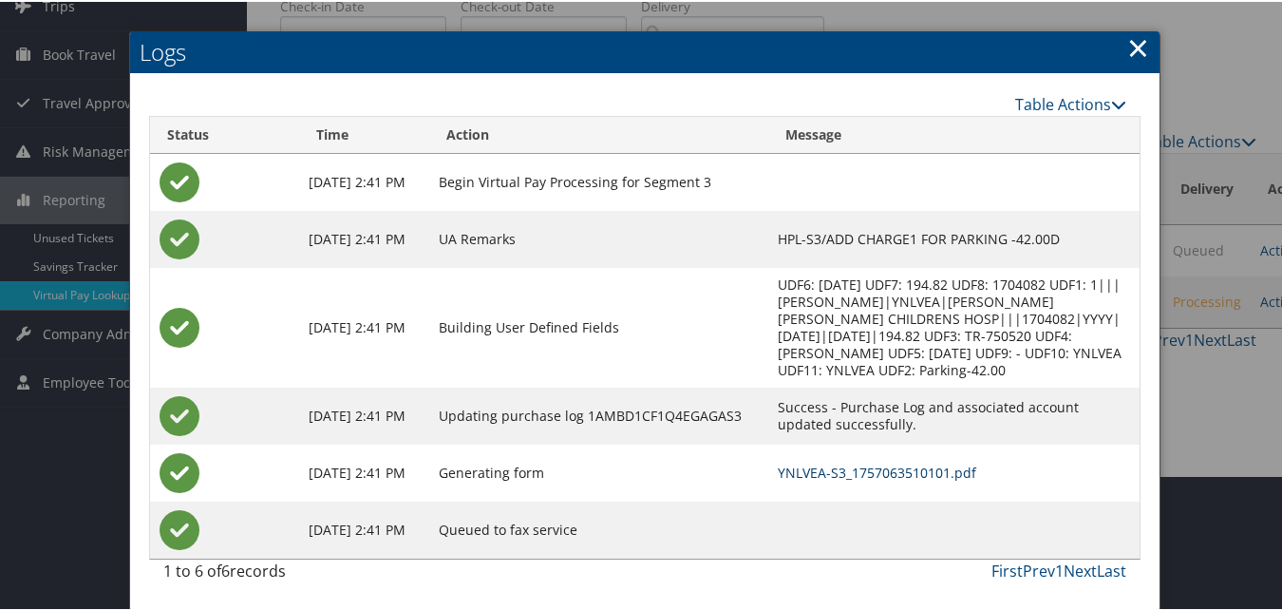
click at [881, 468] on link "YNLVEA-S3_1757063510101.pdf" at bounding box center [877, 470] width 198 height 18
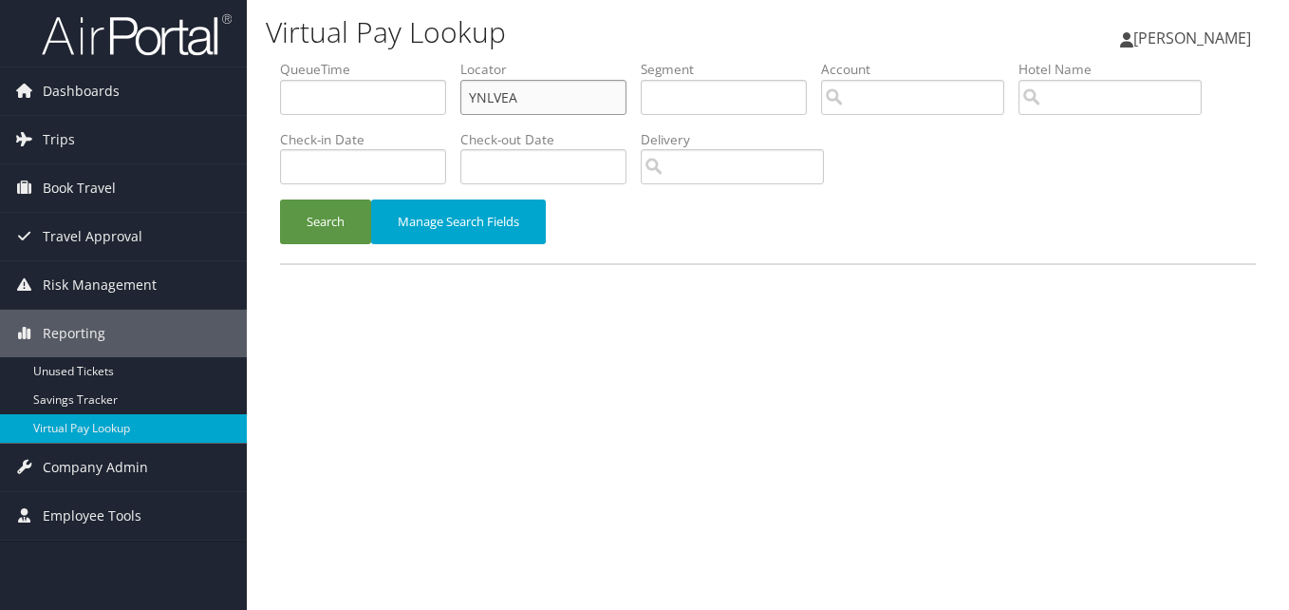
drag, startPoint x: 518, startPoint y: 96, endPoint x: 448, endPoint y: 106, distance: 71.0
click at [448, 60] on ul "QueueTime Locator YNLVEA Segment Account Traveler Hotel Name Check-in Date Chec…" at bounding box center [768, 60] width 976 height 0
paste input "JKOBND"
type input "JKOBND"
click at [280, 199] on button "Search" at bounding box center [325, 221] width 91 height 45
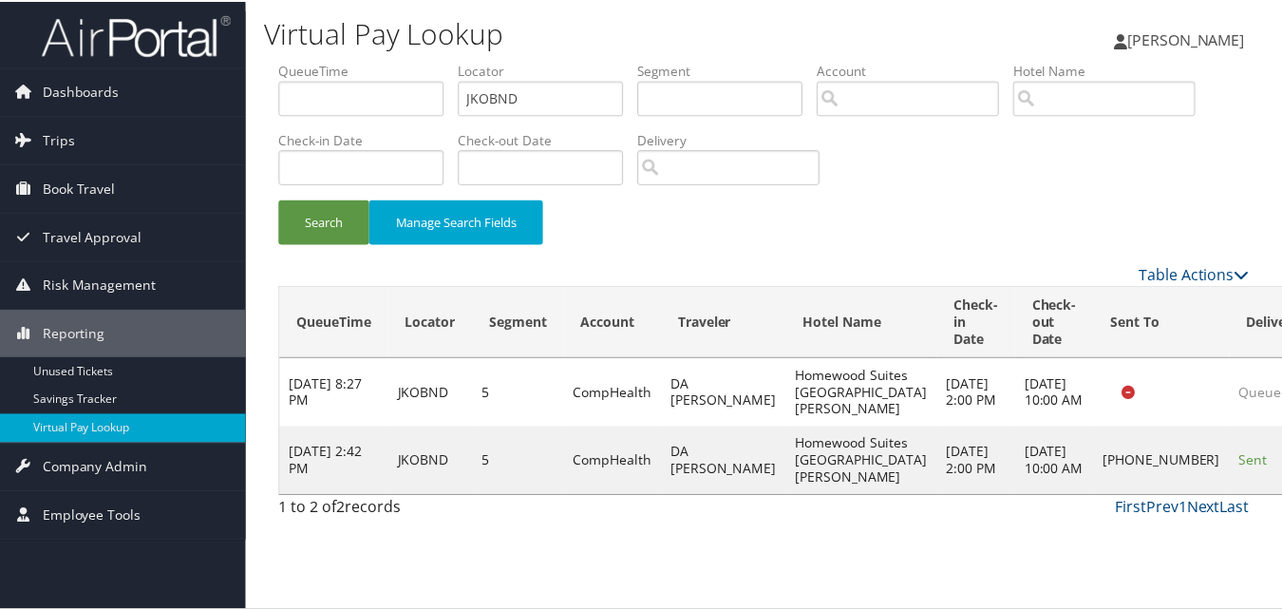
scroll to position [1, 0]
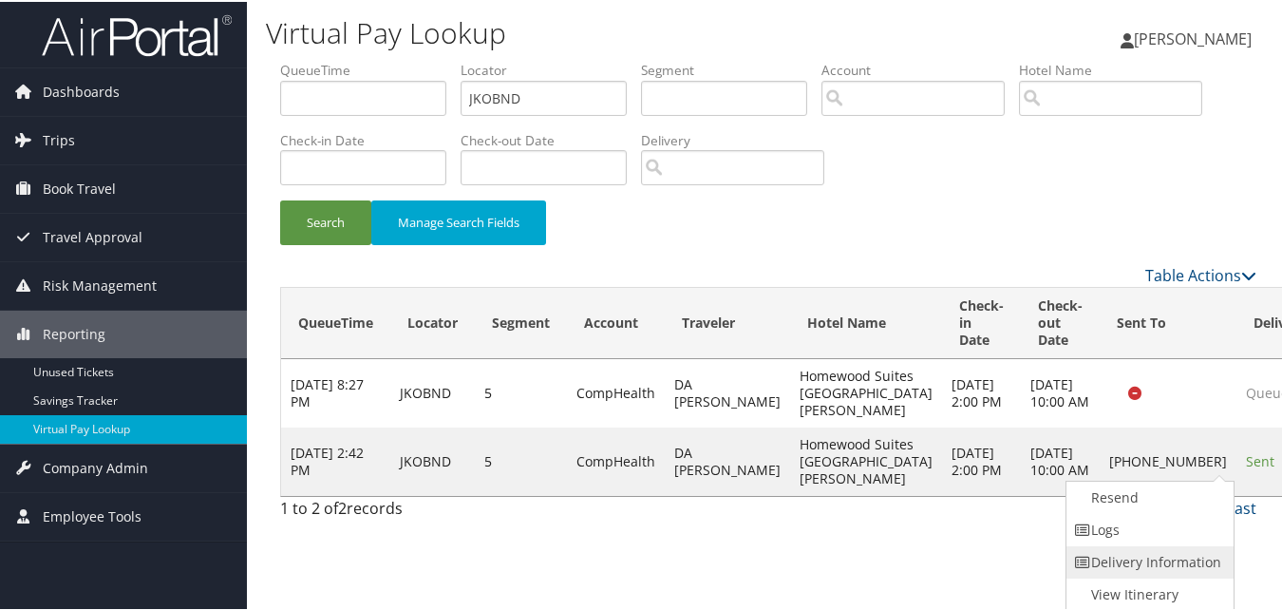
click at [1134, 548] on link "Delivery Information" at bounding box center [1147, 560] width 162 height 32
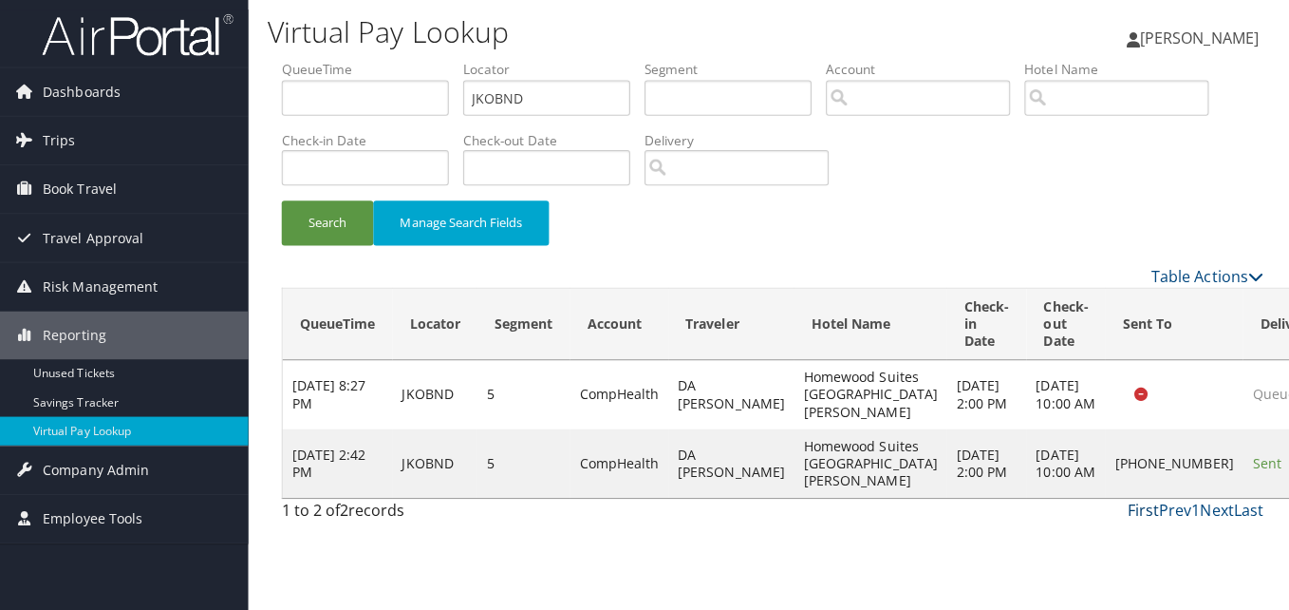
scroll to position [0, 0]
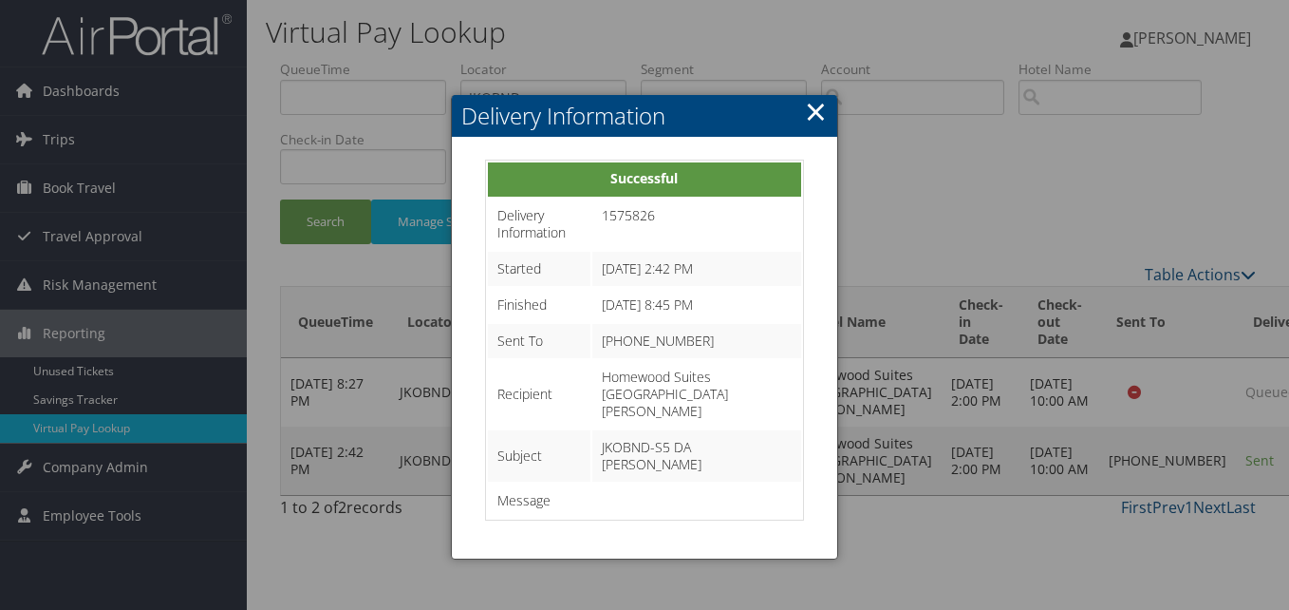
click at [824, 113] on link "×" at bounding box center [816, 111] width 22 height 38
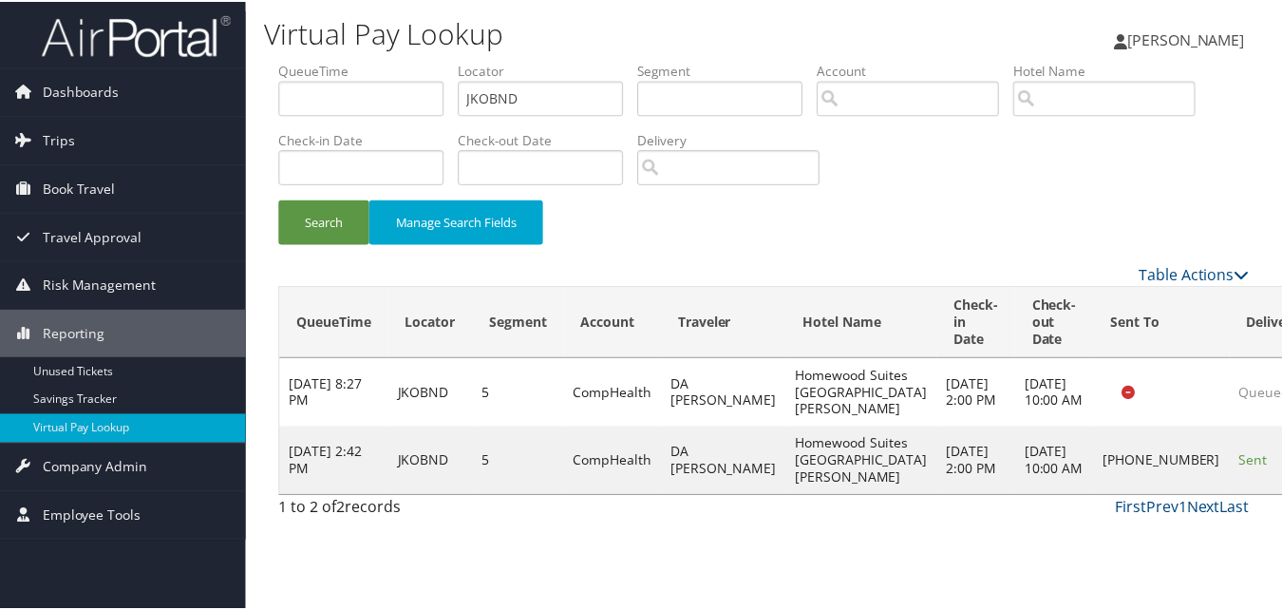
scroll to position [1, 0]
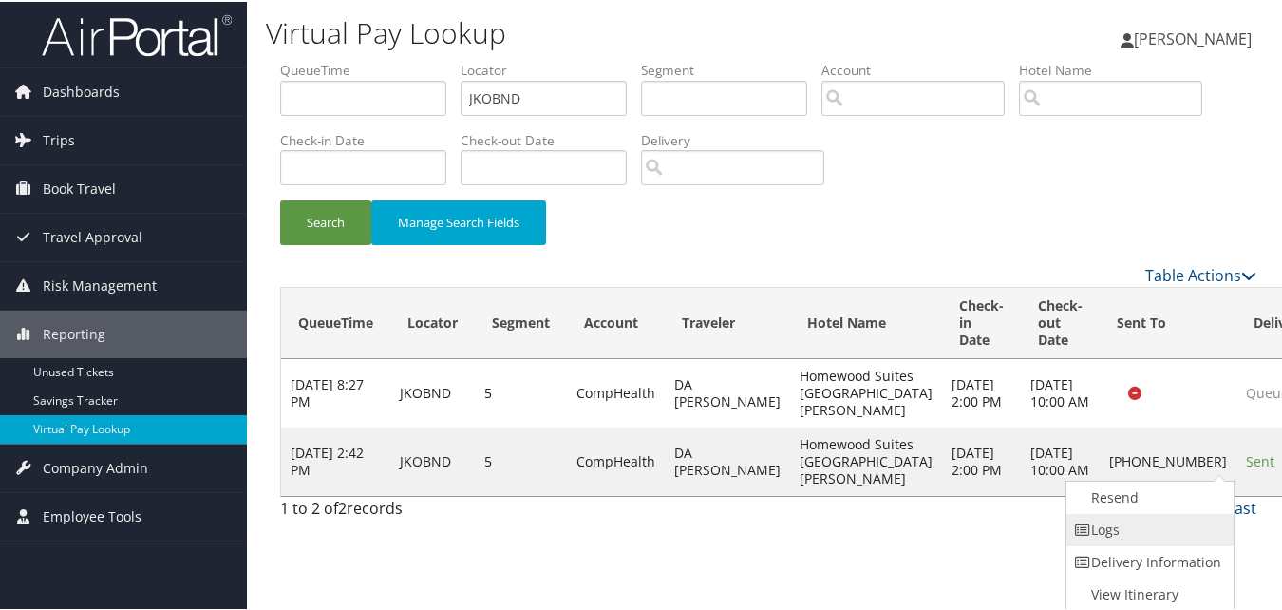
click at [1138, 521] on link "Logs" at bounding box center [1147, 528] width 162 height 32
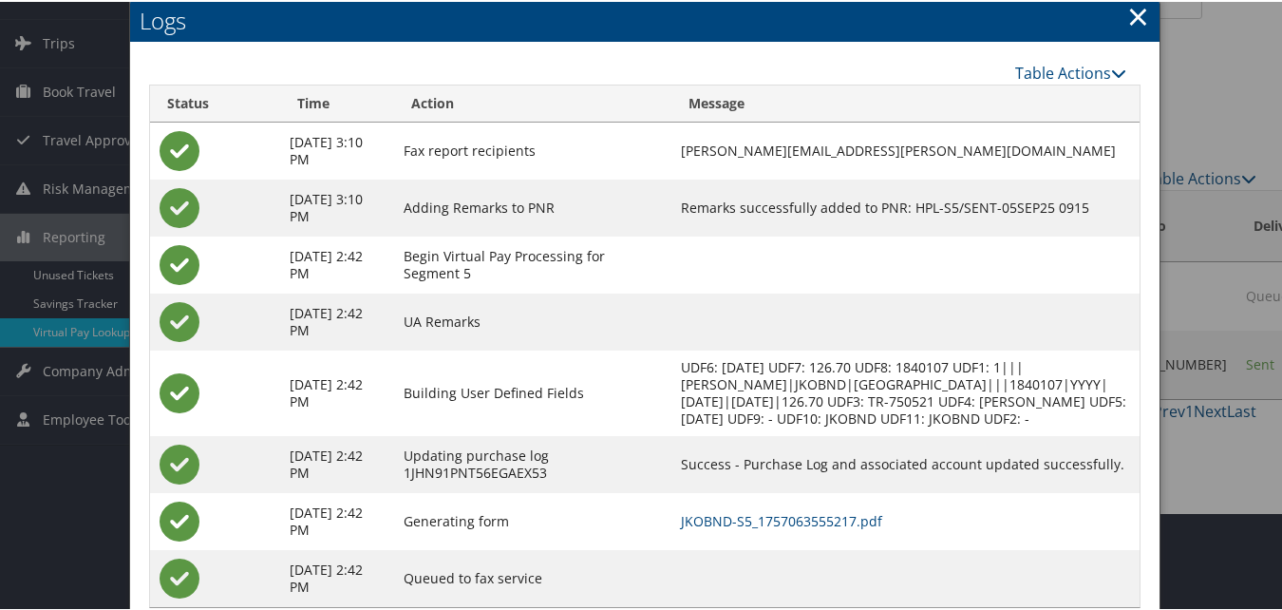
scroll to position [163, 0]
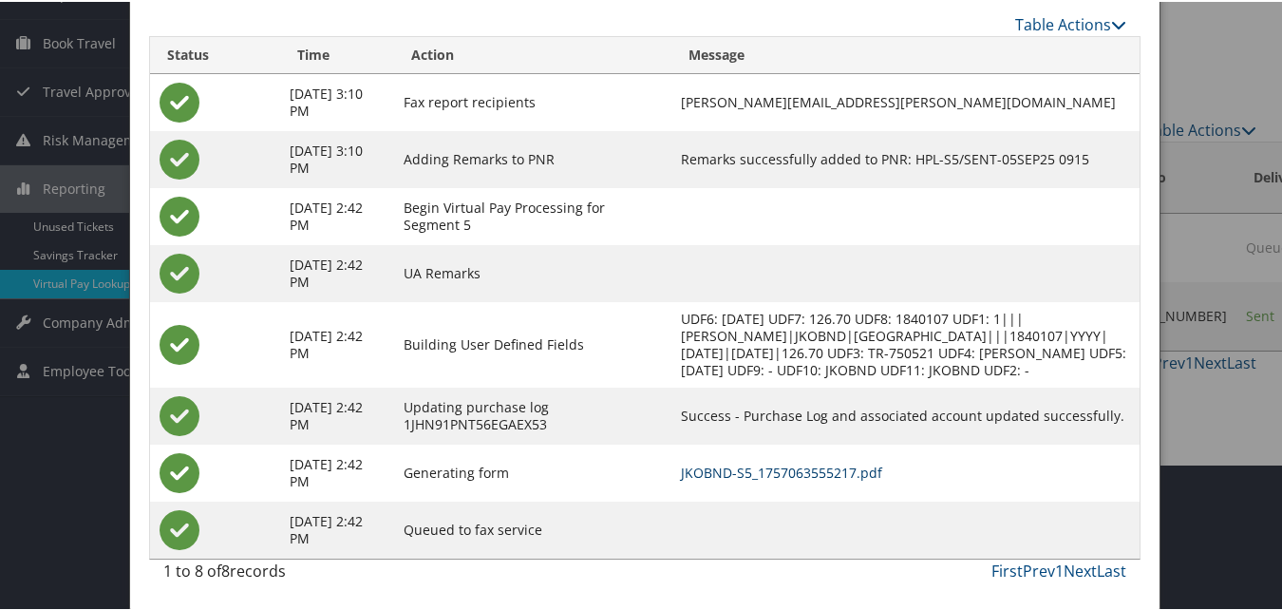
click at [778, 477] on link "JKOBND-S5_1757063555217.pdf" at bounding box center [781, 470] width 201 height 18
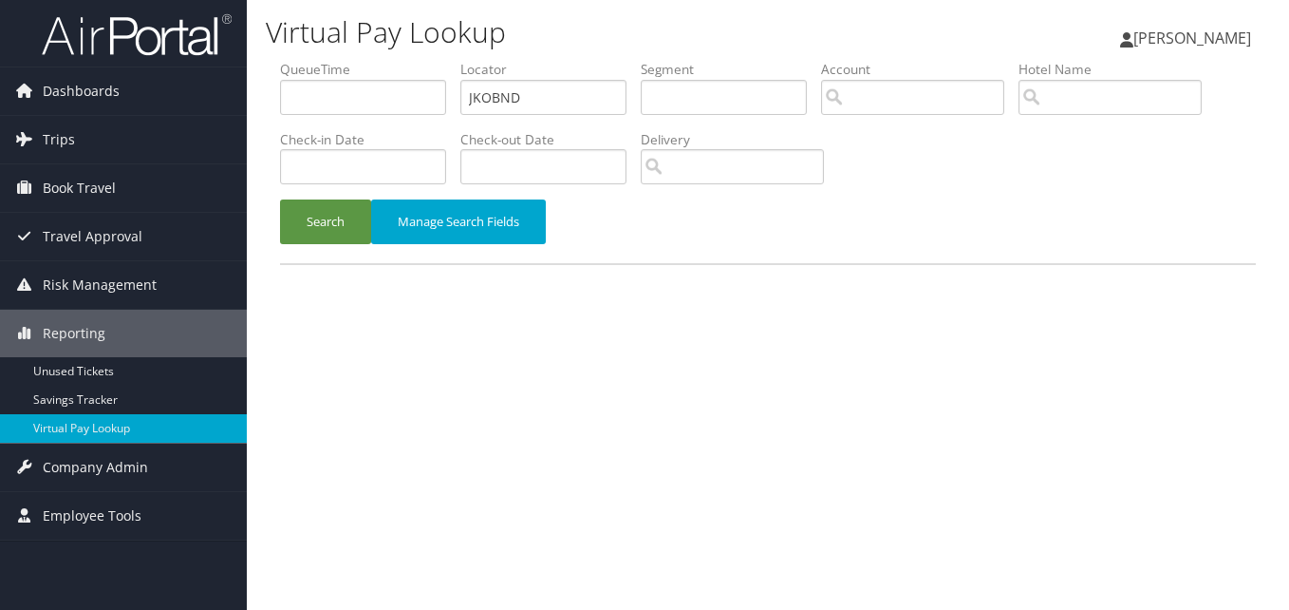
click at [391, 60] on ul "QueueTime Locator JKOBND Segment Account Traveler Hotel Name Check-in Date Chec…" at bounding box center [768, 60] width 976 height 0
click at [280, 199] on button "Search" at bounding box center [325, 221] width 91 height 45
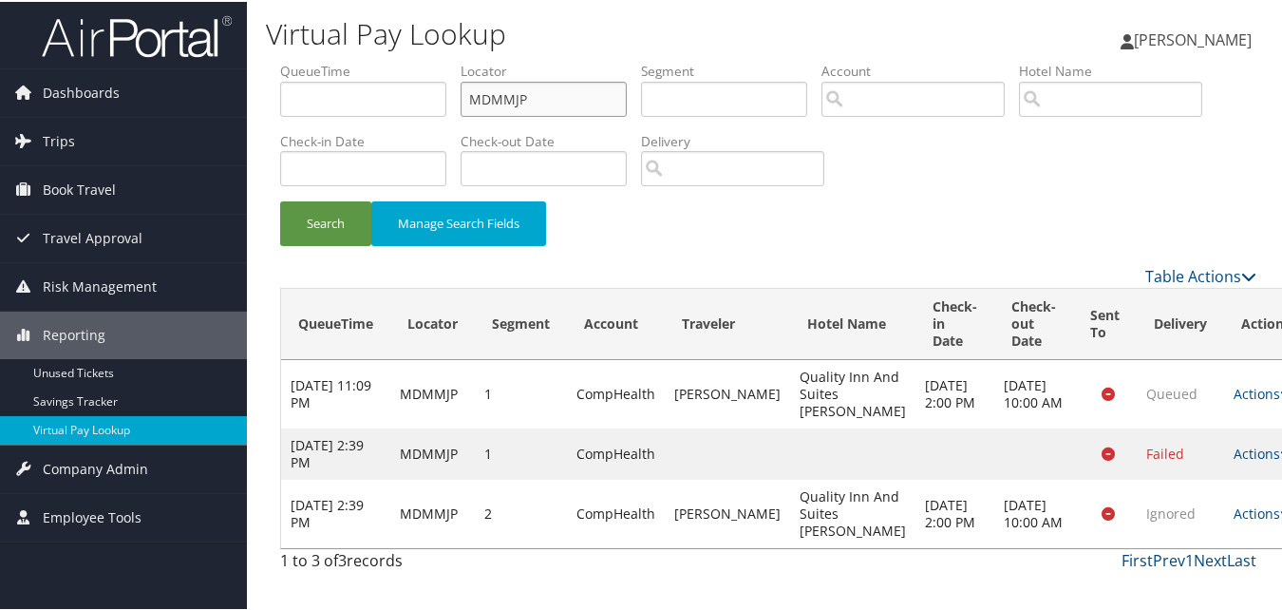
drag, startPoint x: 565, startPoint y: 93, endPoint x: 373, endPoint y: 115, distance: 193.0
click at [375, 60] on ul "QueueTime Locator MDMMJP Segment Account Traveler Hotel Name Check-in Date Chec…" at bounding box center [768, 60] width 976 height 0
paste input "CVFKGX"
type input "CVFKGX"
click at [280, 199] on button "Search" at bounding box center [325, 221] width 91 height 45
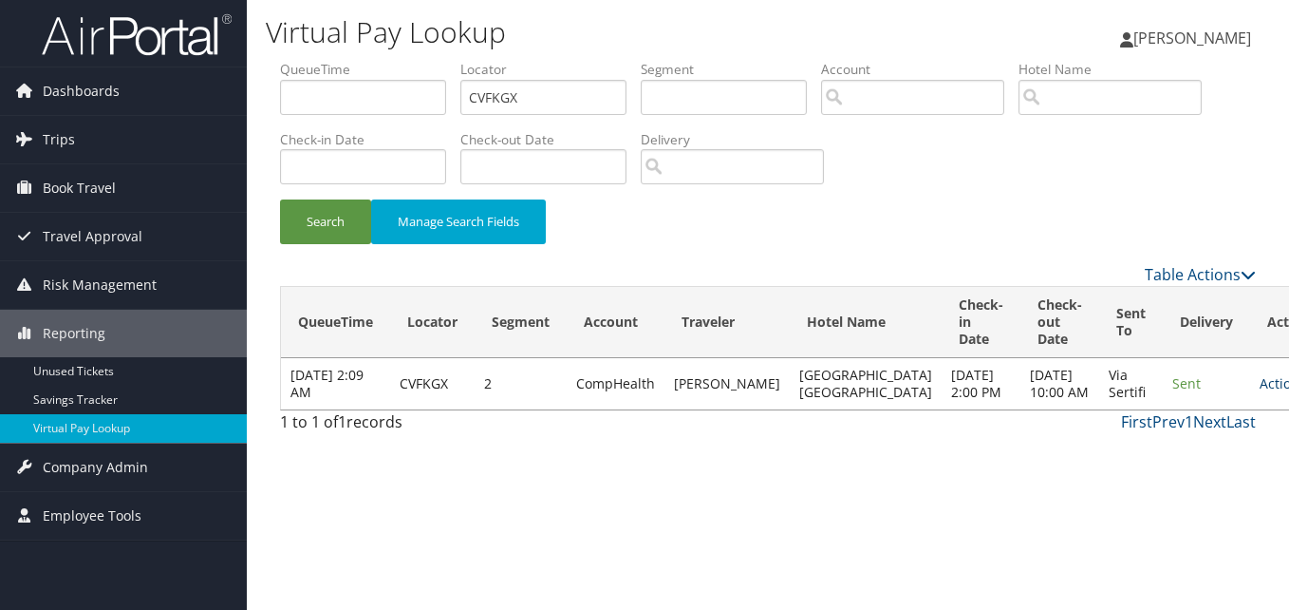
click at [1288, 389] on icon at bounding box center [1312, 383] width 13 height 13
click at [1137, 436] on link "Logs" at bounding box center [1176, 452] width 120 height 32
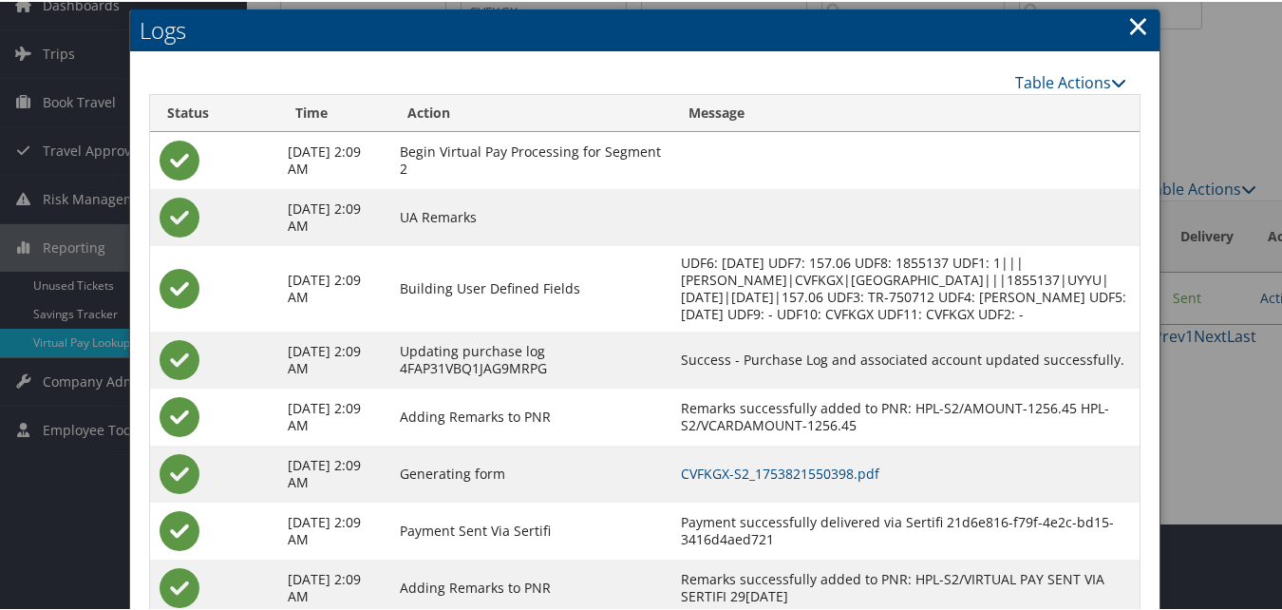
scroll to position [162, 0]
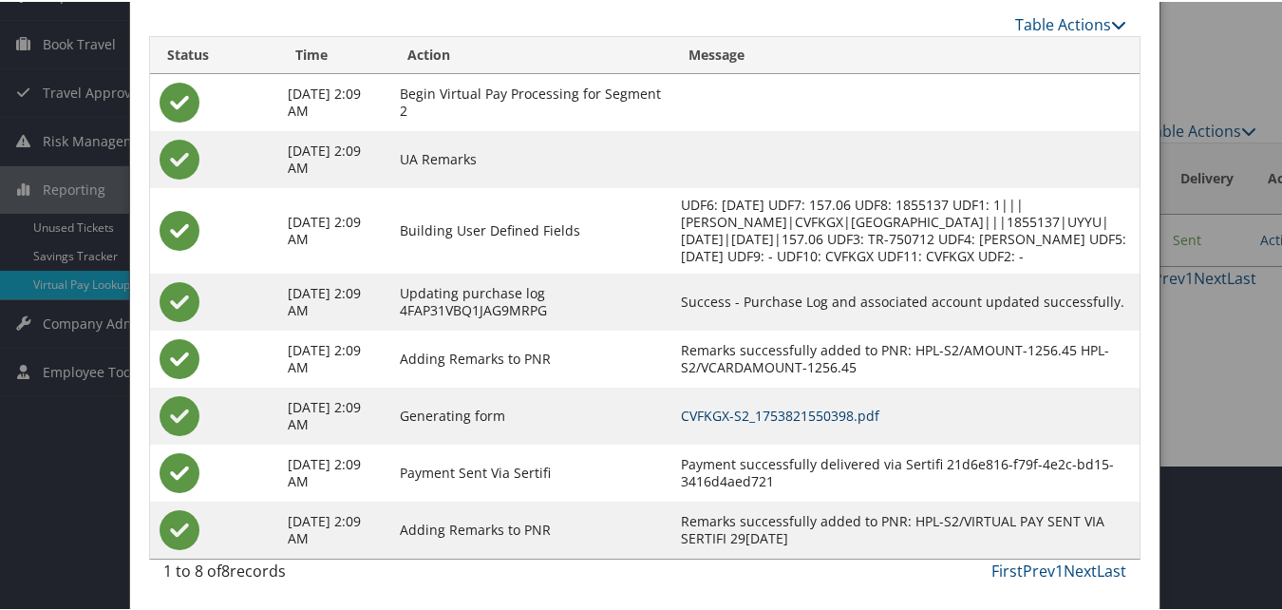
click at [854, 415] on link "CVFKGX-S2_1753821550398.pdf" at bounding box center [780, 413] width 198 height 18
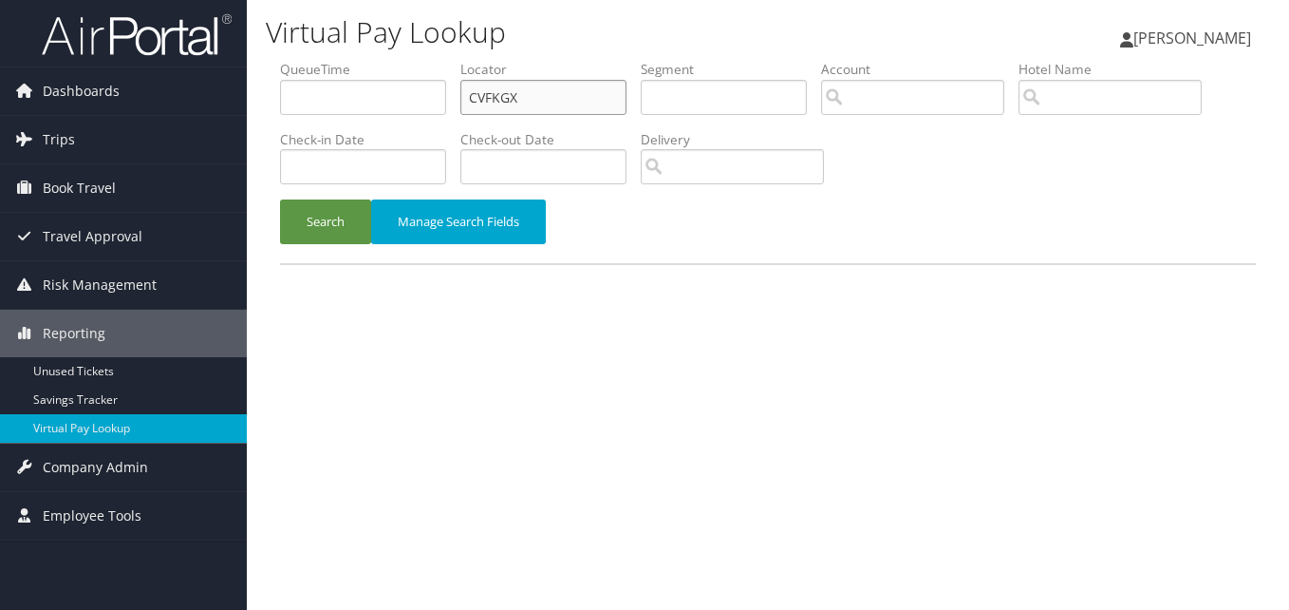
drag, startPoint x: 0, startPoint y: 0, endPoint x: 323, endPoint y: 116, distance: 342.9
click at [323, 60] on ul "QueueTime Locator CVFKGX Segment Account Traveler Hotel Name Check-in Date Chec…" at bounding box center [768, 60] width 976 height 0
paste input "LHNEQA"
type input "LHNEQA"
click at [304, 221] on button "Search" at bounding box center [325, 221] width 91 height 45
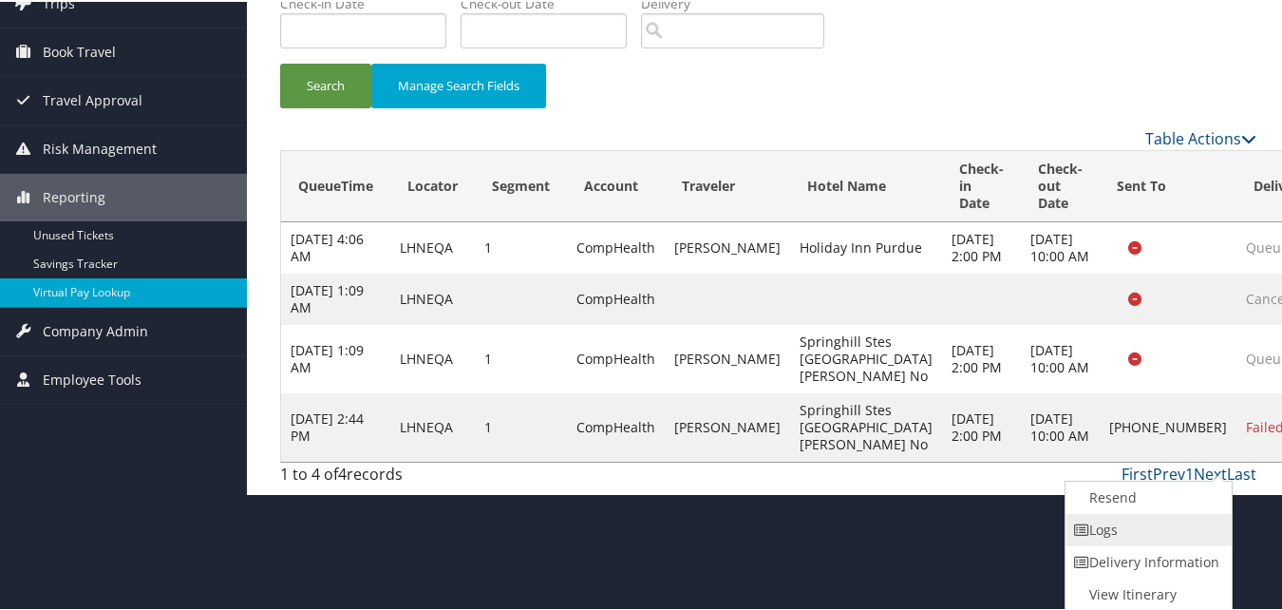
click at [1113, 534] on link "Logs" at bounding box center [1146, 528] width 162 height 32
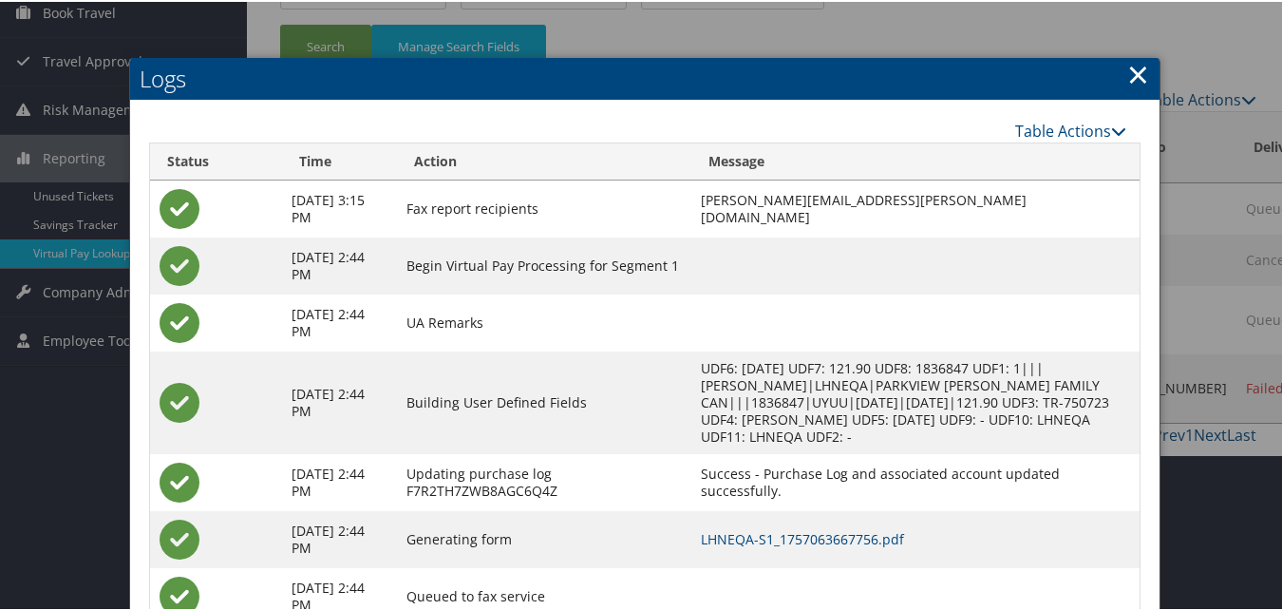
scroll to position [243, 0]
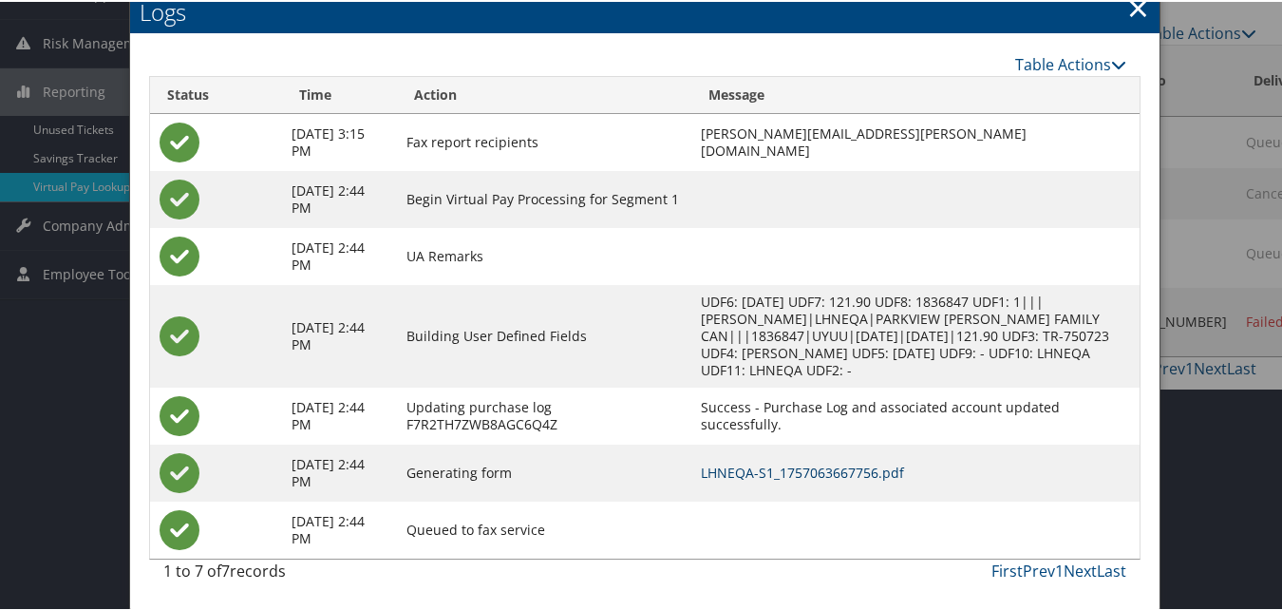
click at [846, 465] on link "LHNEQA-S1_1757063667756.pdf" at bounding box center [802, 470] width 203 height 18
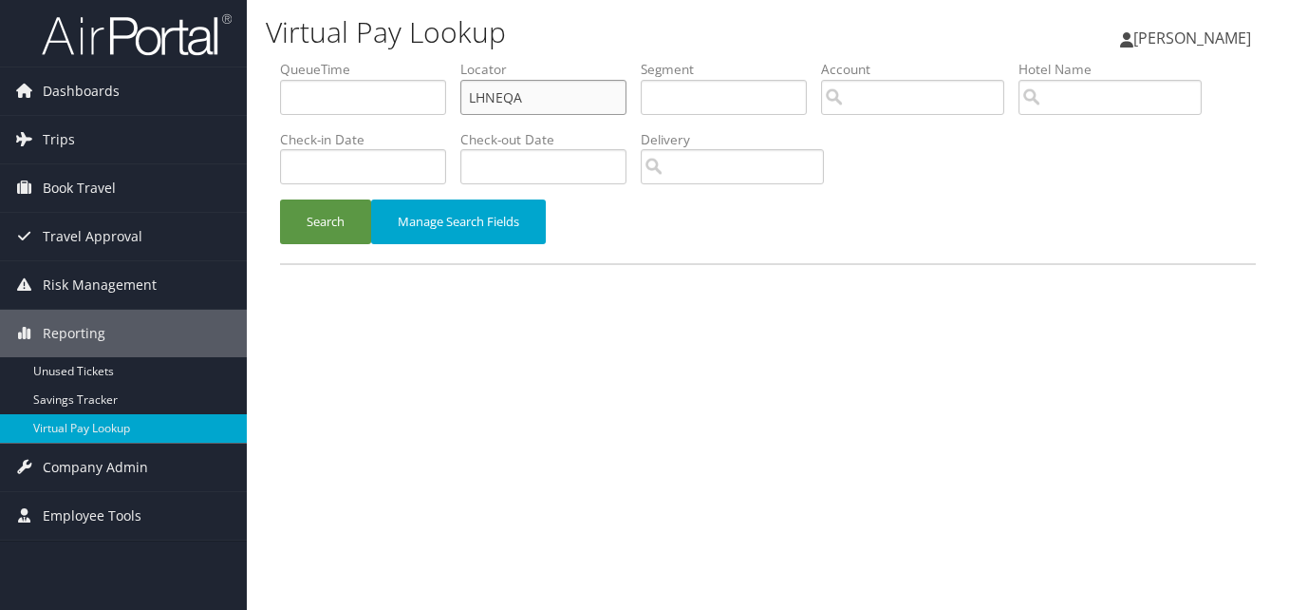
drag, startPoint x: 389, startPoint y: 106, endPoint x: 406, endPoint y: 137, distance: 34.9
click at [384, 60] on ul "QueueTime Locator LHNEQA Segment Account Traveler Hotel Name Check-in Date Chec…" at bounding box center [768, 60] width 976 height 0
paste input "FUOILE"
type input "FUOILE"
click at [337, 205] on button "Search" at bounding box center [325, 221] width 91 height 45
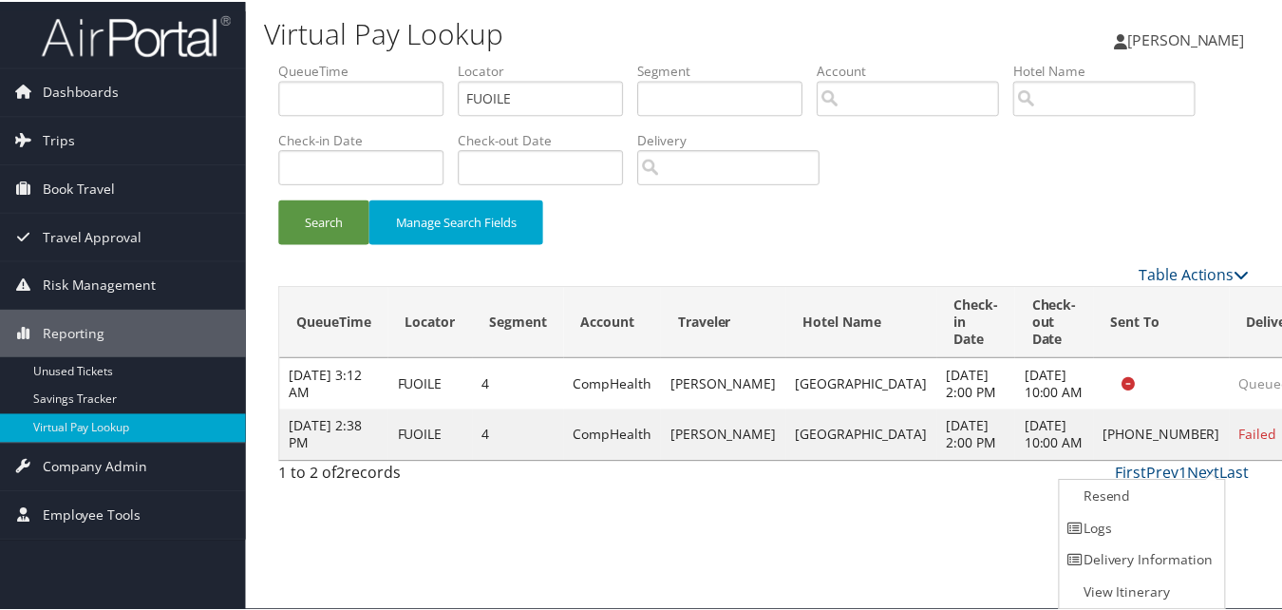
scroll to position [1, 0]
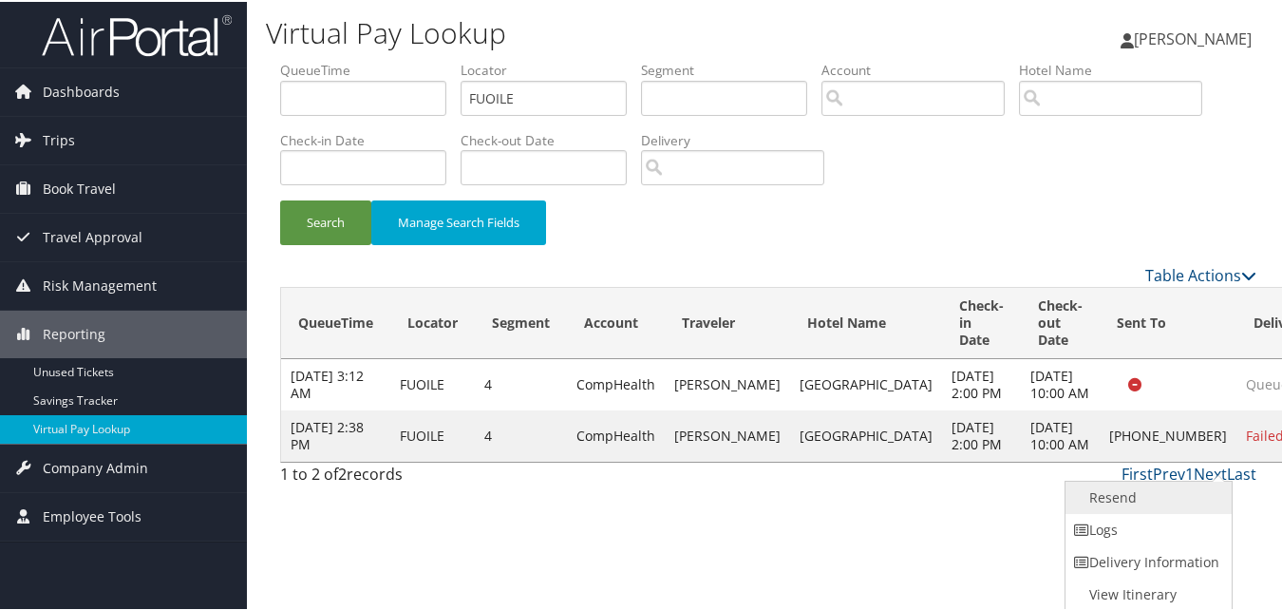
click at [1141, 506] on link "Resend" at bounding box center [1146, 495] width 162 height 32
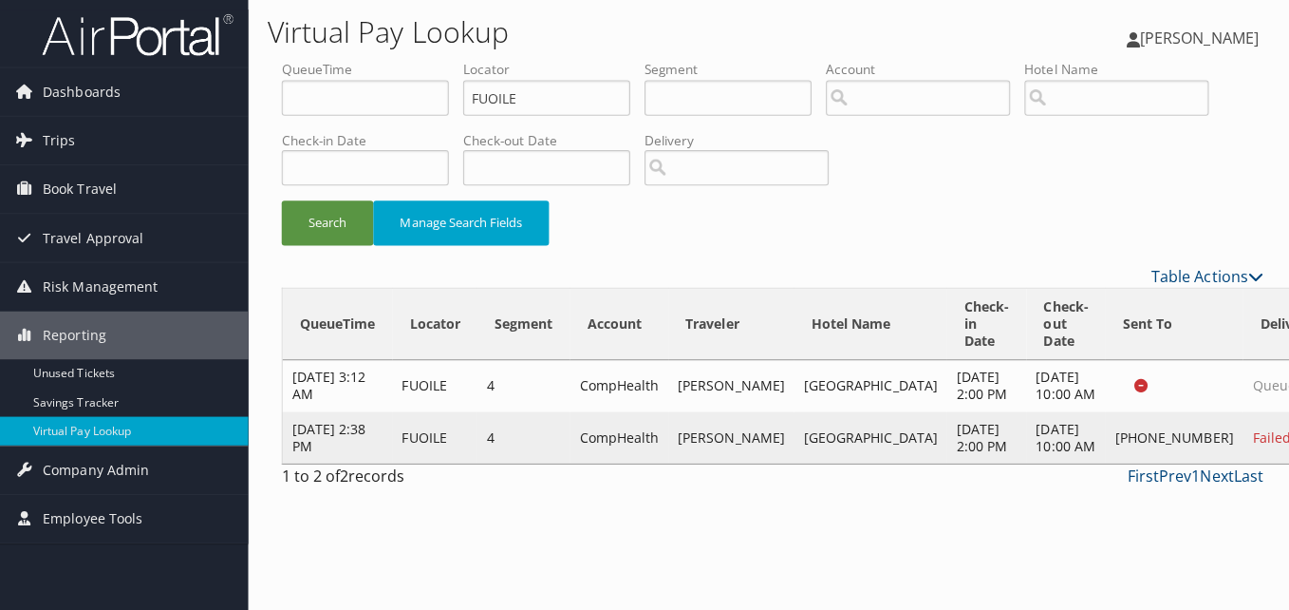
scroll to position [0, 0]
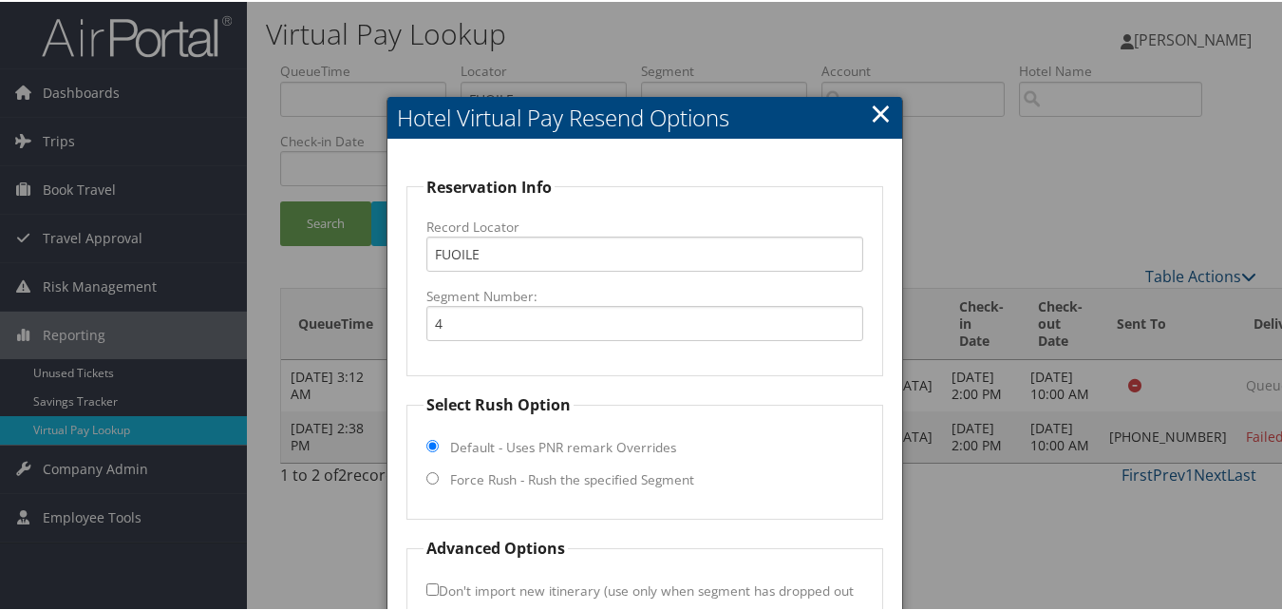
click at [889, 114] on h2 "Hotel Virtual Pay Resend Options" at bounding box center [644, 116] width 514 height 42
click at [873, 110] on link "×" at bounding box center [881, 111] width 22 height 38
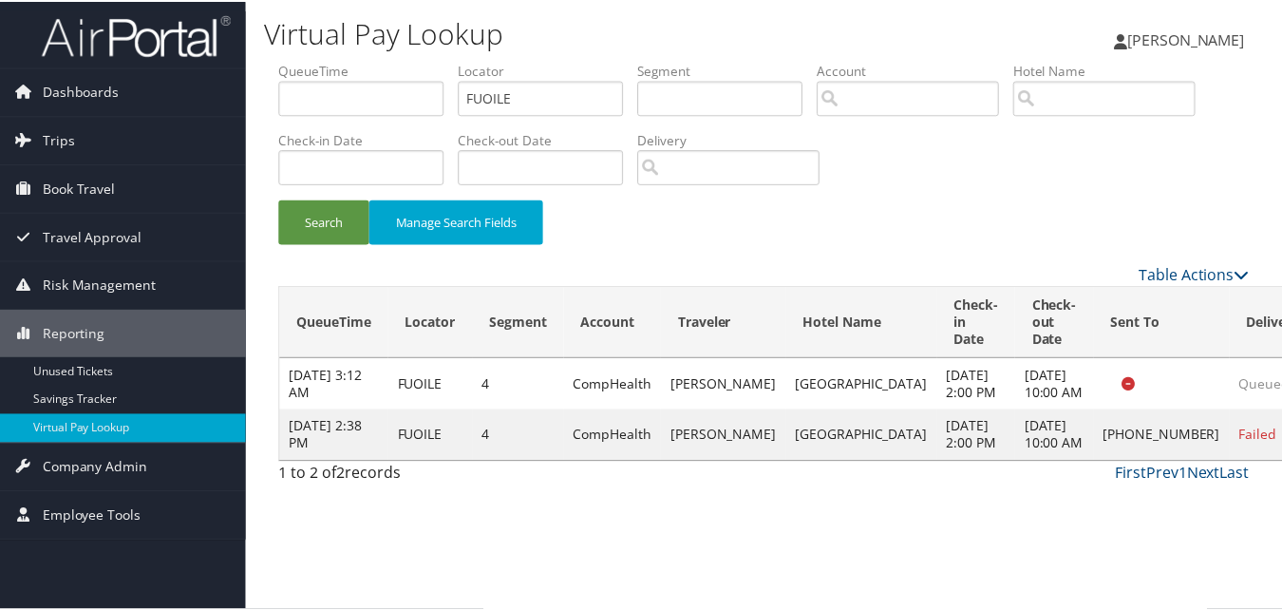
scroll to position [1, 0]
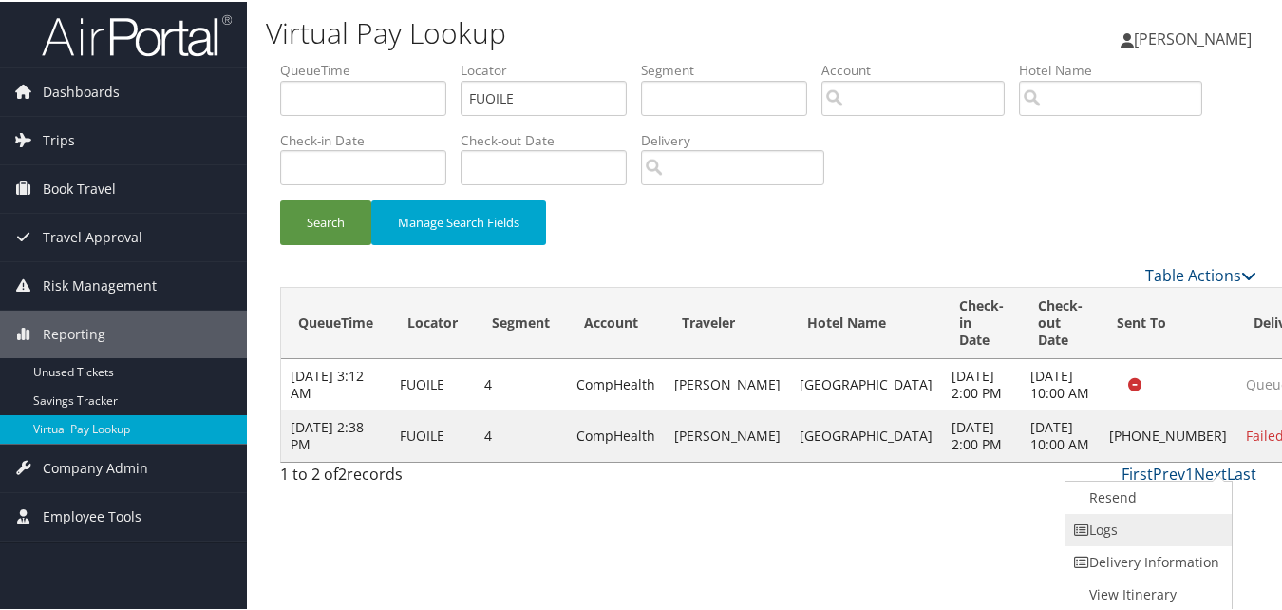
click at [1130, 528] on link "Logs" at bounding box center [1146, 528] width 162 height 32
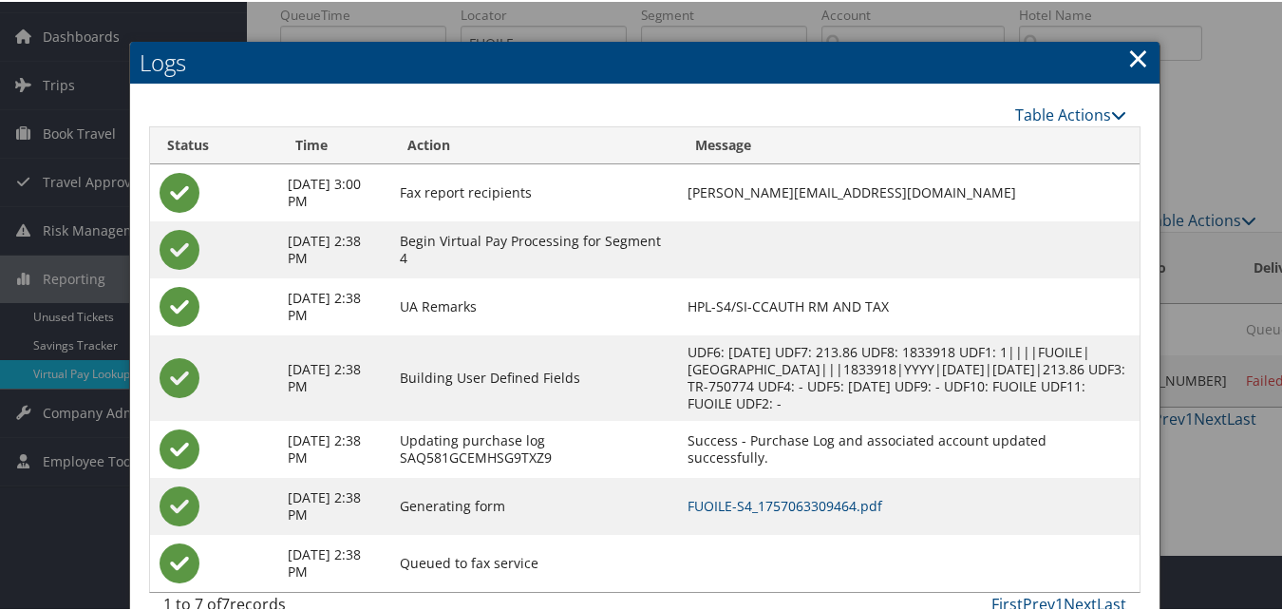
scroll to position [106, 0]
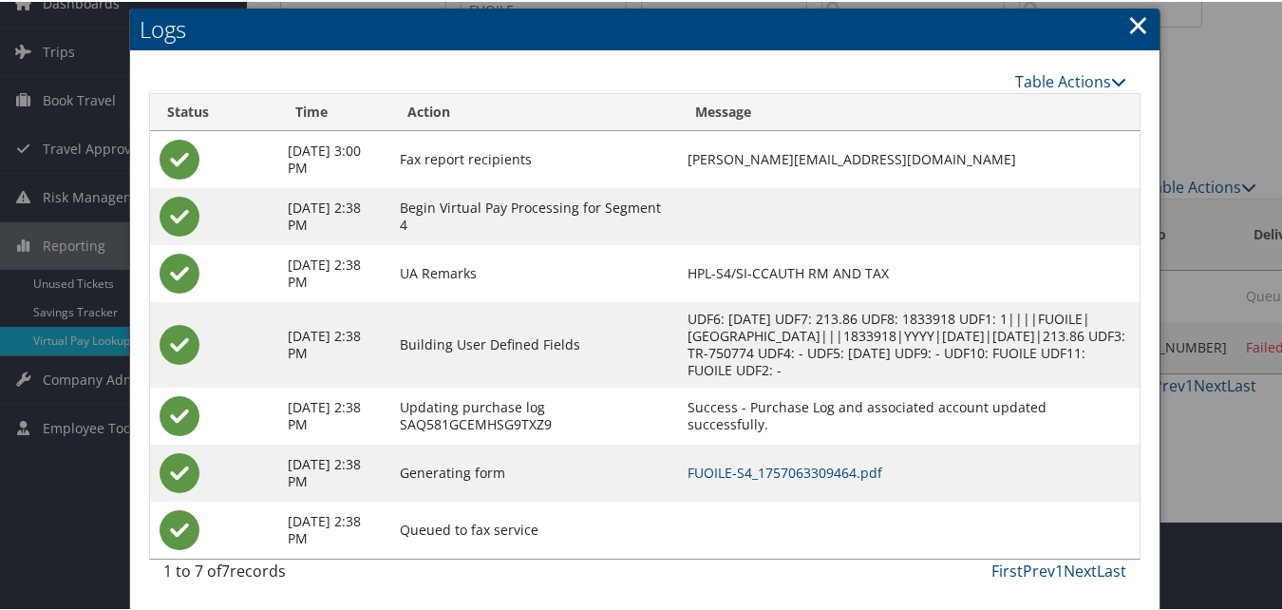
click at [888, 454] on td "FUOILE-S4_1757063309464.pdf" at bounding box center [908, 470] width 461 height 57
click at [882, 466] on link "FUOILE-S4_1757063309464.pdf" at bounding box center [784, 470] width 195 height 18
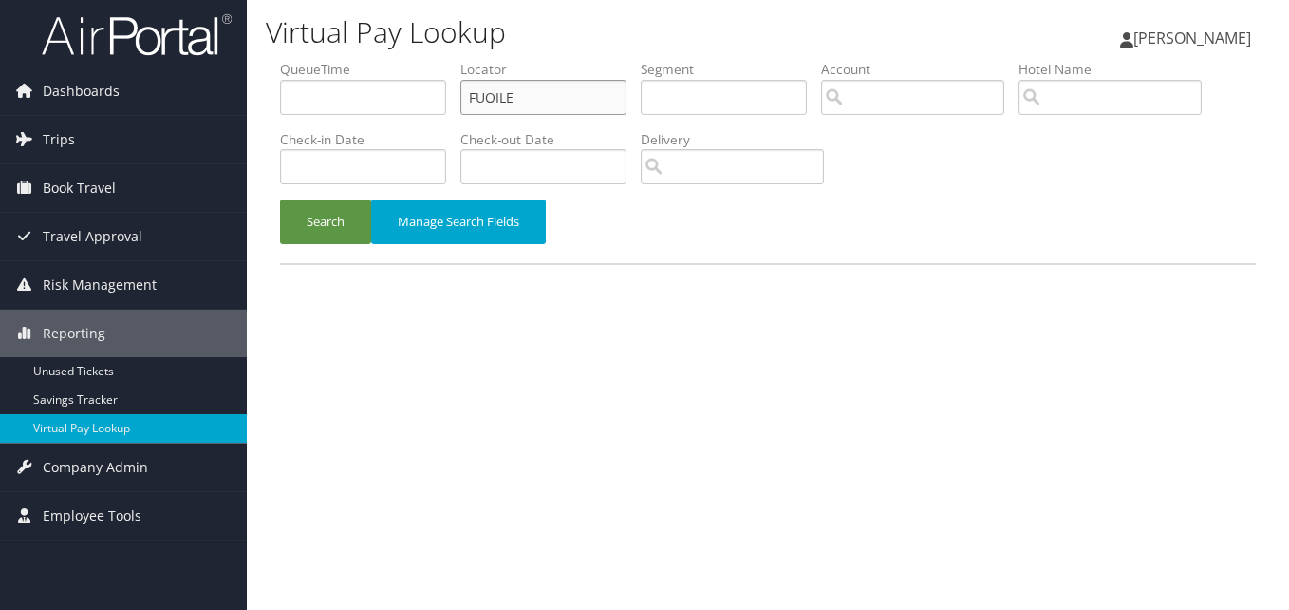
click at [353, 60] on ul "QueueTime Locator FUOILE Segment Account Traveler Hotel Name Check-in Date Chec…" at bounding box center [768, 60] width 976 height 0
paste input "HDMLXN"
type input "HDMLXN"
click at [280, 199] on button "Search" at bounding box center [325, 221] width 91 height 45
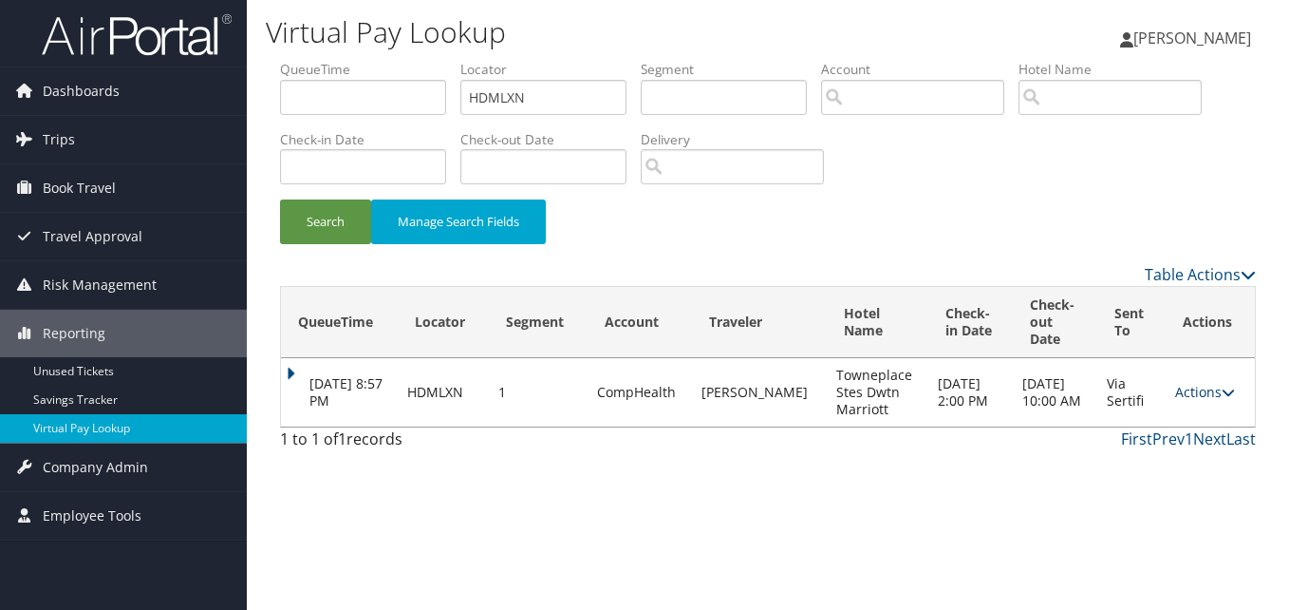
click at [1183, 391] on link "Actions" at bounding box center [1205, 392] width 60 height 18
click at [1138, 450] on link "Logs" at bounding box center [1170, 452] width 120 height 32
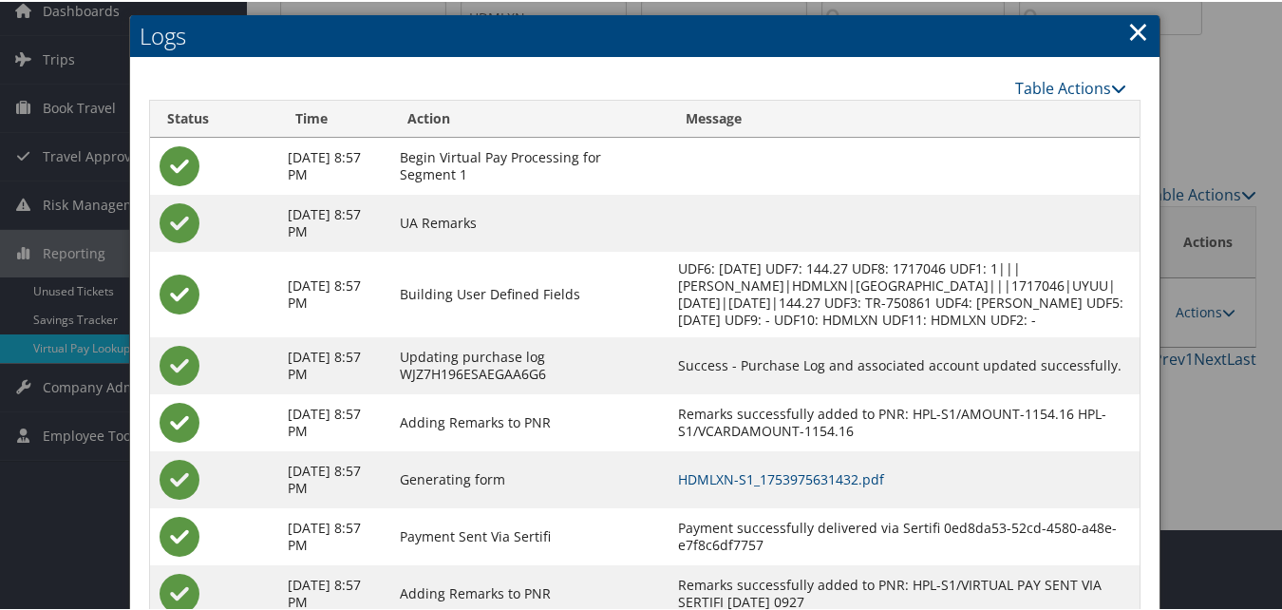
scroll to position [162, 0]
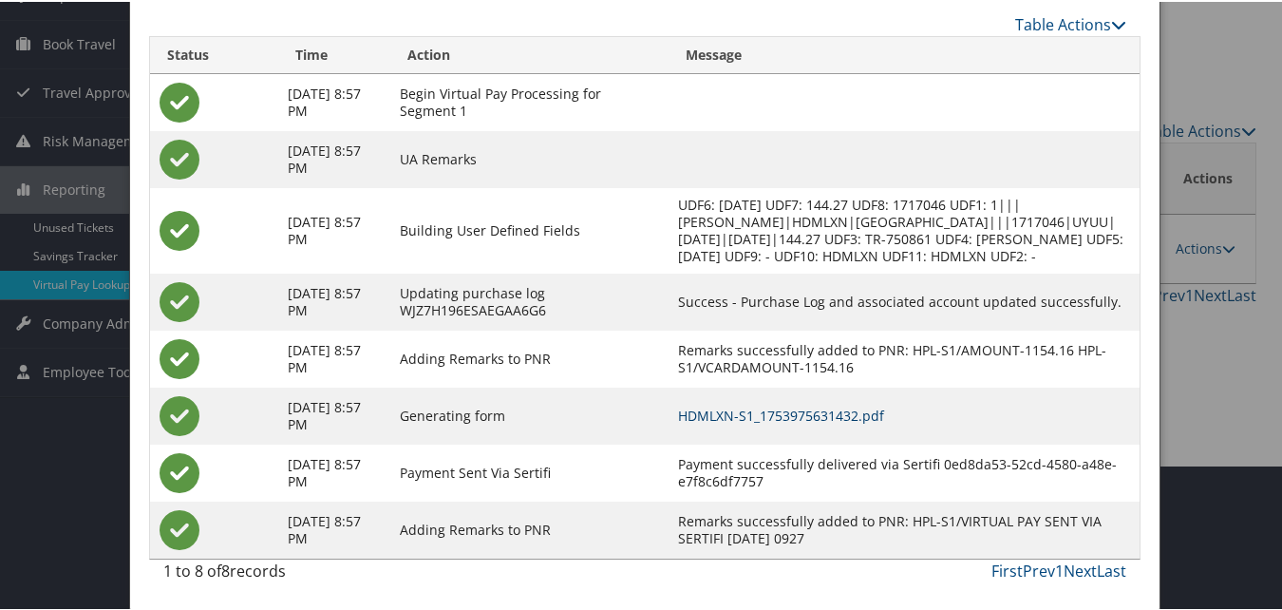
click at [760, 420] on link "HDMLXN-S1_1753975631432.pdf" at bounding box center [781, 413] width 206 height 18
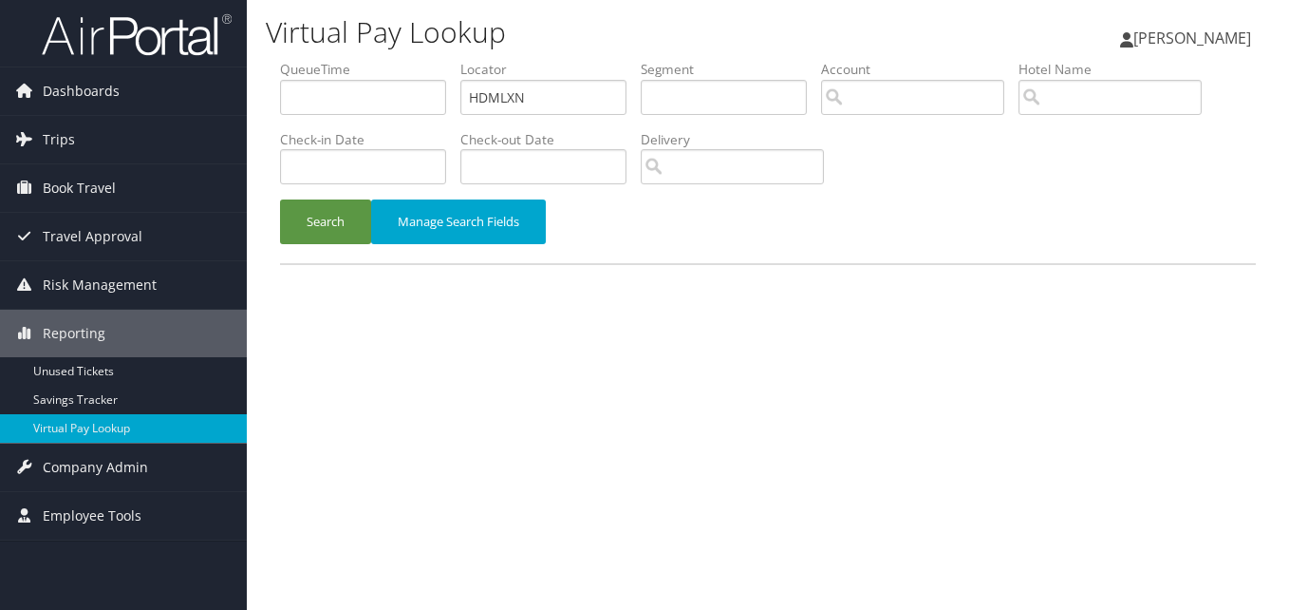
click at [338, 60] on ul "QueueTime Locator HDMLXN Segment Account Traveler Hotel Name Check-in Date Chec…" at bounding box center [768, 60] width 976 height 0
type input "NWROTW"
click at [280, 199] on button "Search" at bounding box center [325, 221] width 91 height 45
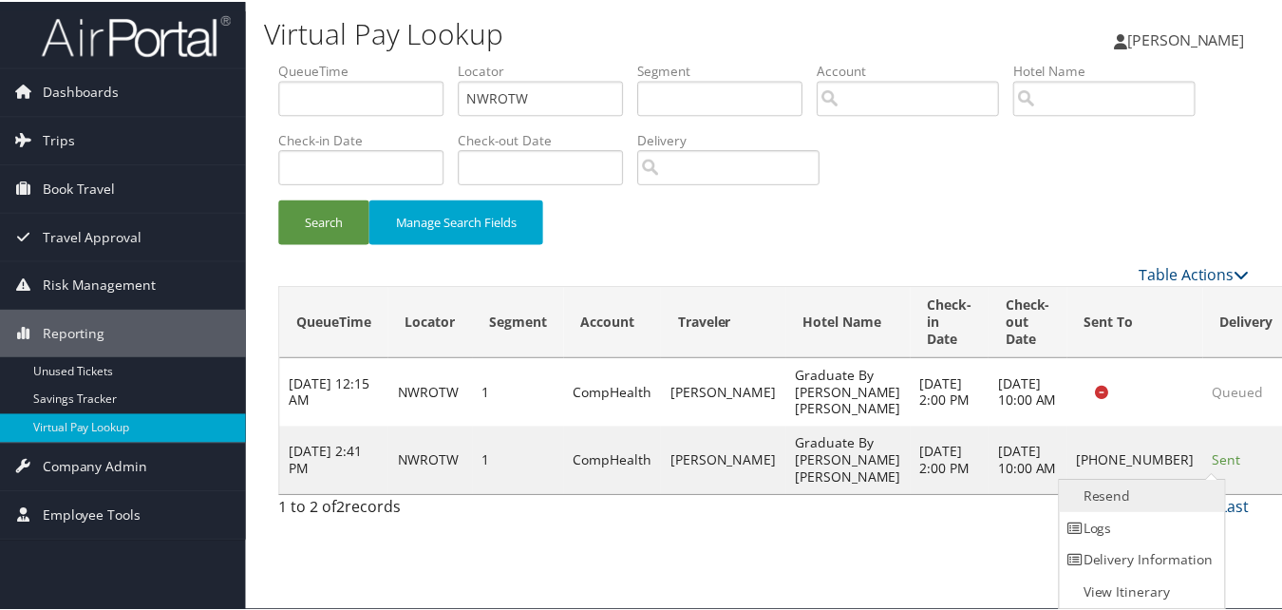
scroll to position [1, 0]
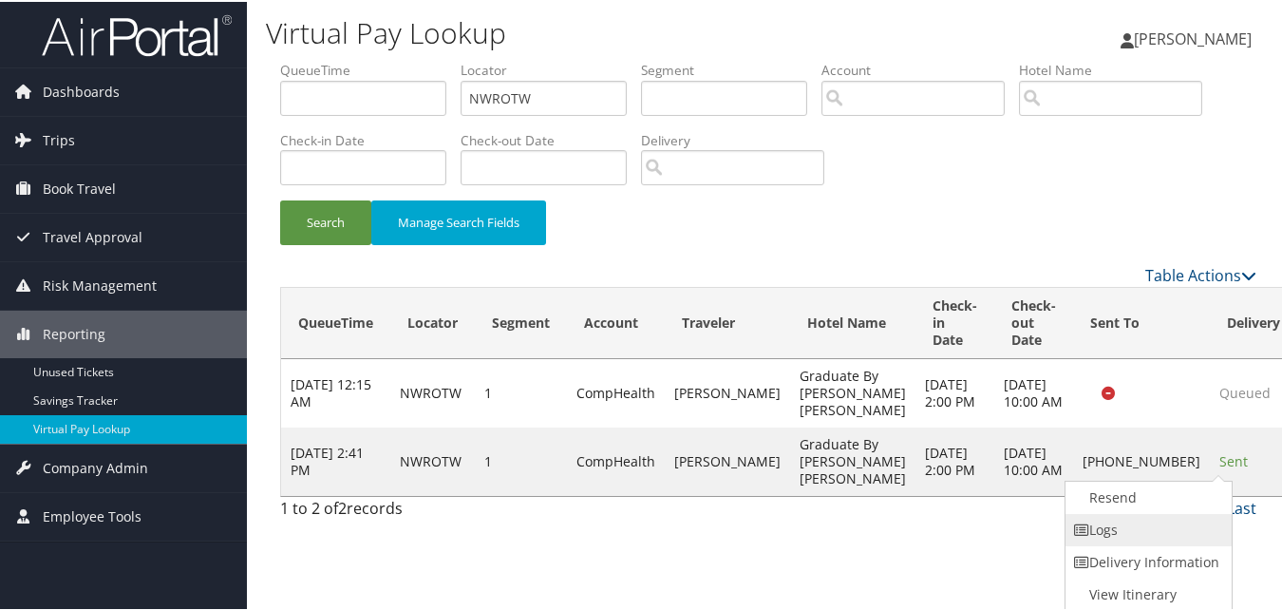
click at [1139, 531] on link "Logs" at bounding box center [1146, 528] width 162 height 32
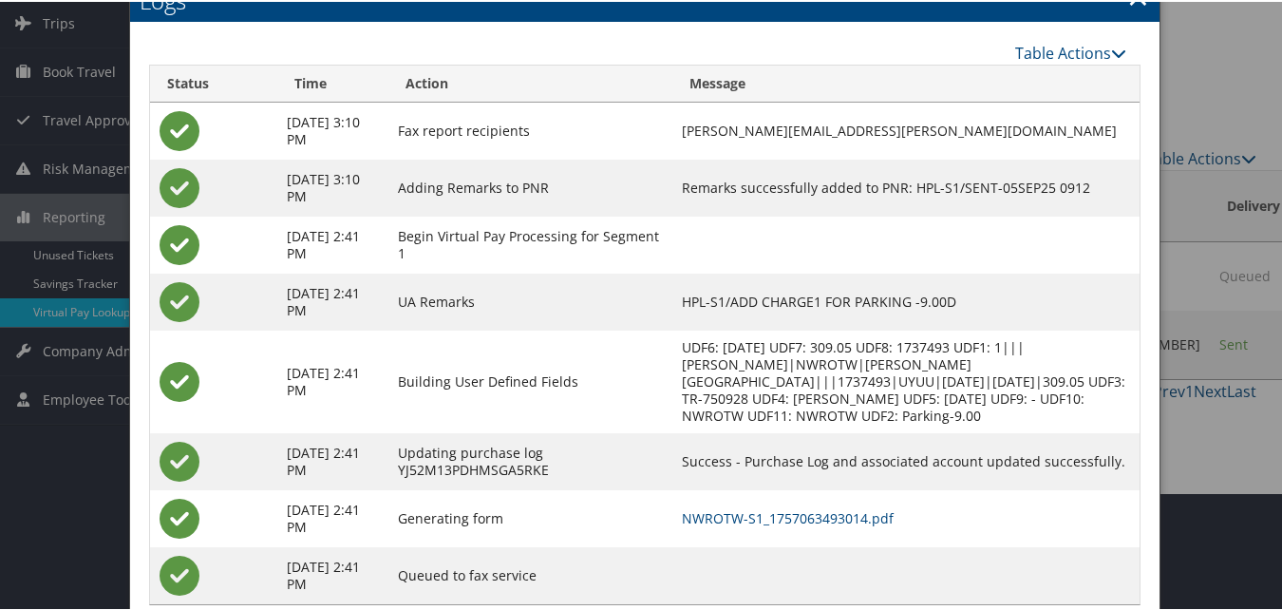
scroll to position [163, 0]
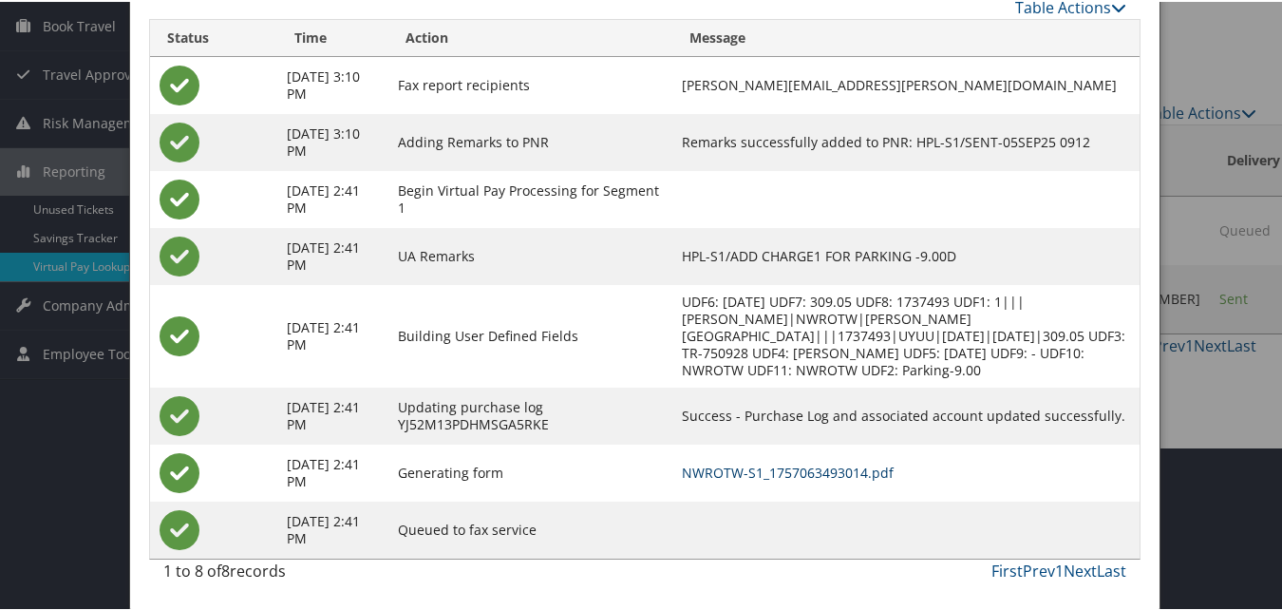
click at [791, 478] on link "NWROTW-S1_1757063493014.pdf" at bounding box center [788, 470] width 212 height 18
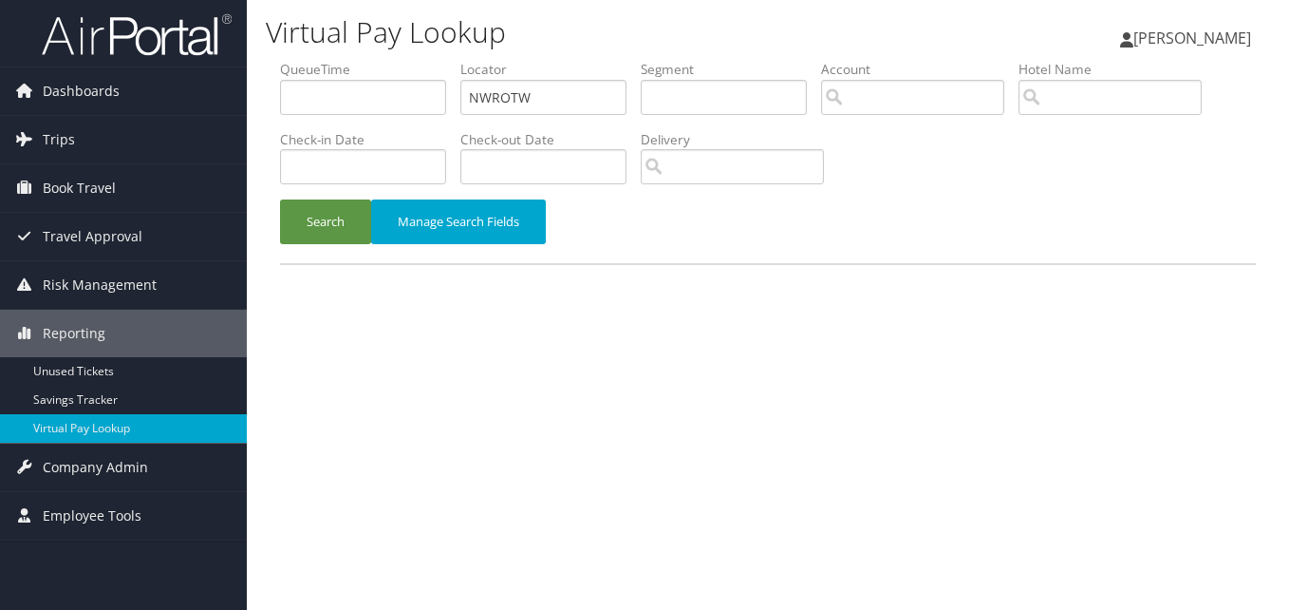
click at [337, 60] on ul "QueueTime Locator NWROTW Segment Account Traveler Hotel Name Check-in Date Chec…" at bounding box center [768, 60] width 976 height 0
type input "NJYTBF"
click at [280, 199] on button "Search" at bounding box center [325, 221] width 91 height 45
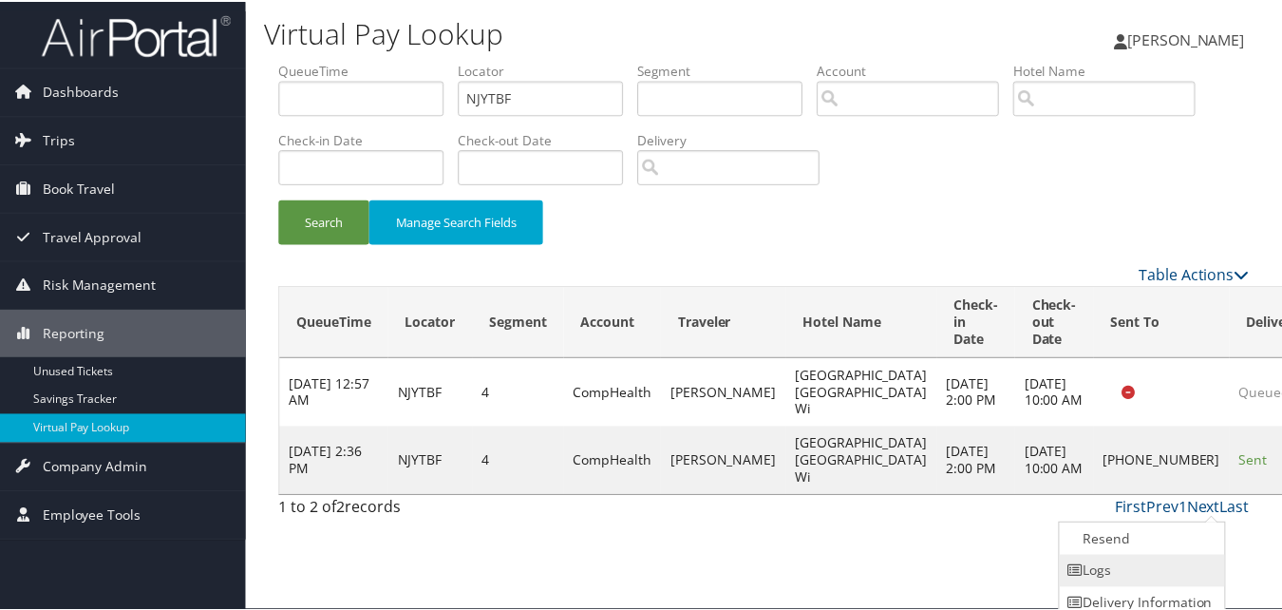
scroll to position [44, 0]
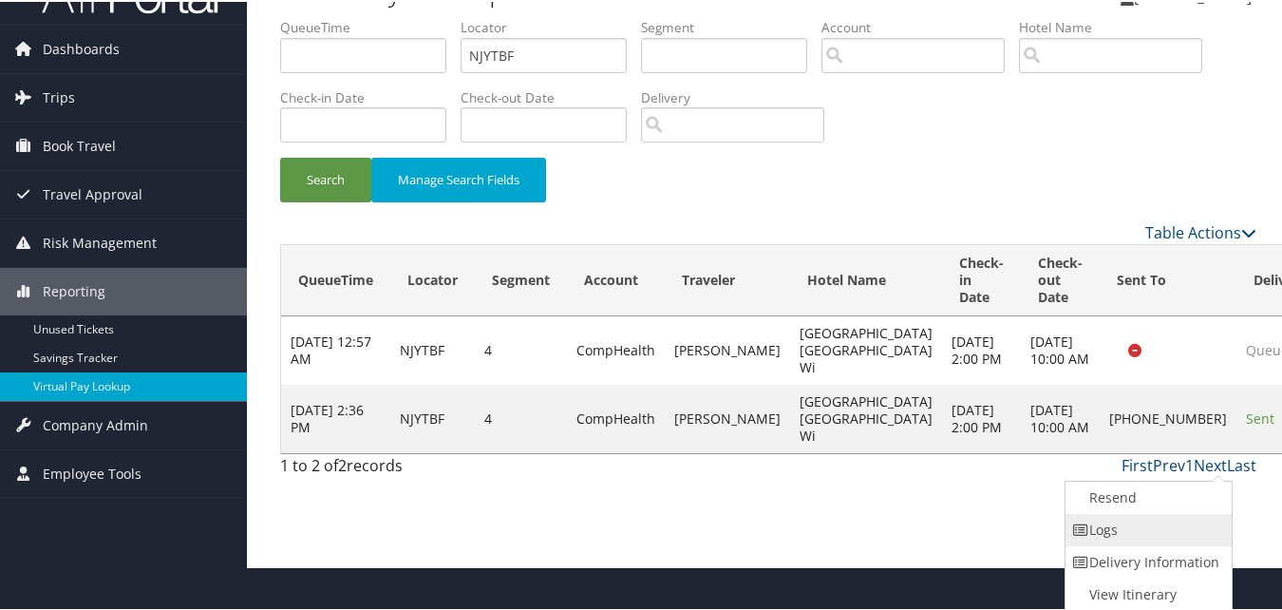
click at [1158, 537] on link "Logs" at bounding box center [1146, 528] width 162 height 32
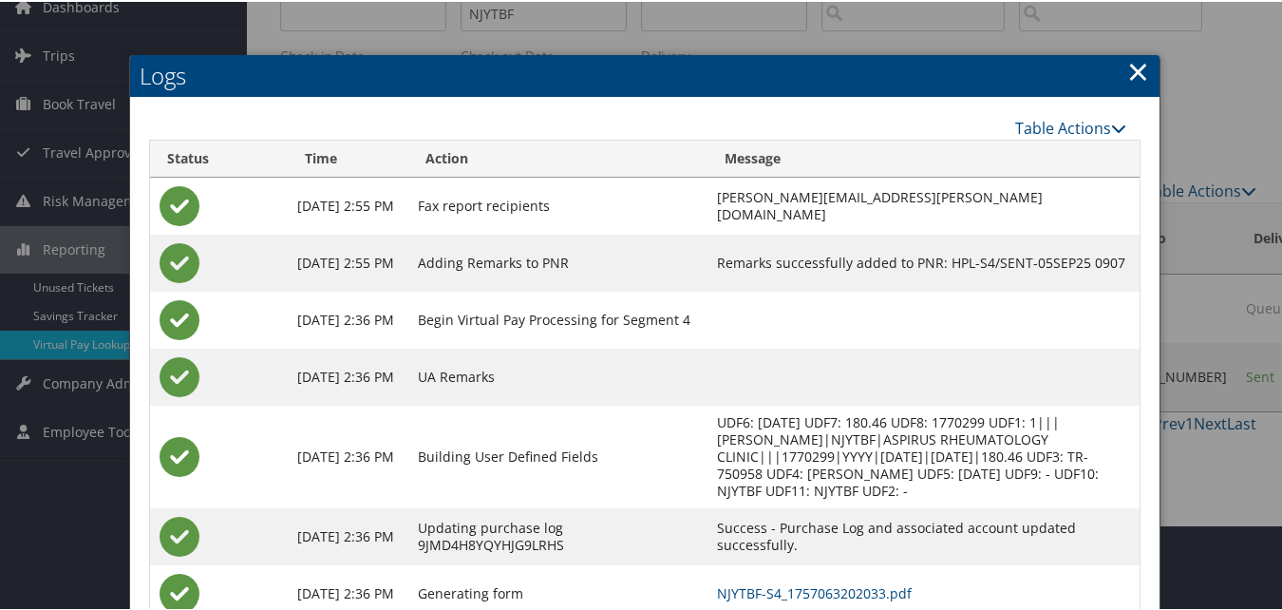
scroll to position [206, 0]
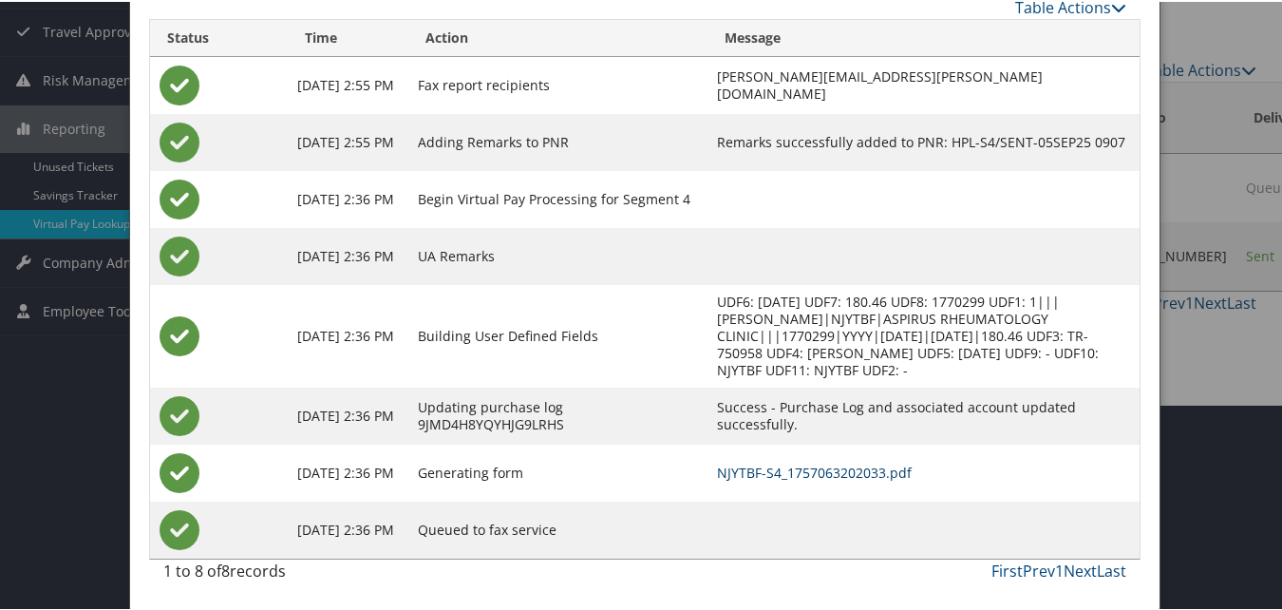
click at [821, 466] on link "NJYTBF-S4_1757063202033.pdf" at bounding box center [814, 470] width 195 height 18
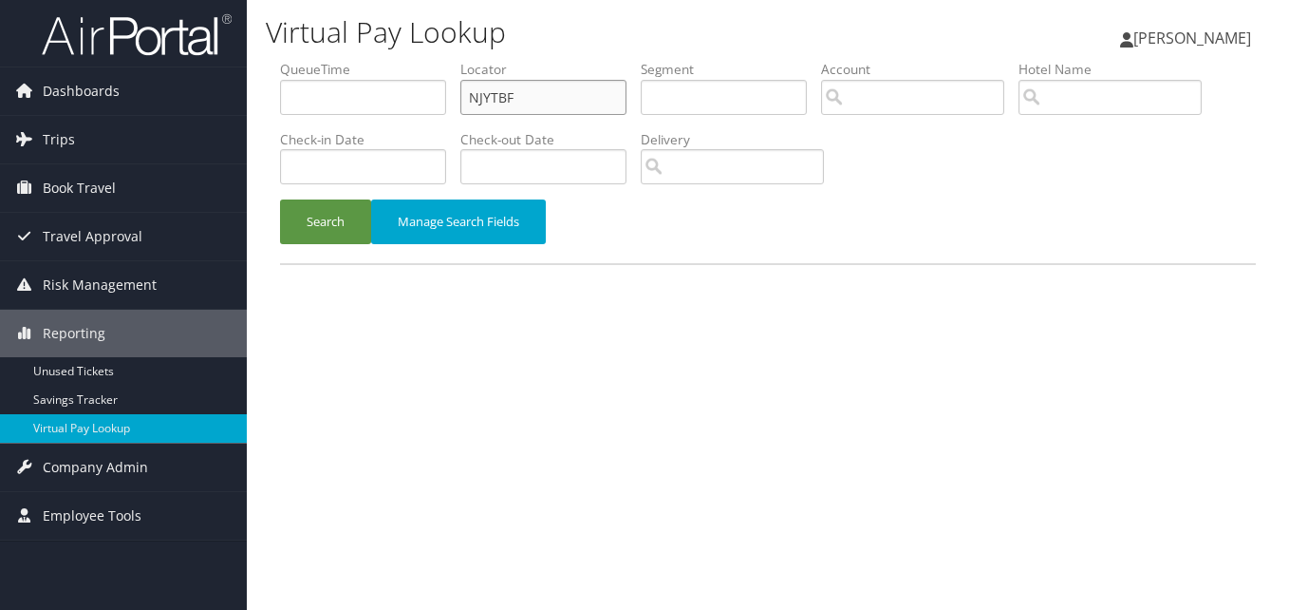
paste input "EXVVWI"
drag, startPoint x: 465, startPoint y: 115, endPoint x: 411, endPoint y: 125, distance: 55.1
click at [411, 60] on ul "QueueTime Locator EXVVWI Segment Account Traveler Hotel Name Check-in Date Chec…" at bounding box center [768, 60] width 976 height 0
type input "EXVVWI"
click at [280, 199] on button "Search" at bounding box center [325, 221] width 91 height 45
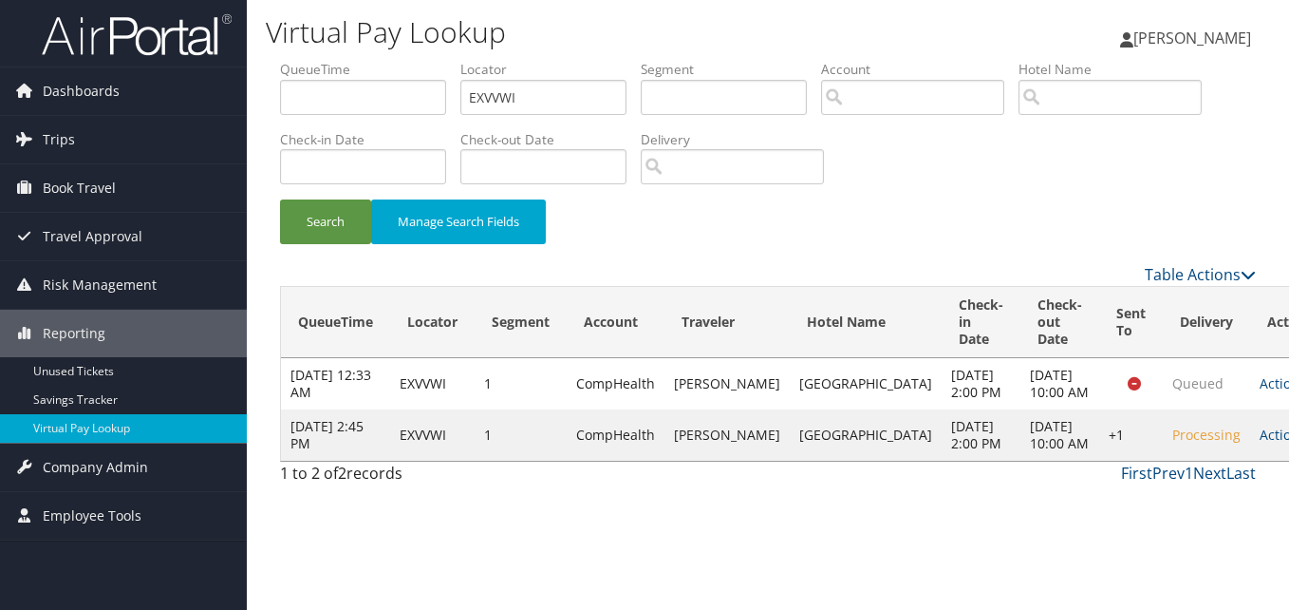
click at [1250, 460] on td "Actions Resend Logs Delivery Information View Itinerary" at bounding box center [1292, 434] width 84 height 51
drag, startPoint x: 1201, startPoint y: 476, endPoint x: 1197, endPoint y: 485, distance: 10.2
click at [1260, 443] on link "Actions" at bounding box center [1290, 434] width 60 height 18
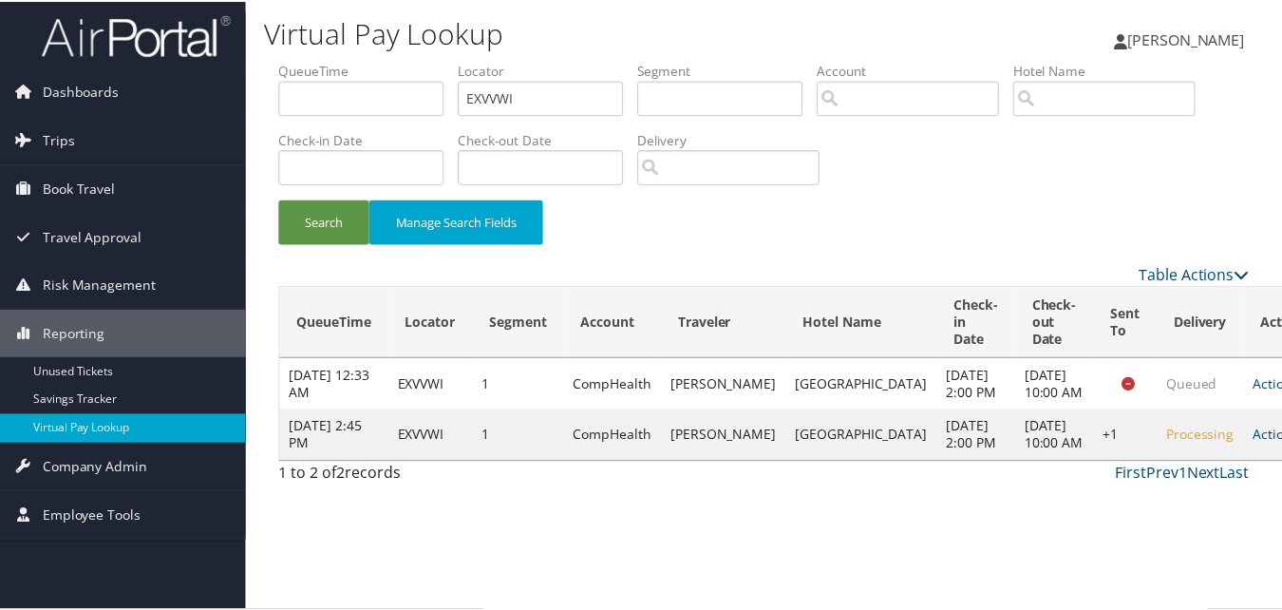
scroll to position [18, 0]
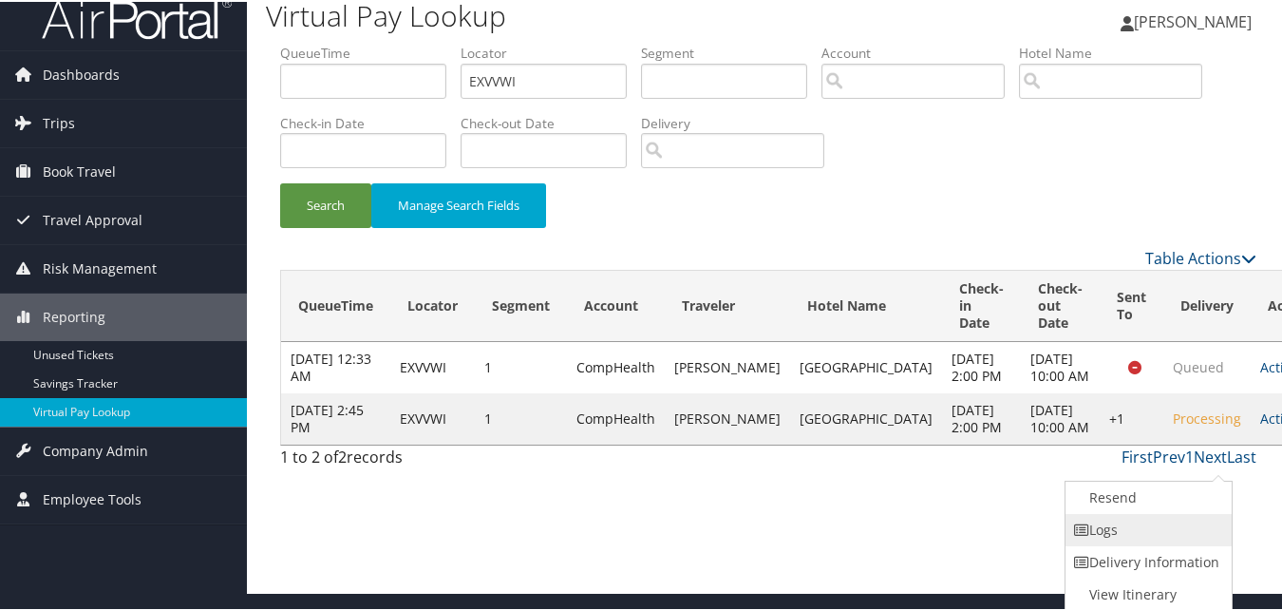
click at [1171, 530] on link "Logs" at bounding box center [1146, 528] width 162 height 32
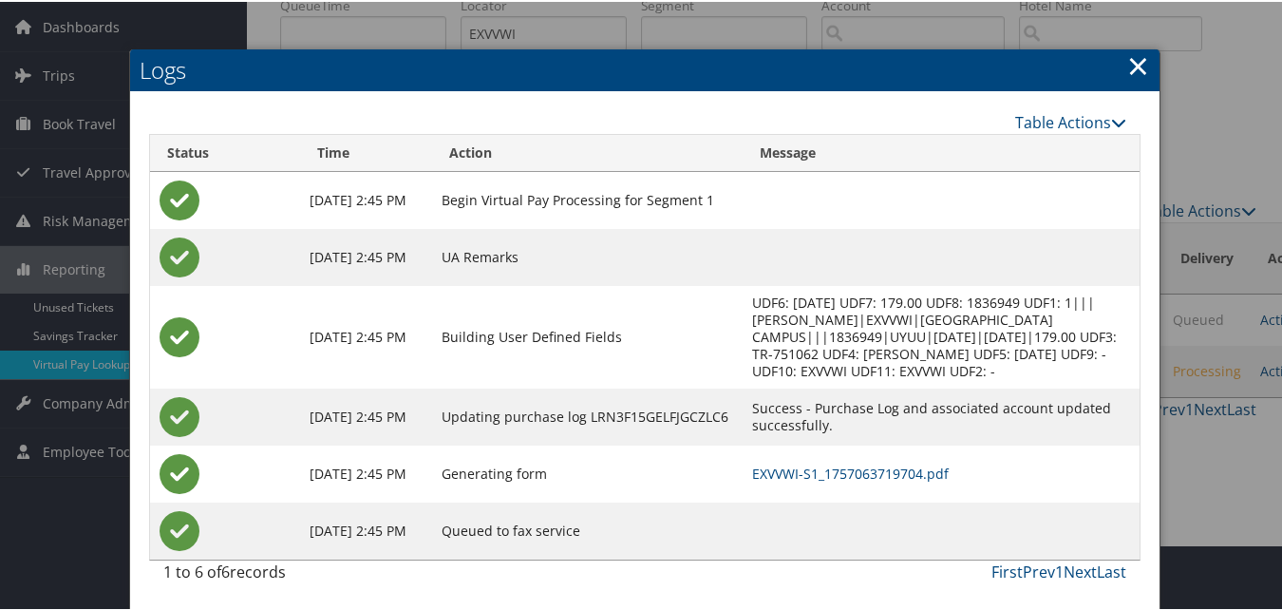
scroll to position [66, 0]
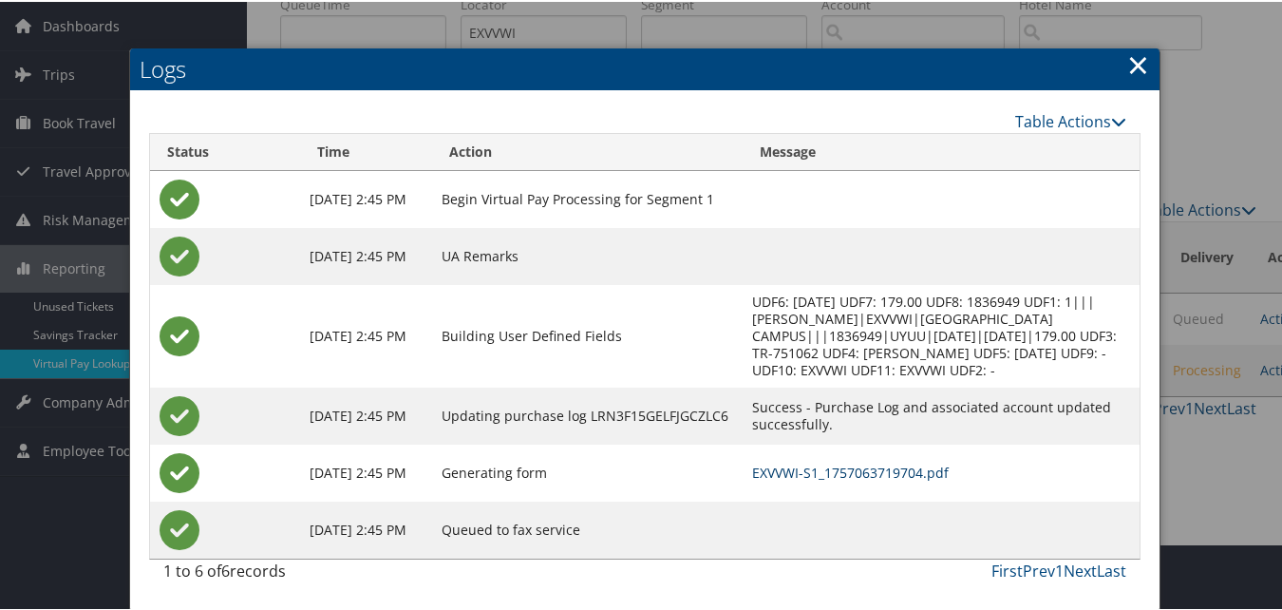
click at [840, 481] on td "EXVVWI-S1_1757063719704.pdf" at bounding box center [940, 470] width 397 height 57
click at [840, 475] on link "EXVVWI-S1_1757063719704.pdf" at bounding box center [850, 470] width 197 height 18
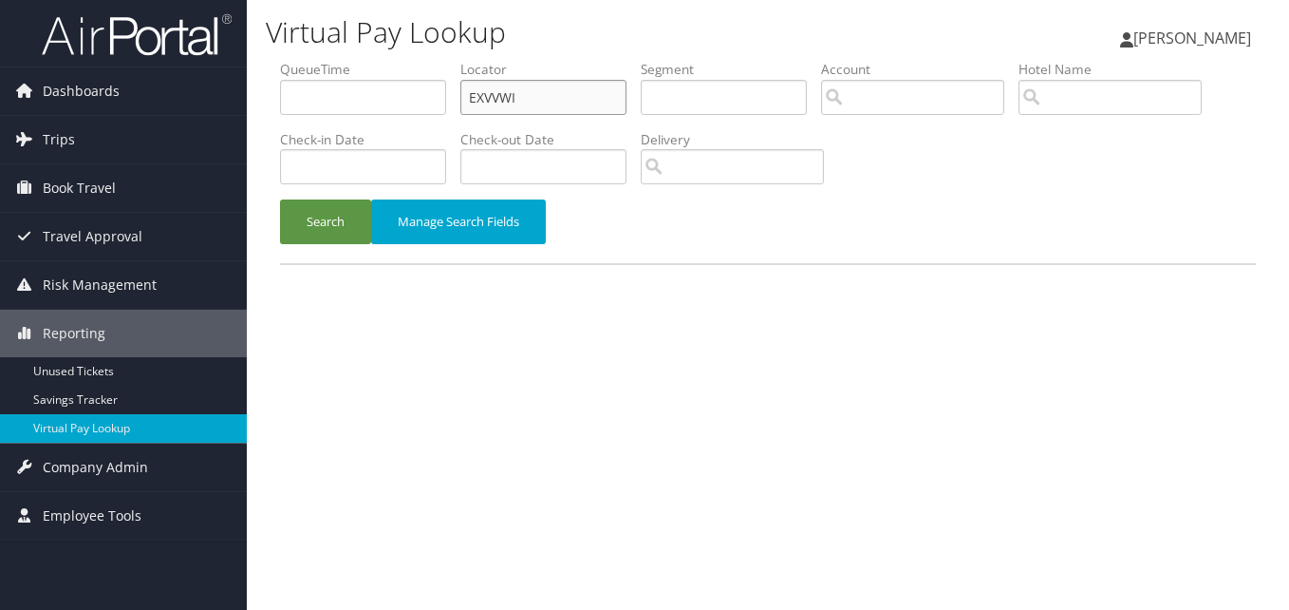
drag, startPoint x: 540, startPoint y: 100, endPoint x: 402, endPoint y: 108, distance: 138.9
click at [402, 60] on ul "QueueTime Locator EXVVWI Segment Account Traveler Hotel Name Check-in Date Chec…" at bounding box center [768, 60] width 976 height 0
paste input "QQOSQE"
type input "QQOSQE"
click at [336, 207] on button "Search" at bounding box center [325, 221] width 91 height 45
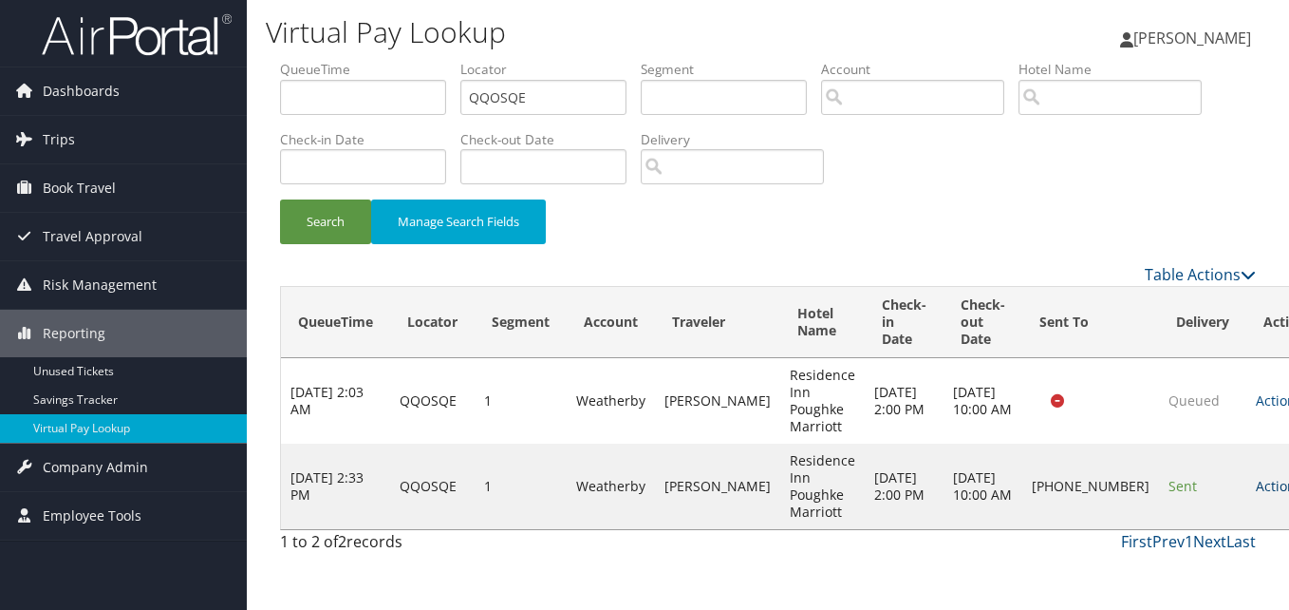
click at [1256, 482] on link "Actions" at bounding box center [1286, 486] width 60 height 18
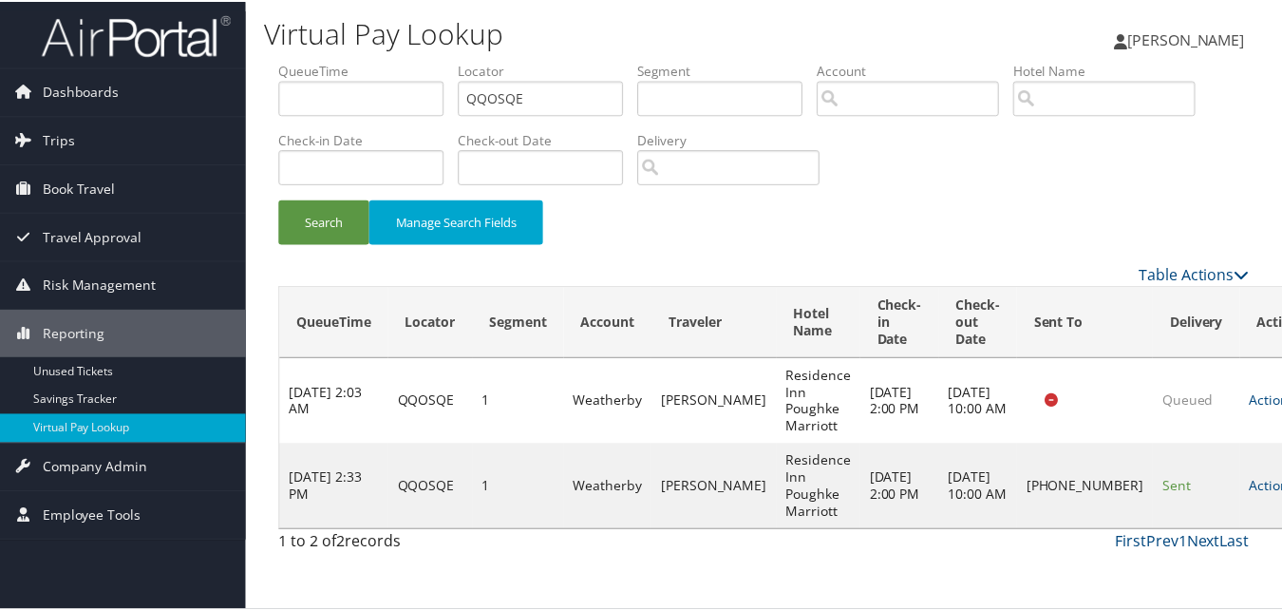
scroll to position [18, 0]
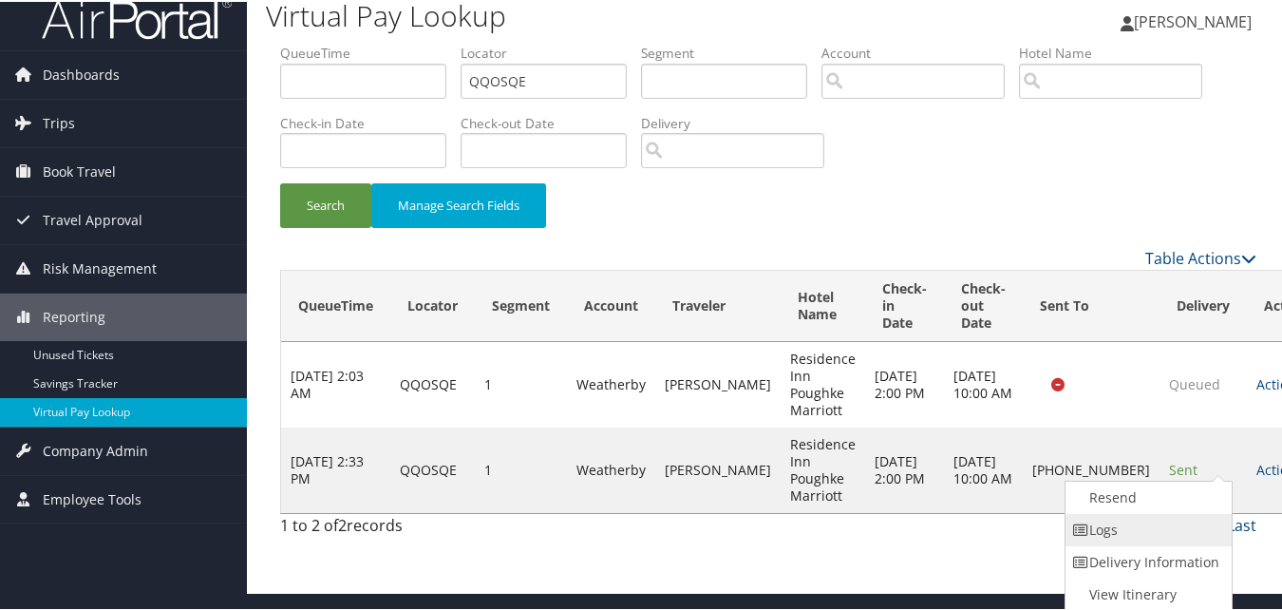
click at [1152, 530] on link "Logs" at bounding box center [1146, 528] width 162 height 32
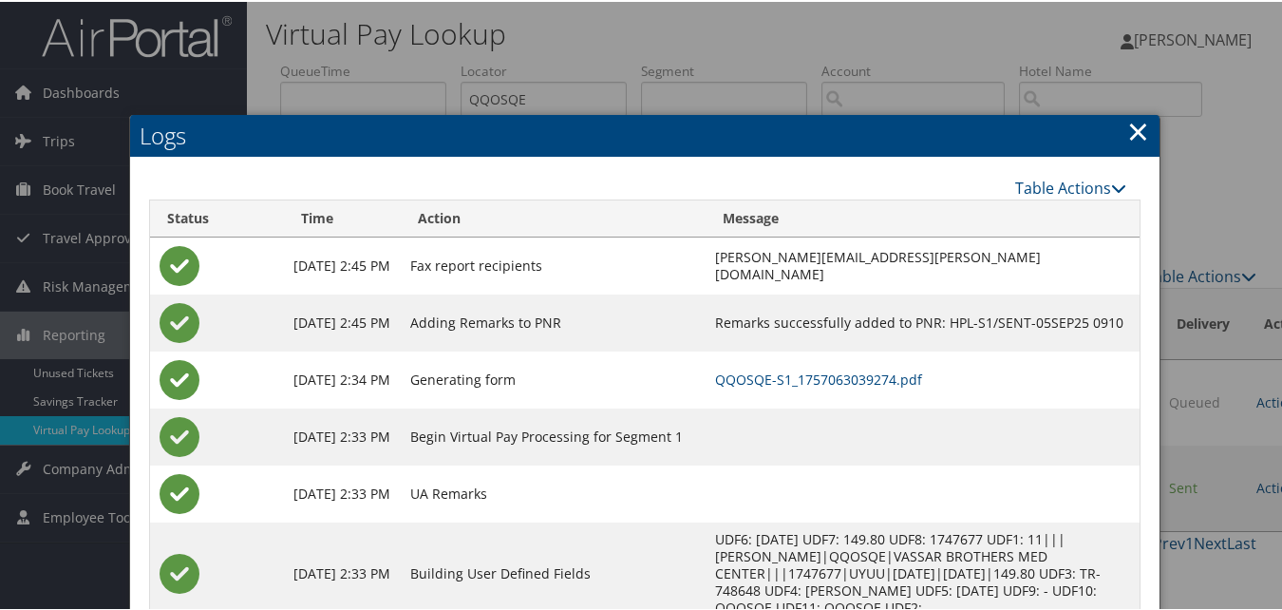
scroll to position [180, 0]
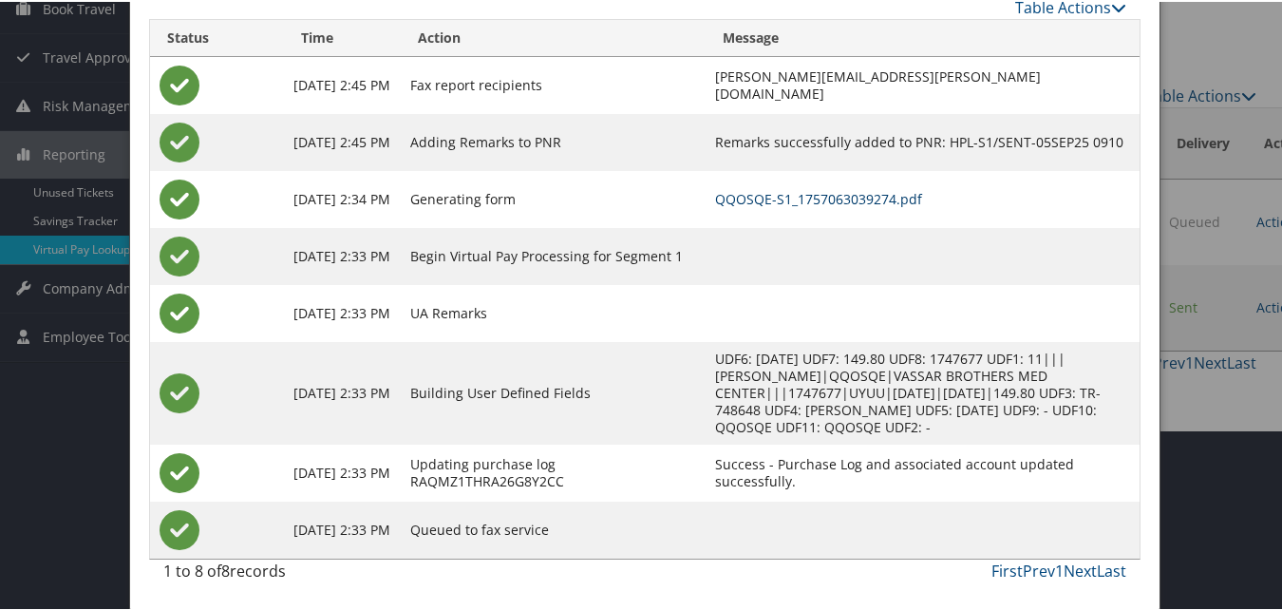
click at [789, 190] on link "QQOSQE-S1_1757063039274.pdf" at bounding box center [818, 197] width 207 height 18
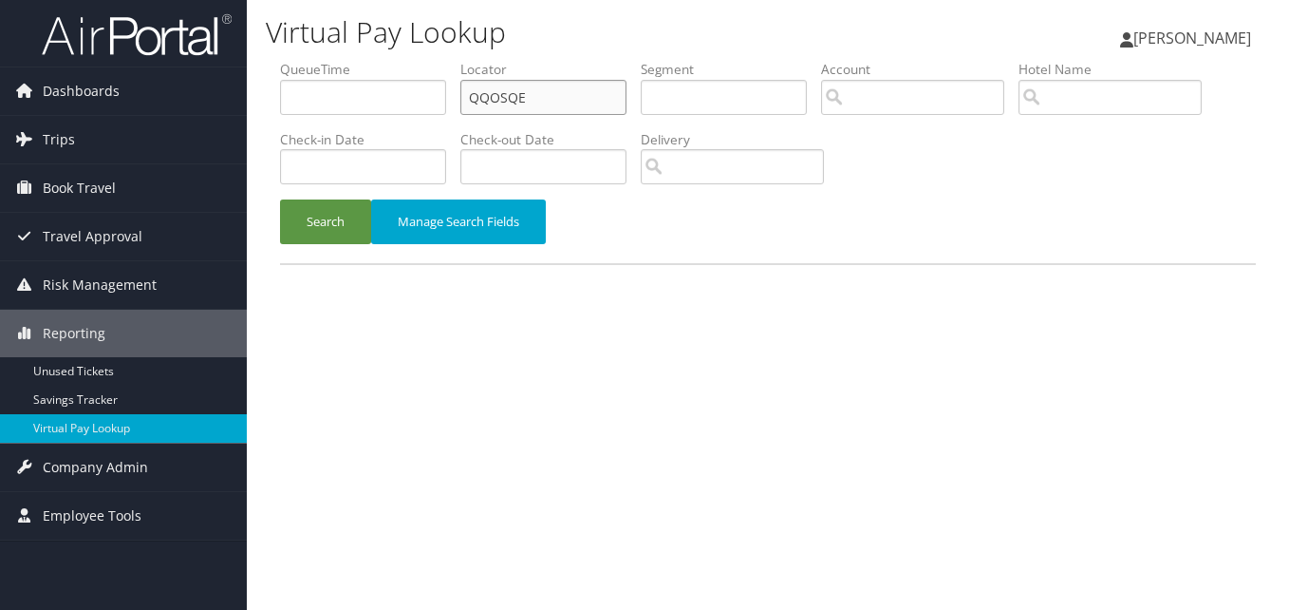
drag, startPoint x: 561, startPoint y: 102, endPoint x: 301, endPoint y: 176, distance: 270.5
click at [286, 60] on ul "QueueTime Locator QQOSQE Segment Account Traveler Hotel Name Check-in Date Chec…" at bounding box center [768, 60] width 976 height 0
paste input "UTLVAF"
type input "UTLVAF"
drag, startPoint x: 305, startPoint y: 220, endPoint x: 341, endPoint y: 218, distance: 36.1
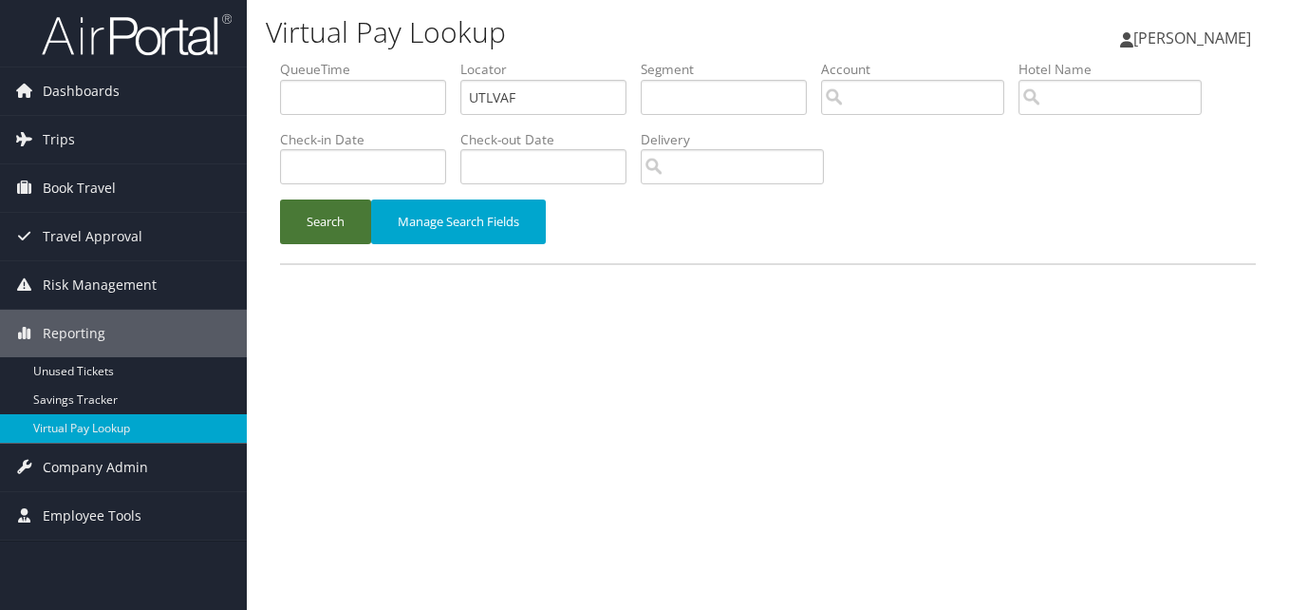
click at [306, 220] on button "Search" at bounding box center [325, 221] width 91 height 45
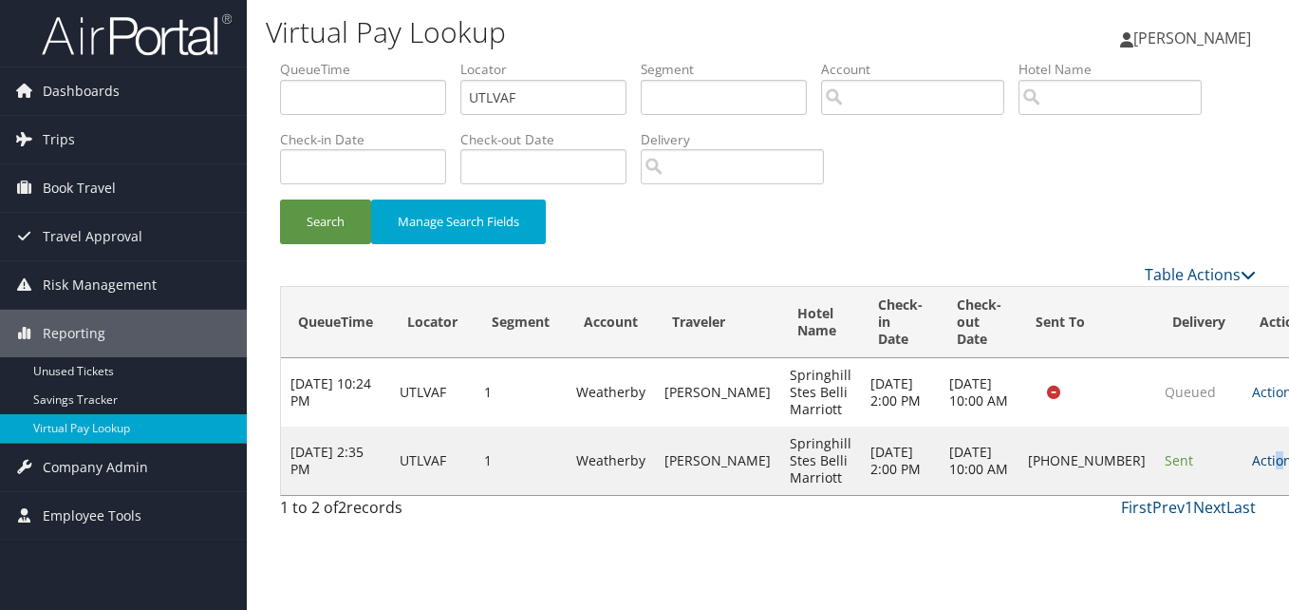
click at [1252, 469] on link "Actions" at bounding box center [1282, 460] width 60 height 18
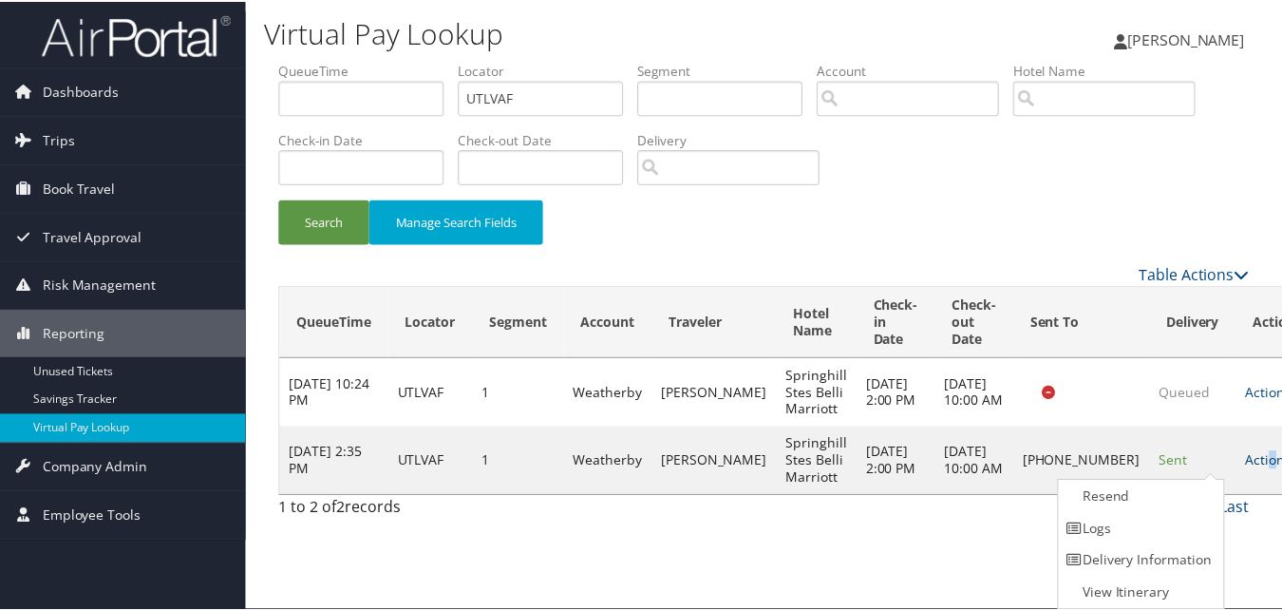
scroll to position [1, 0]
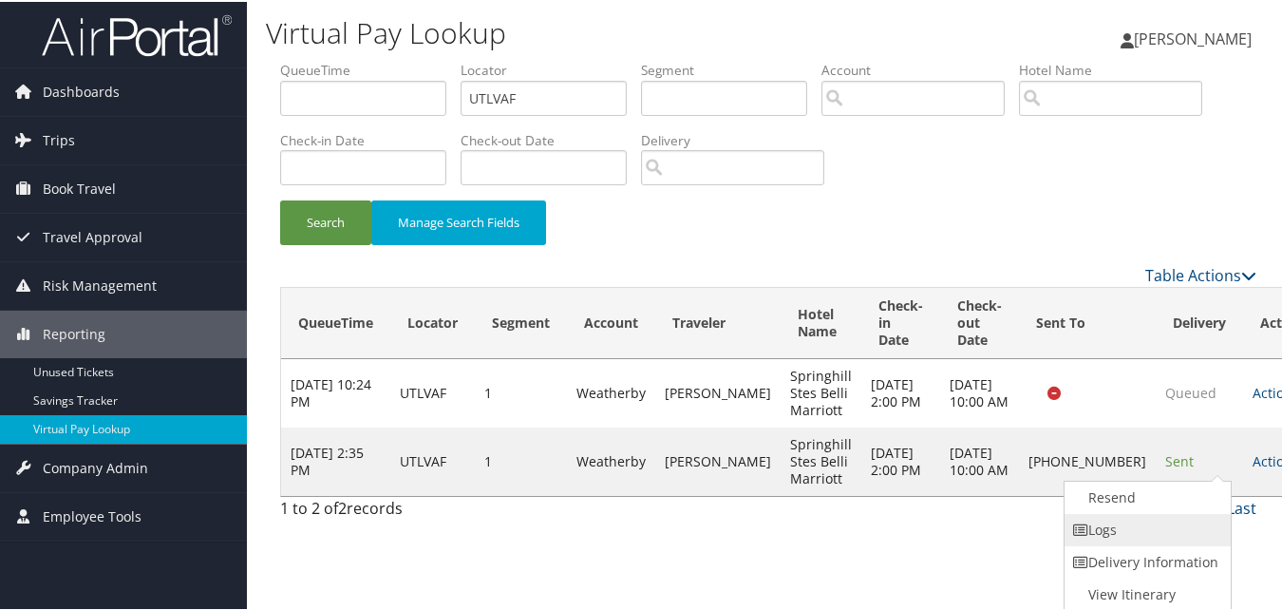
drag, startPoint x: 1205, startPoint y: 475, endPoint x: 1129, endPoint y: 534, distance: 96.1
click at [1129, 534] on link "Logs" at bounding box center [1145, 528] width 162 height 32
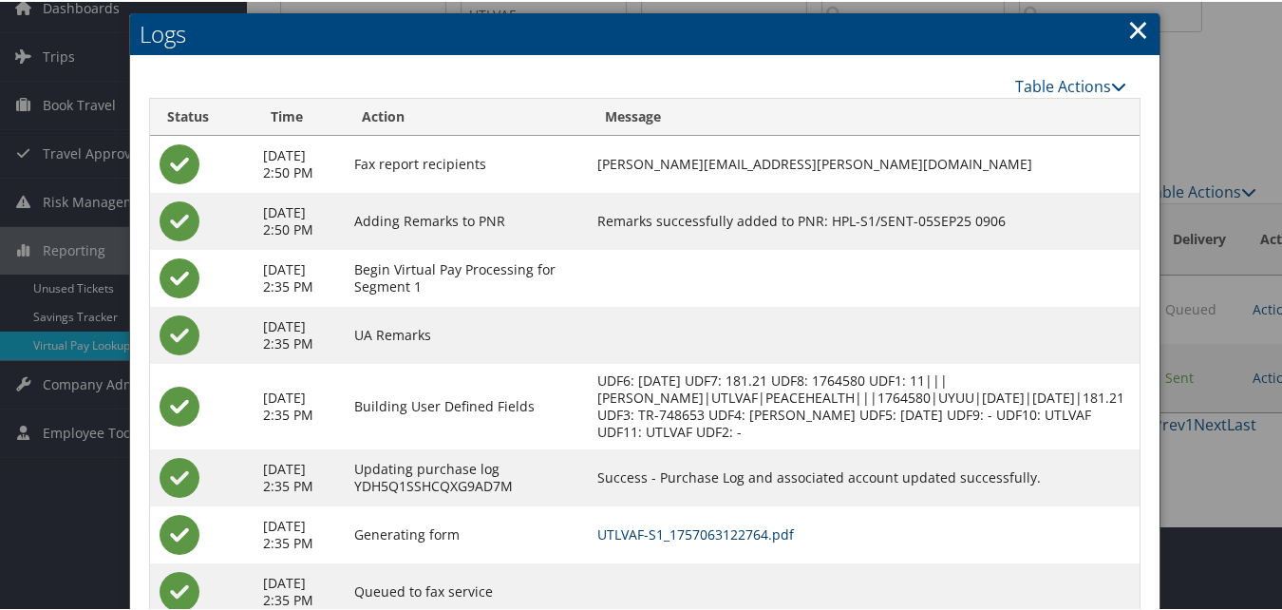
scroll to position [146, 0]
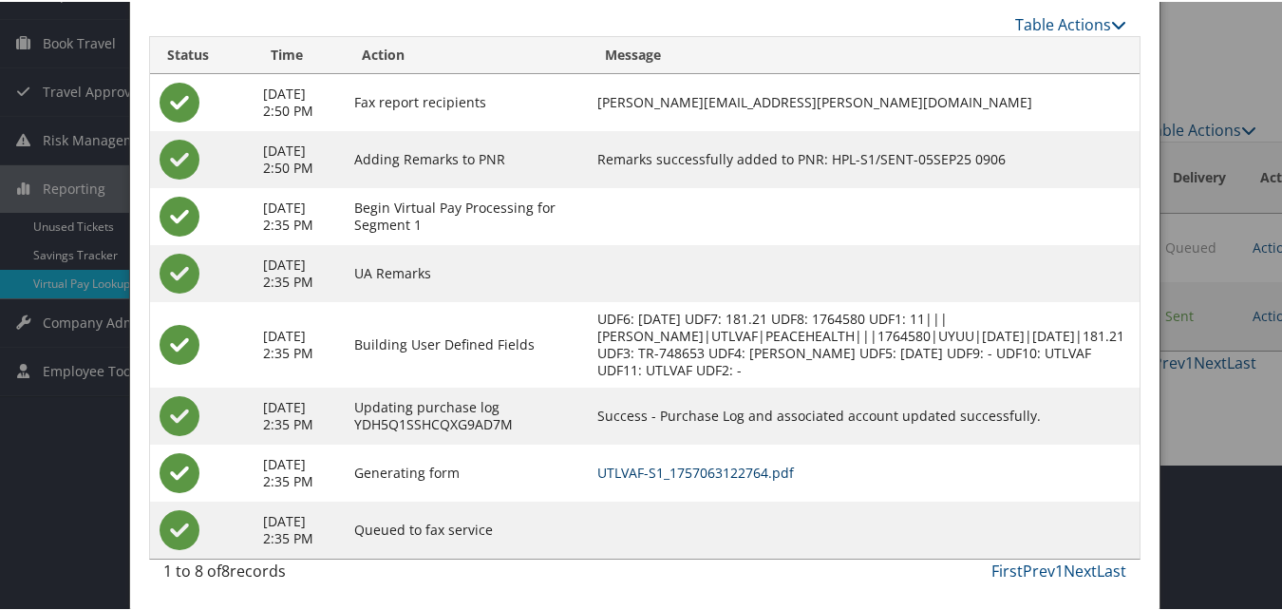
click at [791, 471] on link "UTLVAF-S1_1757063122764.pdf" at bounding box center [695, 470] width 197 height 18
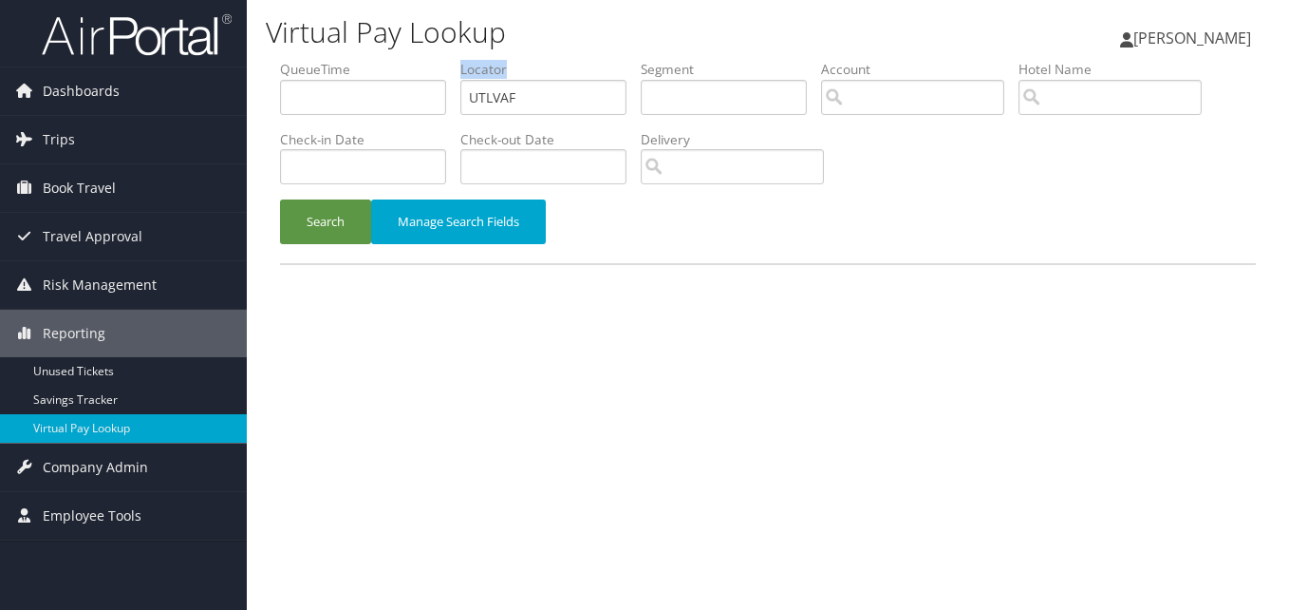
click at [521, 88] on li "Locator UTLVAF" at bounding box center [550, 94] width 180 height 69
drag, startPoint x: 535, startPoint y: 99, endPoint x: 361, endPoint y: 165, distance: 186.9
click at [360, 60] on ul "QueueTime Locator UTLVAF Segment Account Traveler Hotel Name Check-in Date Chec…" at bounding box center [768, 60] width 976 height 0
paste input "OVCAEV"
type input "OVCAEV"
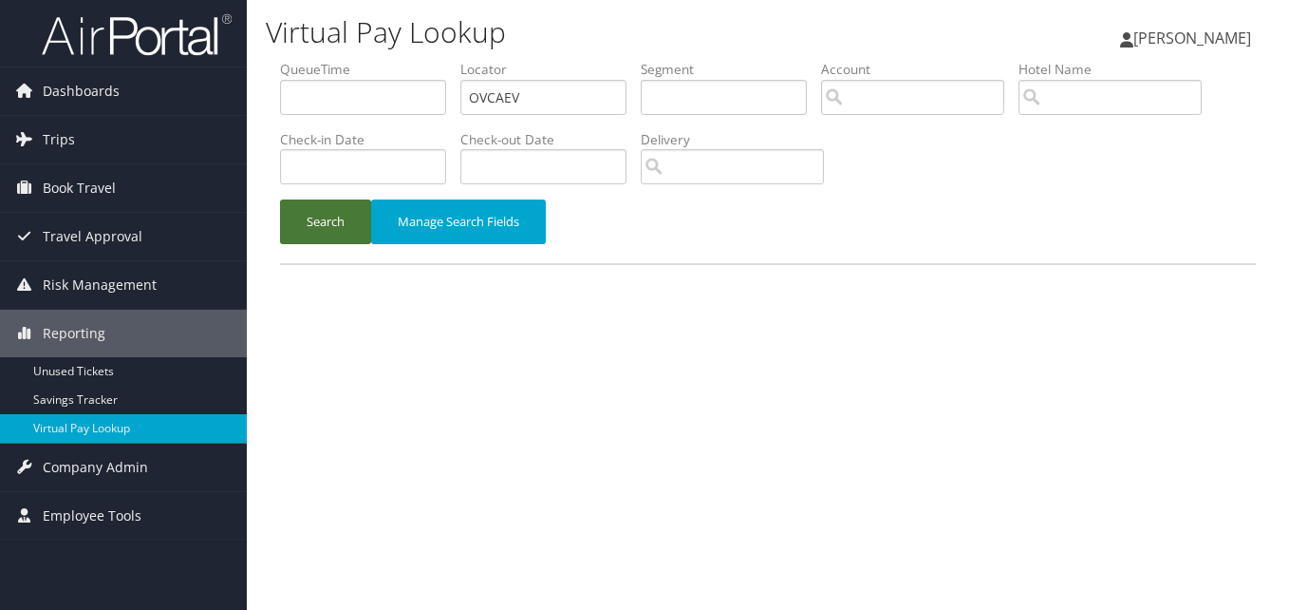
click at [333, 221] on button "Search" at bounding box center [325, 221] width 91 height 45
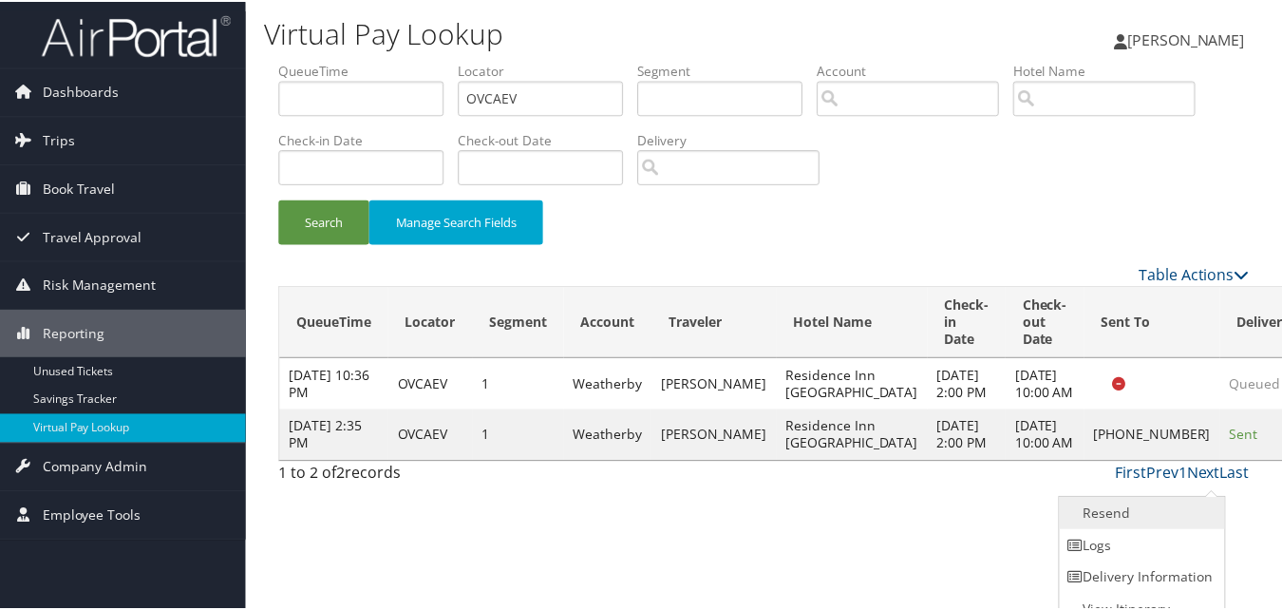
scroll to position [18, 0]
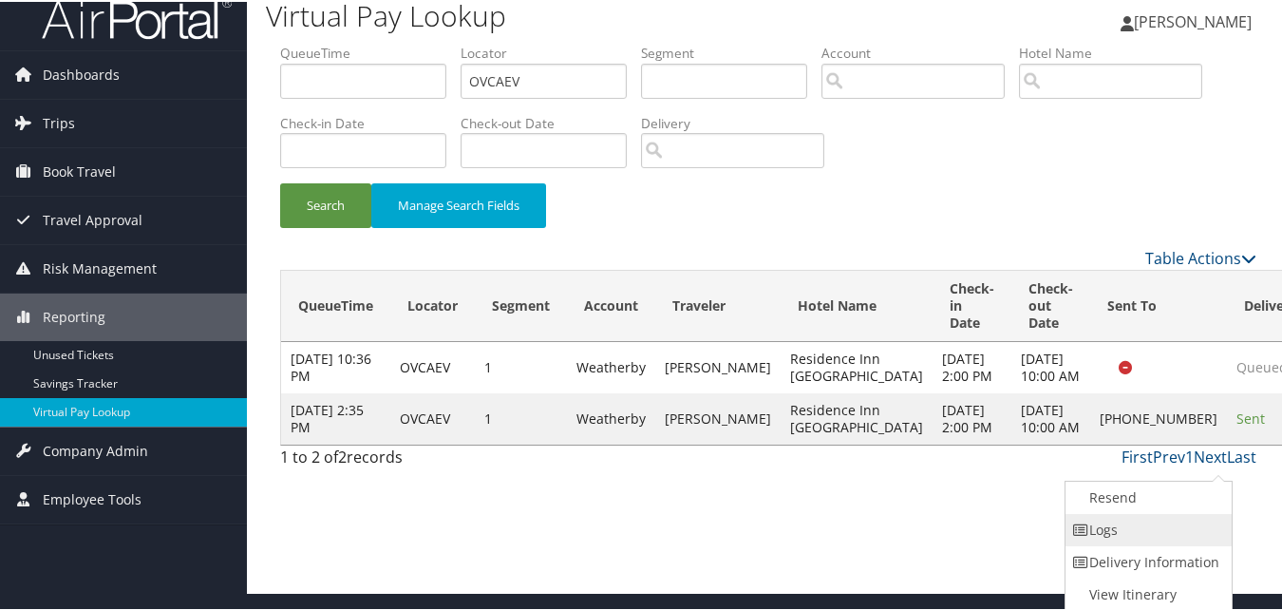
click at [1166, 519] on link "Logs" at bounding box center [1146, 528] width 162 height 32
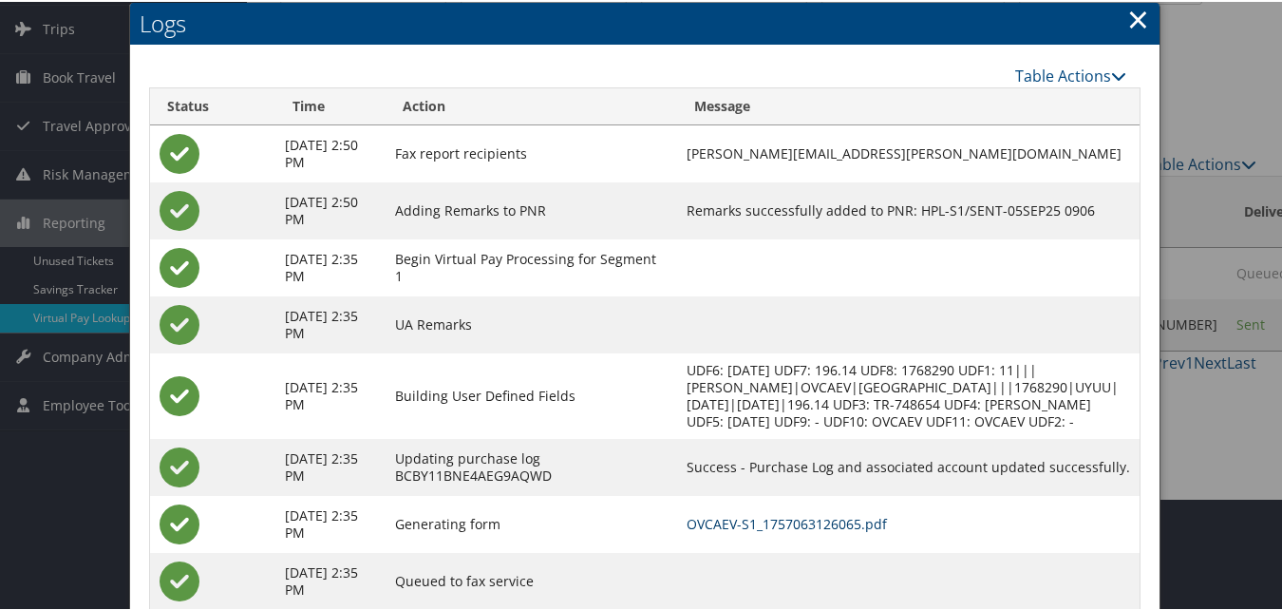
scroll to position [180, 0]
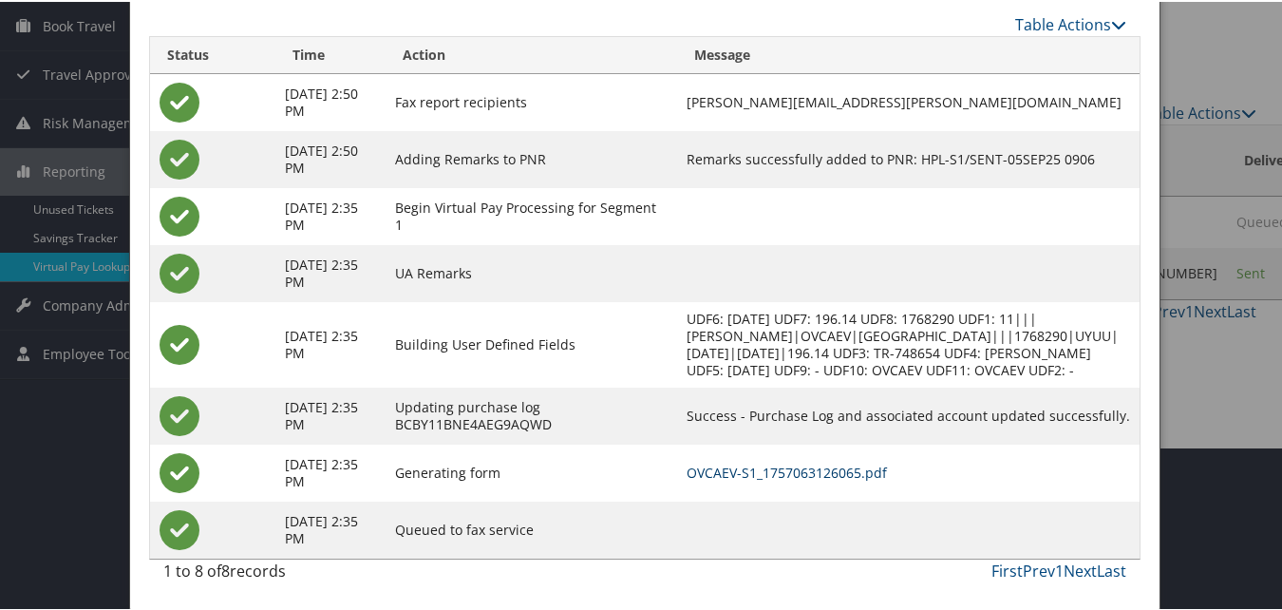
click at [808, 467] on link "OVCAEV-S1_1757063126065.pdf" at bounding box center [786, 470] width 200 height 18
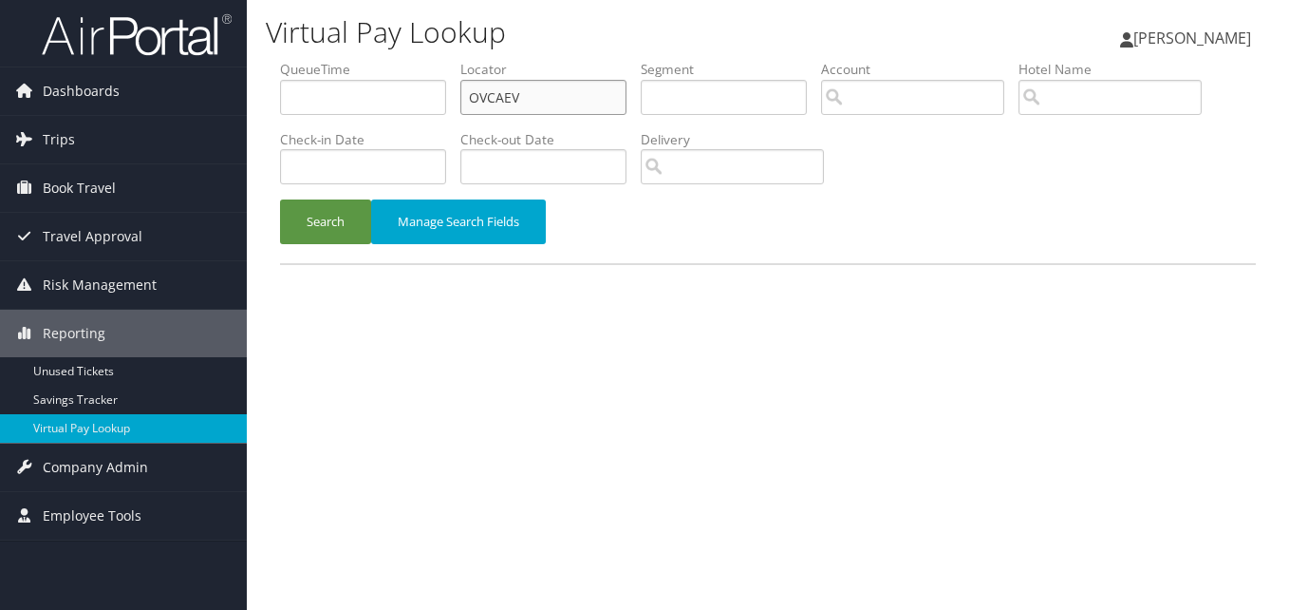
drag, startPoint x: 388, startPoint y: 109, endPoint x: 324, endPoint y: 111, distance: 64.6
click at [324, 60] on ul "QueueTime Locator OVCAEV Segment Account Traveler Hotel Name Check-in Date Chec…" at bounding box center [768, 60] width 976 height 0
paste input "DHXVWG"
type input "DHXVWG"
click at [280, 199] on button "Search" at bounding box center [325, 221] width 91 height 45
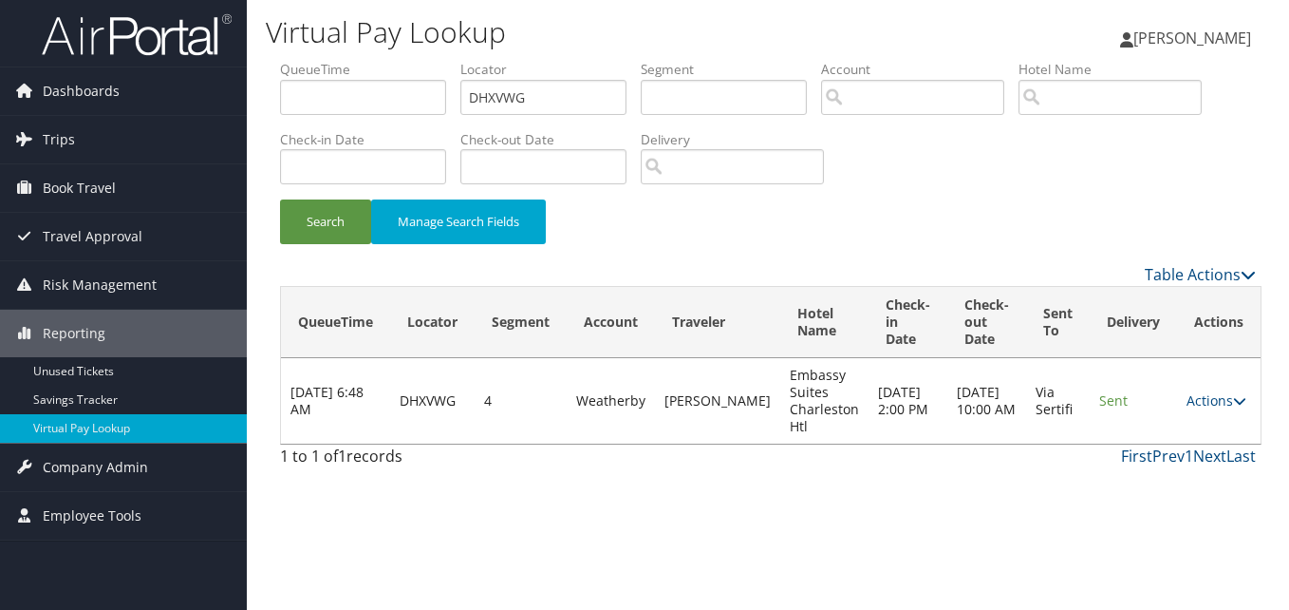
click at [1219, 387] on td "Actions Resend Logs View Itinerary" at bounding box center [1219, 400] width 84 height 85
click at [1219, 395] on link "Actions" at bounding box center [1217, 400] width 60 height 18
click at [1140, 460] on link "Logs" at bounding box center [1175, 460] width 120 height 32
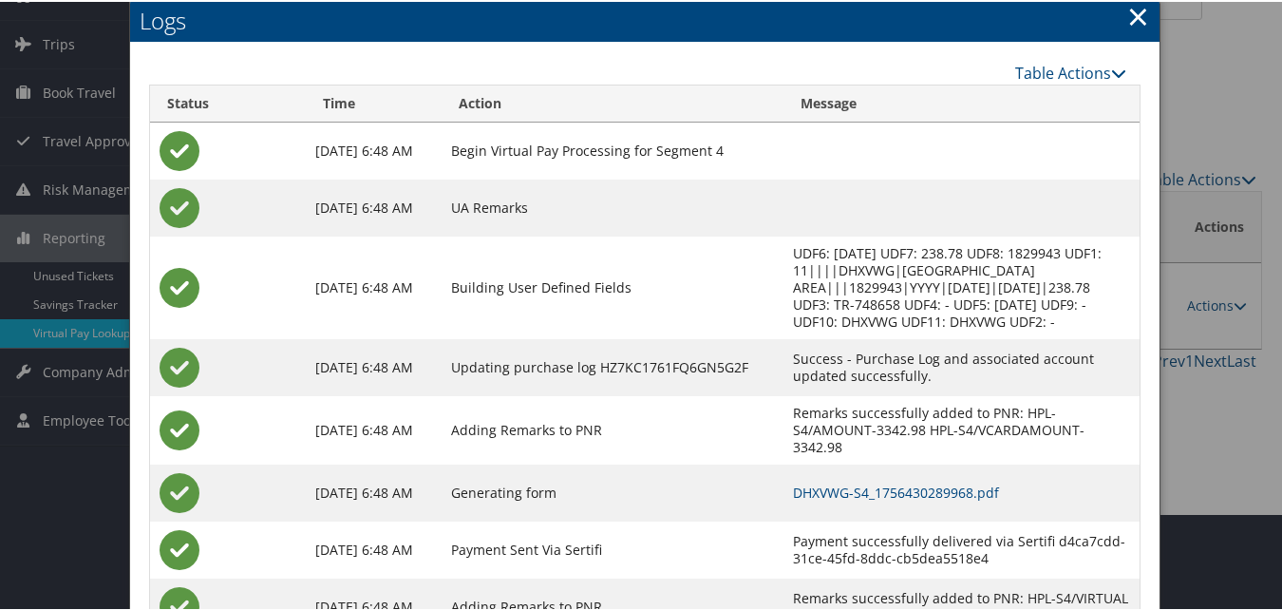
scroll to position [162, 0]
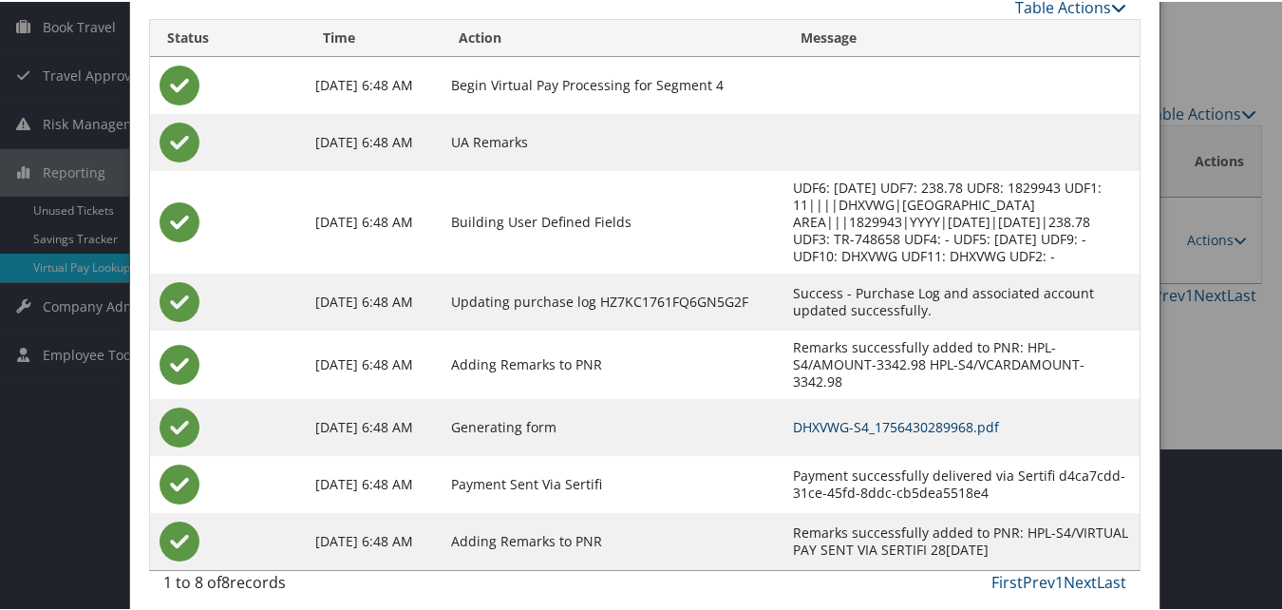
click at [837, 419] on link "DHXVWG-S4_1756430289968.pdf" at bounding box center [896, 425] width 206 height 18
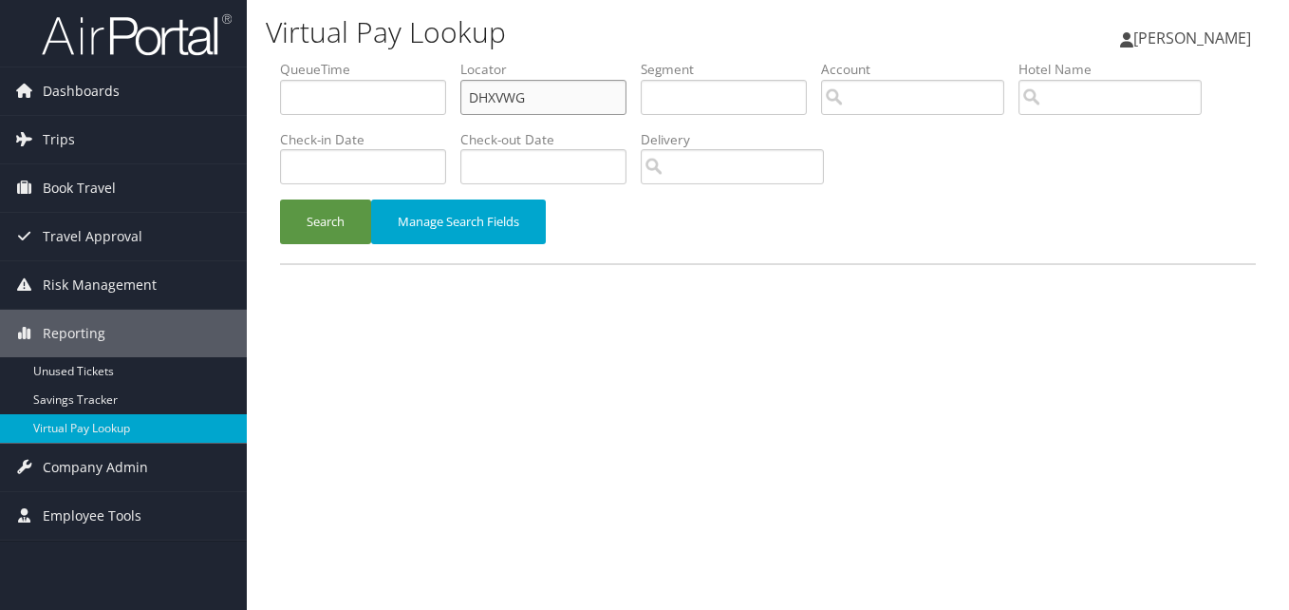
drag, startPoint x: 557, startPoint y: 107, endPoint x: 425, endPoint y: 130, distance: 133.9
click at [431, 60] on ul "QueueTime Locator DHXVWG Segment Account Traveler Hotel Name Check-in Date Chec…" at bounding box center [768, 60] width 976 height 0
paste input "HKOADR"
type input "HKOADR"
paste input "HKOADR"
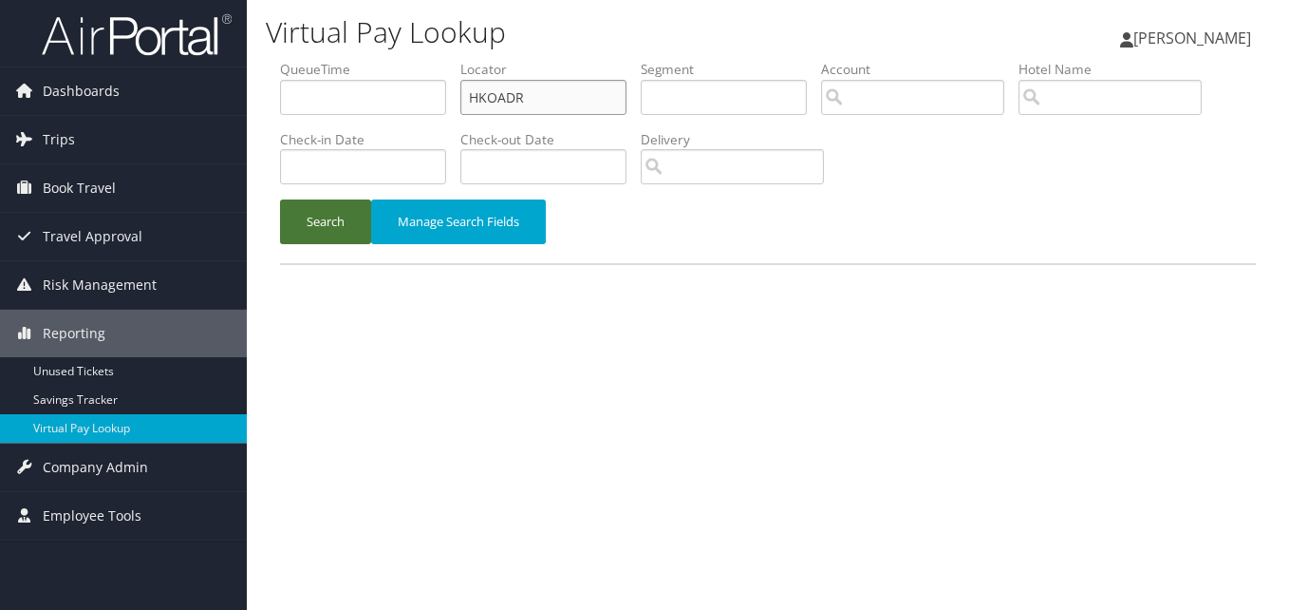
type input "HKOADR"
click at [280, 199] on button "Search" at bounding box center [325, 221] width 91 height 45
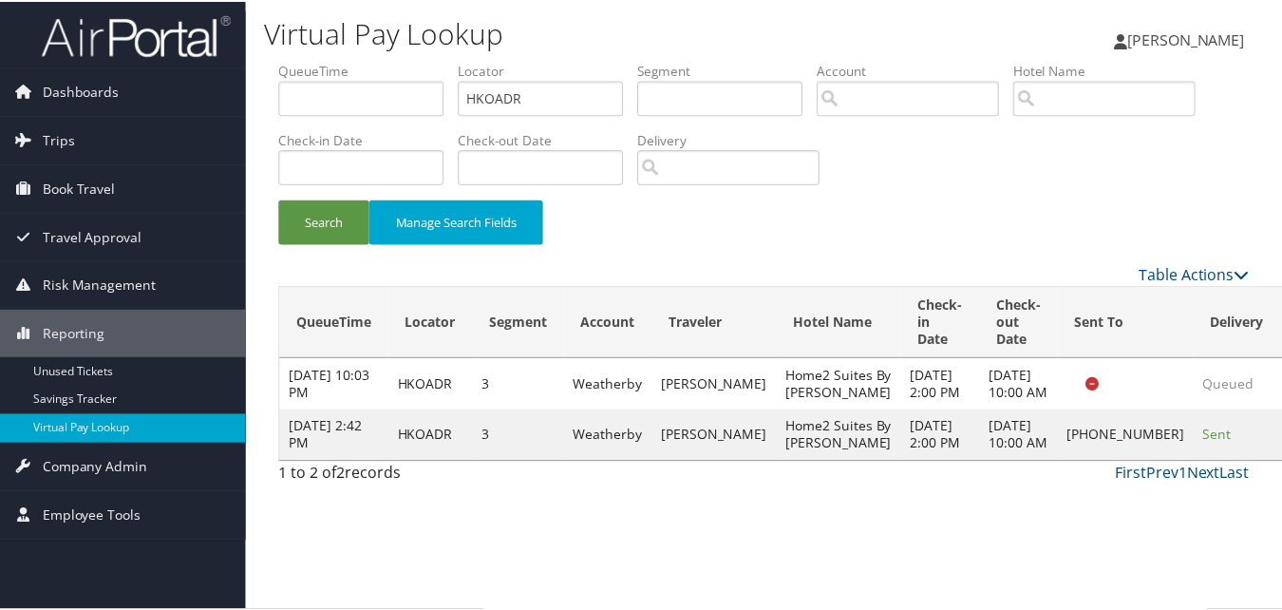
scroll to position [18, 0]
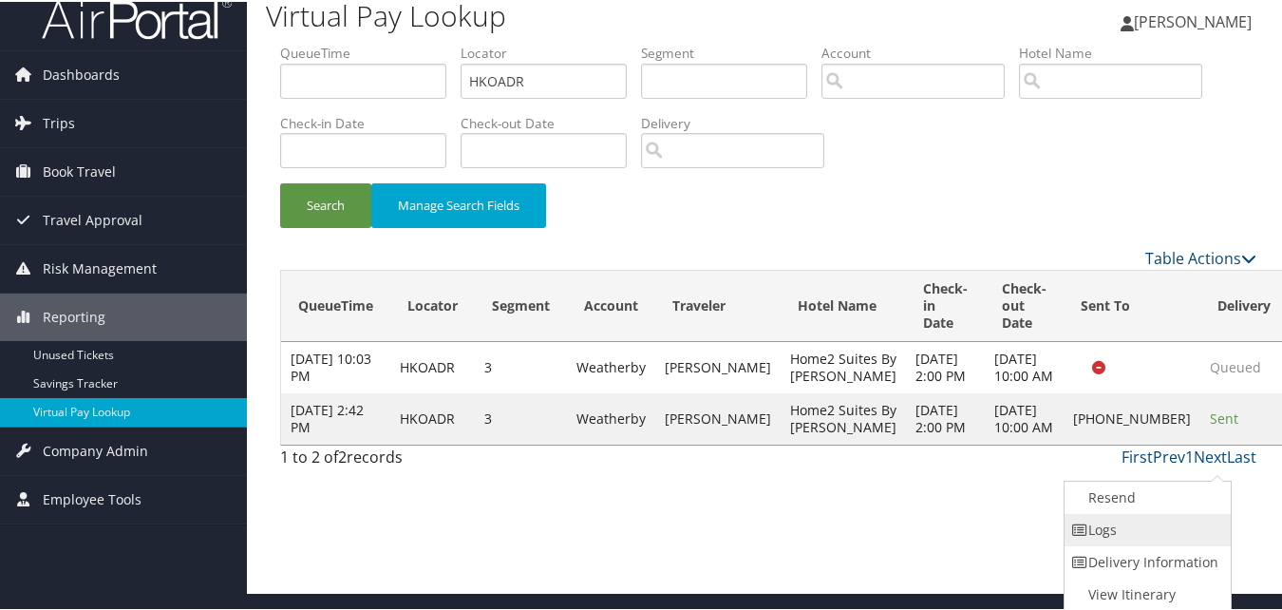
click at [1161, 520] on link "Logs" at bounding box center [1145, 528] width 162 height 32
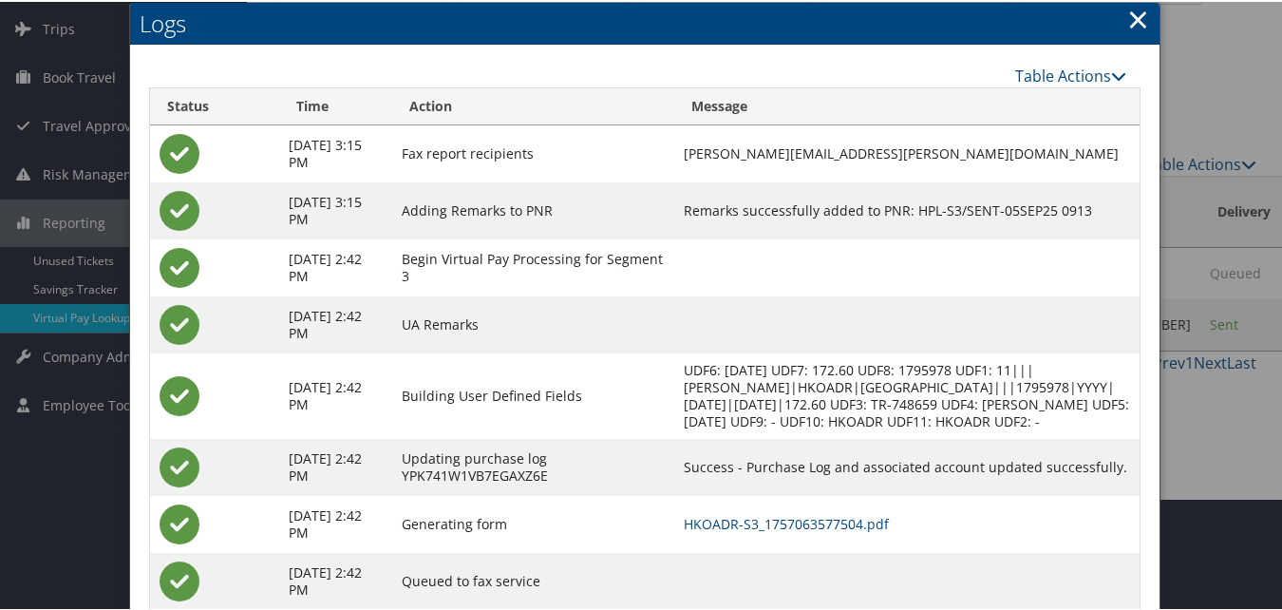
scroll to position [180, 0]
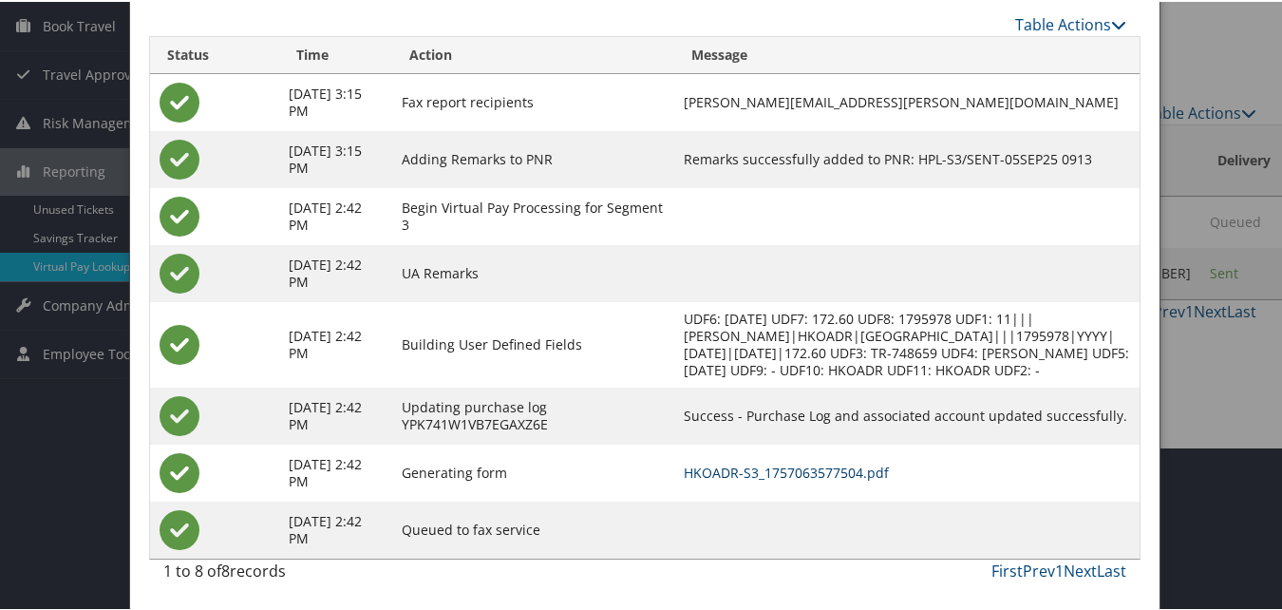
click at [803, 478] on link "HKOADR-S3_1757063577504.pdf" at bounding box center [786, 470] width 205 height 18
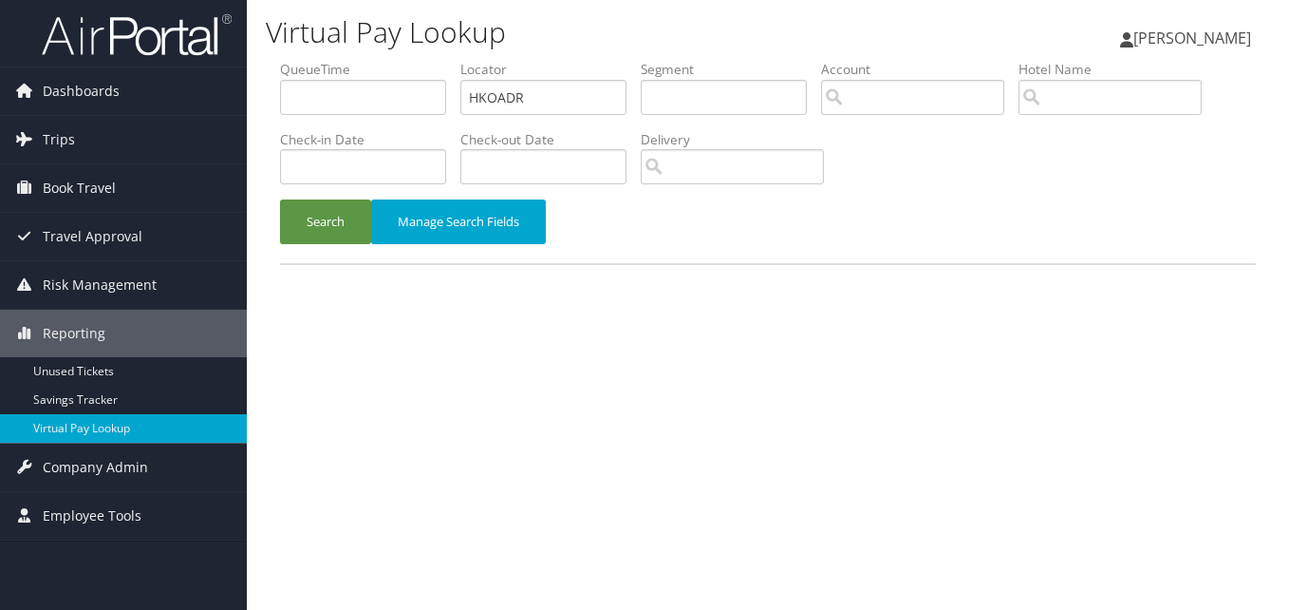
click at [505, 83] on li "Locator HKOADR" at bounding box center [550, 94] width 180 height 69
drag, startPoint x: 538, startPoint y: 86, endPoint x: 360, endPoint y: 117, distance: 181.1
click at [360, 60] on ul "QueueTime Locator HKOADR Segment Account Traveler Hotel Name Check-in Date Chec…" at bounding box center [768, 60] width 976 height 0
paste input "MTHBAH"
type input "MTHBAH"
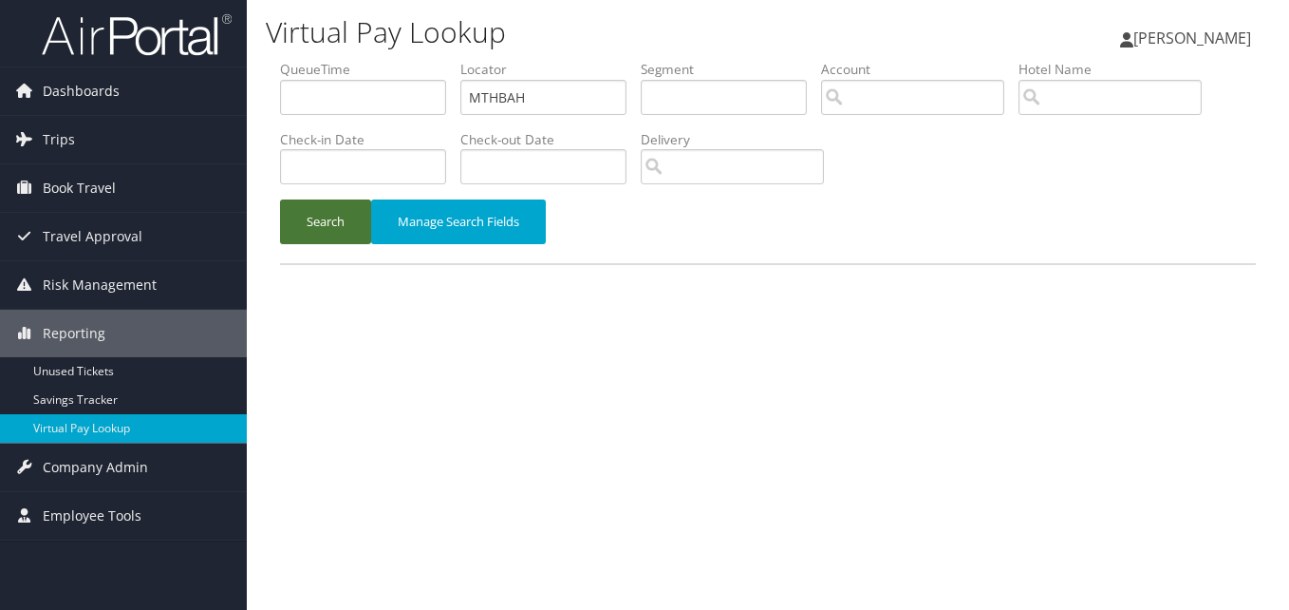
click at [333, 209] on button "Search" at bounding box center [325, 221] width 91 height 45
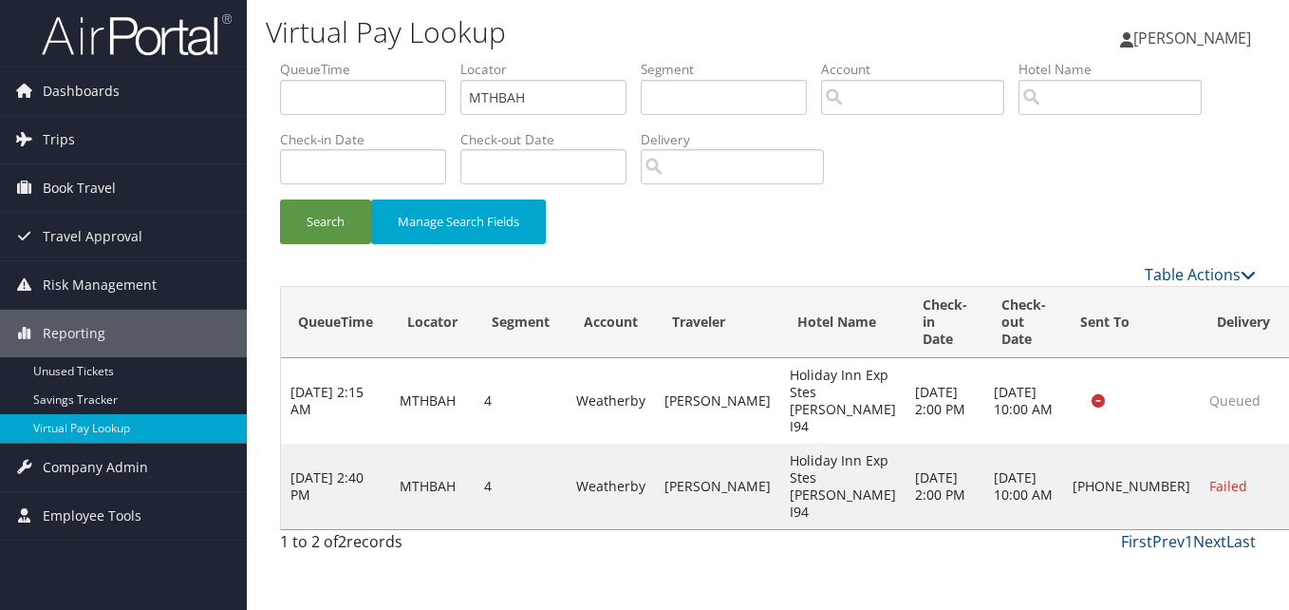
drag, startPoint x: 1133, startPoint y: 501, endPoint x: 1155, endPoint y: 516, distance: 27.4
click at [1200, 516] on td "Failed" at bounding box center [1243, 485] width 87 height 85
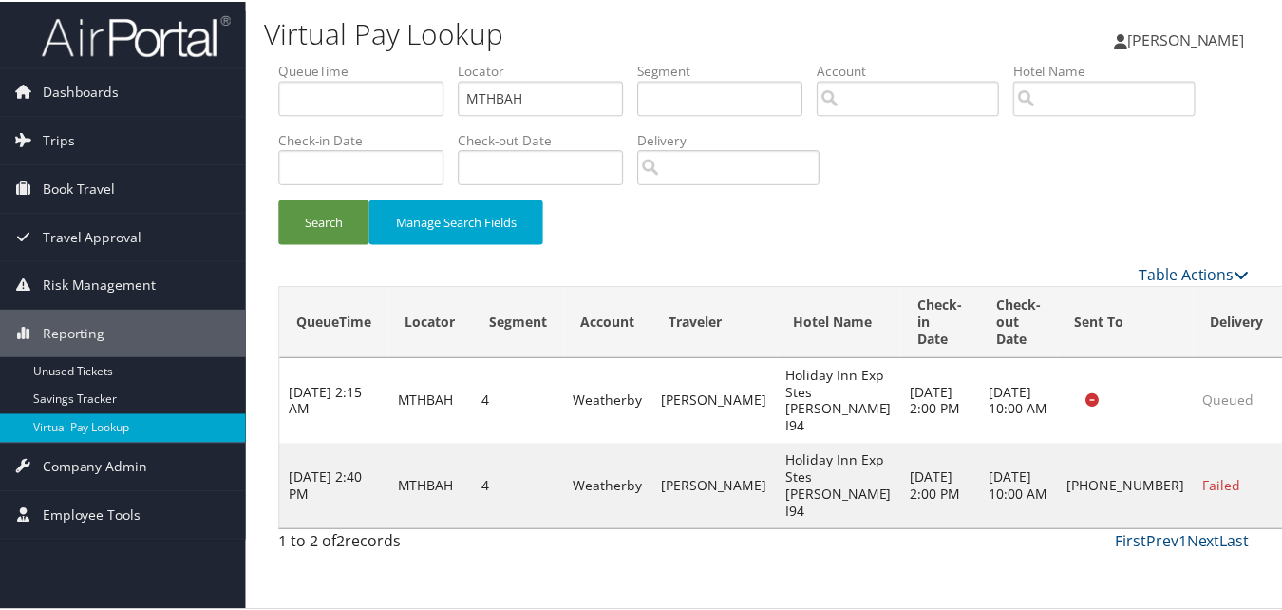
scroll to position [44, 0]
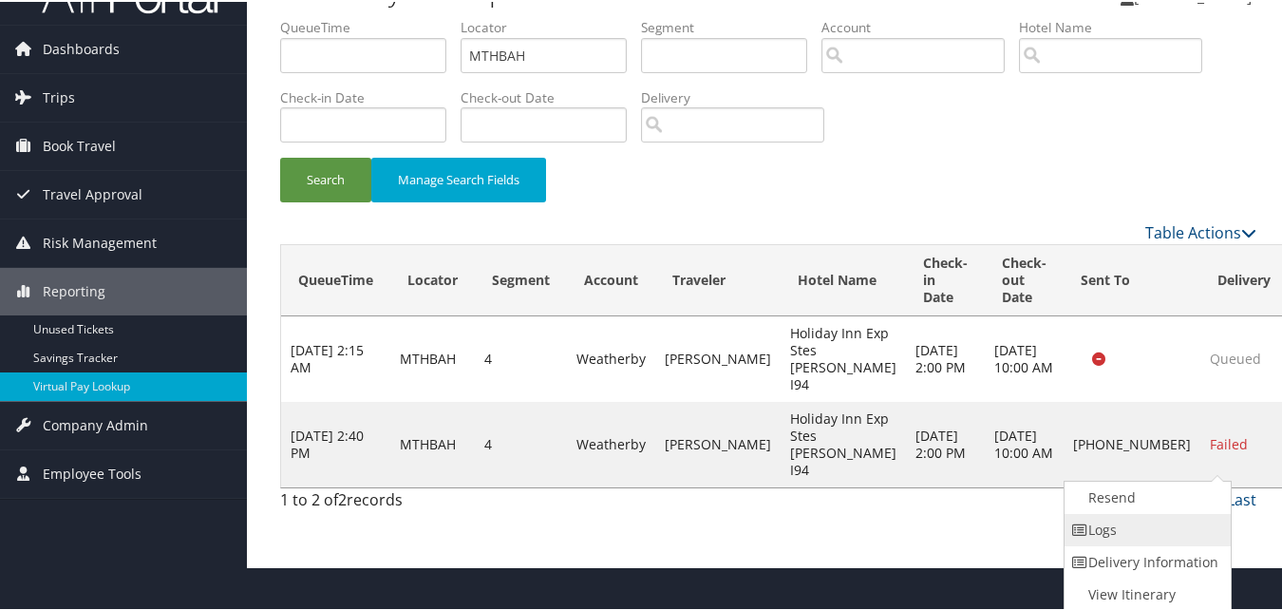
click at [1127, 529] on link "Logs" at bounding box center [1145, 528] width 162 height 32
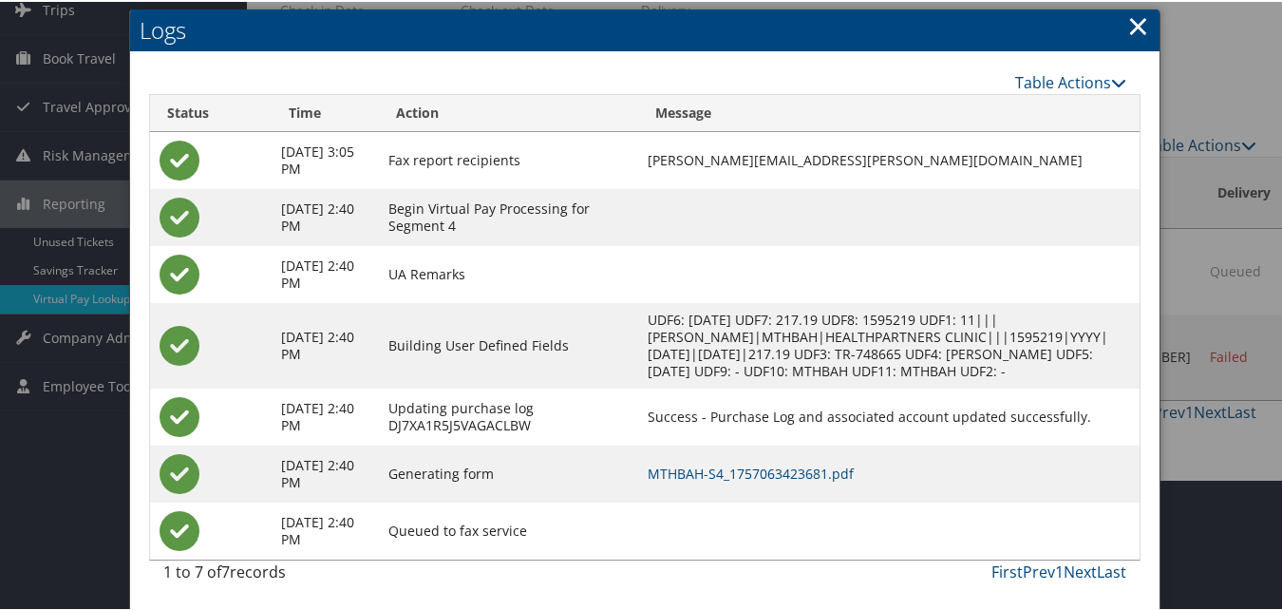
scroll to position [132, 0]
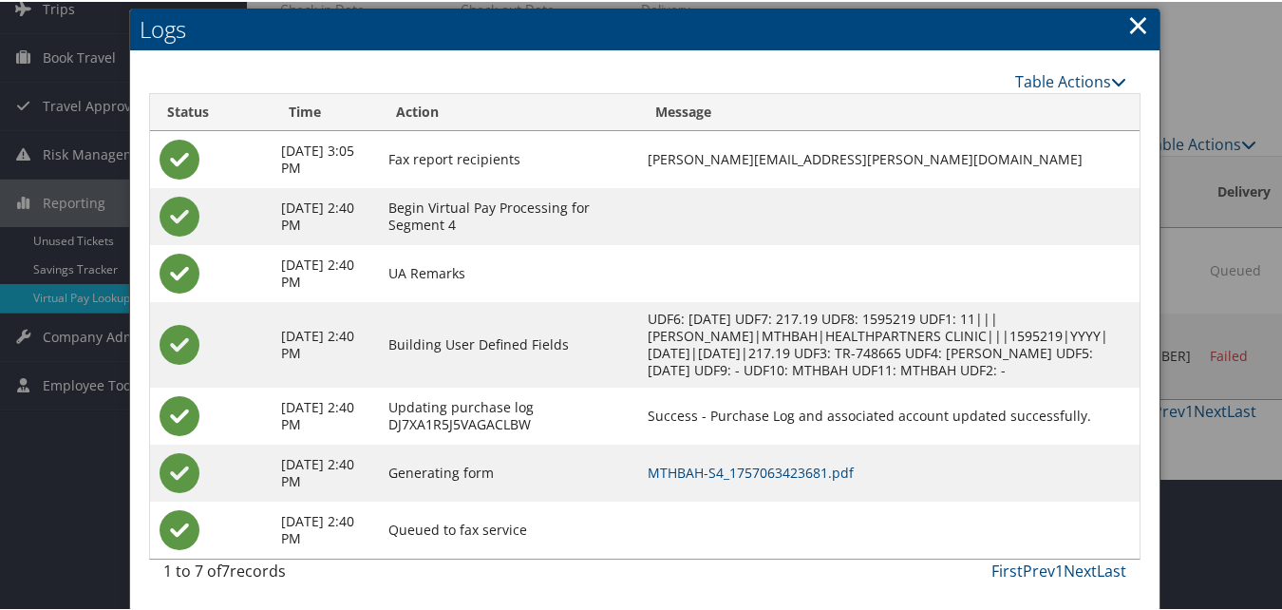
click at [869, 479] on td "MTHBAH-S4_1757063423681.pdf" at bounding box center [888, 470] width 501 height 57
click at [853, 472] on link "MTHBAH-S4_1757063423681.pdf" at bounding box center [750, 470] width 206 height 18
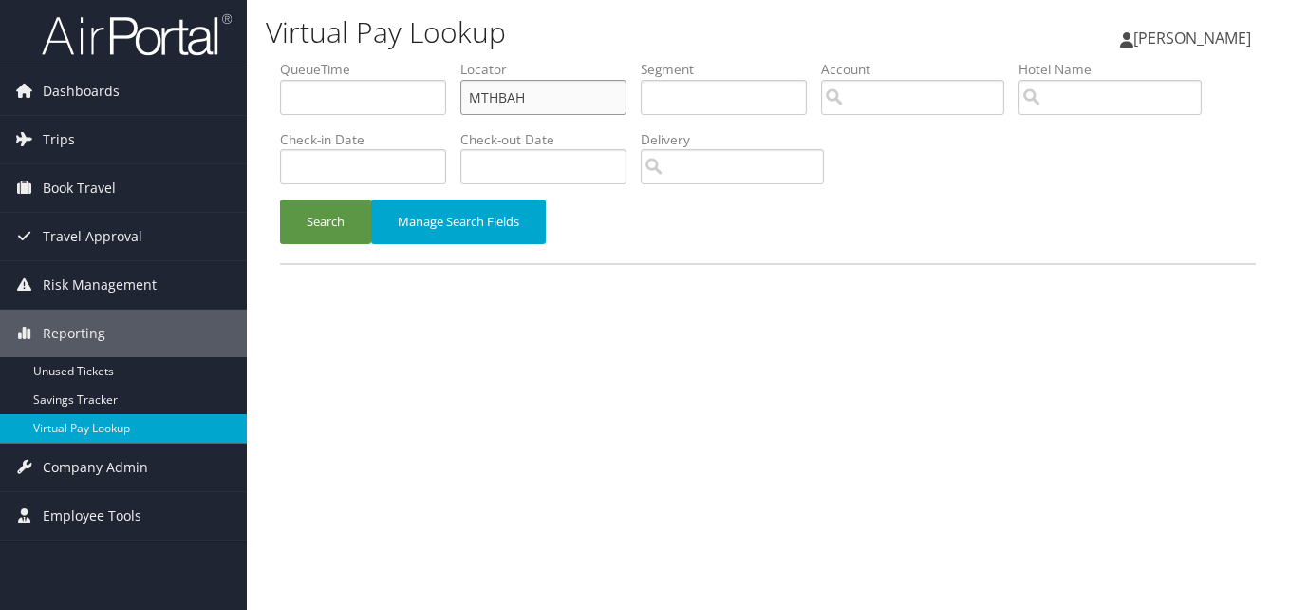
paste input "WQZALS"
drag, startPoint x: 467, startPoint y: 108, endPoint x: 376, endPoint y: 123, distance: 92.4
click at [376, 60] on ul "QueueTime Locator WQZALS Segment Account Traveler Hotel Name Check-in Date Chec…" at bounding box center [768, 60] width 976 height 0
type input "WQZALS"
click at [311, 253] on div "Search Manage Search Fields" at bounding box center [768, 231] width 1004 height 64
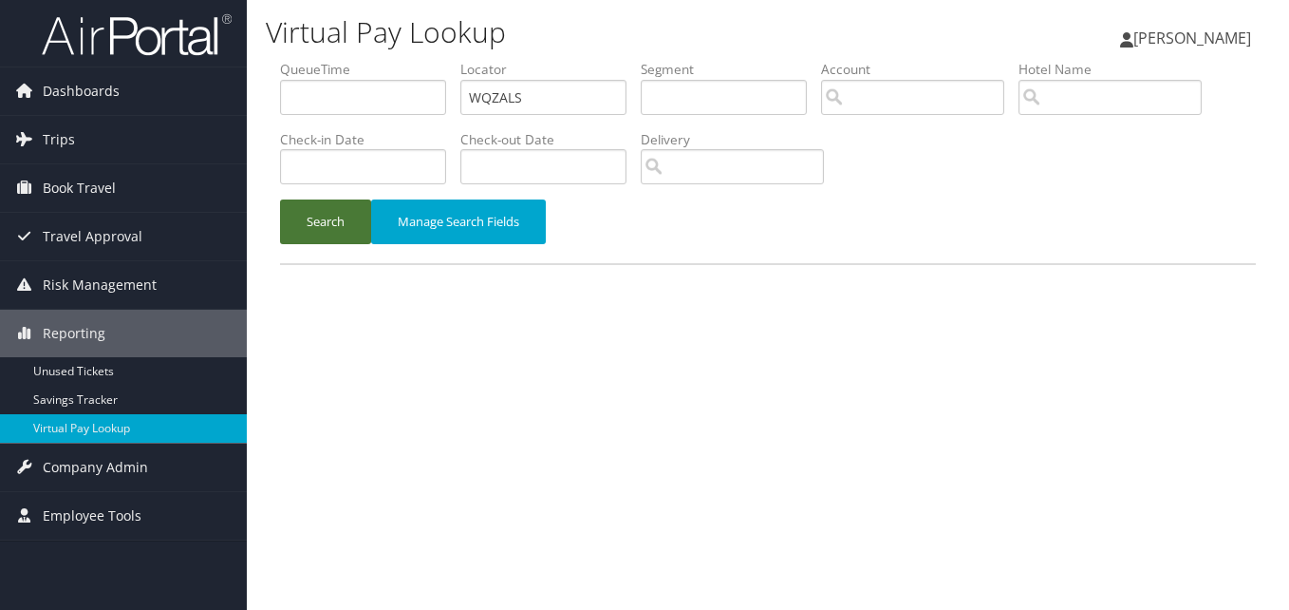
click at [343, 221] on button "Search" at bounding box center [325, 221] width 91 height 45
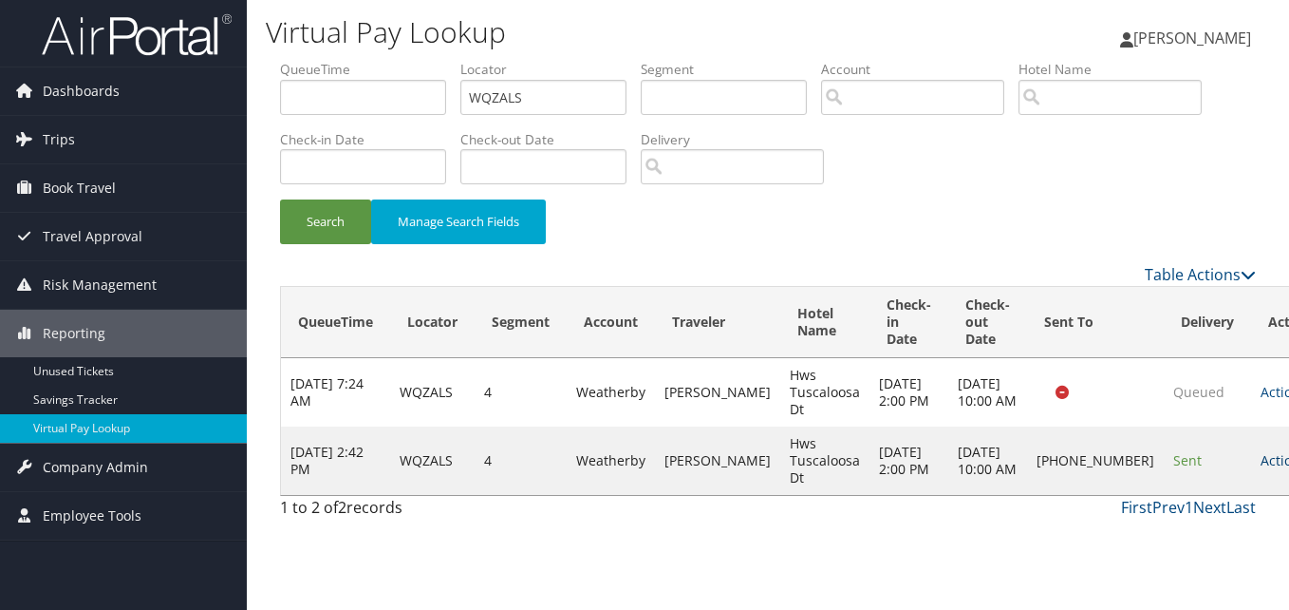
click at [1261, 469] on link "Actions" at bounding box center [1291, 460] width 60 height 18
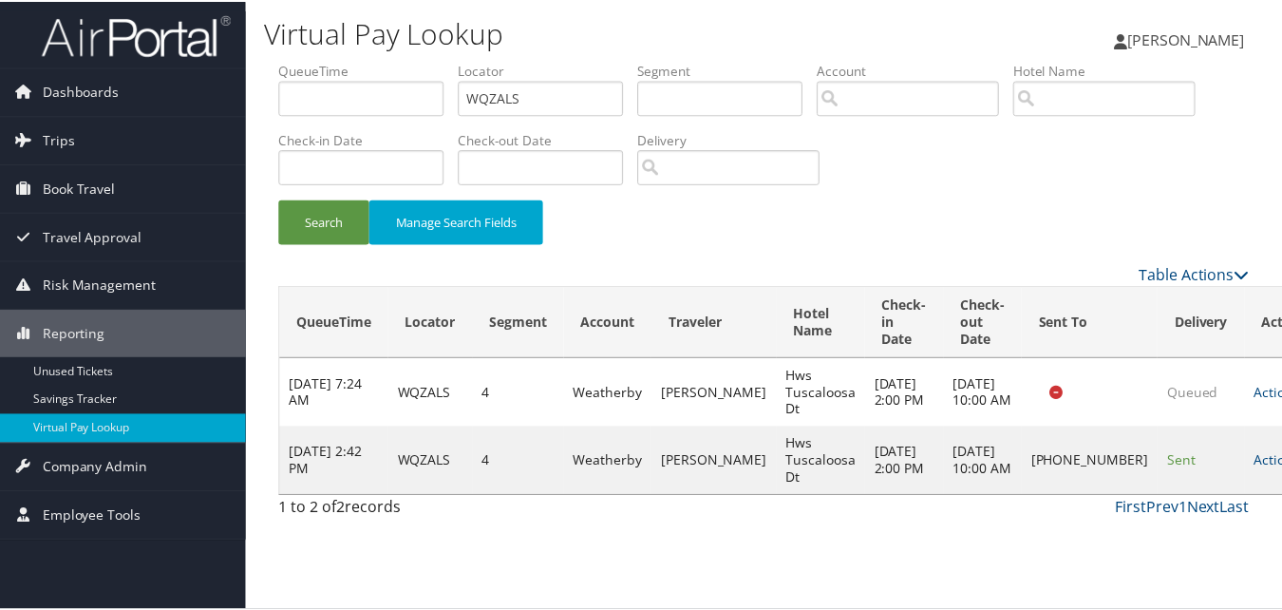
scroll to position [1, 0]
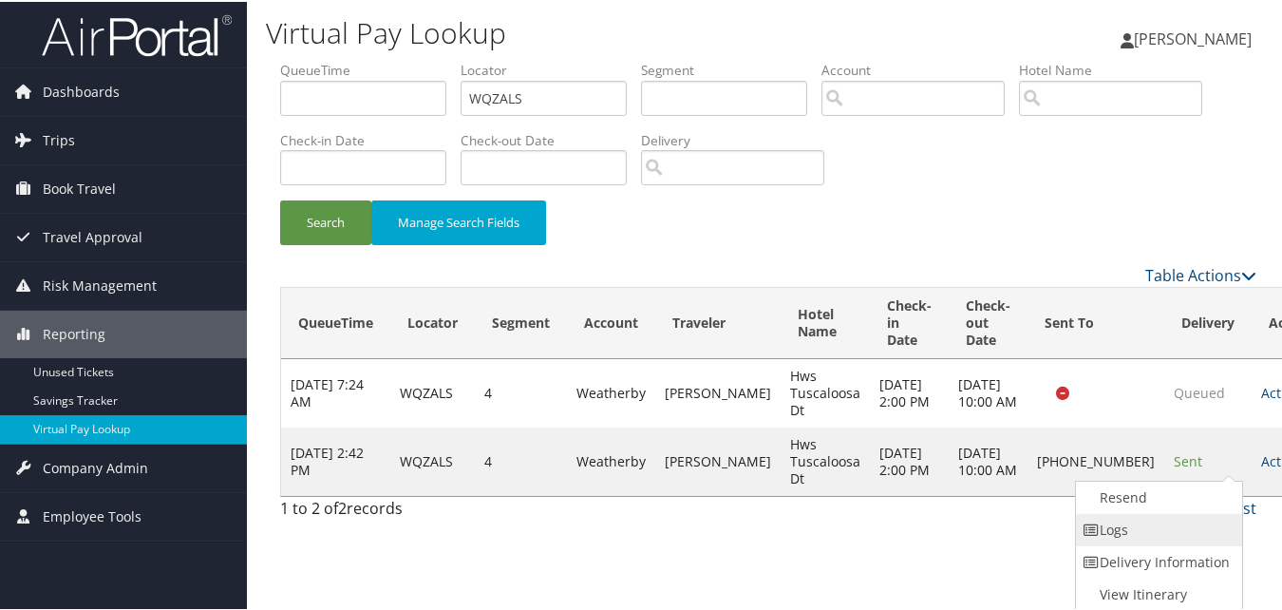
click at [1157, 518] on link "Logs" at bounding box center [1157, 528] width 162 height 32
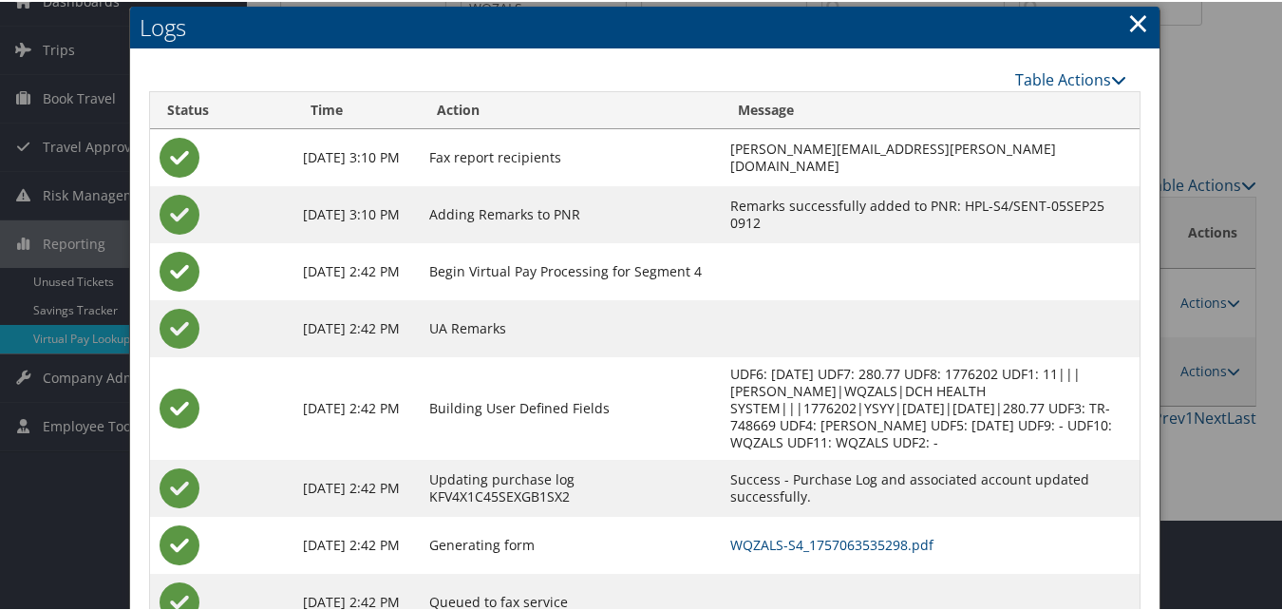
scroll to position [163, 0]
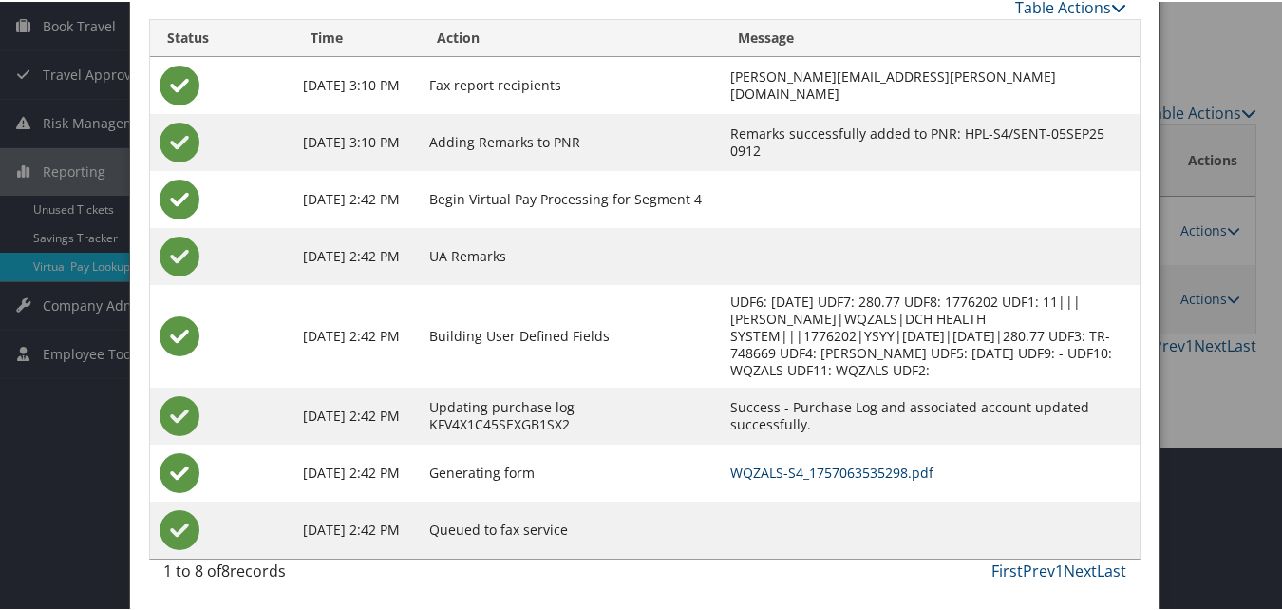
click at [818, 474] on link "WQZALS-S4_1757063535298.pdf" at bounding box center [831, 470] width 203 height 18
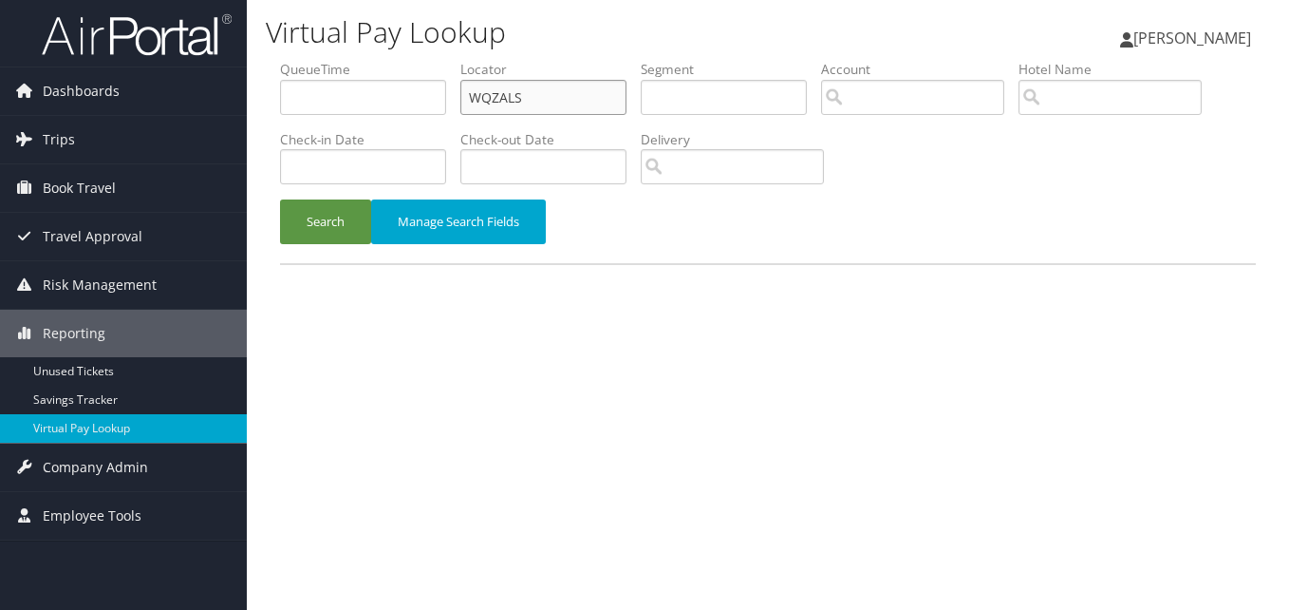
drag, startPoint x: 526, startPoint y: 103, endPoint x: 420, endPoint y: 109, distance: 106.5
click at [420, 60] on ul "QueueTime Locator WQZALS Segment Account Traveler Hotel Name Check-in Date Chec…" at bounding box center [768, 60] width 976 height 0
paste input "NGLEFW"
type input "NGLEFW"
click at [280, 199] on button "Search" at bounding box center [325, 221] width 91 height 45
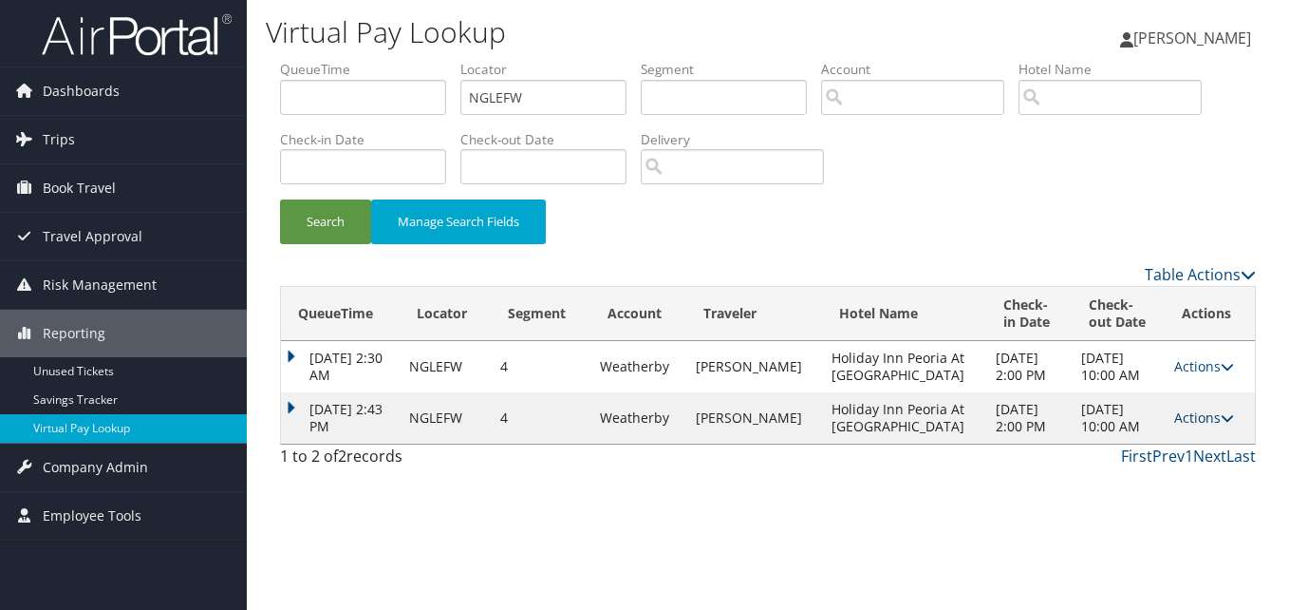
click at [1189, 417] on link "Actions" at bounding box center [1204, 417] width 60 height 18
click at [1177, 461] on link "Logs" at bounding box center [1163, 477] width 120 height 32
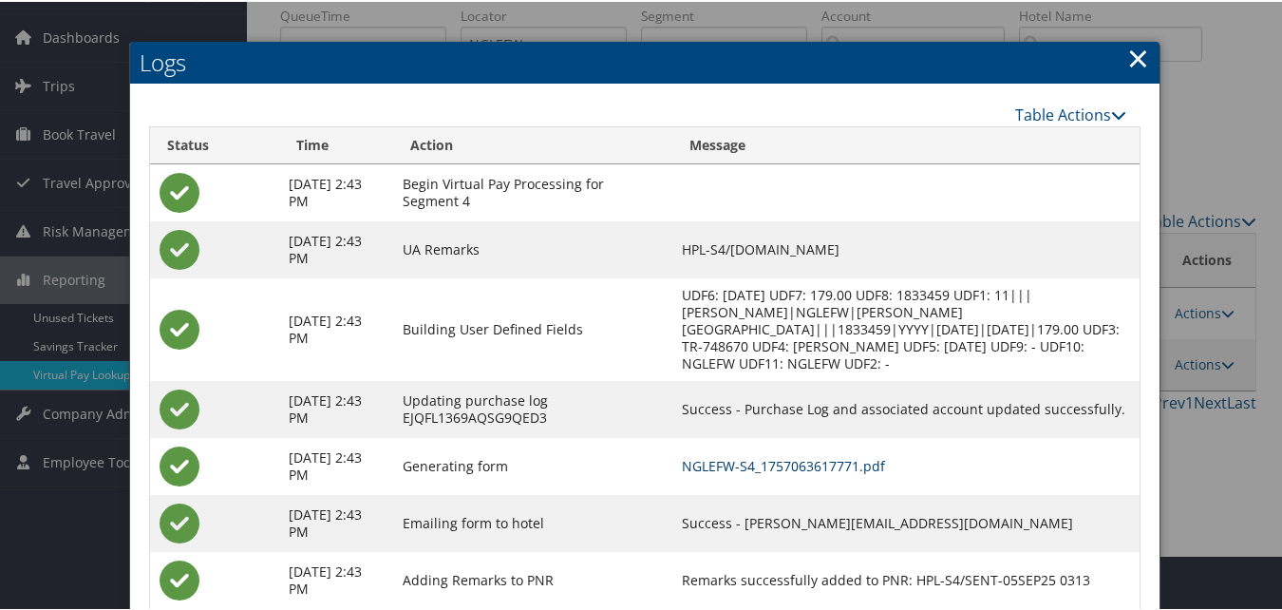
scroll to position [105, 0]
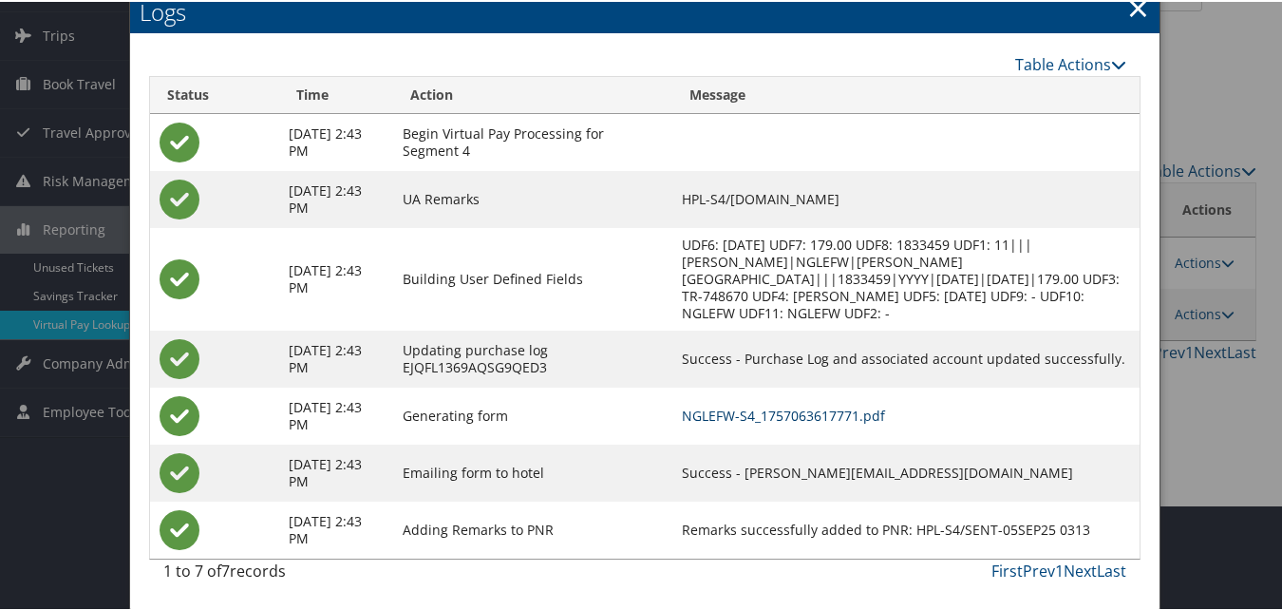
click at [819, 410] on link "NGLEFW-S4_1757063617771.pdf" at bounding box center [783, 413] width 203 height 18
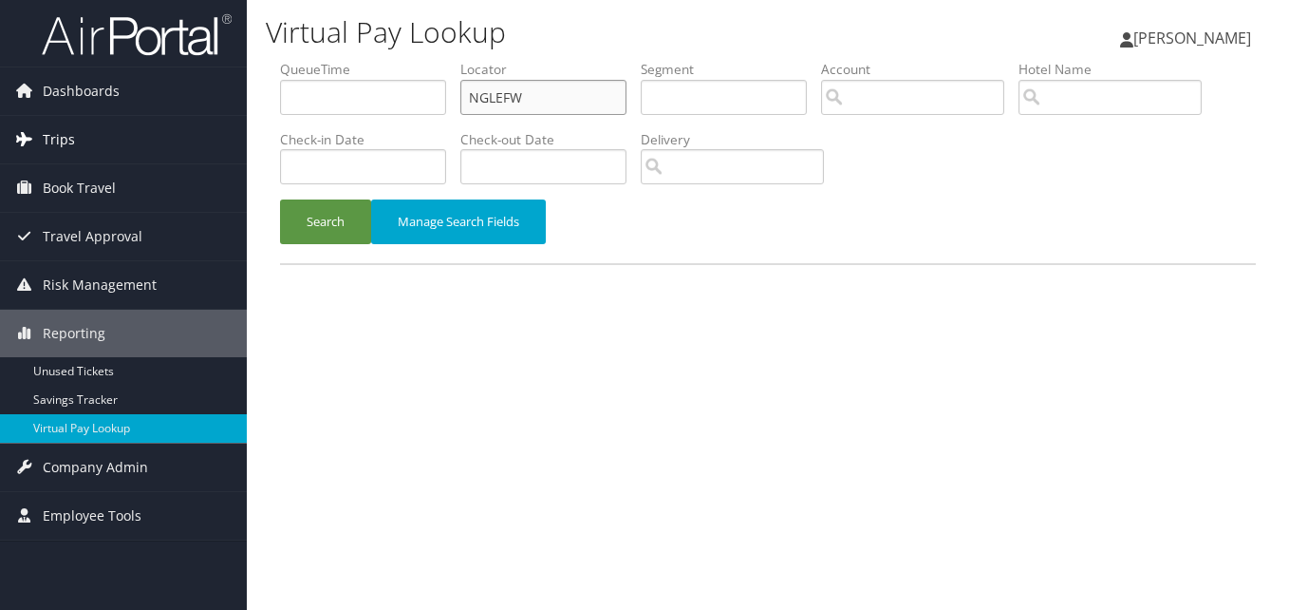
drag, startPoint x: 209, startPoint y: 138, endPoint x: 193, endPoint y: 139, distance: 16.2
click at [193, 139] on div "Dashboards AirPortal 360™ (Manager) My Travel Dashboard Trips Airtinerary® Look…" at bounding box center [644, 305] width 1289 height 610
paste input "KMOBBN"
type input "KMOBBN"
click at [280, 199] on button "Search" at bounding box center [325, 221] width 91 height 45
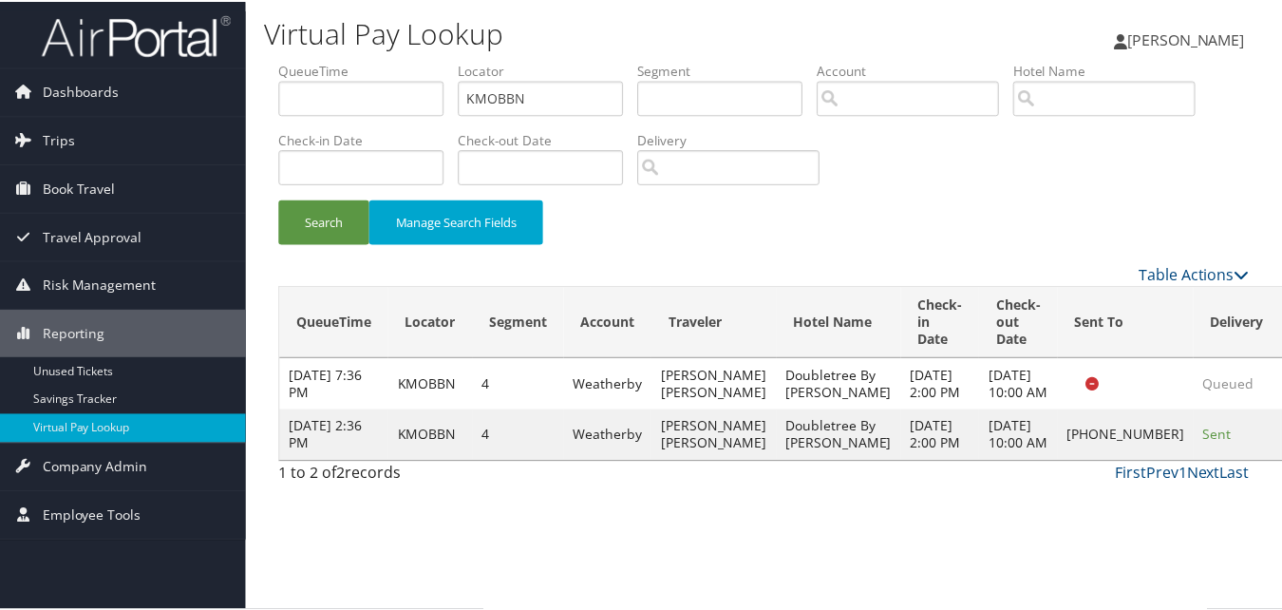
scroll to position [1, 0]
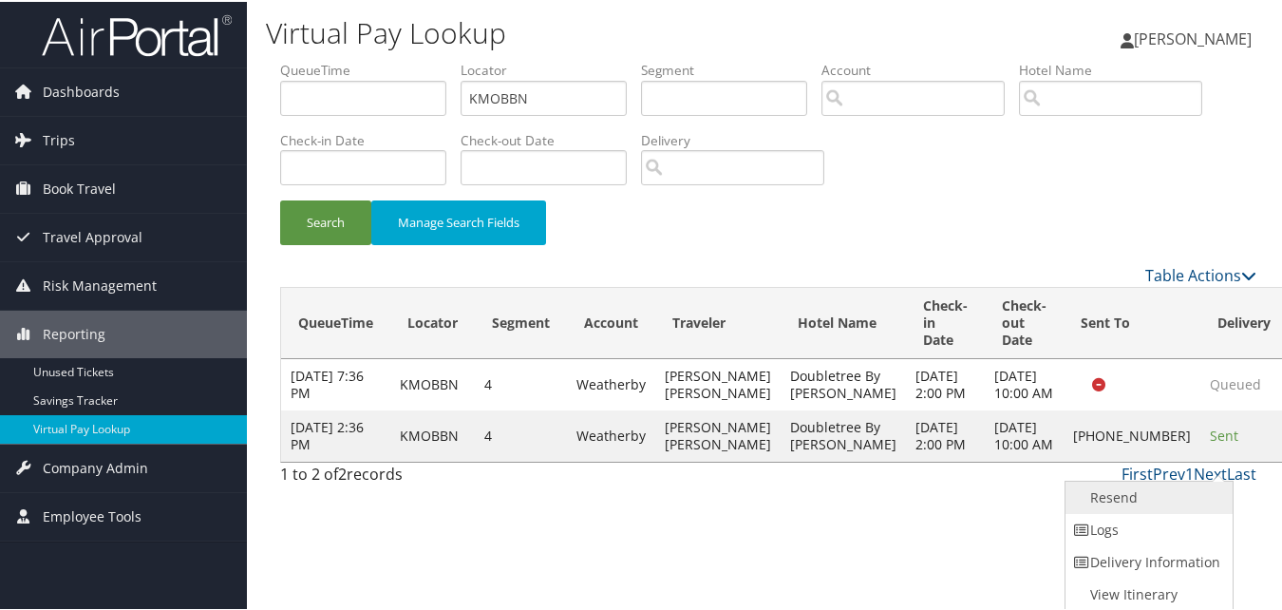
click at [1174, 509] on link "Resend" at bounding box center [1146, 495] width 162 height 32
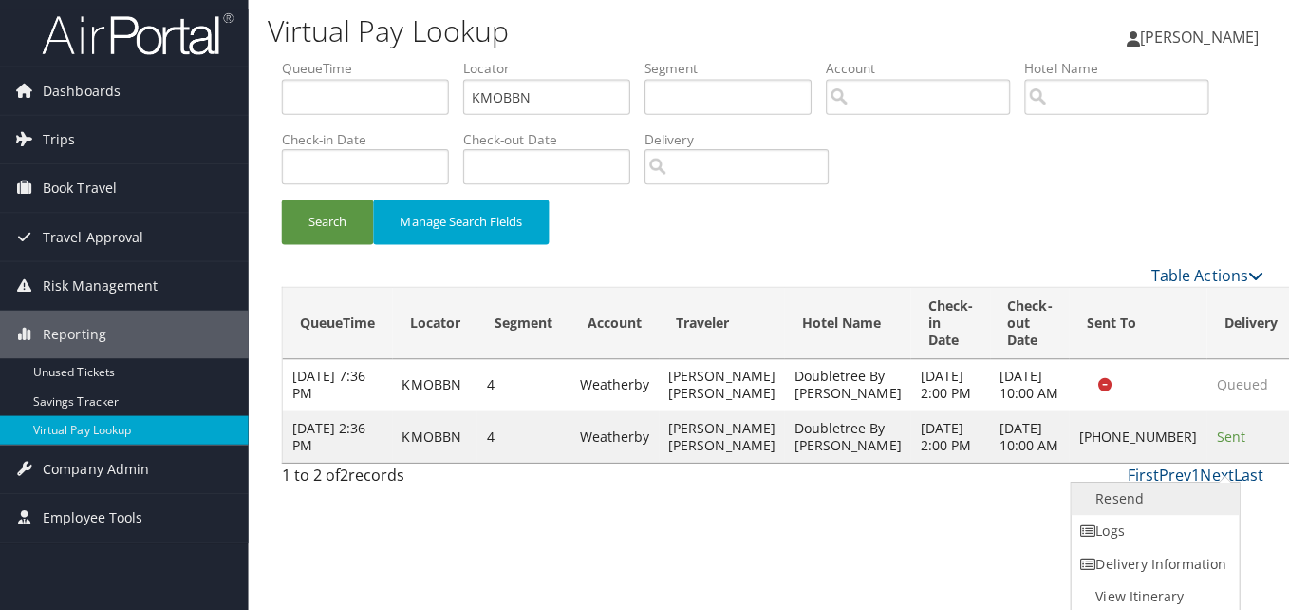
scroll to position [0, 0]
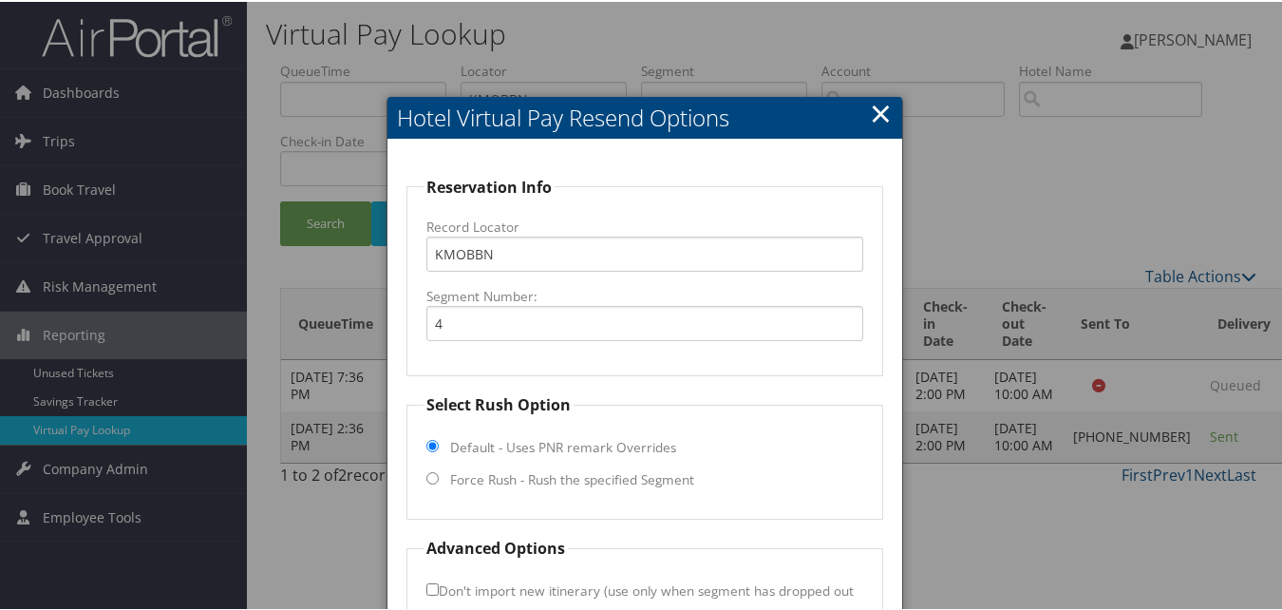
click at [894, 118] on div "Hotel Virtual Pay Resend Options Reservation Info Record Locator KMOBBN Segment…" at bounding box center [644, 416] width 516 height 643
click at [872, 115] on link "×" at bounding box center [881, 111] width 22 height 38
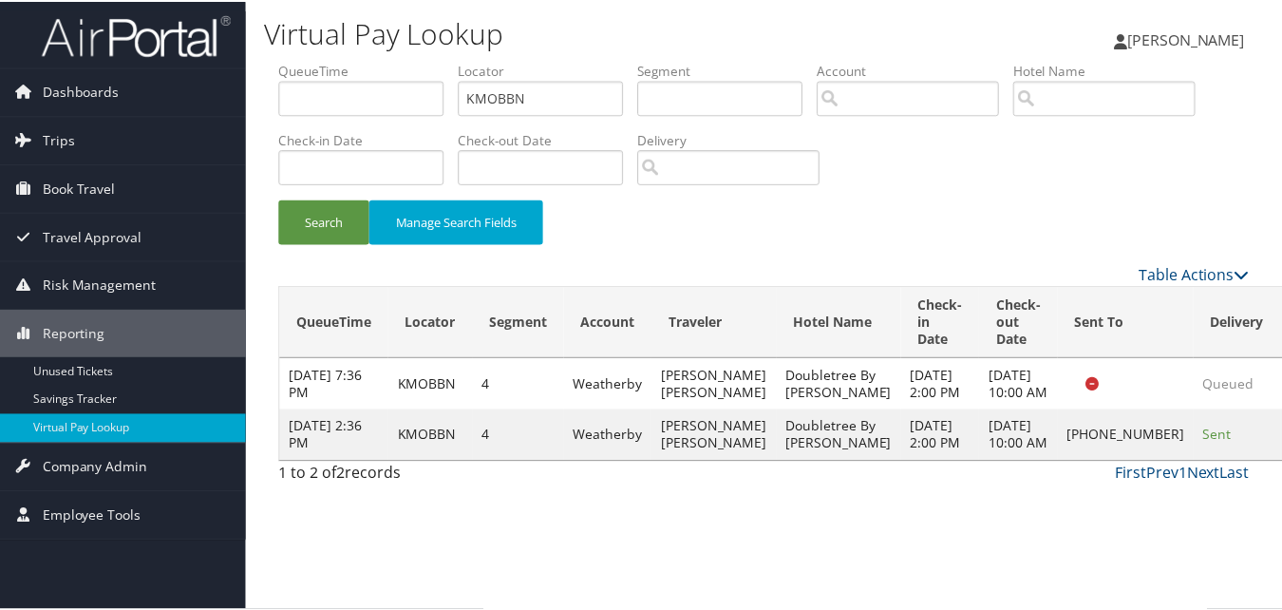
scroll to position [1, 0]
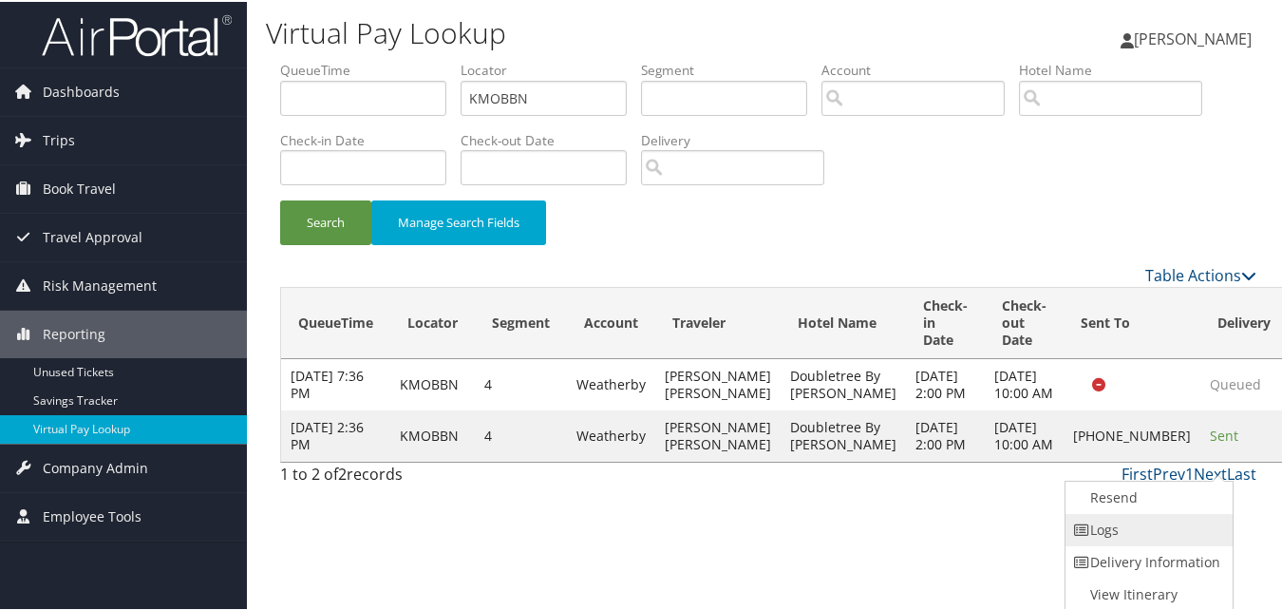
click at [1149, 540] on link "Logs" at bounding box center [1146, 528] width 162 height 32
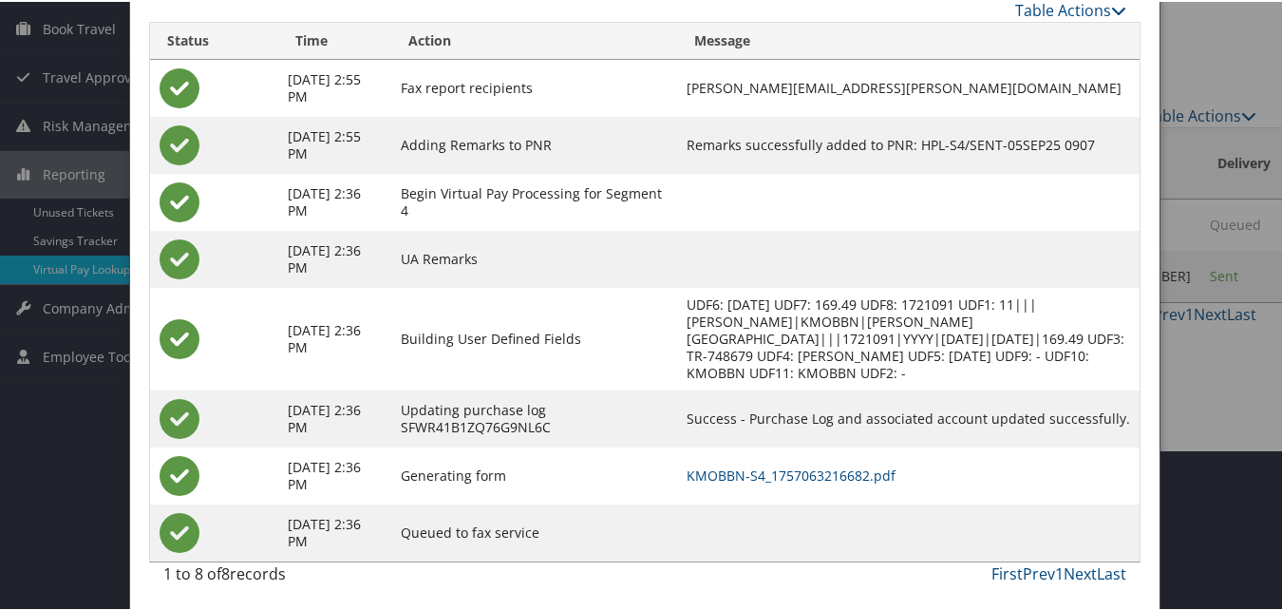
scroll to position [163, 0]
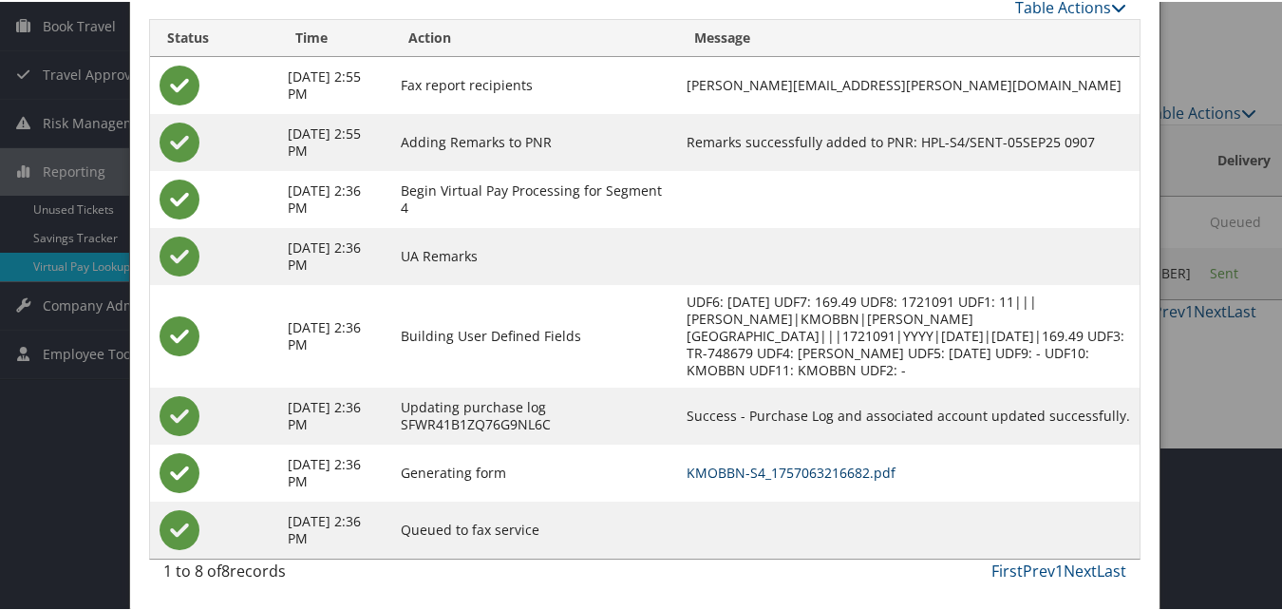
click at [868, 473] on link "KMOBBN-S4_1757063216682.pdf" at bounding box center [790, 470] width 209 height 18
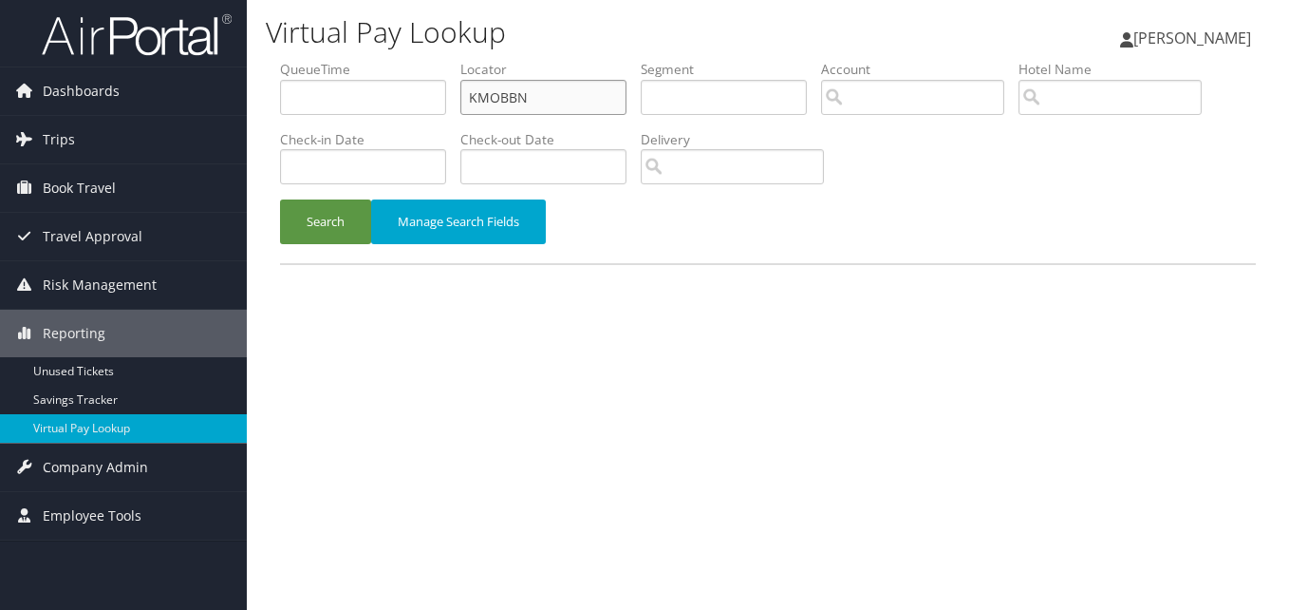
drag, startPoint x: 533, startPoint y: 84, endPoint x: 416, endPoint y: 97, distance: 117.5
click at [417, 60] on ul "QueueTime Locator KMOBBN Segment Account Traveler Hotel Name Check-in Date Chec…" at bounding box center [768, 60] width 976 height 0
paste input "EZLKUR"
click at [280, 199] on button "Search" at bounding box center [325, 221] width 91 height 45
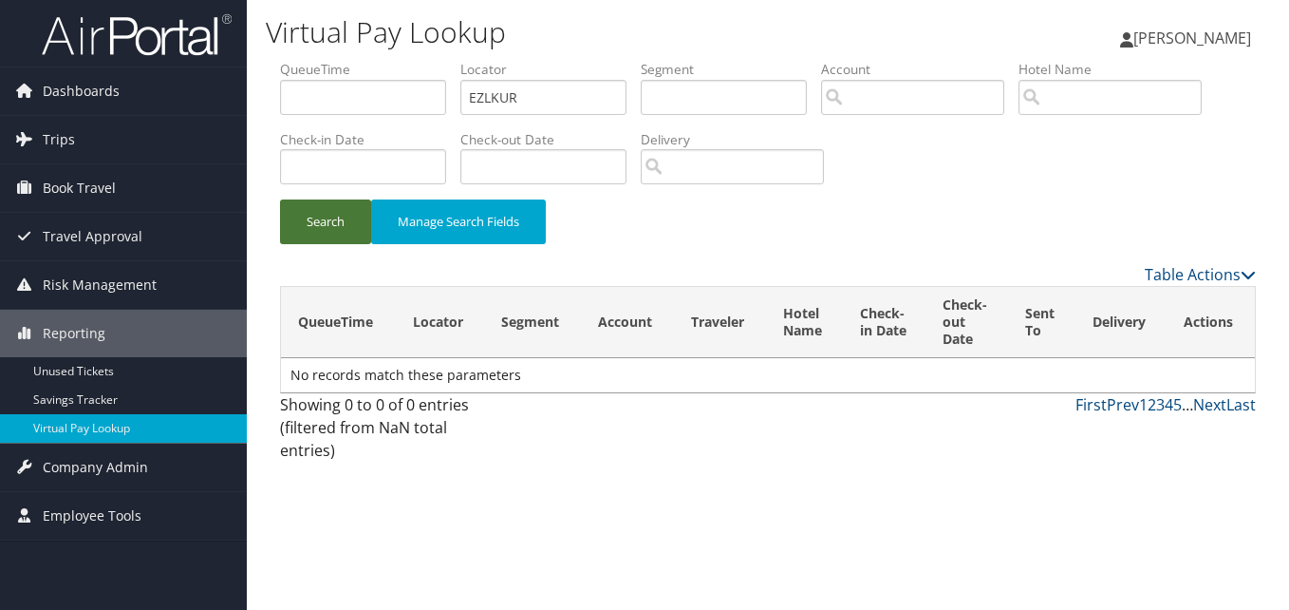
click at [339, 209] on button "Search" at bounding box center [325, 221] width 91 height 45
drag, startPoint x: 546, startPoint y: 94, endPoint x: 378, endPoint y: 146, distance: 176.0
click at [365, 60] on ul "QueueTime Locator EZLKUR Segment Account Traveler Hotel Name Check-in Date Chec…" at bounding box center [768, 60] width 976 height 0
paste input "YUMJFN"
type input "YUMJFN"
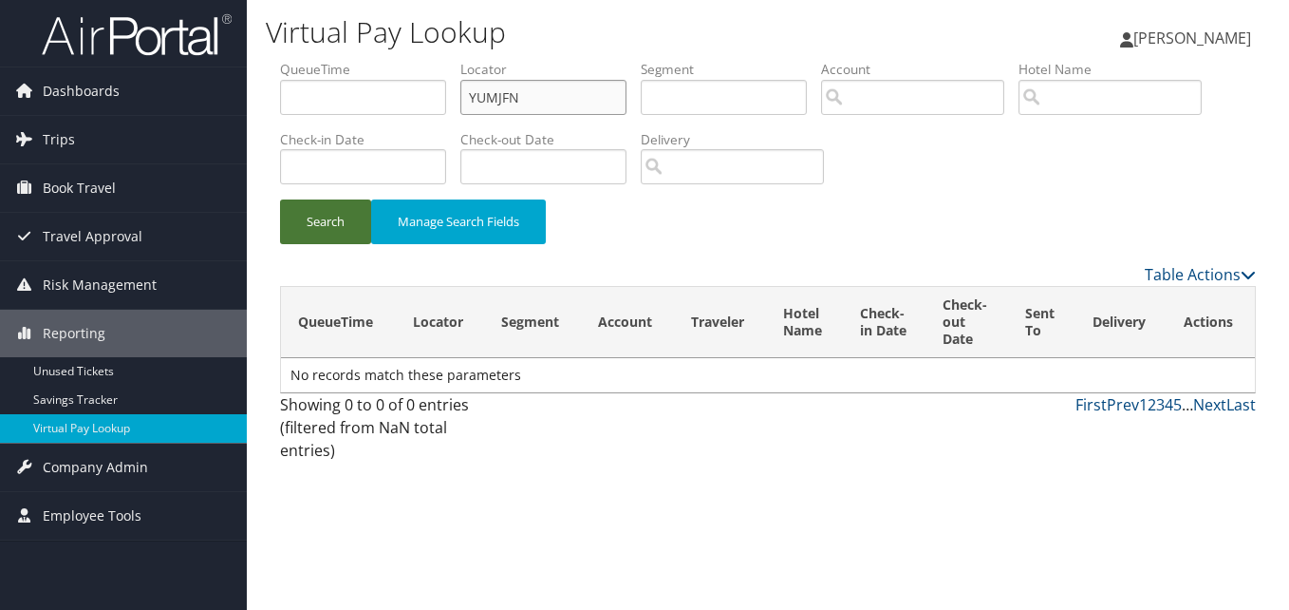
click at [280, 199] on button "Search" at bounding box center [325, 221] width 91 height 45
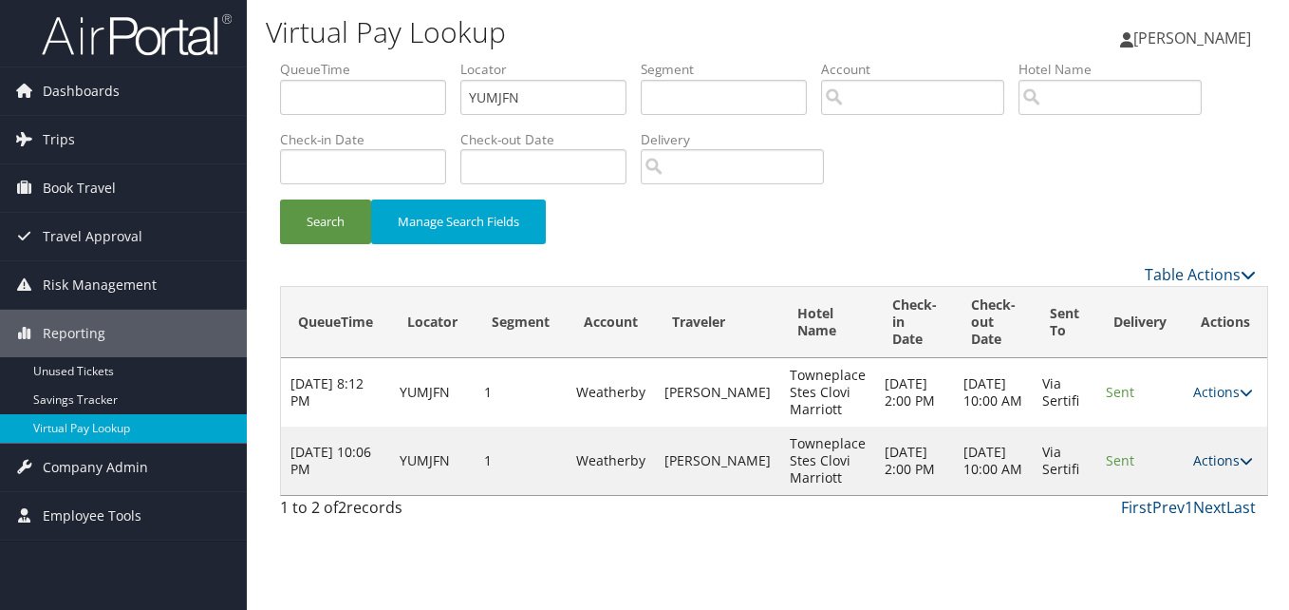
click at [1210, 453] on link "Actions" at bounding box center [1223, 460] width 60 height 18
click at [1198, 513] on link "Logs" at bounding box center [1176, 520] width 120 height 32
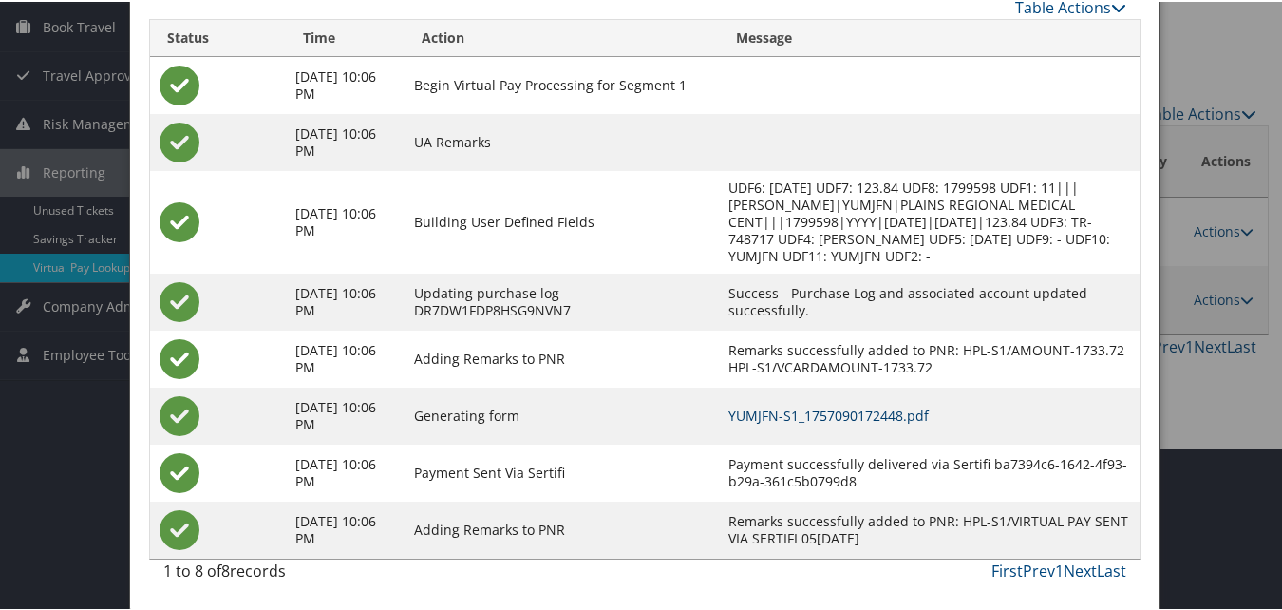
scroll to position [179, 0]
click at [884, 416] on link "YUMJFN-S1_1757090172448.pdf" at bounding box center [828, 413] width 200 height 18
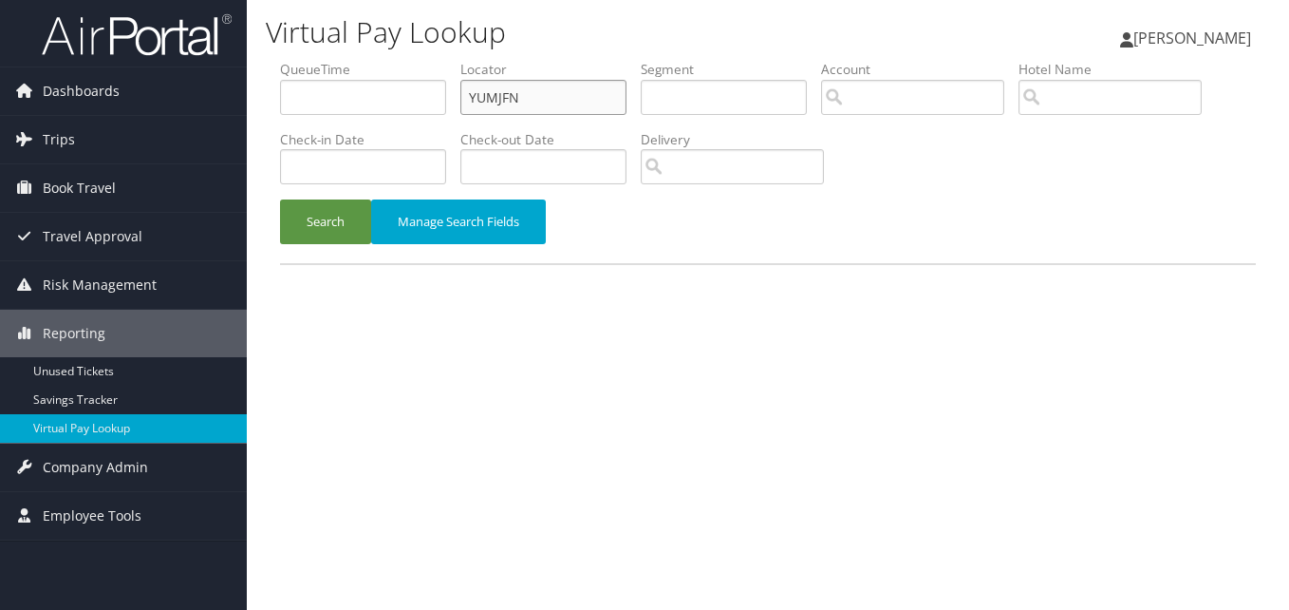
drag, startPoint x: 556, startPoint y: 99, endPoint x: 404, endPoint y: 101, distance: 151.9
click at [410, 60] on ul "QueueTime Locator YUMJFN Segment Account Traveler Hotel Name Check-in Date Chec…" at bounding box center [768, 60] width 976 height 0
paste input "HUCUYC"
click at [335, 224] on button "Search" at bounding box center [325, 221] width 91 height 45
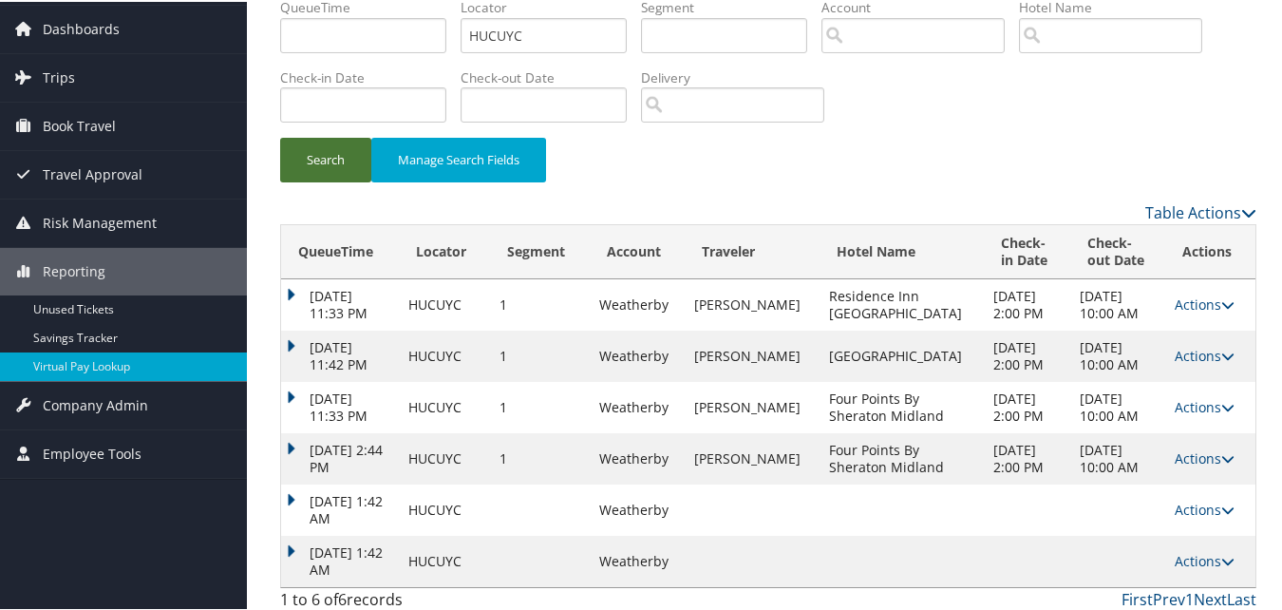
scroll to position [72, 0]
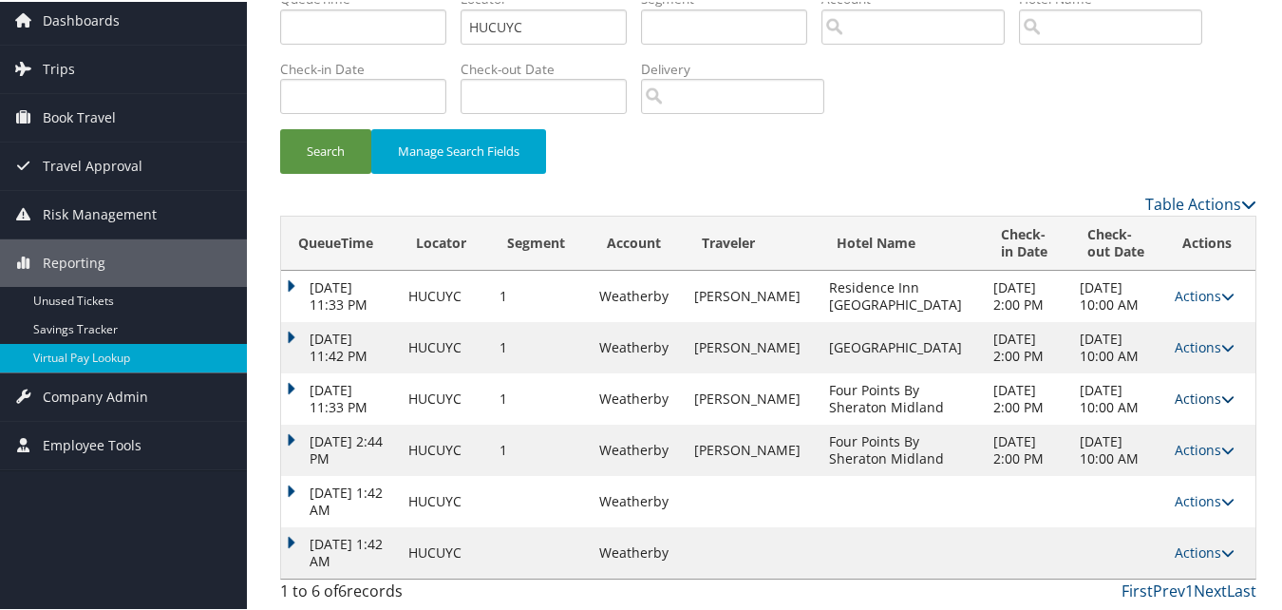
click at [1195, 397] on link "Actions" at bounding box center [1204, 396] width 60 height 18
click at [1123, 446] on td "[DATE] 10:00 AM" at bounding box center [1117, 447] width 95 height 51
click at [1186, 457] on td "Actions Logs View Itinerary" at bounding box center [1210, 447] width 90 height 51
click at [1185, 452] on link "Actions" at bounding box center [1204, 448] width 60 height 18
click at [1181, 298] on link "Actions" at bounding box center [1204, 294] width 60 height 18
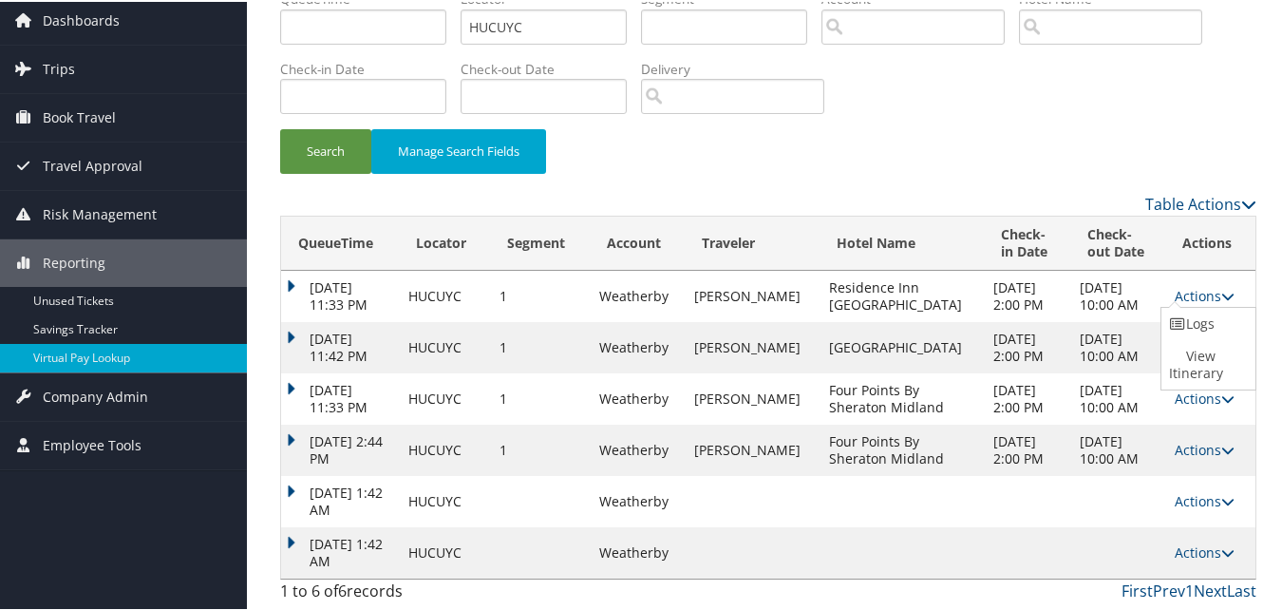
click at [1103, 353] on td "Sep 13, 2025 10:00 AM" at bounding box center [1117, 345] width 95 height 51
drag, startPoint x: 526, startPoint y: 21, endPoint x: 407, endPoint y: 46, distance: 121.2
paste input "FIHIYB"
type input "FIHIYB"
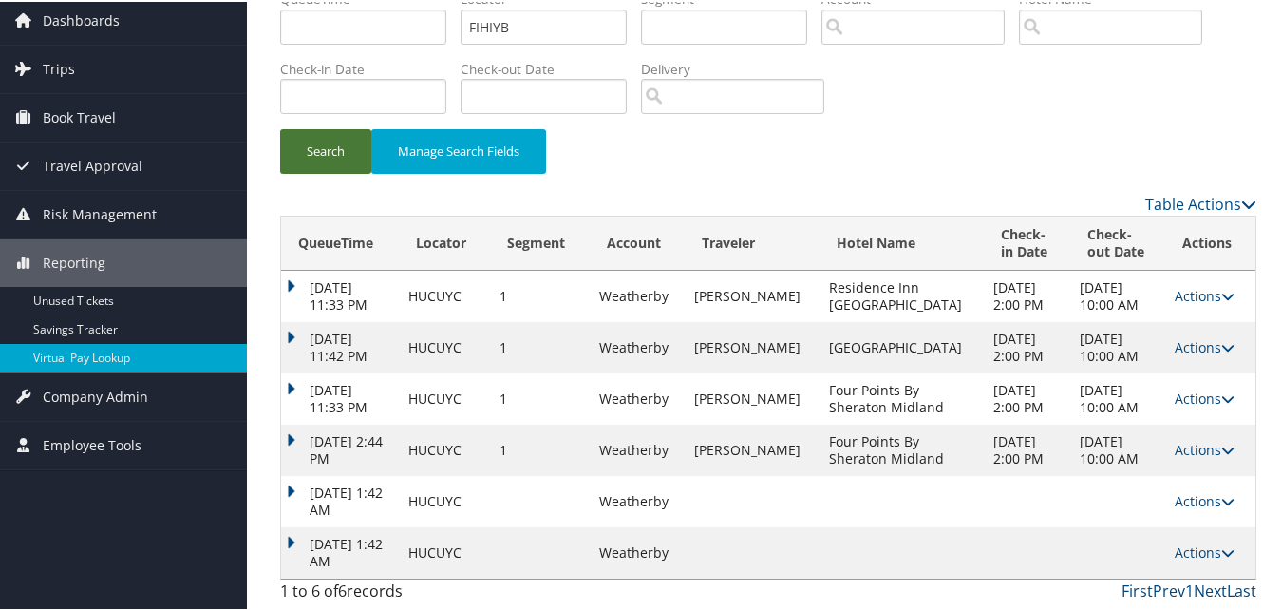
click at [323, 167] on button "Search" at bounding box center [325, 149] width 91 height 45
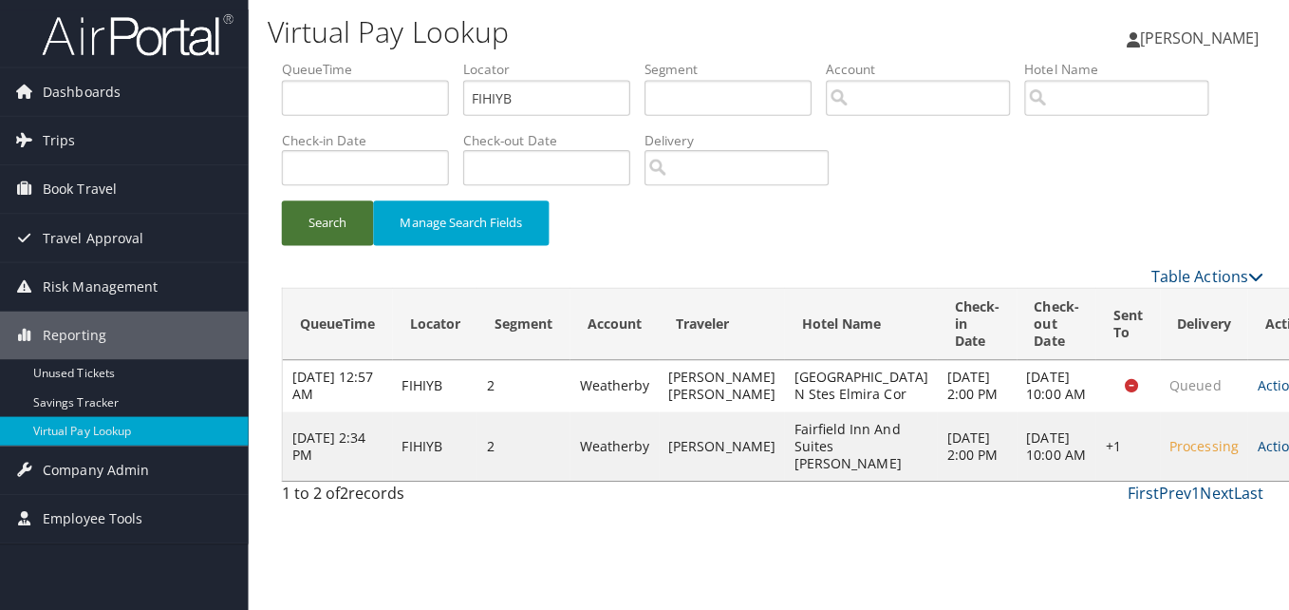
scroll to position [0, 0]
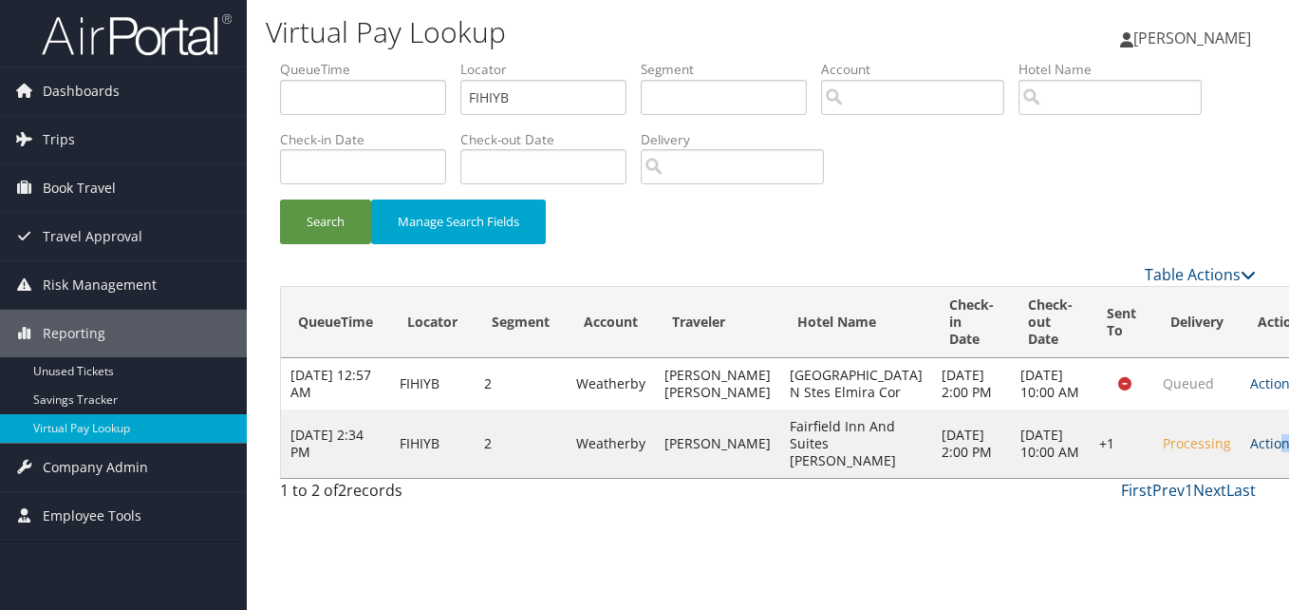
click at [1241, 458] on td "Actions Resend Logs Delivery Information View Itinerary" at bounding box center [1283, 443] width 84 height 68
drag, startPoint x: 1214, startPoint y: 458, endPoint x: 1210, endPoint y: 479, distance: 22.2
click at [1241, 478] on td "Actions Resend Logs Delivery Information View Itinerary" at bounding box center [1283, 443] width 84 height 68
click at [1250, 452] on link "Actions" at bounding box center [1280, 443] width 60 height 18
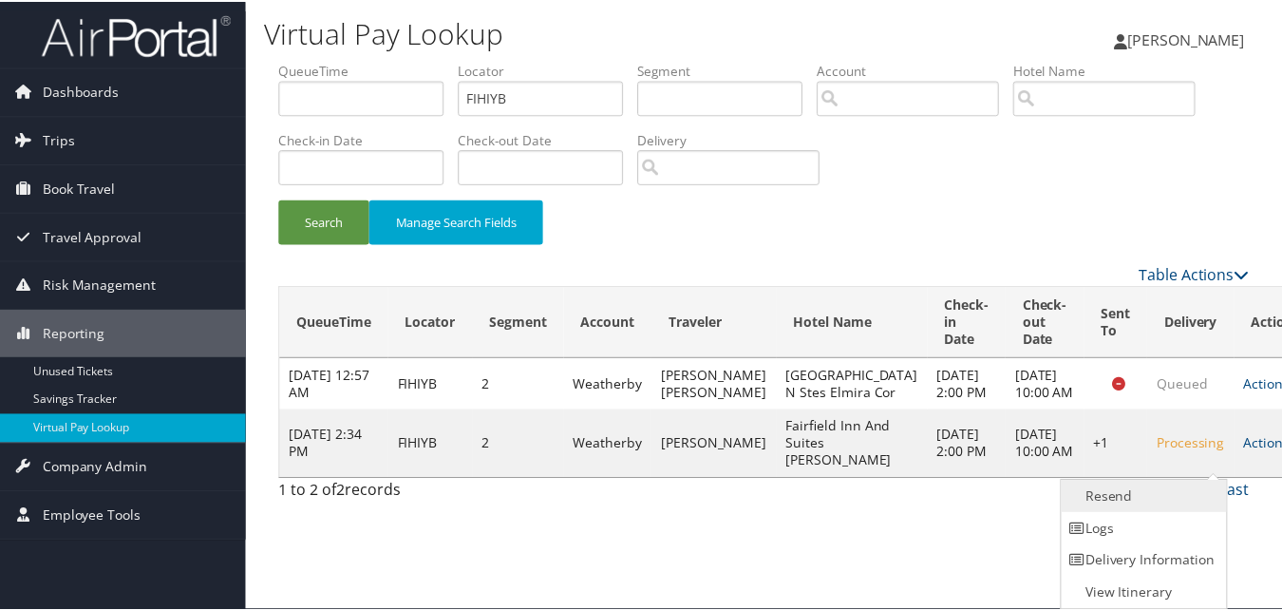
scroll to position [1, 0]
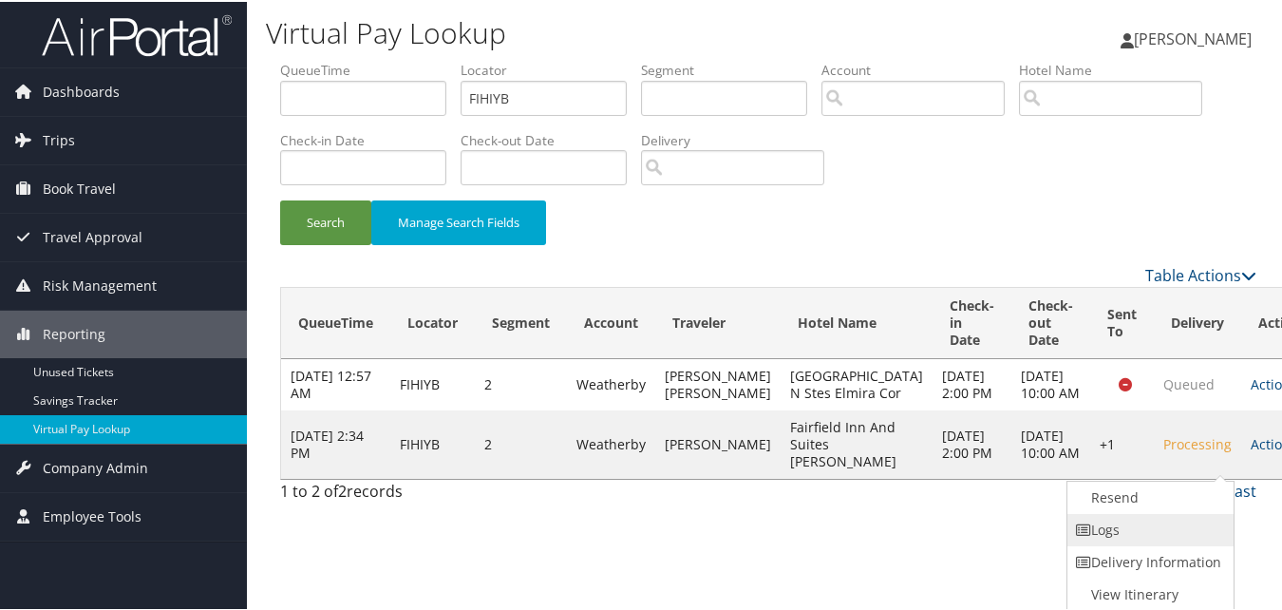
click at [1187, 523] on link "Logs" at bounding box center [1148, 528] width 162 height 32
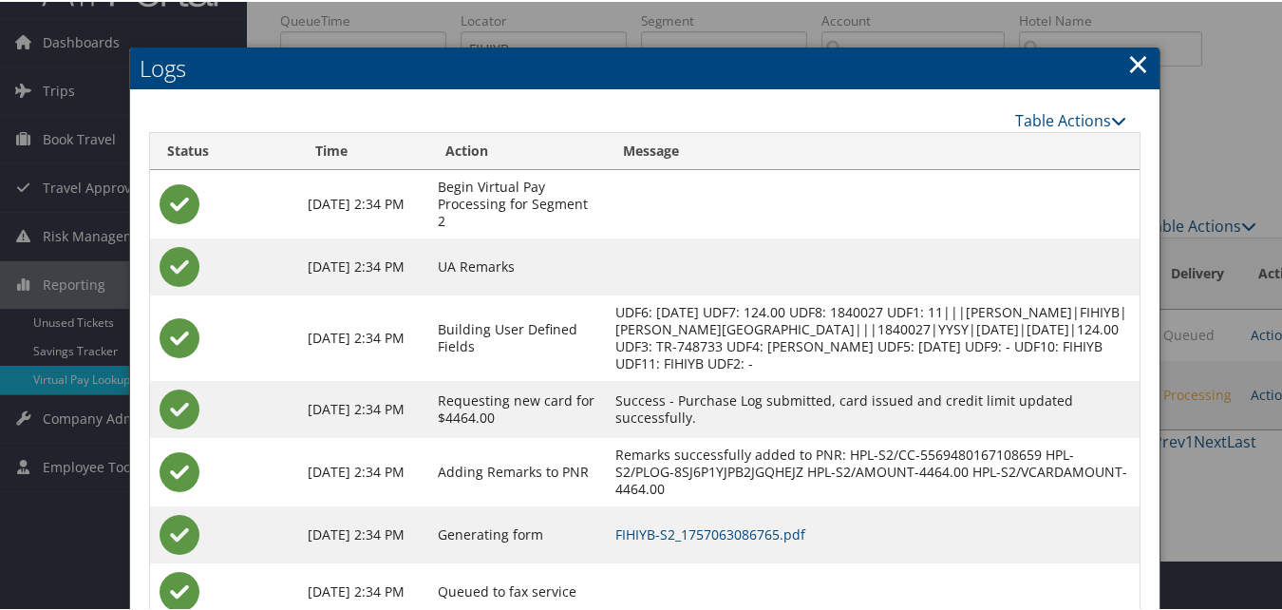
scroll to position [118, 0]
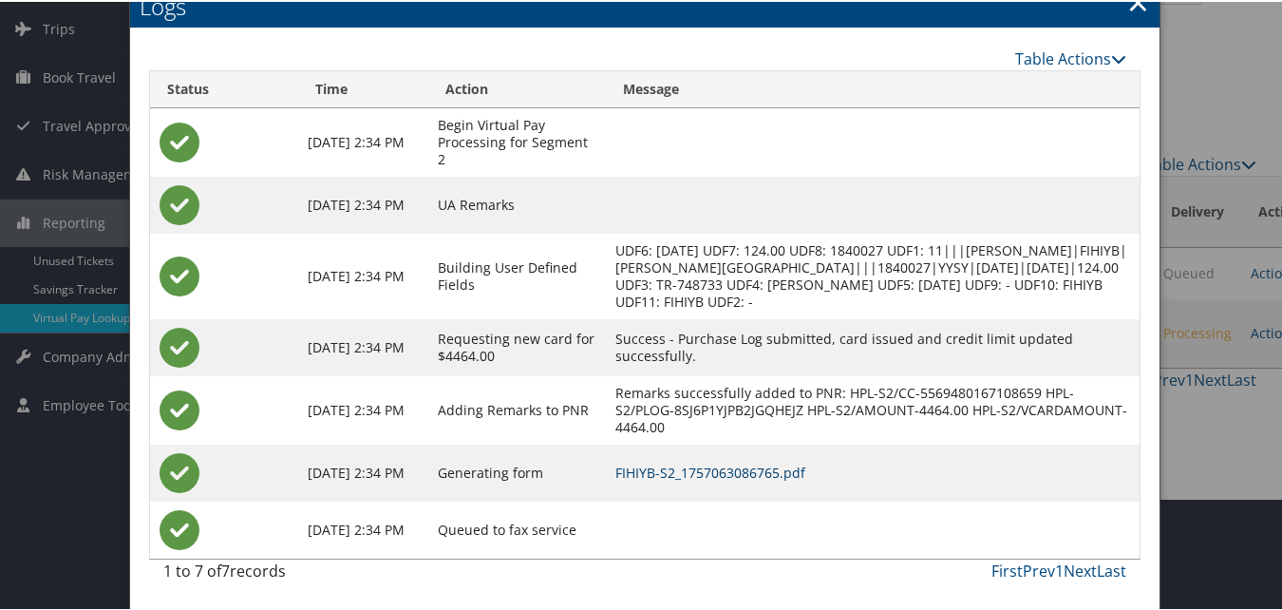
click at [790, 466] on link "FIHIYB-S2_1757063086765.pdf" at bounding box center [710, 470] width 190 height 18
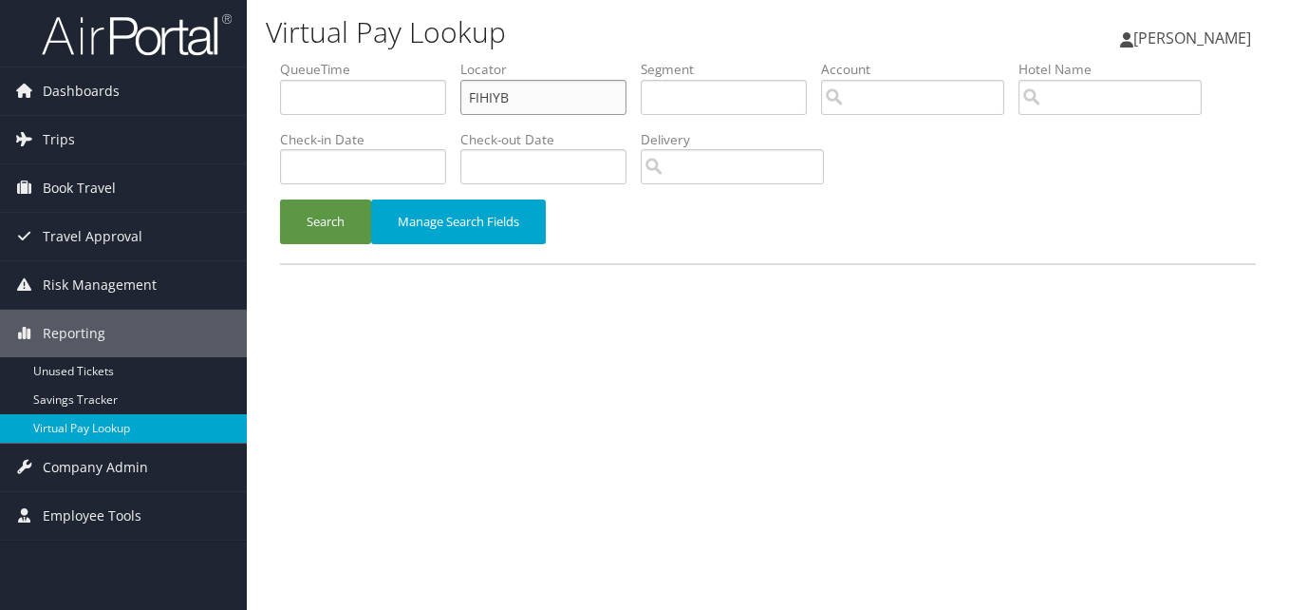
drag, startPoint x: 535, startPoint y: 90, endPoint x: 390, endPoint y: 96, distance: 144.4
click at [390, 60] on ul "QueueTime Locator FIHIYB Segment Account Traveler Hotel Name Check-in Date Chec…" at bounding box center [768, 60] width 976 height 0
paste input "YIKKYT"
type input "YIKKYT"
click at [280, 199] on button "Search" at bounding box center [325, 221] width 91 height 45
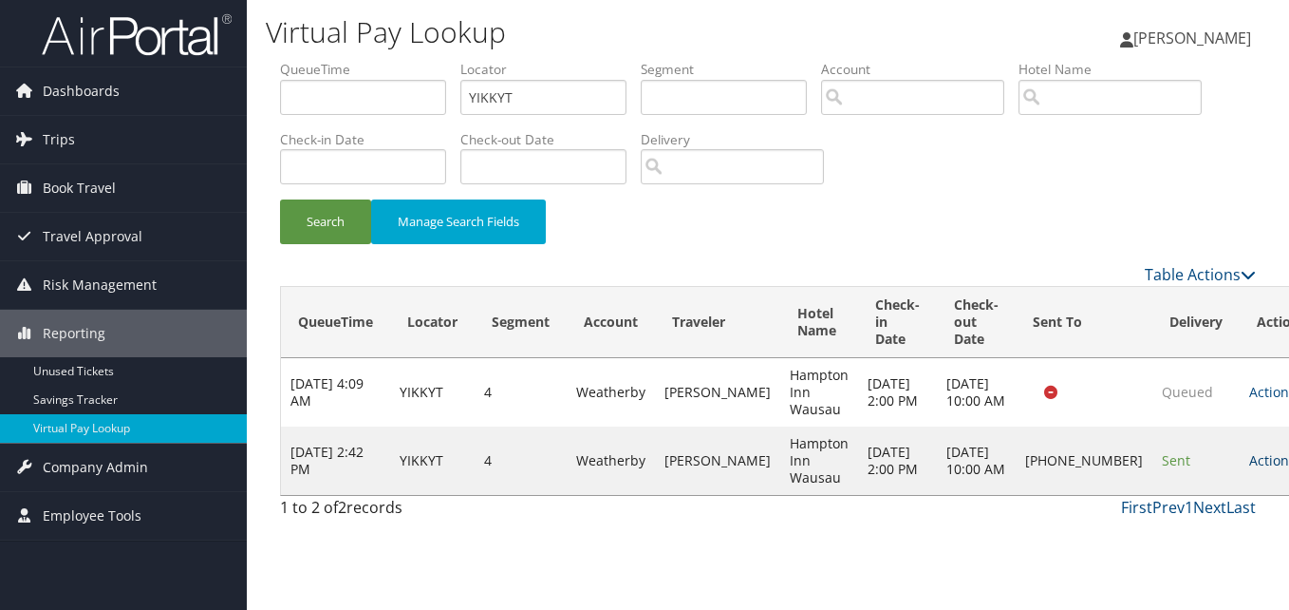
click at [1249, 469] on link "Actions" at bounding box center [1279, 460] width 60 height 18
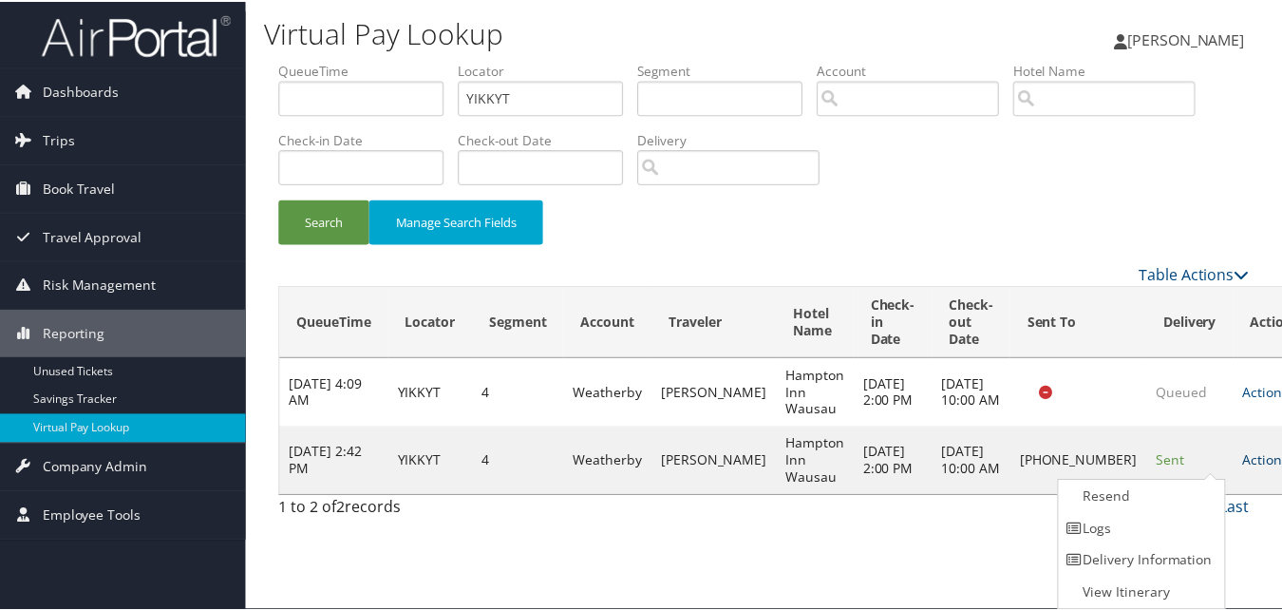
scroll to position [1, 0]
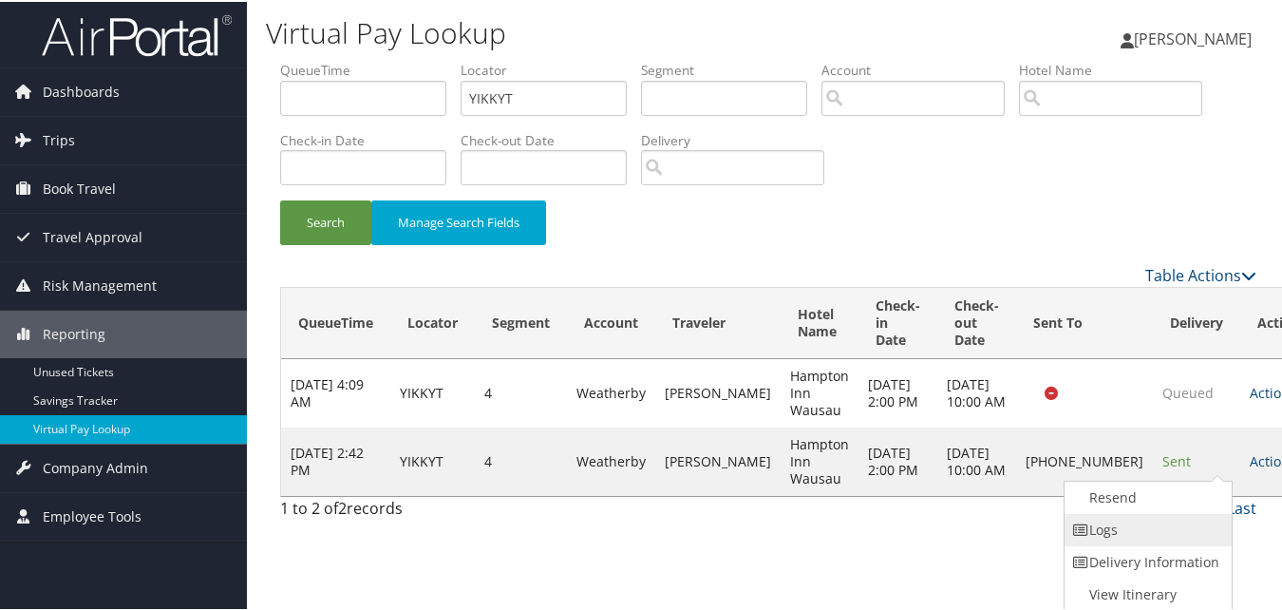
click at [1188, 517] on link "Logs" at bounding box center [1145, 528] width 162 height 32
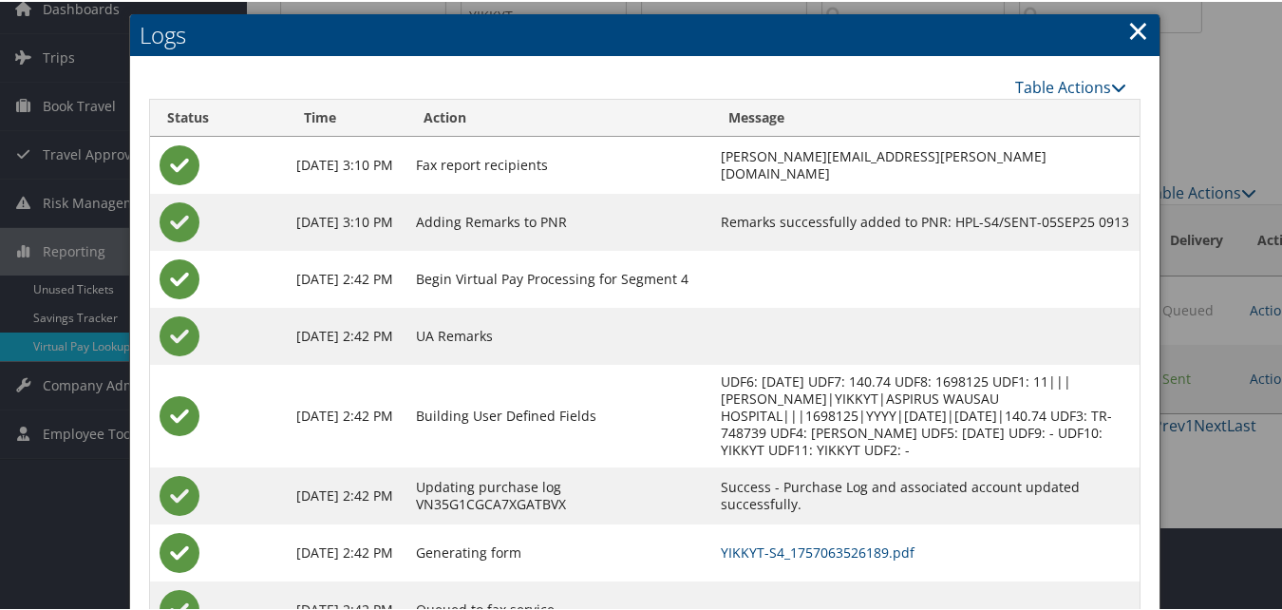
scroll to position [163, 0]
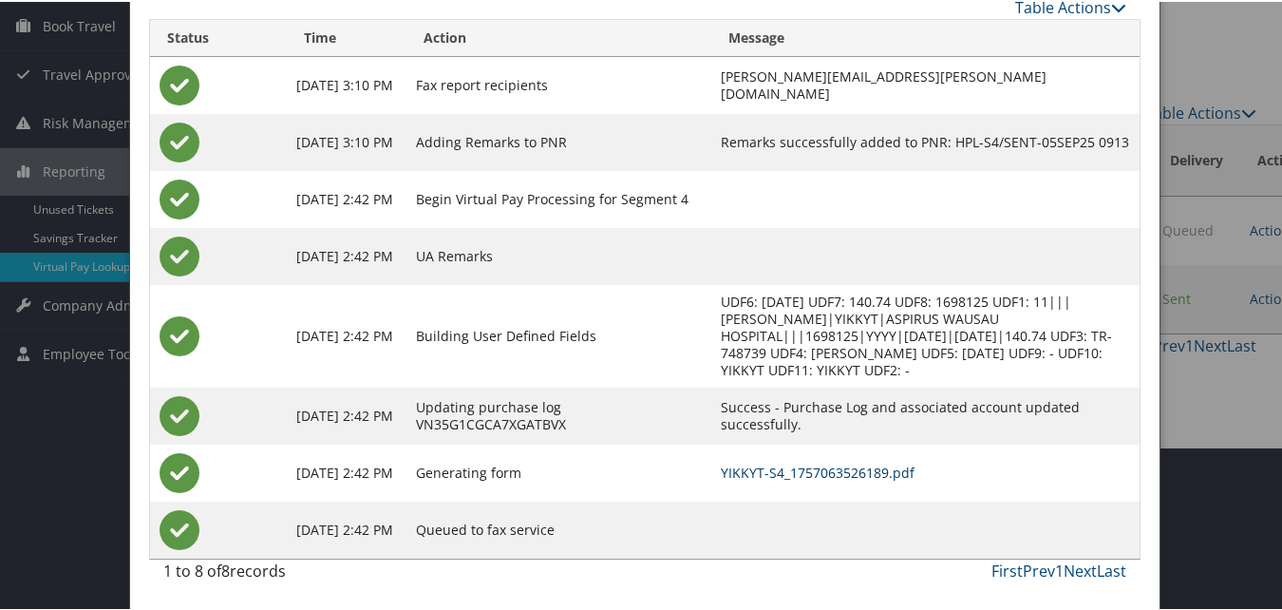
click at [805, 467] on link "YIKKYT-S4_1757063526189.pdf" at bounding box center [818, 470] width 194 height 18
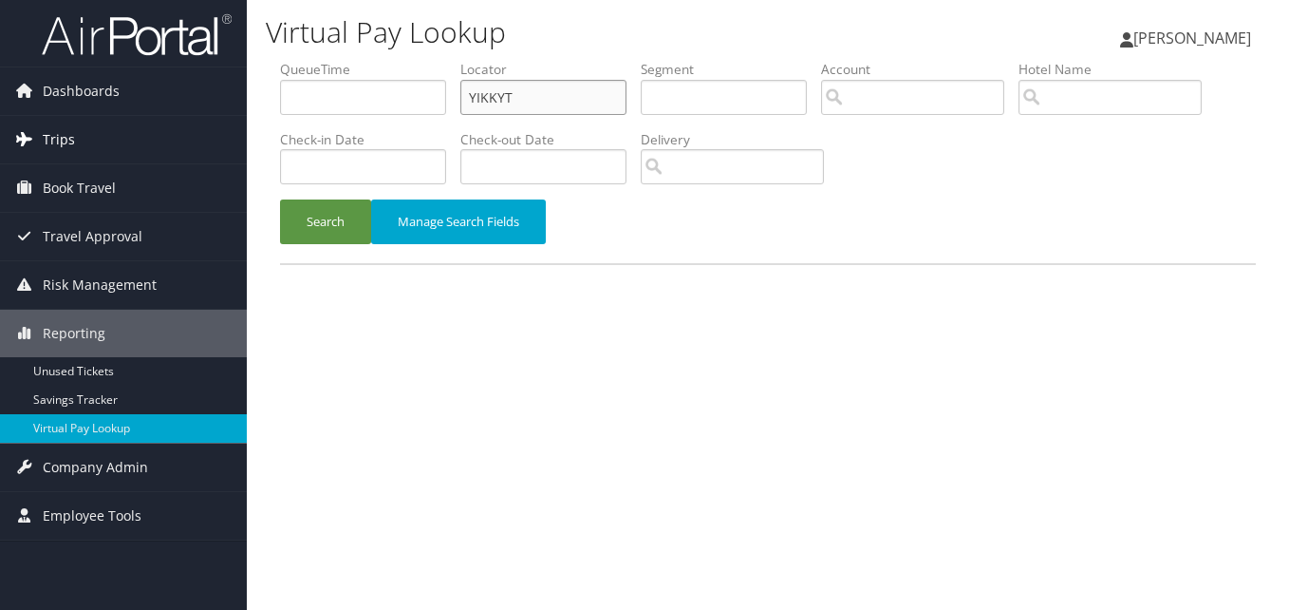
paste input "AWKEFM"
drag, startPoint x: 0, startPoint y: 0, endPoint x: 209, endPoint y: 137, distance: 249.6
click at [209, 137] on div "Dashboards AirPortal 360™ (Manager) My Travel Dashboard Trips Airtinerary® Look…" at bounding box center [644, 305] width 1289 height 610
type input "AWKEFM"
click at [280, 199] on button "Search" at bounding box center [325, 221] width 91 height 45
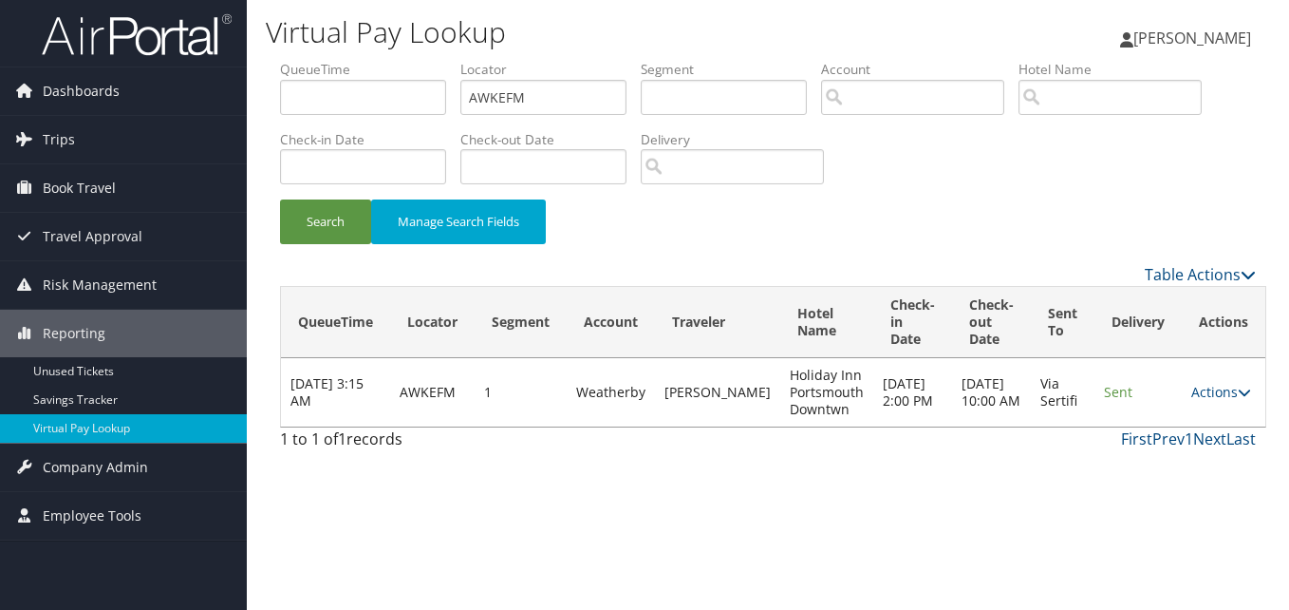
click at [1182, 396] on td "Actions Resend Logs View Itinerary" at bounding box center [1224, 392] width 84 height 68
click at [1188, 402] on td "Actions Resend Logs View Itinerary" at bounding box center [1224, 392] width 84 height 68
click at [1191, 393] on link "Actions" at bounding box center [1221, 392] width 60 height 18
click at [1166, 448] on link "Logs" at bounding box center [1176, 452] width 120 height 32
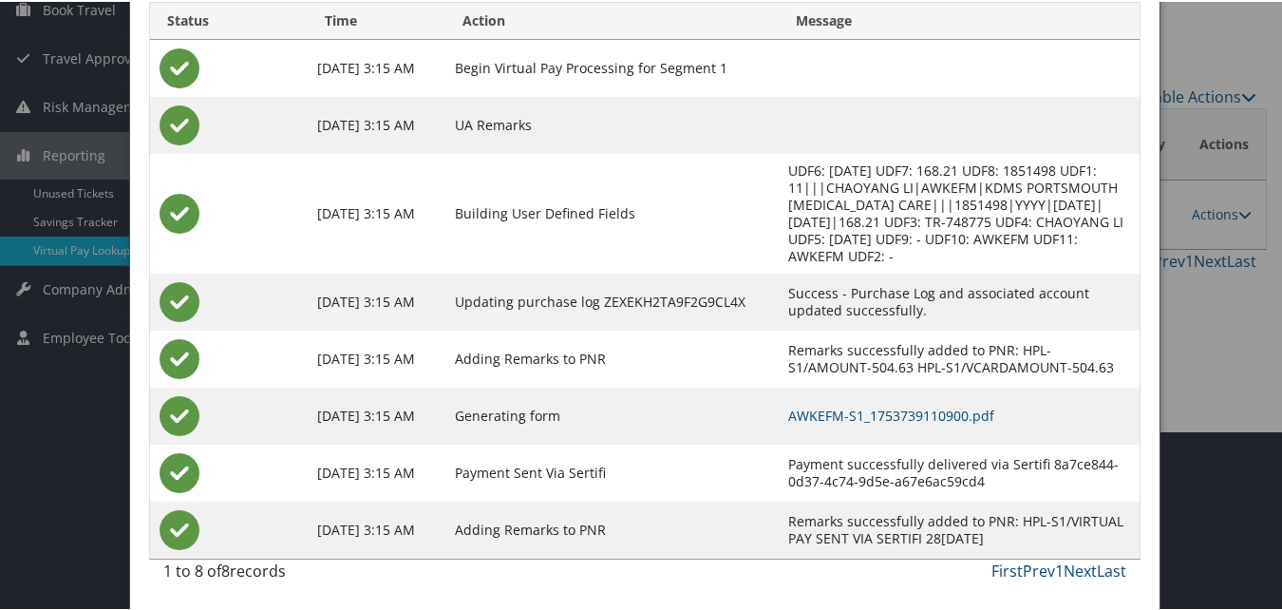
scroll to position [84, 0]
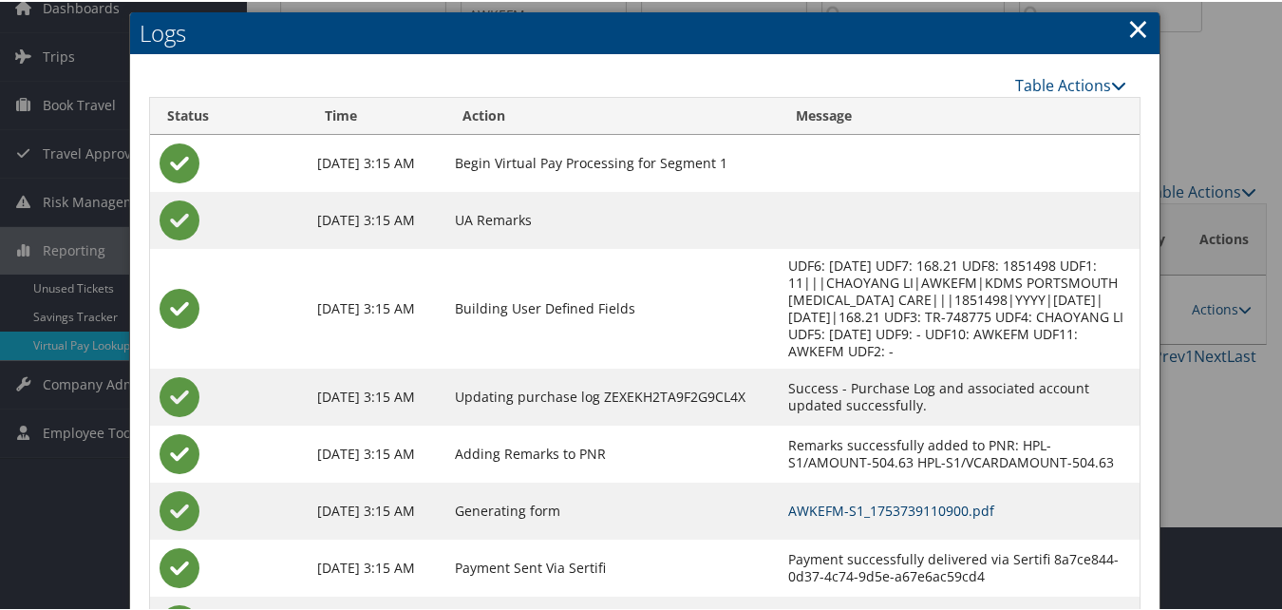
click at [804, 502] on link "AWKEFM-S1_1753739110900.pdf" at bounding box center [891, 508] width 206 height 18
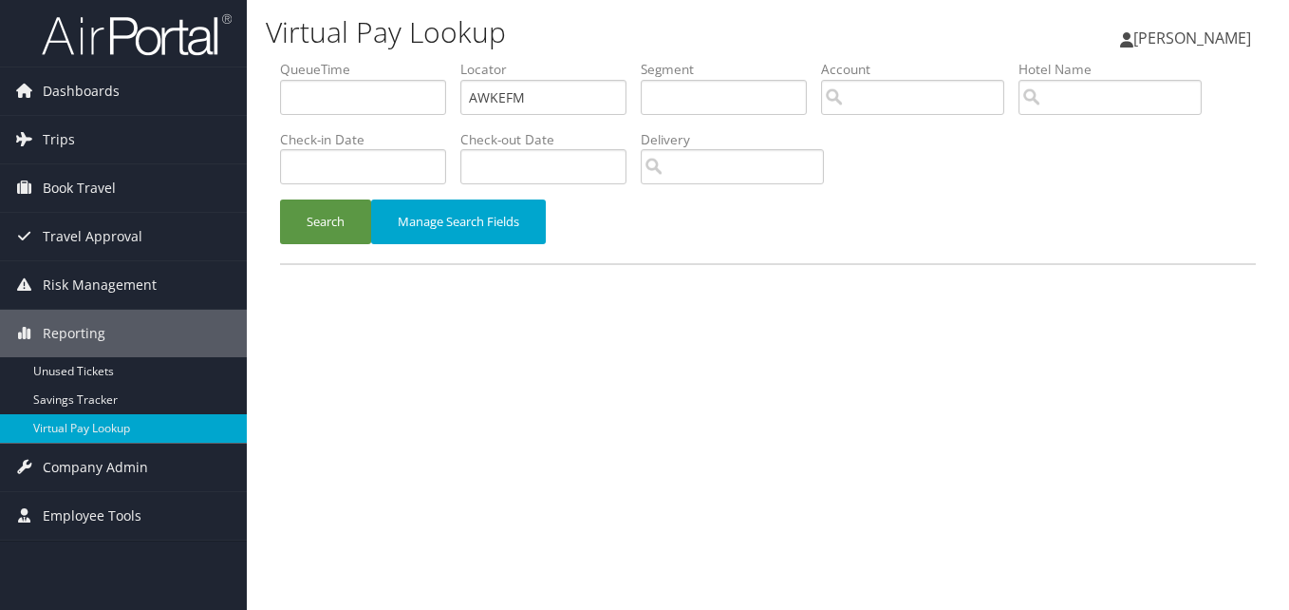
click at [294, 60] on ul "QueueTime Locator AWKEFM Segment Account Traveler Hotel Name Check-in Date Chec…" at bounding box center [768, 60] width 976 height 0
click at [310, 230] on button "Search" at bounding box center [325, 221] width 91 height 45
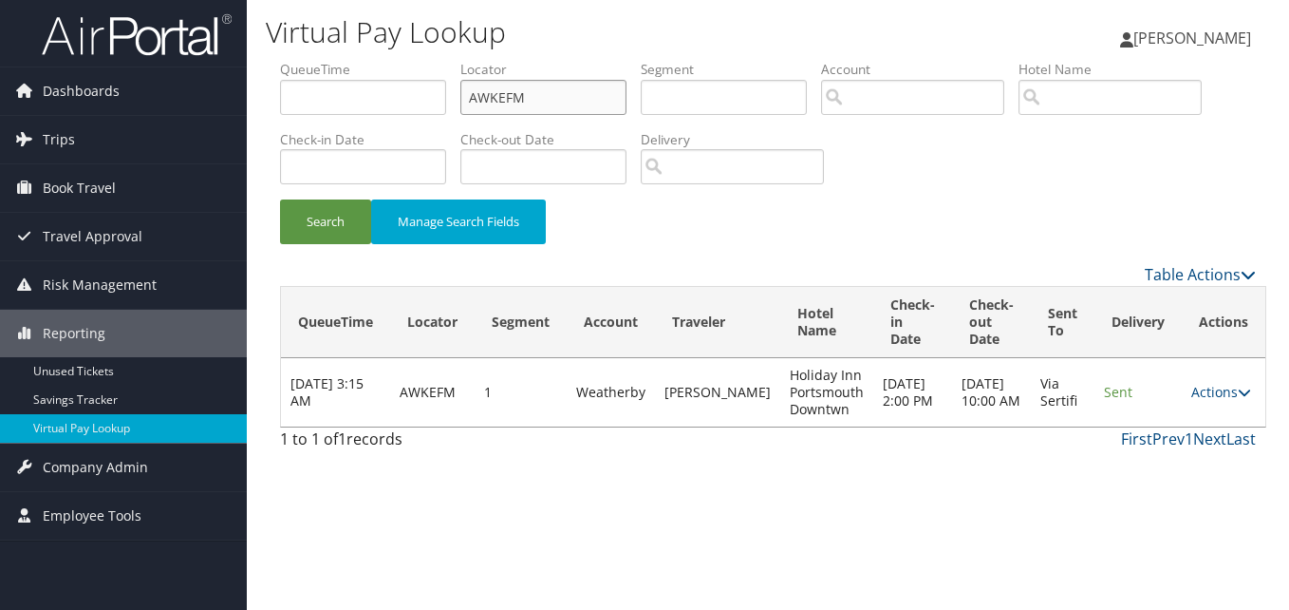
drag, startPoint x: 434, startPoint y: 131, endPoint x: 377, endPoint y: 148, distance: 59.5
click at [379, 60] on ul "QueueTime Locator AWKEFM Segment Account Traveler Hotel Name Check-in Date Chec…" at bounding box center [768, 60] width 976 height 0
paste input "EJNXBW"
type input "EJNXBW"
click at [280, 199] on button "Search" at bounding box center [325, 221] width 91 height 45
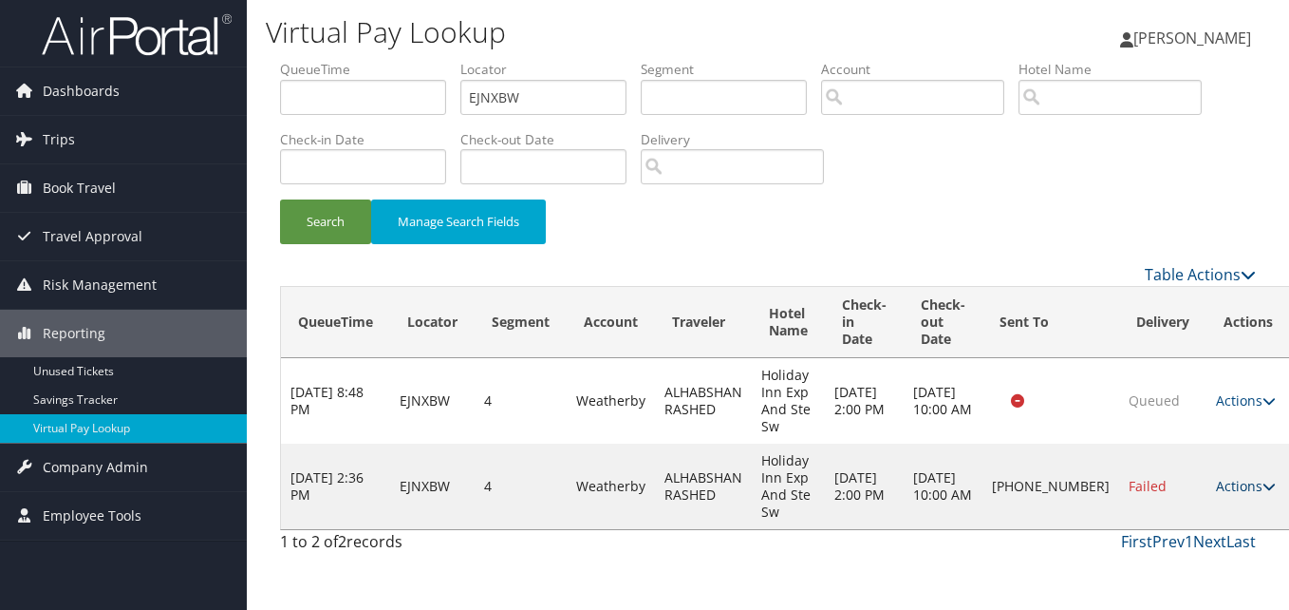
click at [1216, 490] on link "Actions" at bounding box center [1246, 486] width 60 height 18
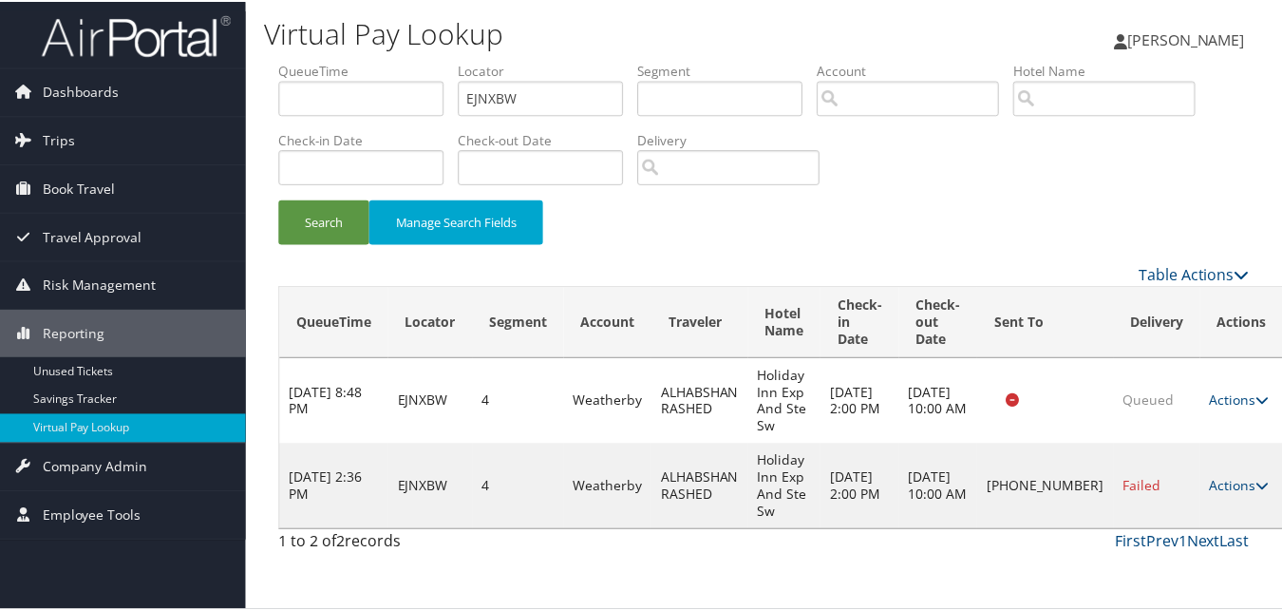
scroll to position [18, 0]
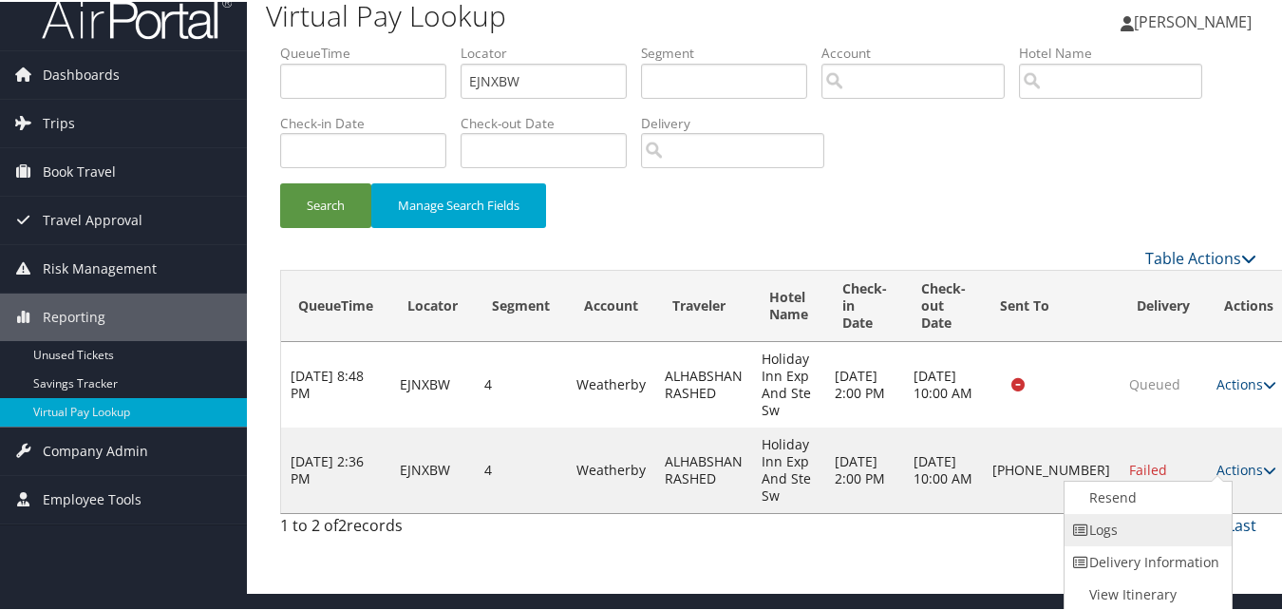
click at [1148, 516] on link "Logs" at bounding box center [1145, 528] width 162 height 32
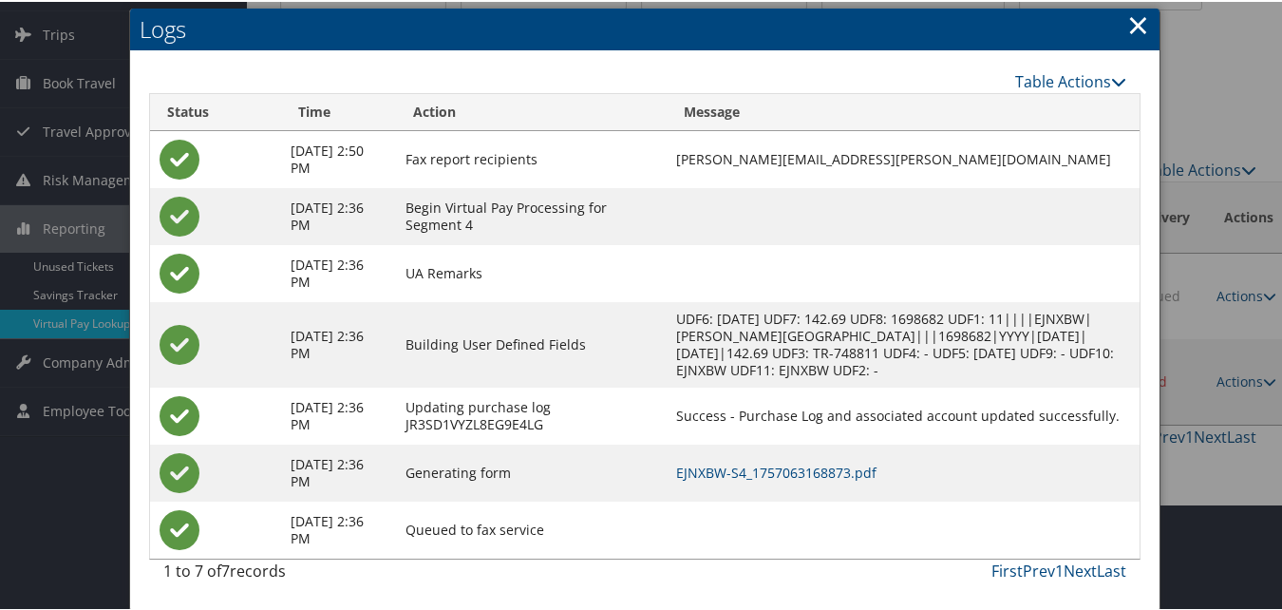
scroll to position [123, 0]
click at [741, 475] on link "EJNXBW-S4_1757063168873.pdf" at bounding box center [776, 470] width 200 height 18
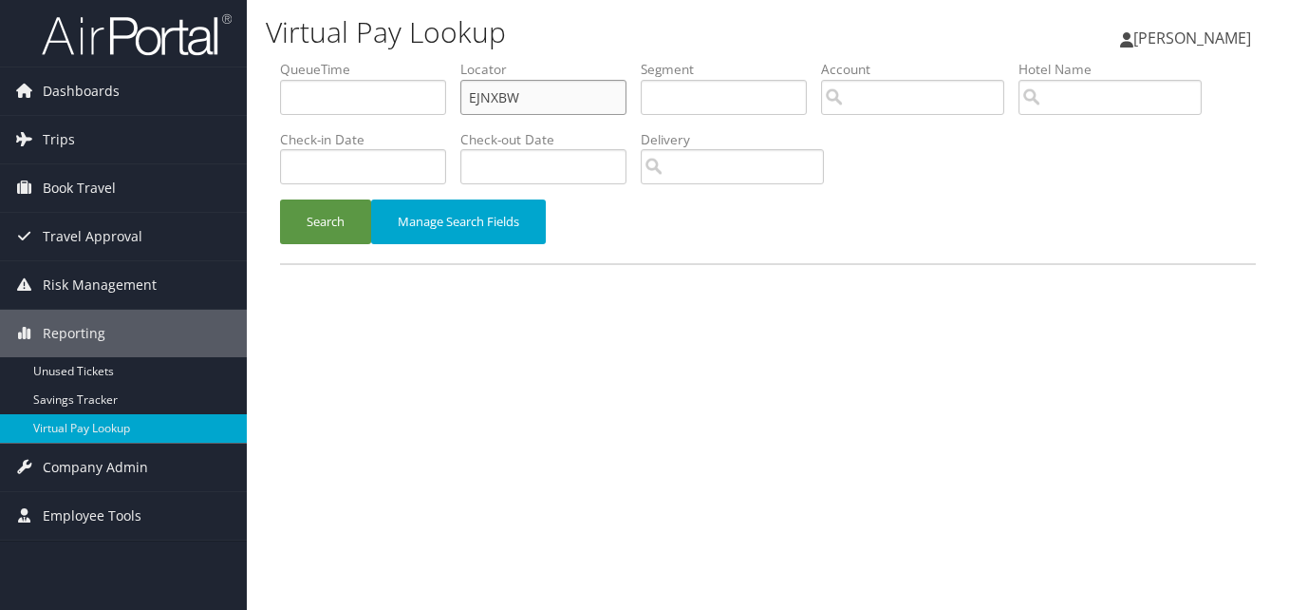
drag, startPoint x: 391, startPoint y: 103, endPoint x: 275, endPoint y: 119, distance: 116.9
click at [280, 119] on form "QueueTime Locator EJNXBW Segment Account Traveler Hotel Name Check-in Date Chec…" at bounding box center [768, 161] width 976 height 203
paste input "WSOFHL"
type input "WSOFHL"
click at [370, 190] on li "Check-in Date" at bounding box center [370, 164] width 180 height 69
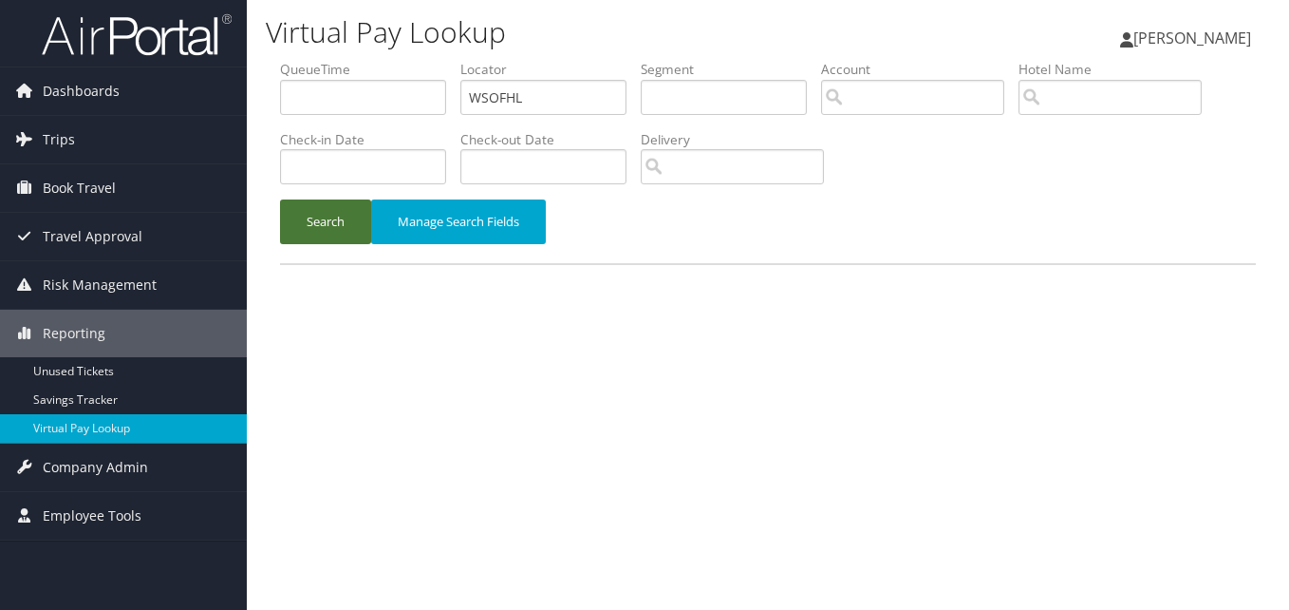
click at [328, 216] on button "Search" at bounding box center [325, 221] width 91 height 45
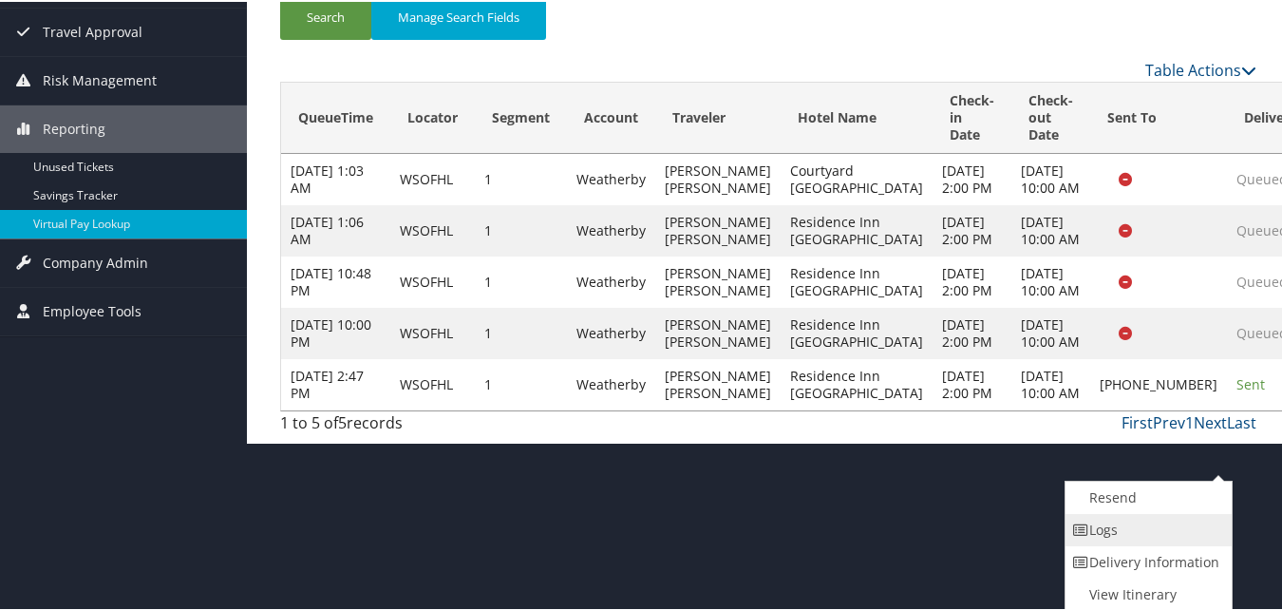
click at [1149, 531] on link "Logs" at bounding box center [1146, 528] width 162 height 32
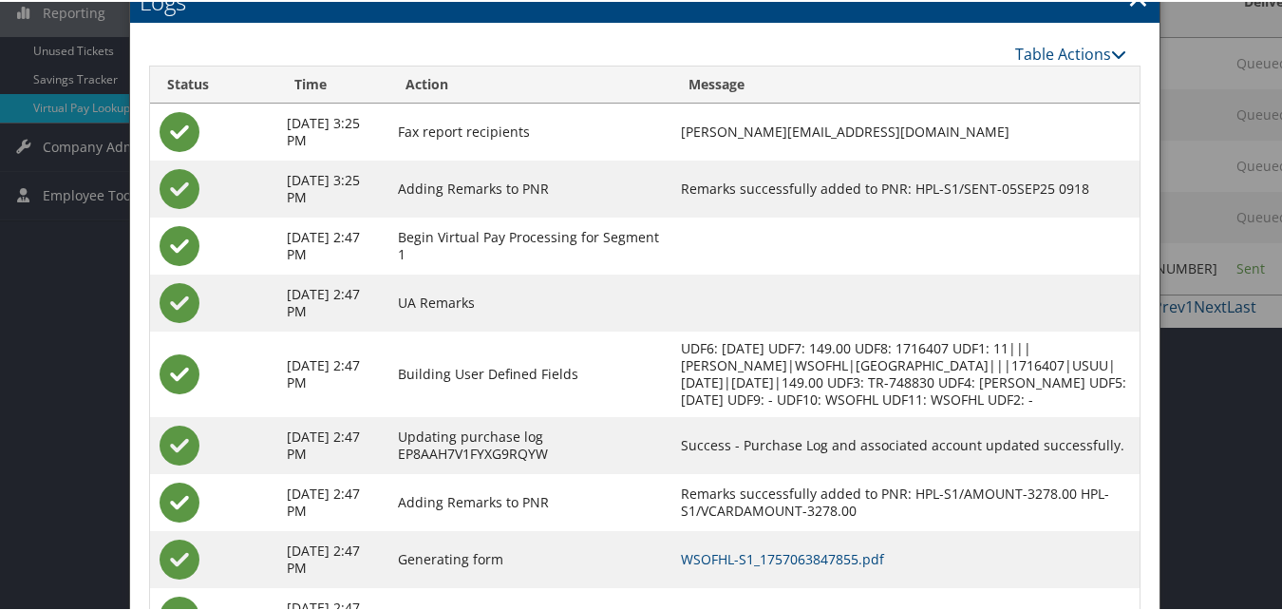
scroll to position [425, 0]
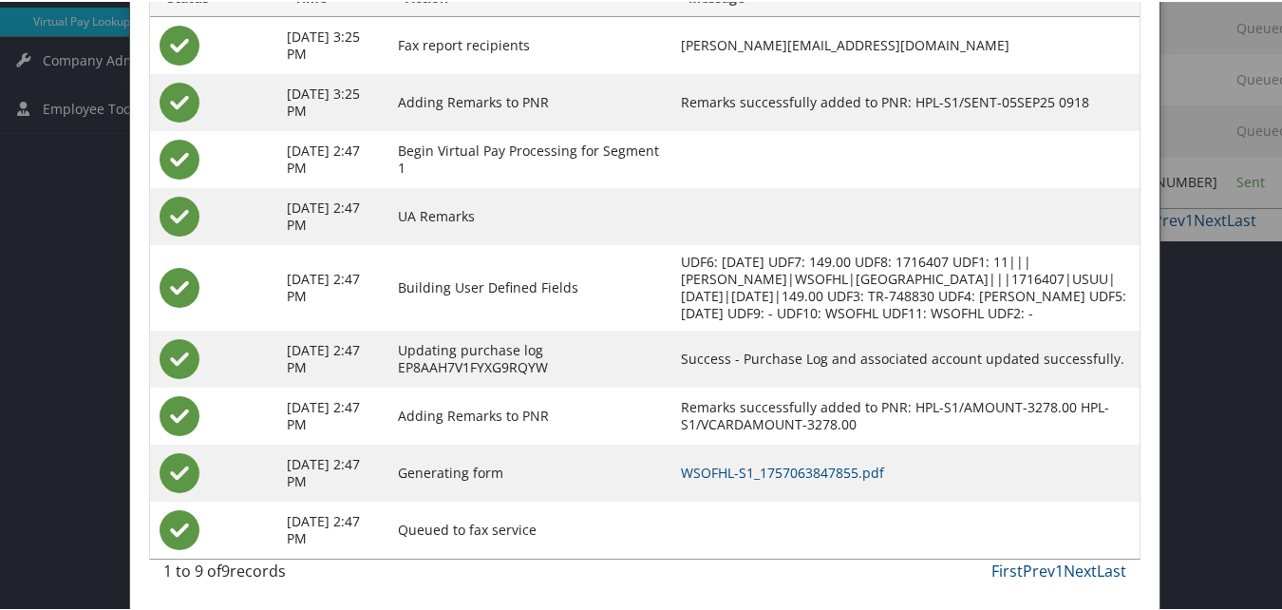
click at [773, 459] on td "WSOFHL-S1_1757063847855.pdf" at bounding box center [905, 470] width 468 height 57
click at [777, 466] on link "WSOFHL-S1_1757063847855.pdf" at bounding box center [782, 470] width 203 height 18
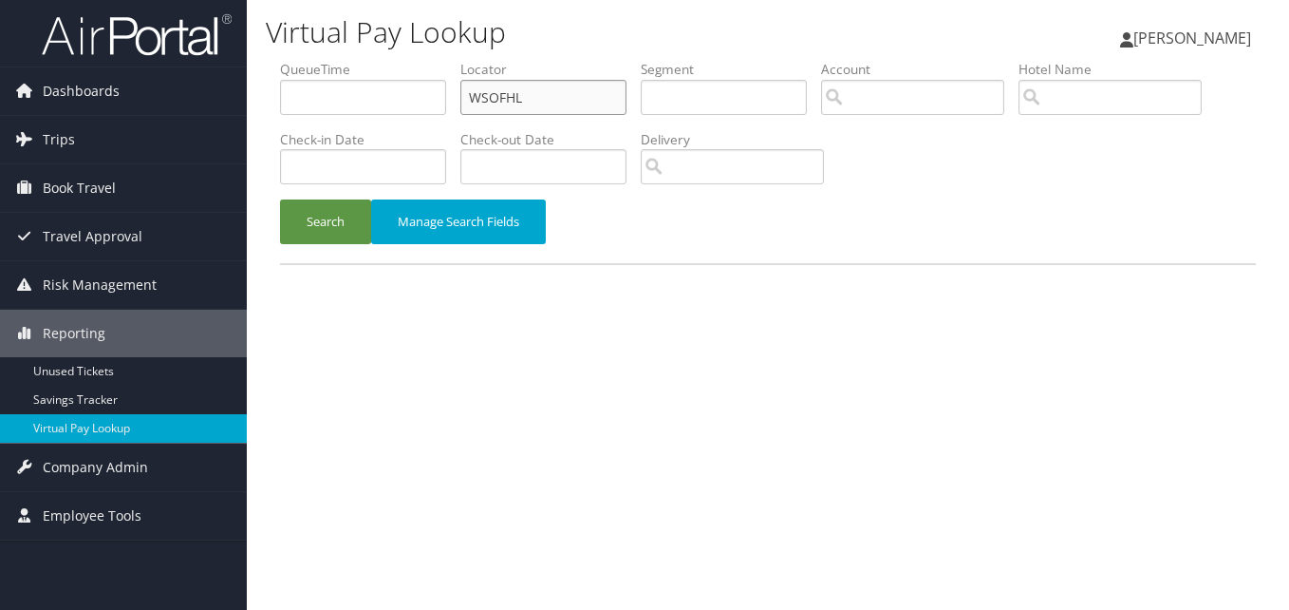
drag, startPoint x: 286, startPoint y: 120, endPoint x: 260, endPoint y: 122, distance: 25.7
click at [260, 122] on div "Virtual Pay Lookup Luke Perry Luke Perry My Settings Travel Agency Contacts Vie…" at bounding box center [768, 305] width 1042 height 610
paste input "JMUYBX"
click at [280, 199] on button "Search" at bounding box center [325, 221] width 91 height 45
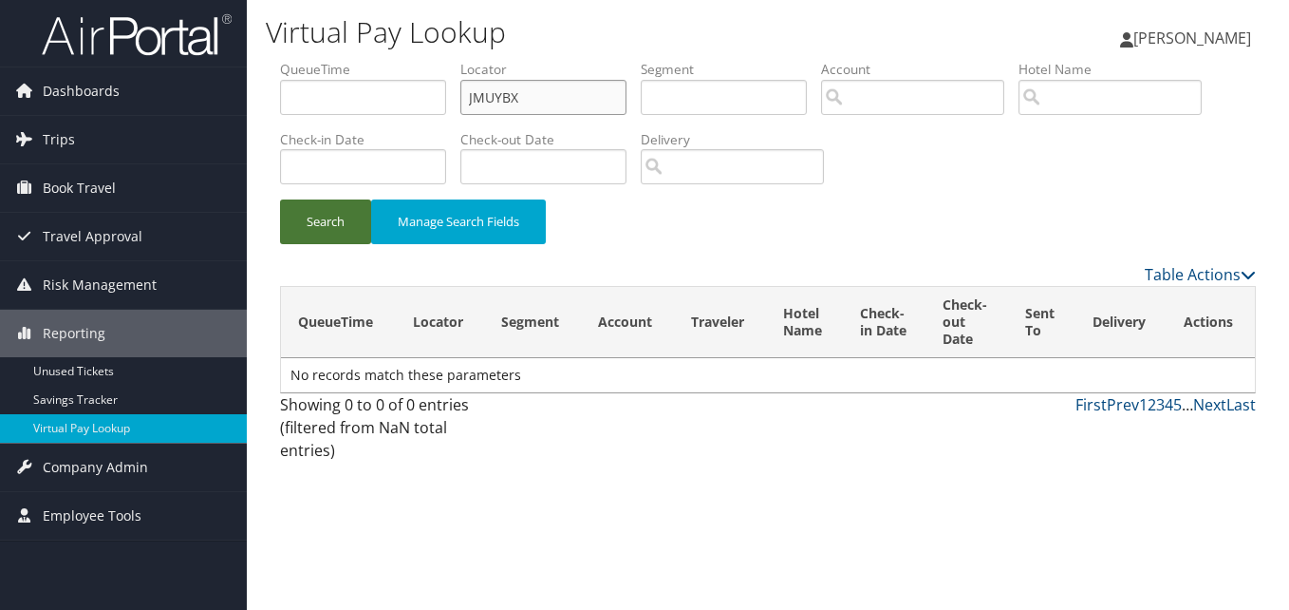
type input "JMUYBX"
click at [280, 199] on button "Search" at bounding box center [325, 221] width 91 height 45
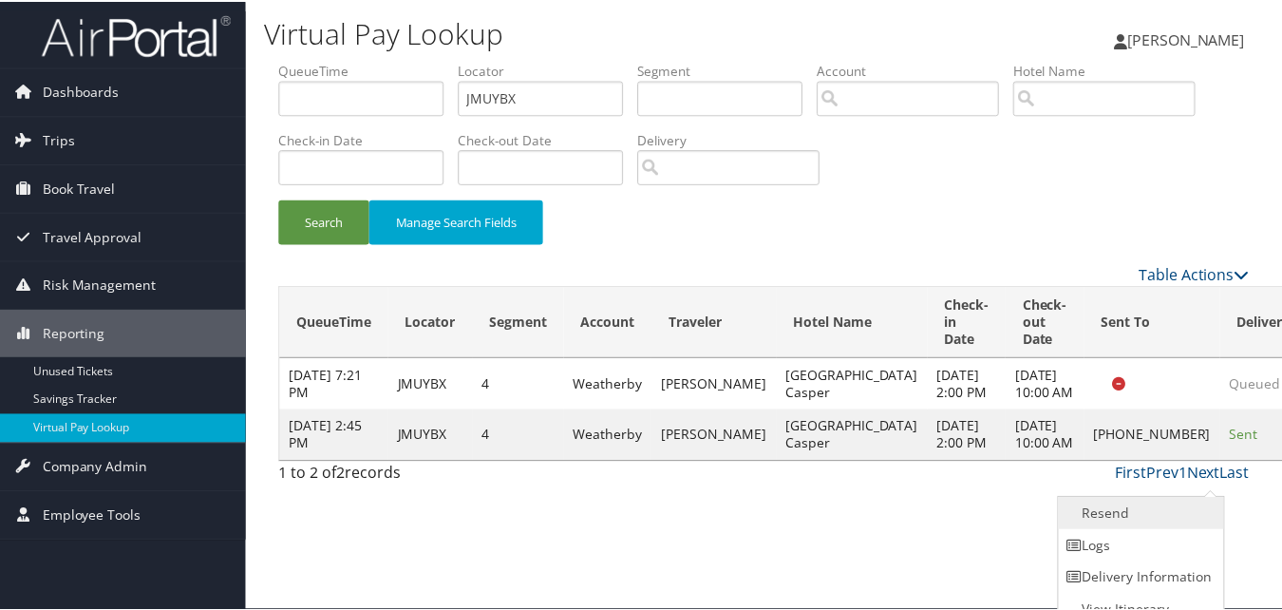
scroll to position [18, 0]
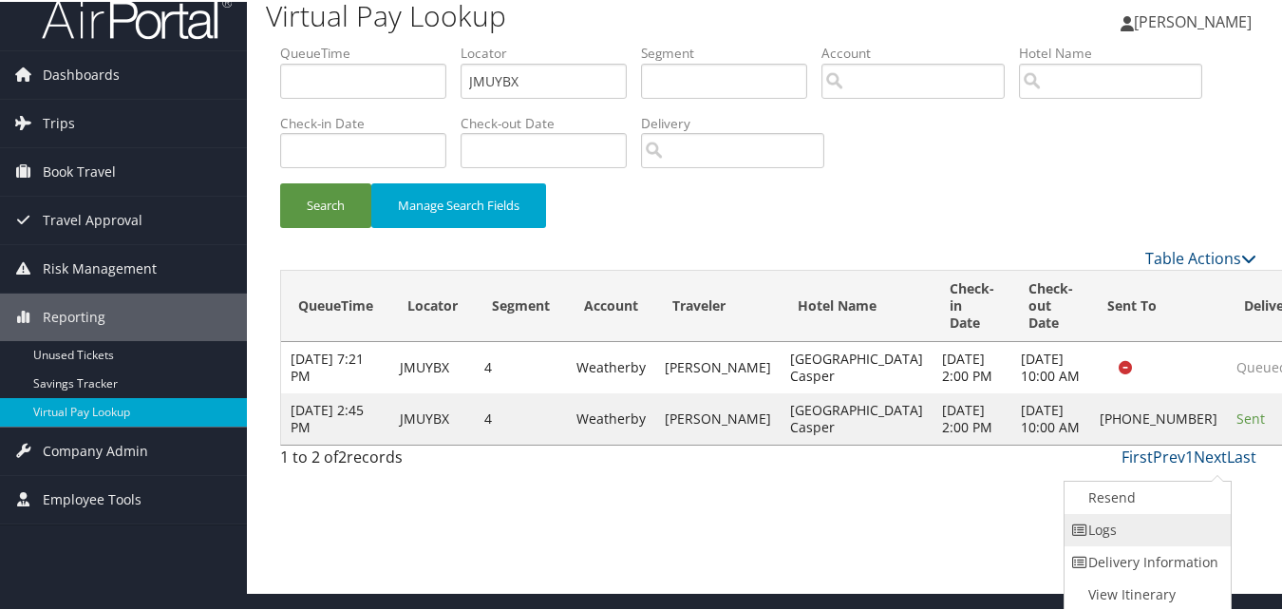
click at [1175, 525] on link "Logs" at bounding box center [1145, 528] width 162 height 32
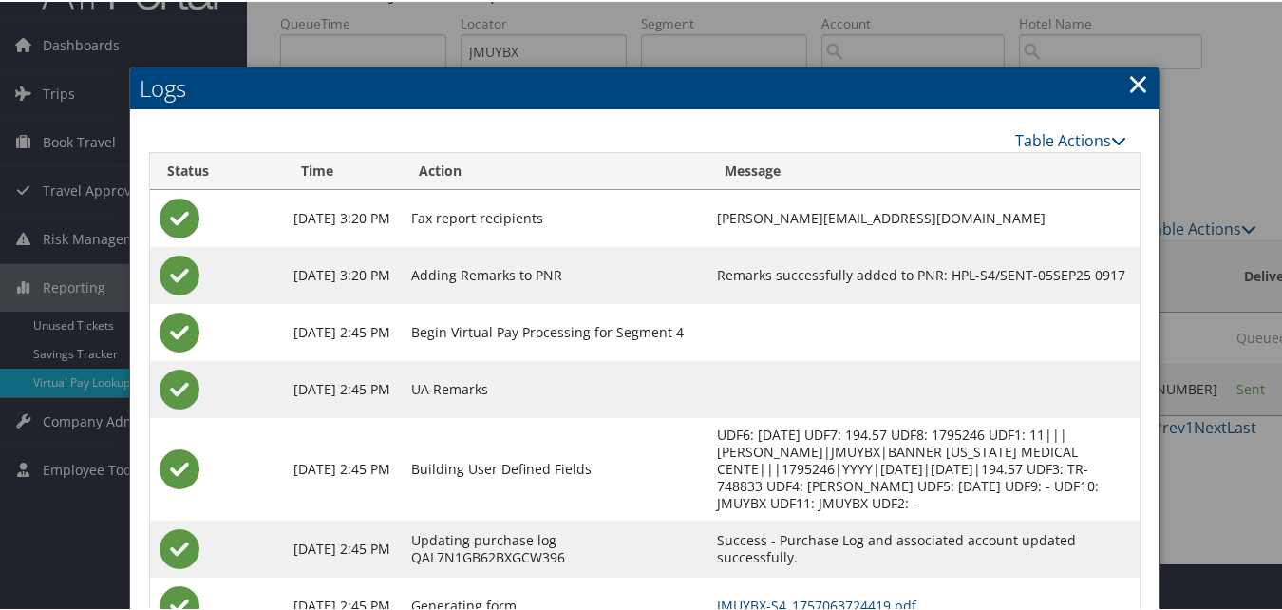
scroll to position [180, 0]
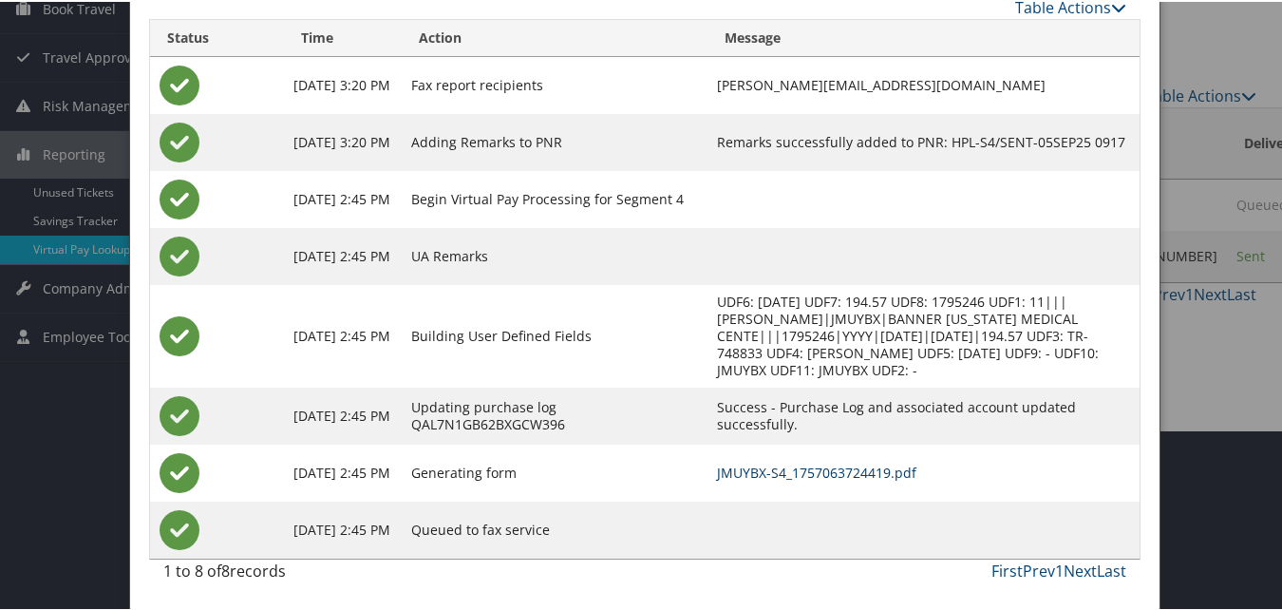
click at [837, 472] on link "JMUYBX-S4_1757063724419.pdf" at bounding box center [816, 470] width 199 height 18
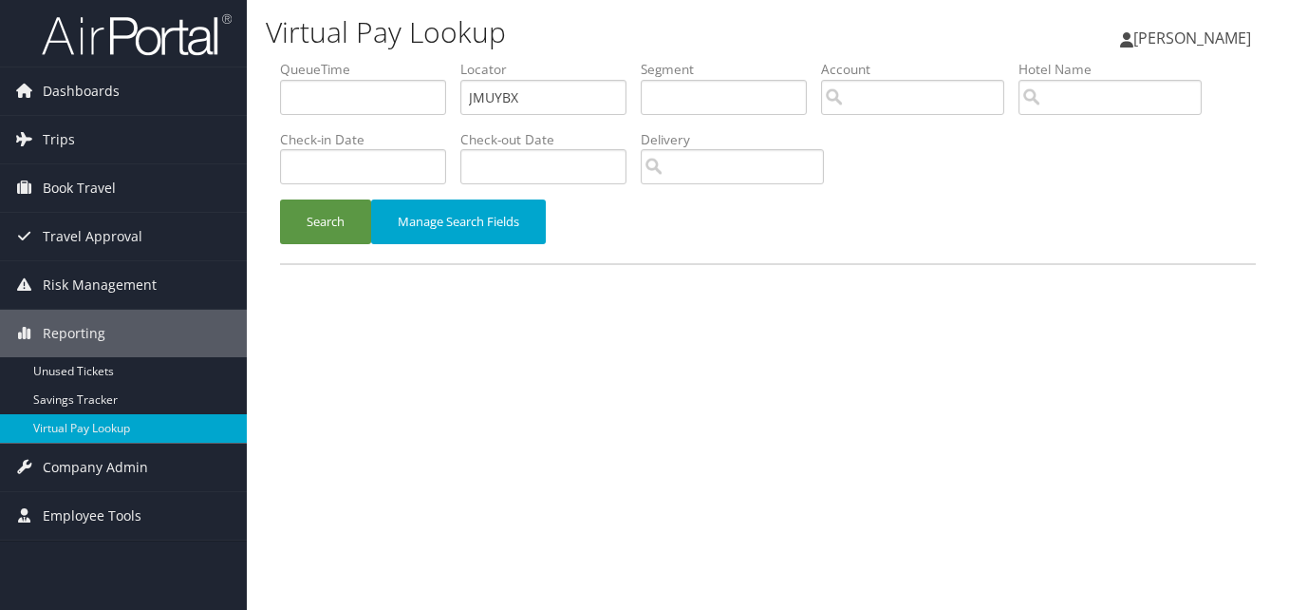
click at [313, 60] on ul "QueueTime Locator JMUYBX Segment Account Traveler Hotel Name Check-in Date Chec…" at bounding box center [768, 60] width 976 height 0
type input "LNSVUU"
click at [309, 219] on button "Search" at bounding box center [325, 221] width 91 height 45
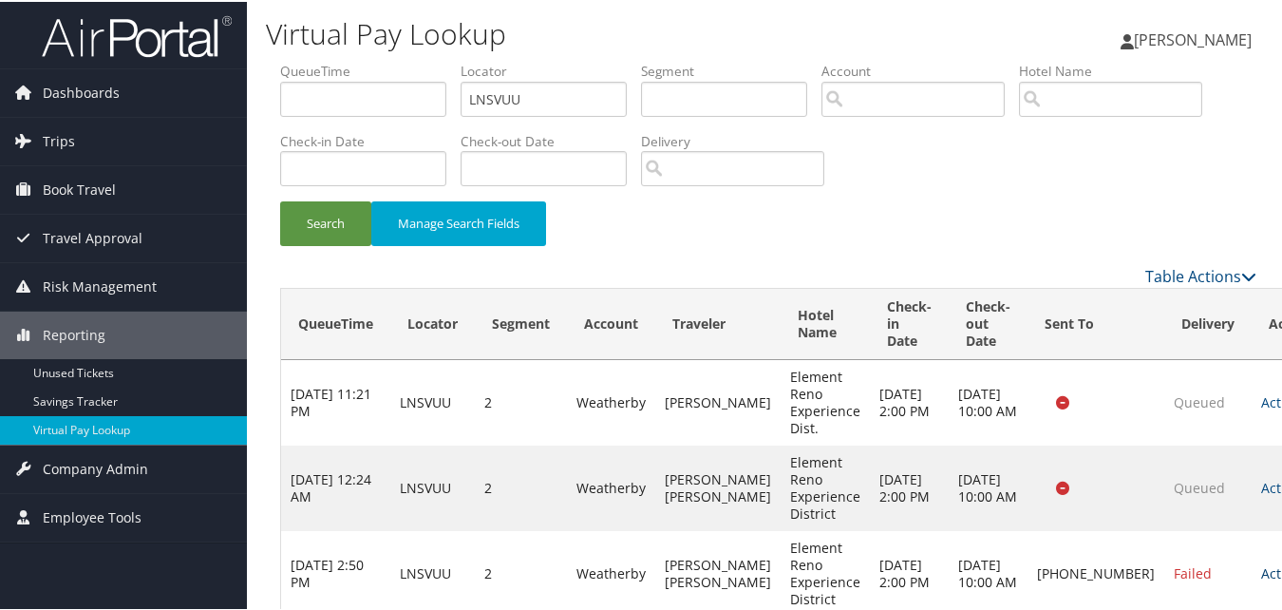
click at [1261, 570] on link "Actions" at bounding box center [1291, 571] width 60 height 18
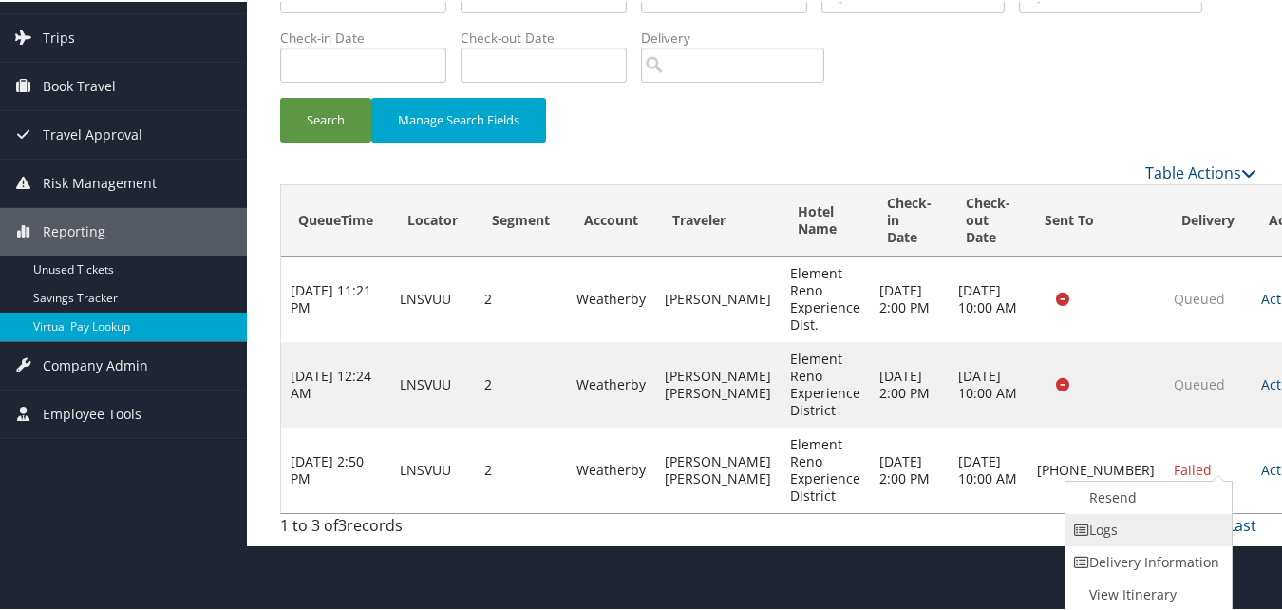
click at [1116, 519] on link "Logs" at bounding box center [1146, 528] width 162 height 32
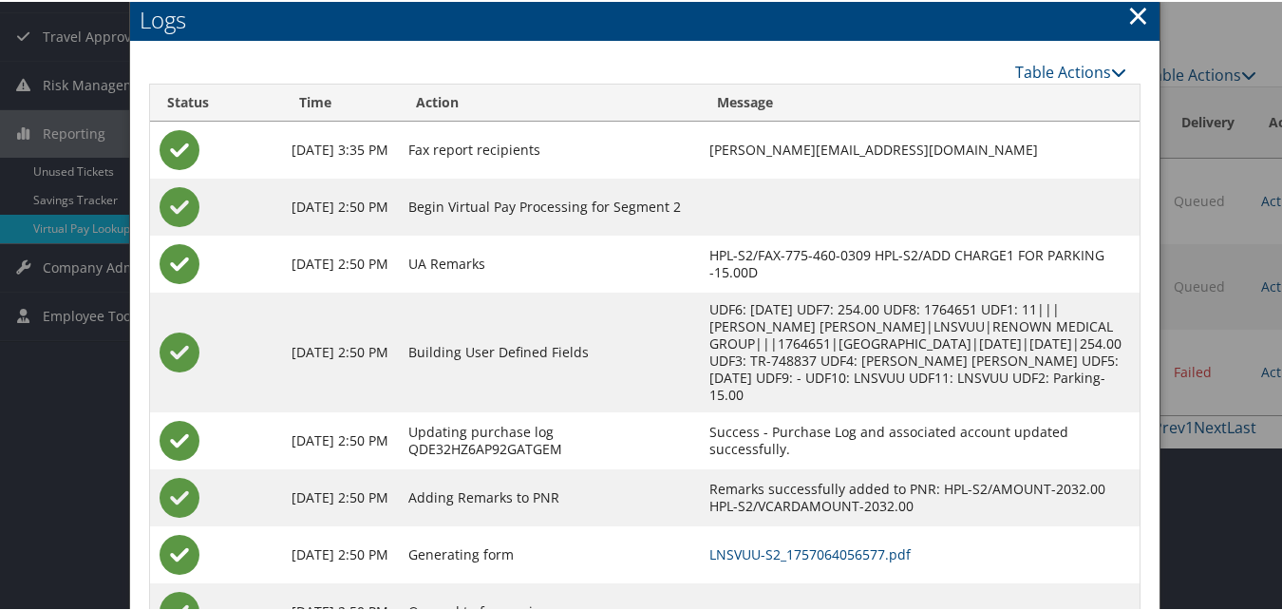
scroll to position [266, 0]
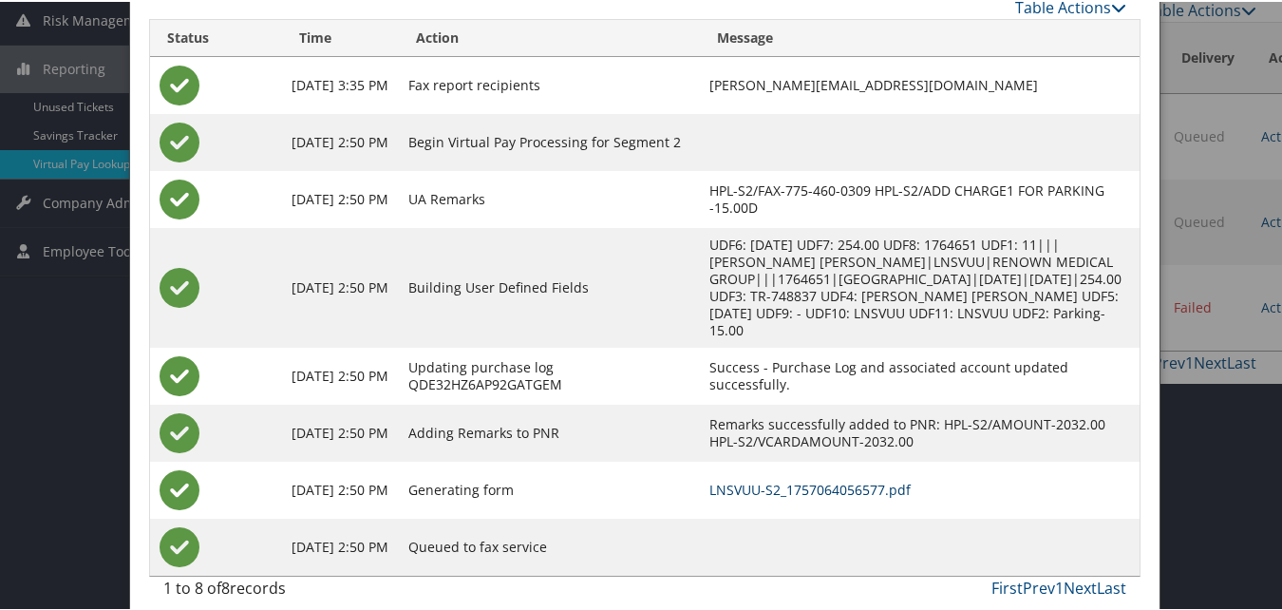
click at [827, 478] on link "LNSVUU-S2_1757064056577.pdf" at bounding box center [809, 487] width 201 height 18
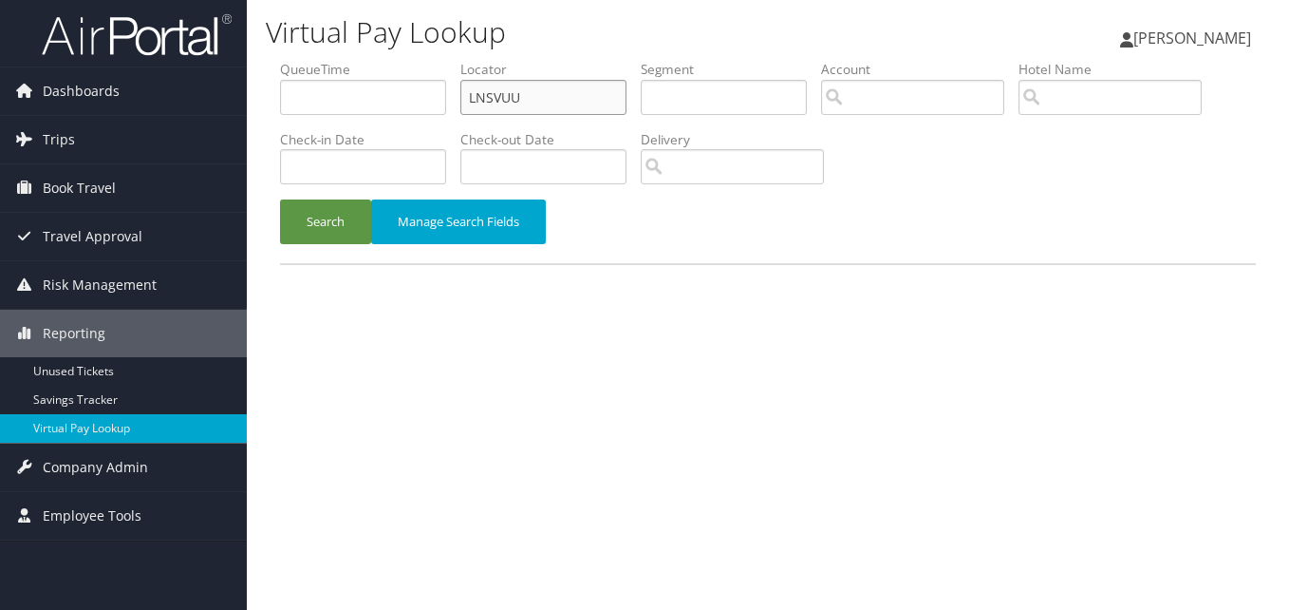
drag, startPoint x: 0, startPoint y: 0, endPoint x: 328, endPoint y: 106, distance: 345.3
click at [328, 60] on ul "QueueTime Locator LNSVUU Segment Account Traveler Hotel Name Check-in Date Chec…" at bounding box center [768, 60] width 976 height 0
paste input "APEIAI"
type input "APEIAI"
click at [280, 199] on button "Search" at bounding box center [325, 221] width 91 height 45
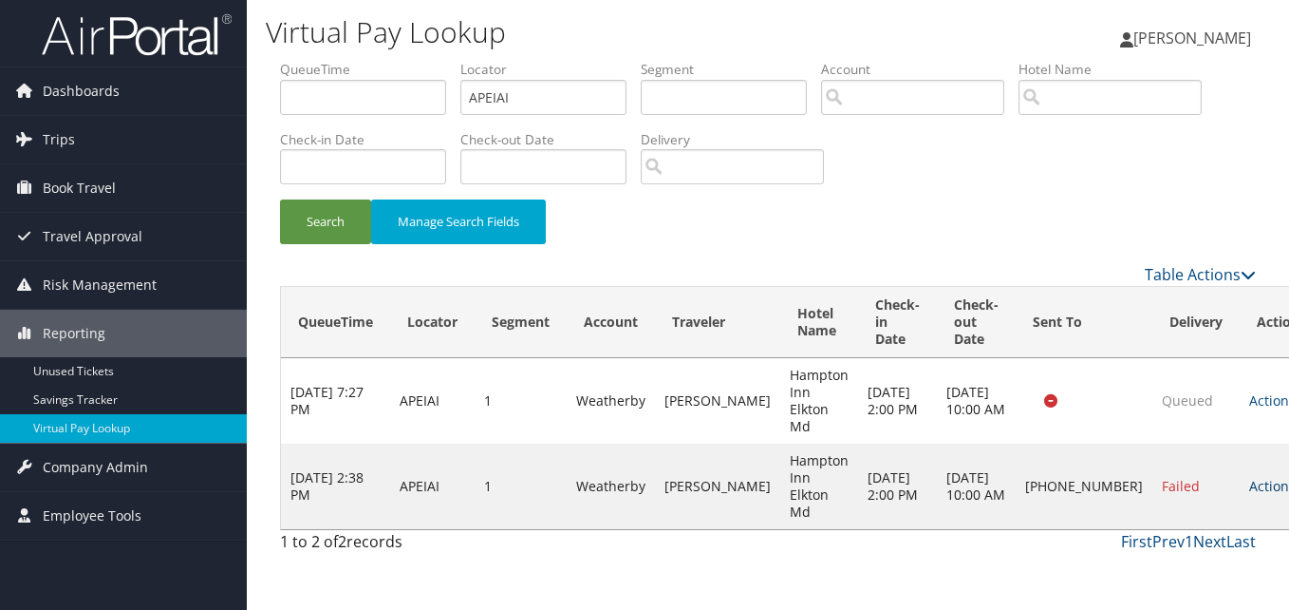
click at [1249, 485] on link "Actions" at bounding box center [1279, 486] width 60 height 18
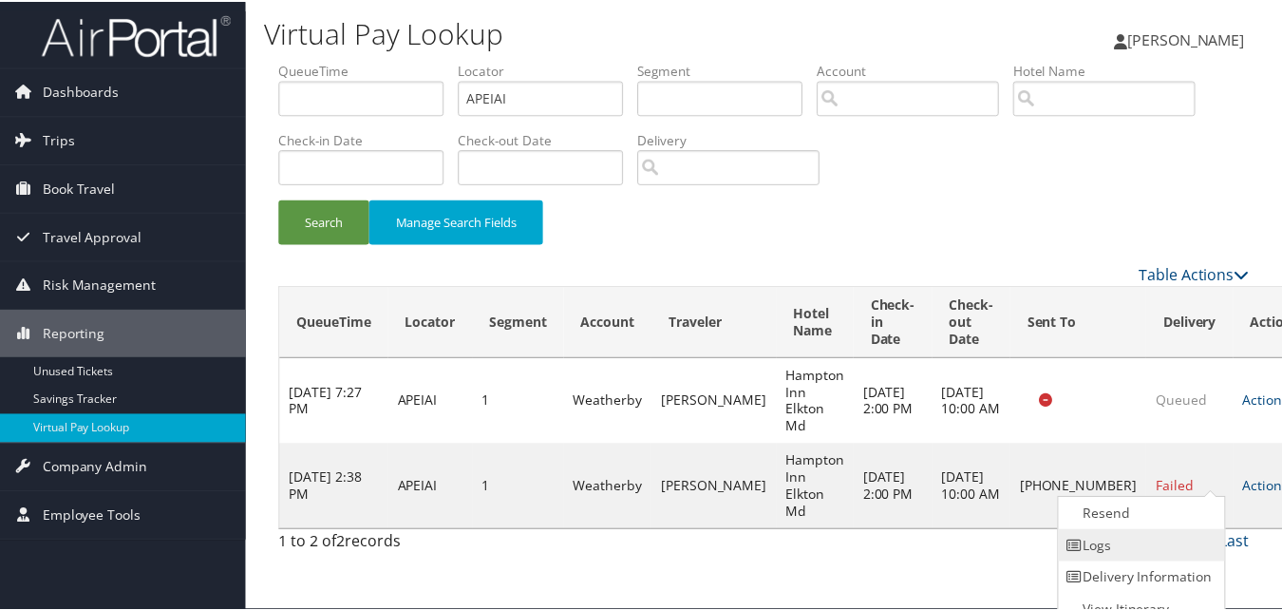
scroll to position [18, 0]
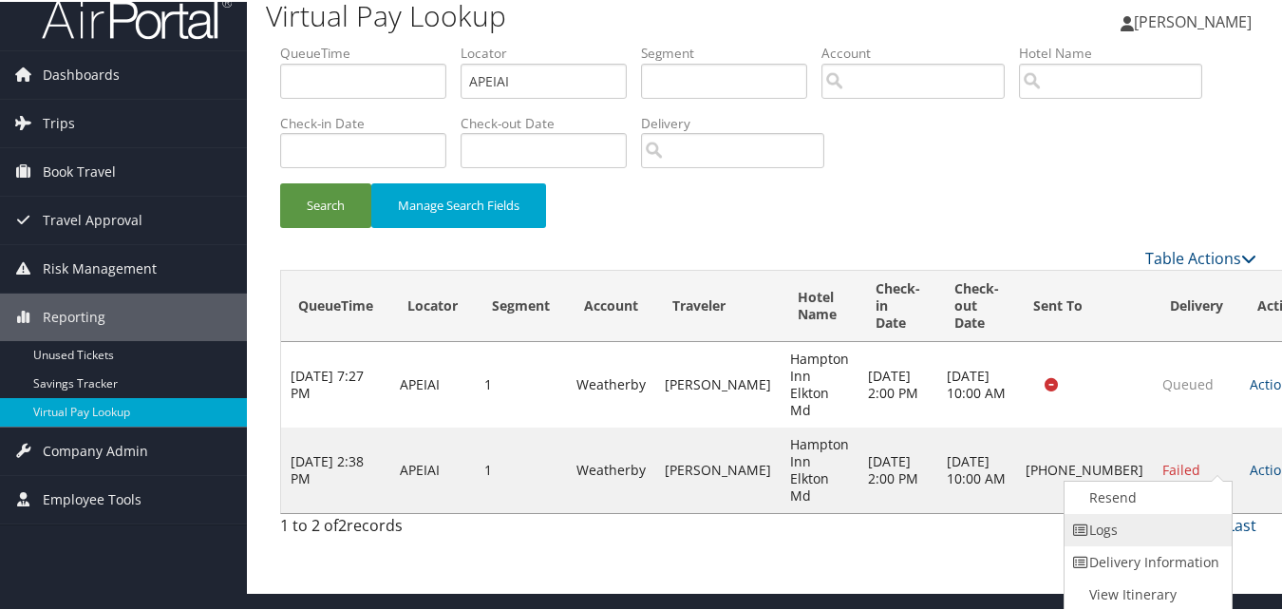
click at [1138, 531] on link "Logs" at bounding box center [1145, 528] width 162 height 32
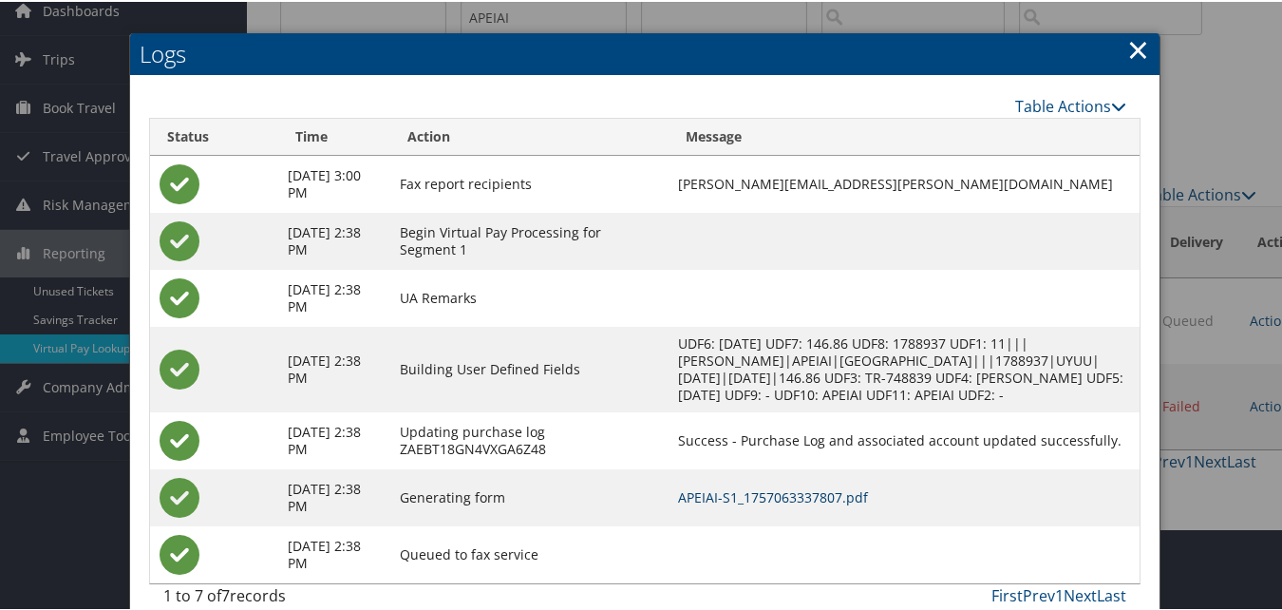
scroll to position [123, 0]
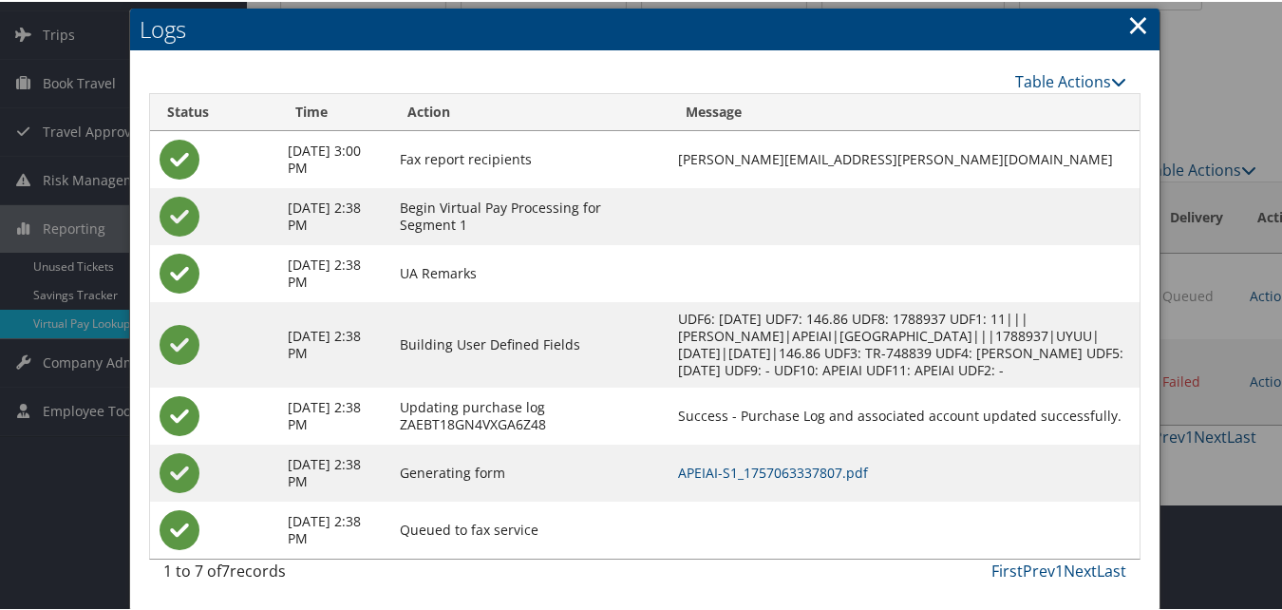
click at [778, 459] on td "APEIAI-S1_1757063337807.pdf" at bounding box center [903, 470] width 471 height 57
click at [778, 464] on link "APEIAI-S1_1757063337807.pdf" at bounding box center [773, 470] width 190 height 18
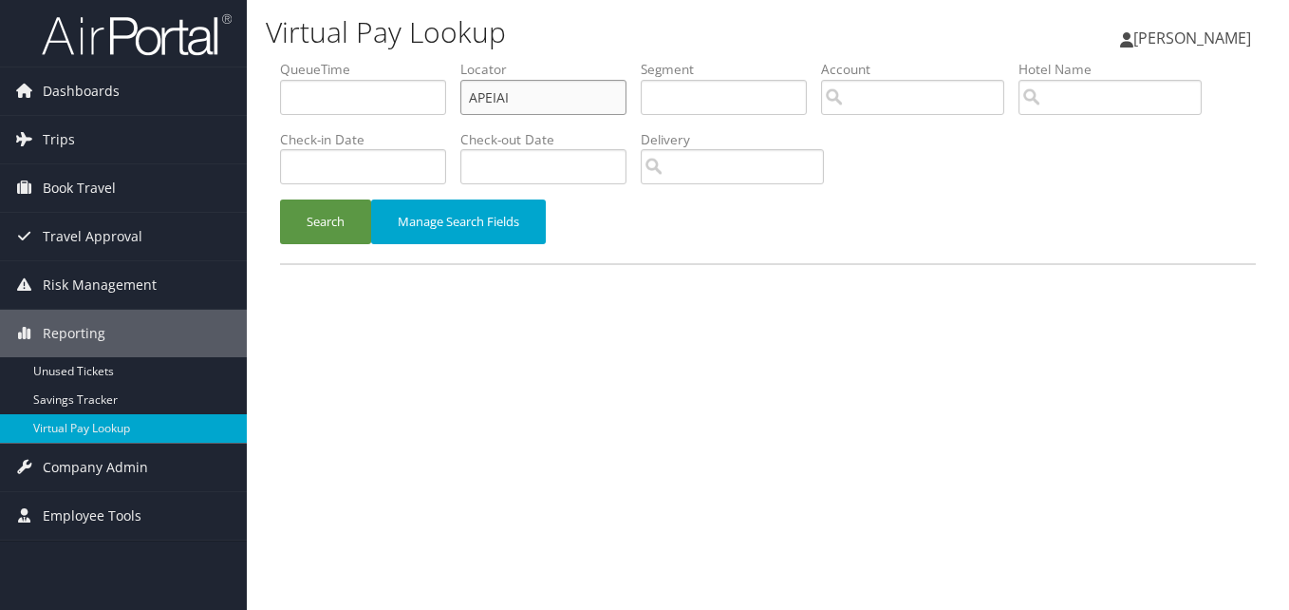
drag, startPoint x: 0, startPoint y: 0, endPoint x: 365, endPoint y: 120, distance: 383.7
click at [366, 60] on ul "QueueTime Locator APEIAI Segment Account Traveler Hotel Name Check-in Date Chec…" at bounding box center [768, 60] width 976 height 0
paste input "NGMJKE"
type input "NGMJKE"
click at [302, 227] on button "Search" at bounding box center [325, 221] width 91 height 45
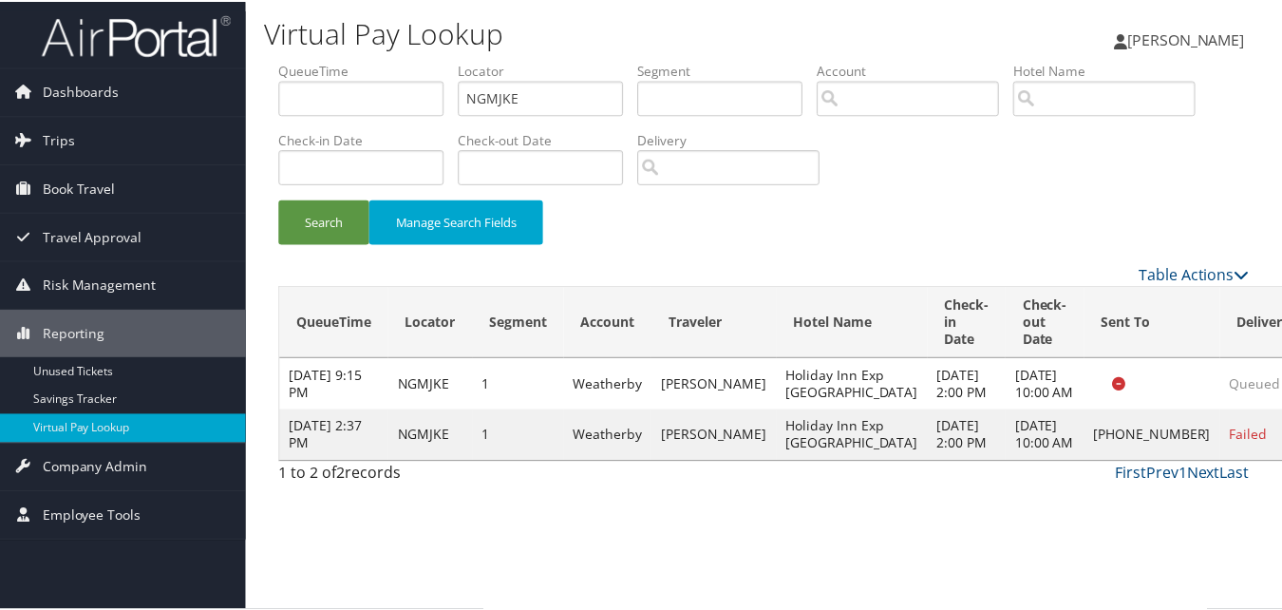
scroll to position [1, 0]
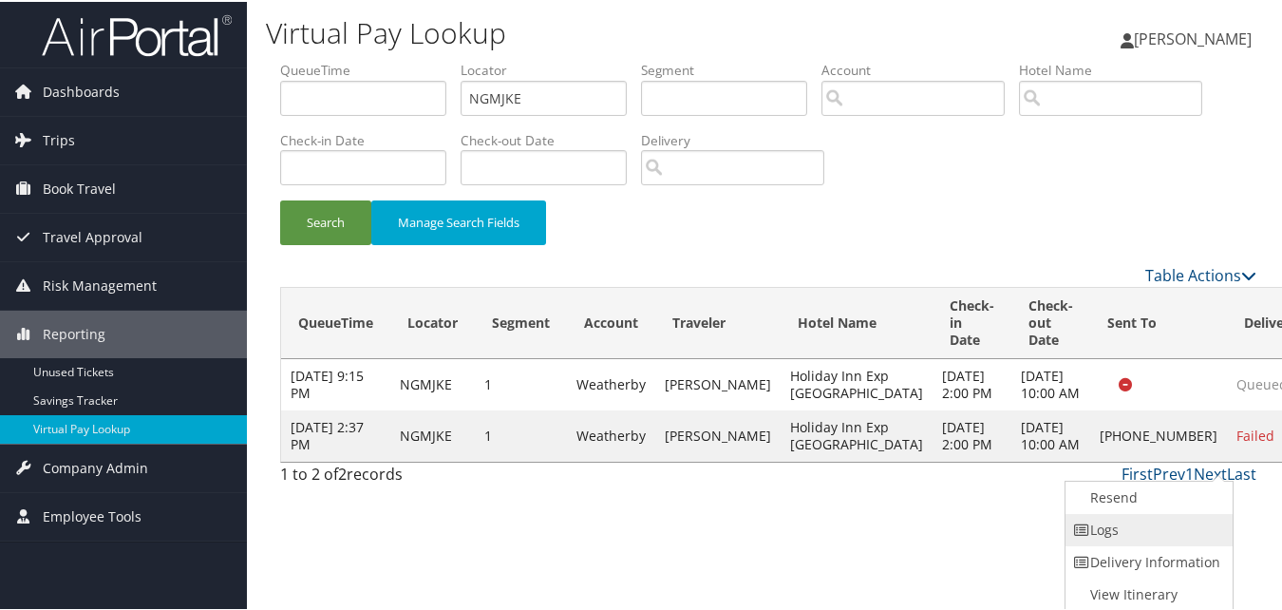
click at [1099, 534] on link "Logs" at bounding box center [1146, 528] width 162 height 32
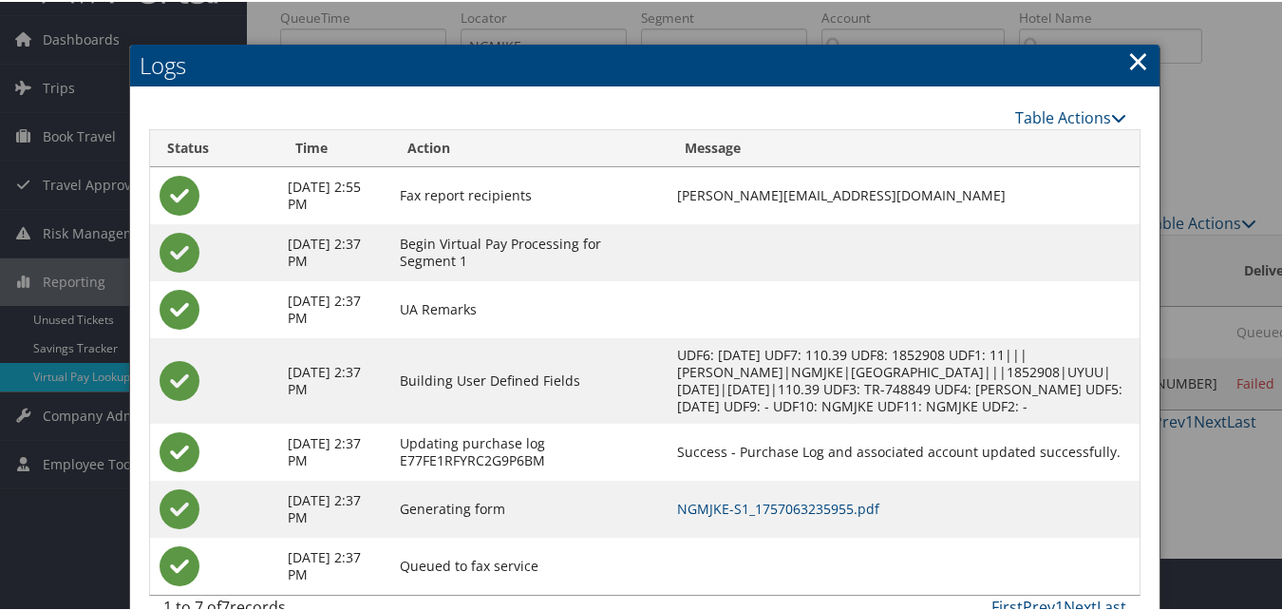
scroll to position [106, 0]
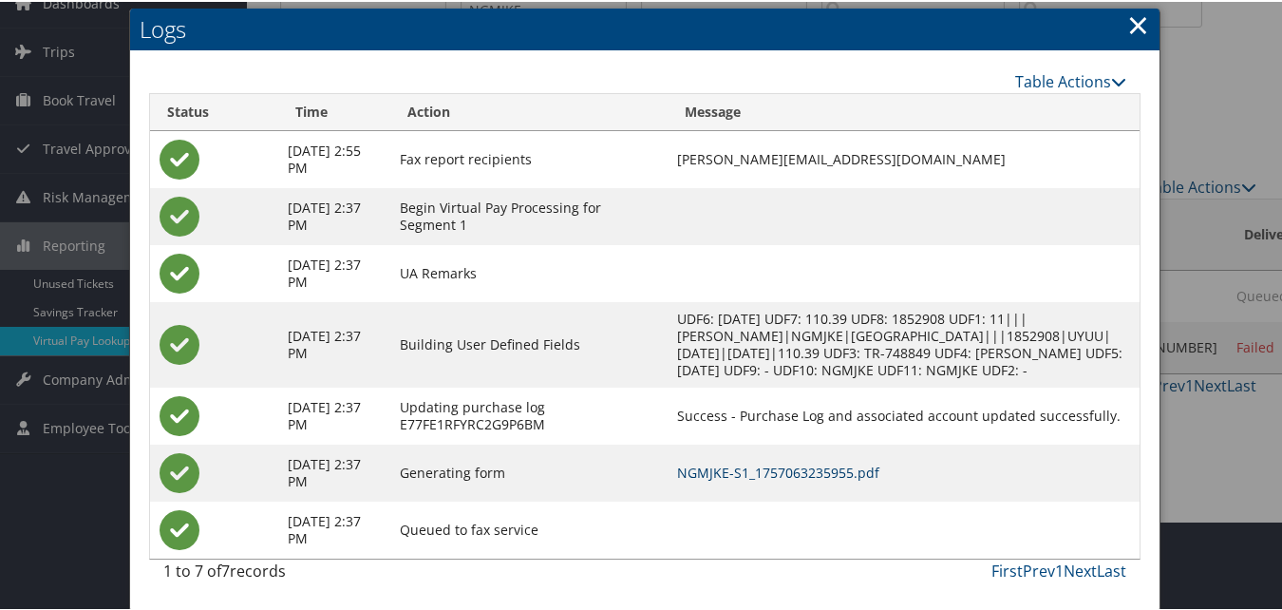
click at [774, 461] on link "NGMJKE-S1_1757063235955.pdf" at bounding box center [778, 470] width 202 height 18
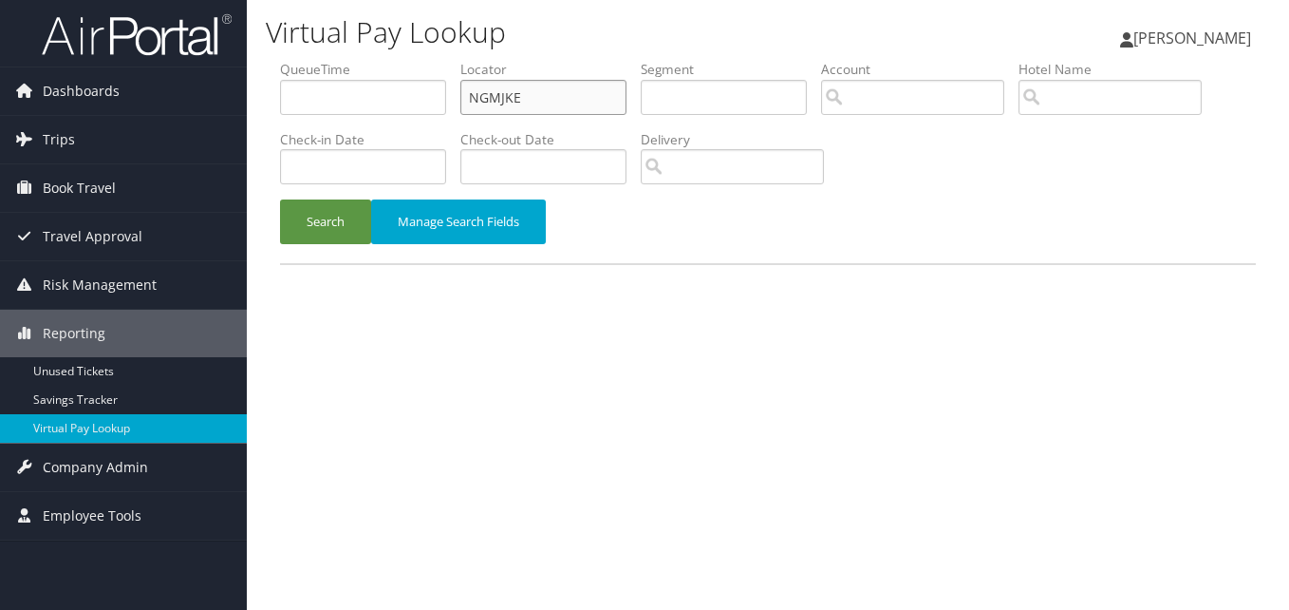
paste input "SSWYFQ"
drag, startPoint x: 427, startPoint y: 108, endPoint x: 388, endPoint y: 115, distance: 39.5
click at [388, 60] on ul "QueueTime Locator SSWYFQ Segment Account Traveler Hotel Name Check-in Date Chec…" at bounding box center [768, 60] width 976 height 0
type input "SSWYFQ"
click at [326, 219] on button "Search" at bounding box center [325, 221] width 91 height 45
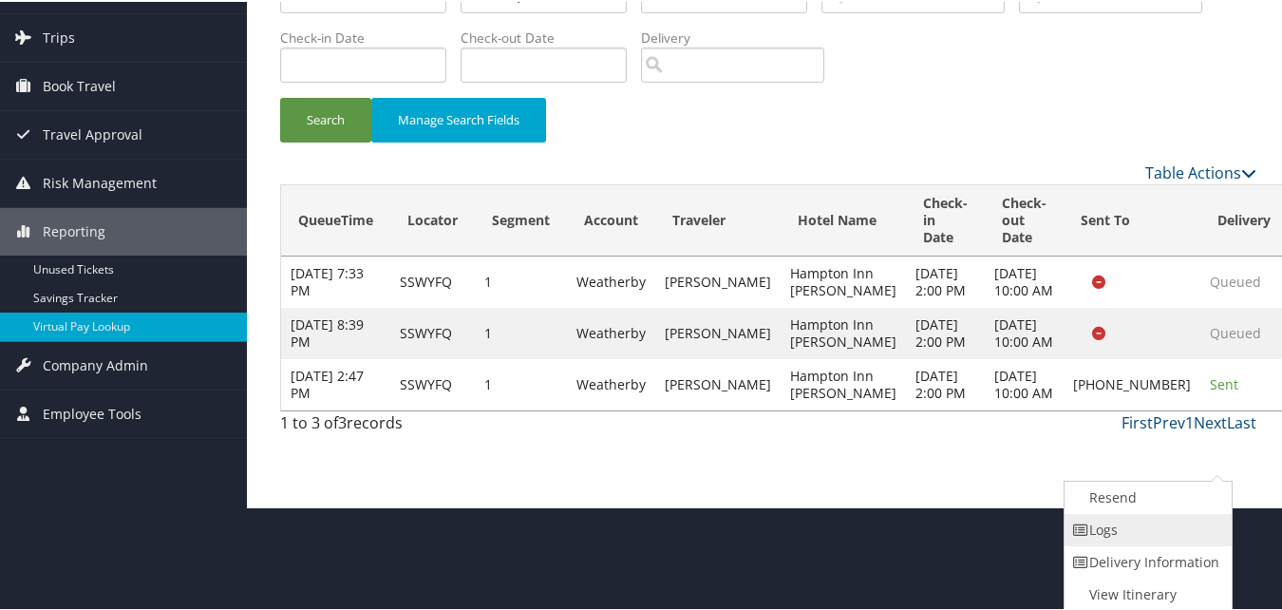
click at [1152, 524] on link "Logs" at bounding box center [1145, 528] width 162 height 32
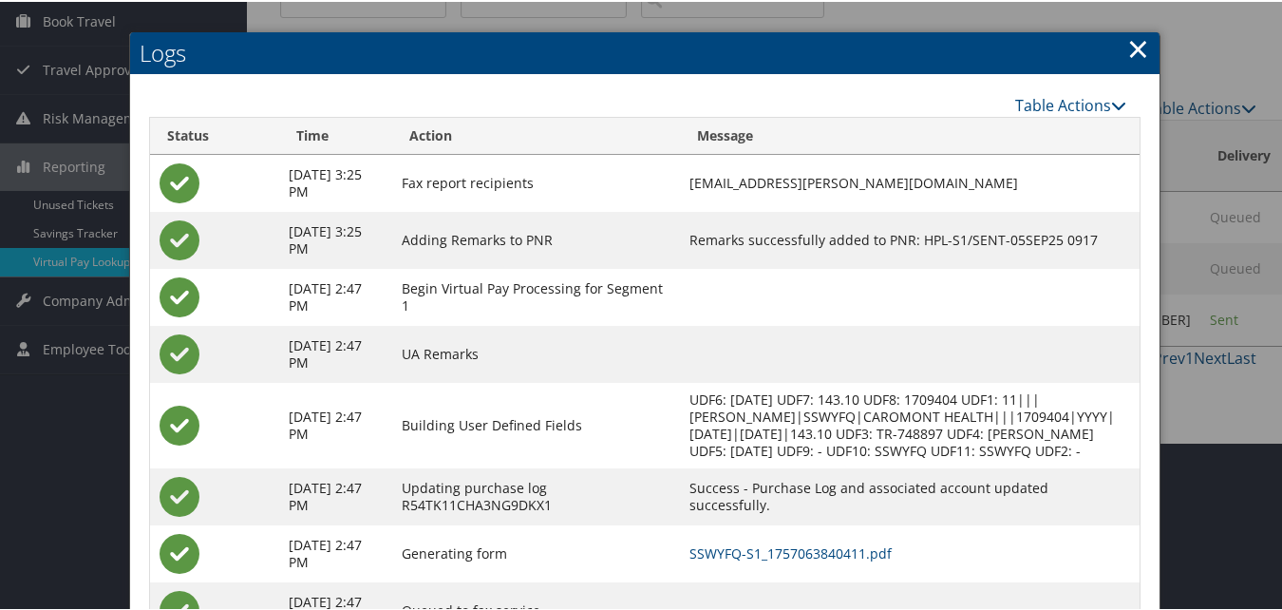
scroll to position [266, 0]
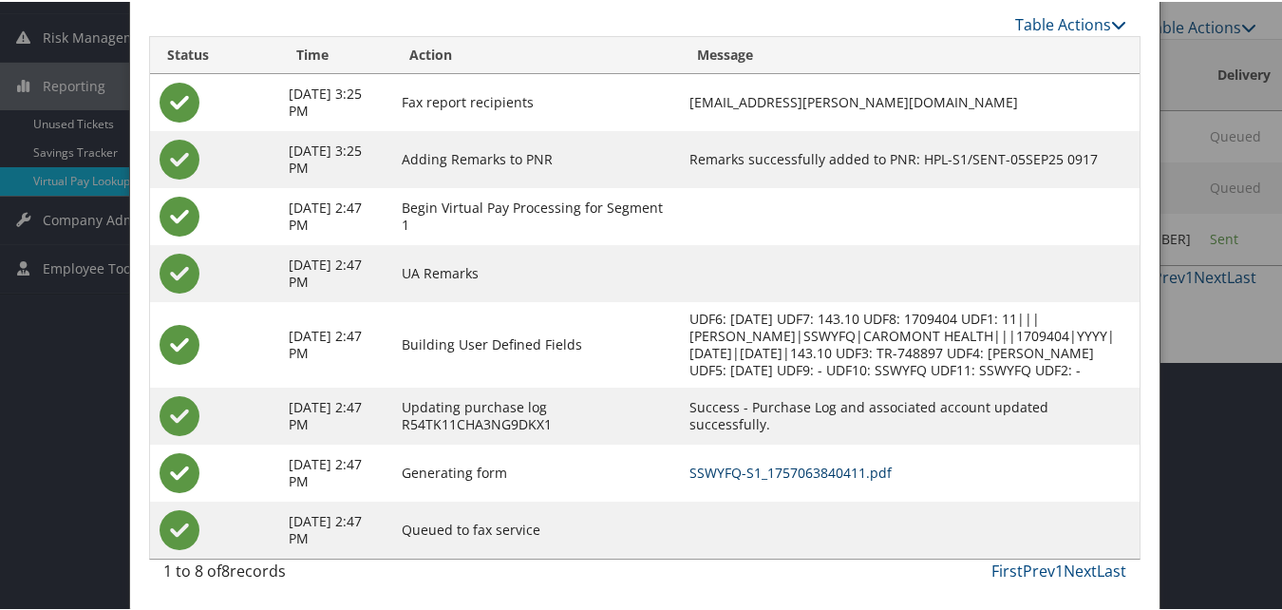
click at [801, 470] on link "SSWYFQ-S1_1757063840411.pdf" at bounding box center [790, 470] width 202 height 18
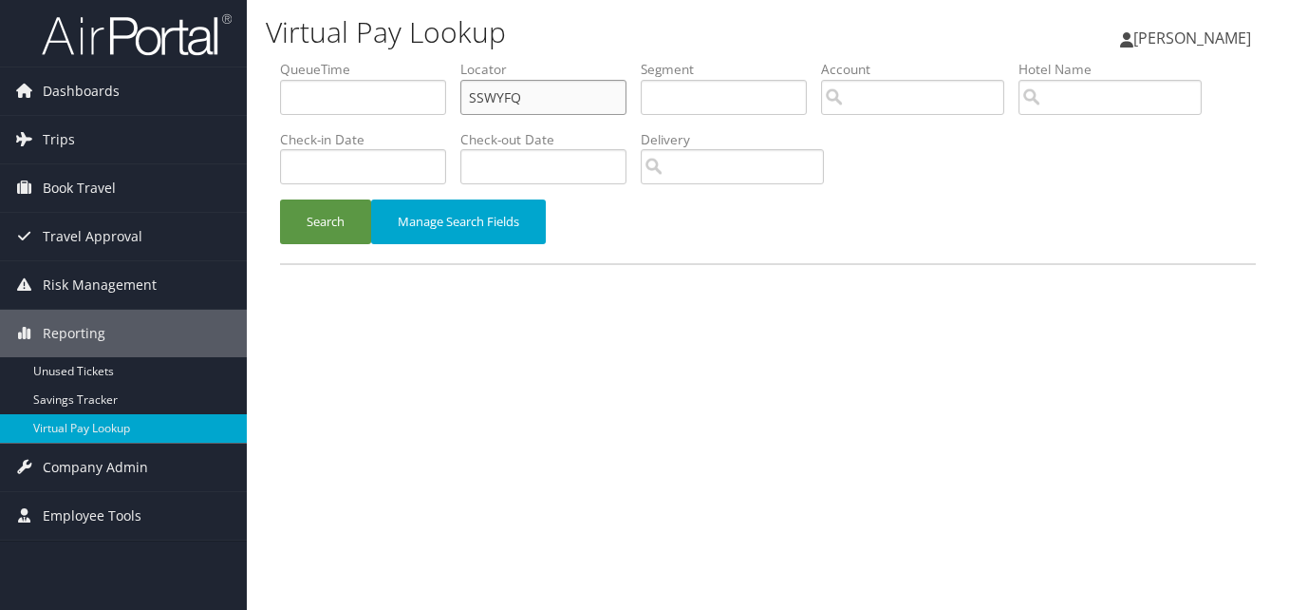
drag, startPoint x: 508, startPoint y: 104, endPoint x: 419, endPoint y: 160, distance: 105.4
click at [410, 60] on ul "QueueTime Locator SSWYFQ Segment Account Traveler Hotel Name Check-in Date Chec…" at bounding box center [768, 60] width 976 height 0
paste input "GQGGMA"
type input "GQGGMA"
click at [311, 223] on button "Search" at bounding box center [325, 221] width 91 height 45
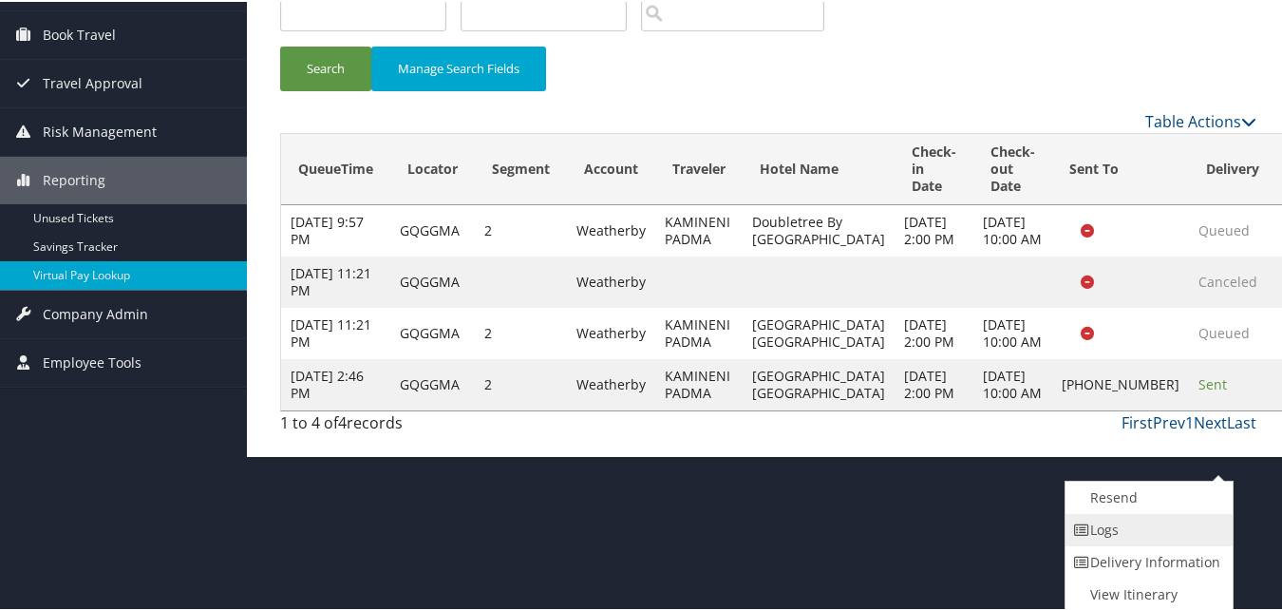
click at [1131, 535] on link "Logs" at bounding box center [1146, 528] width 162 height 32
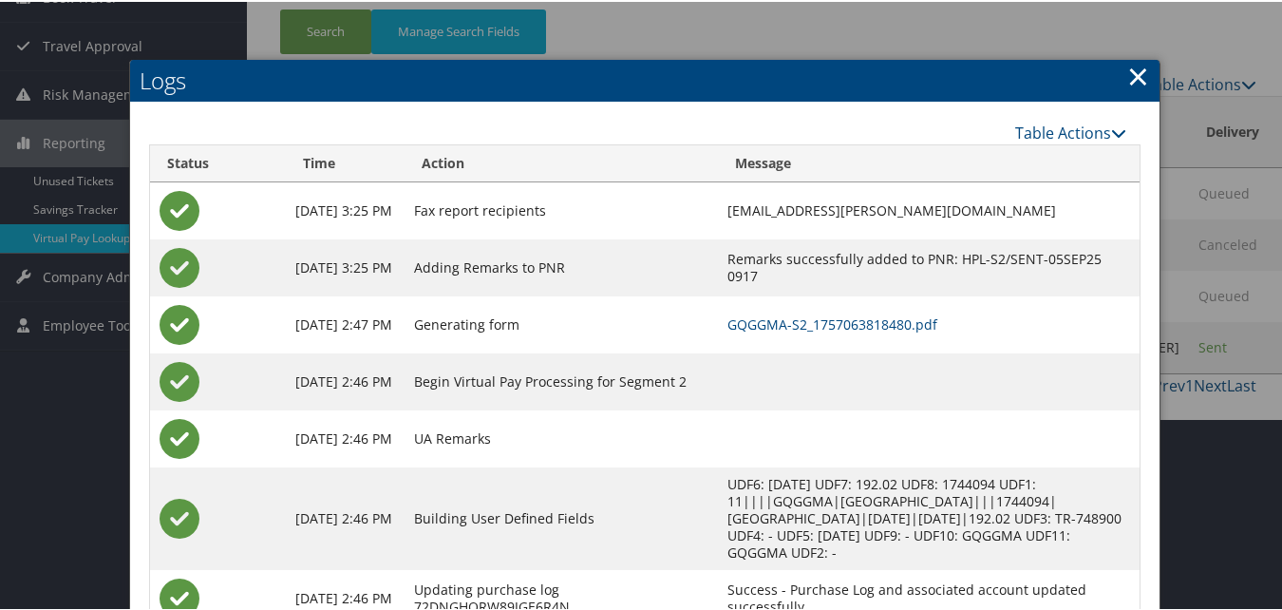
scroll to position [317, 0]
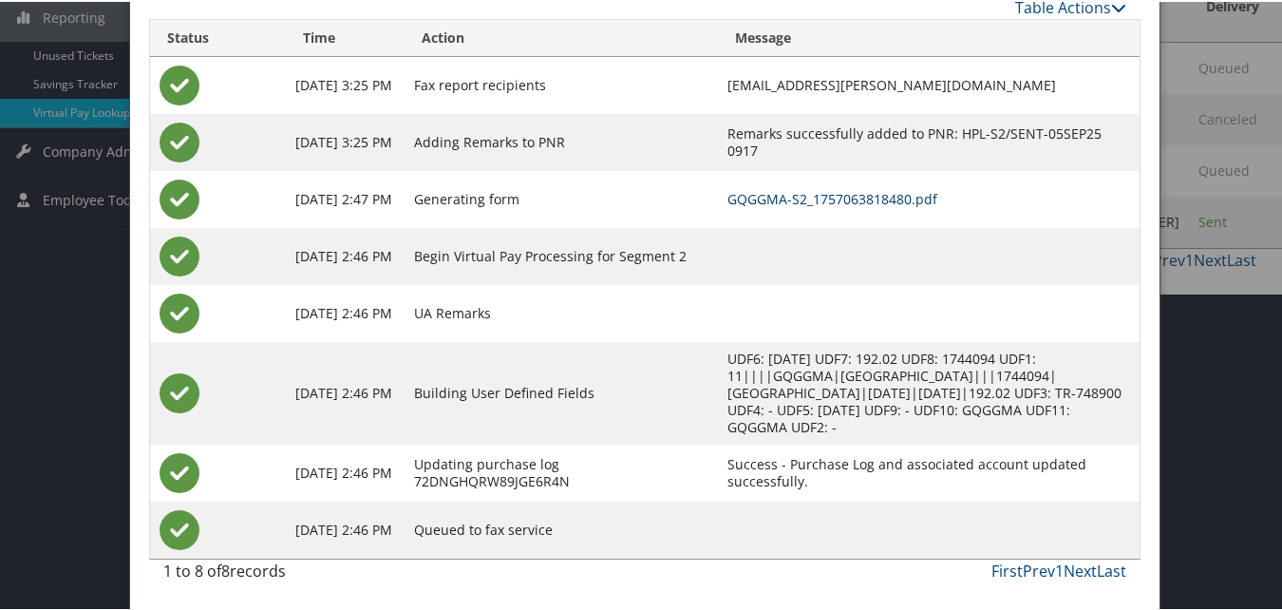
click at [822, 203] on link "GQGGMA-S2_1757063818480.pdf" at bounding box center [832, 197] width 210 height 18
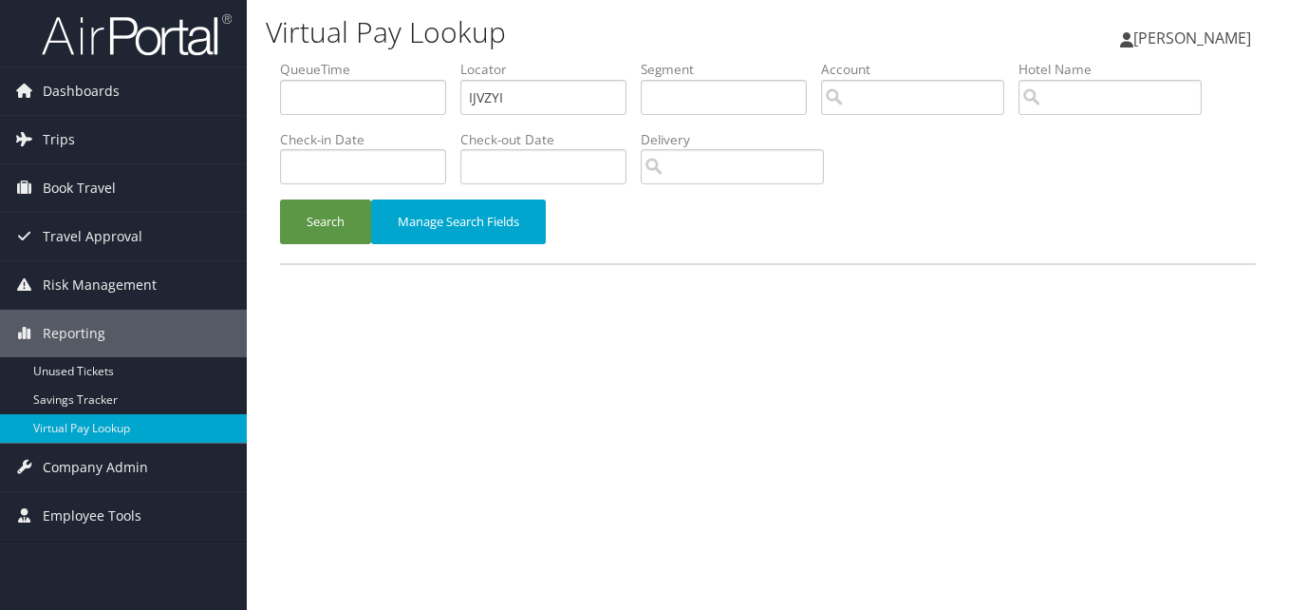
type input "IJVZYI"
click at [280, 199] on button "Search" at bounding box center [325, 221] width 91 height 45
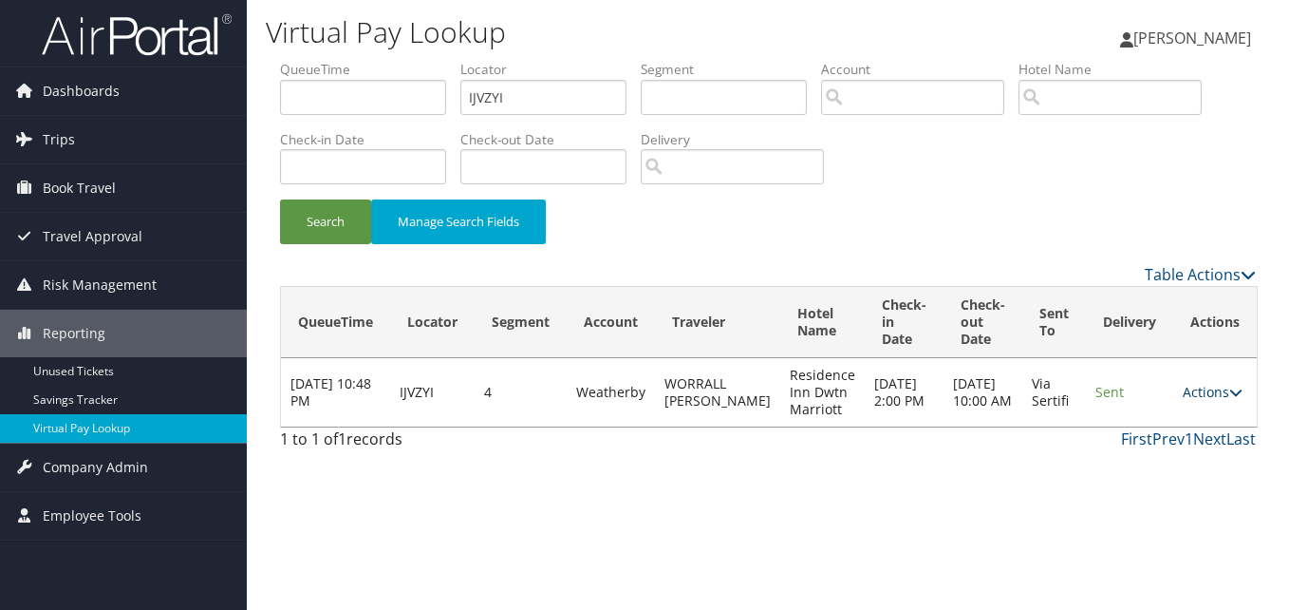
click at [1196, 398] on link "Actions" at bounding box center [1213, 392] width 60 height 18
click at [1158, 459] on link "Logs" at bounding box center [1175, 452] width 120 height 32
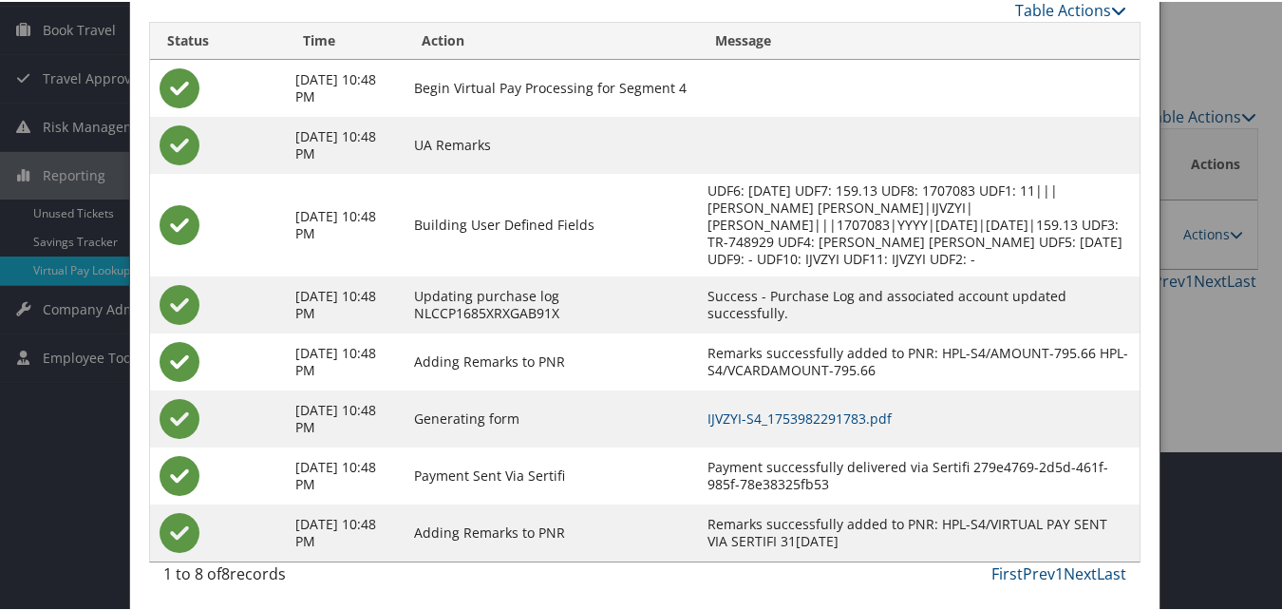
scroll to position [162, 0]
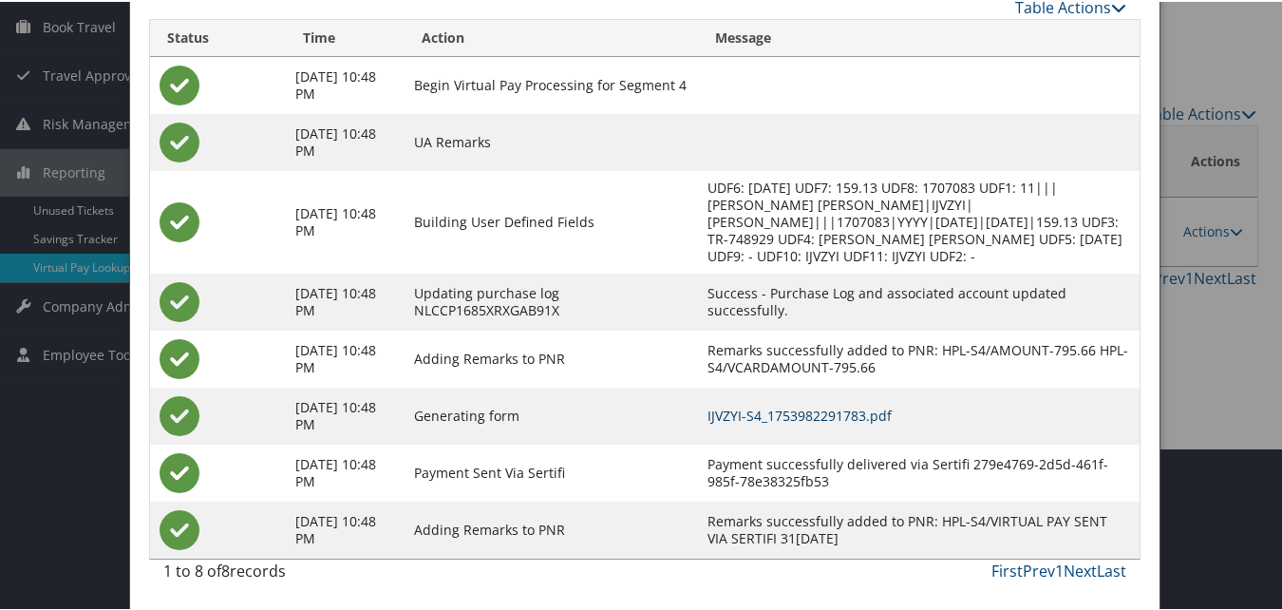
click at [828, 412] on link "IJVZYI-S4_1753982291783.pdf" at bounding box center [799, 413] width 184 height 18
